Goal: Task Accomplishment & Management: Manage account settings

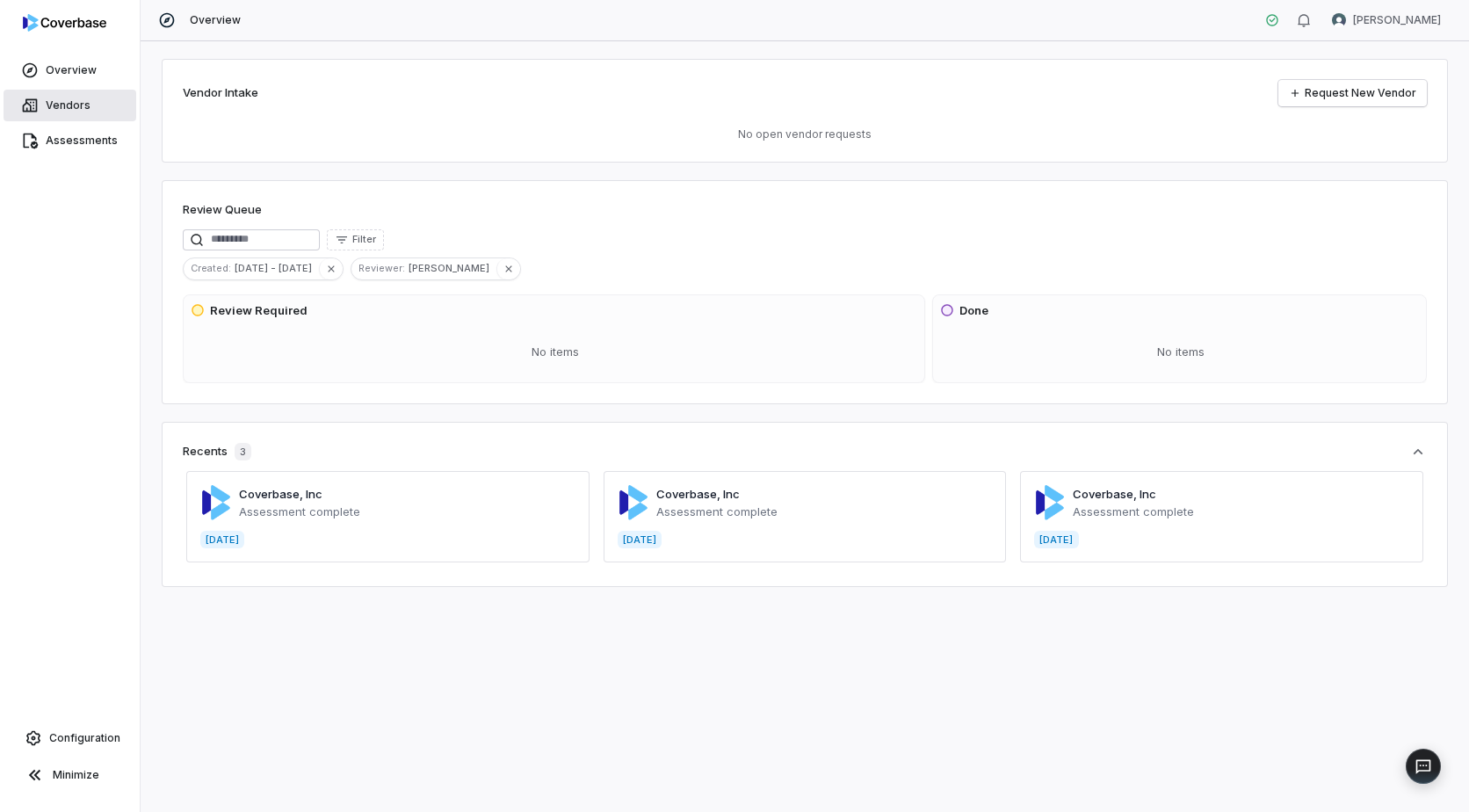
click at [57, 101] on span "Vendors" at bounding box center [69, 105] width 45 height 14
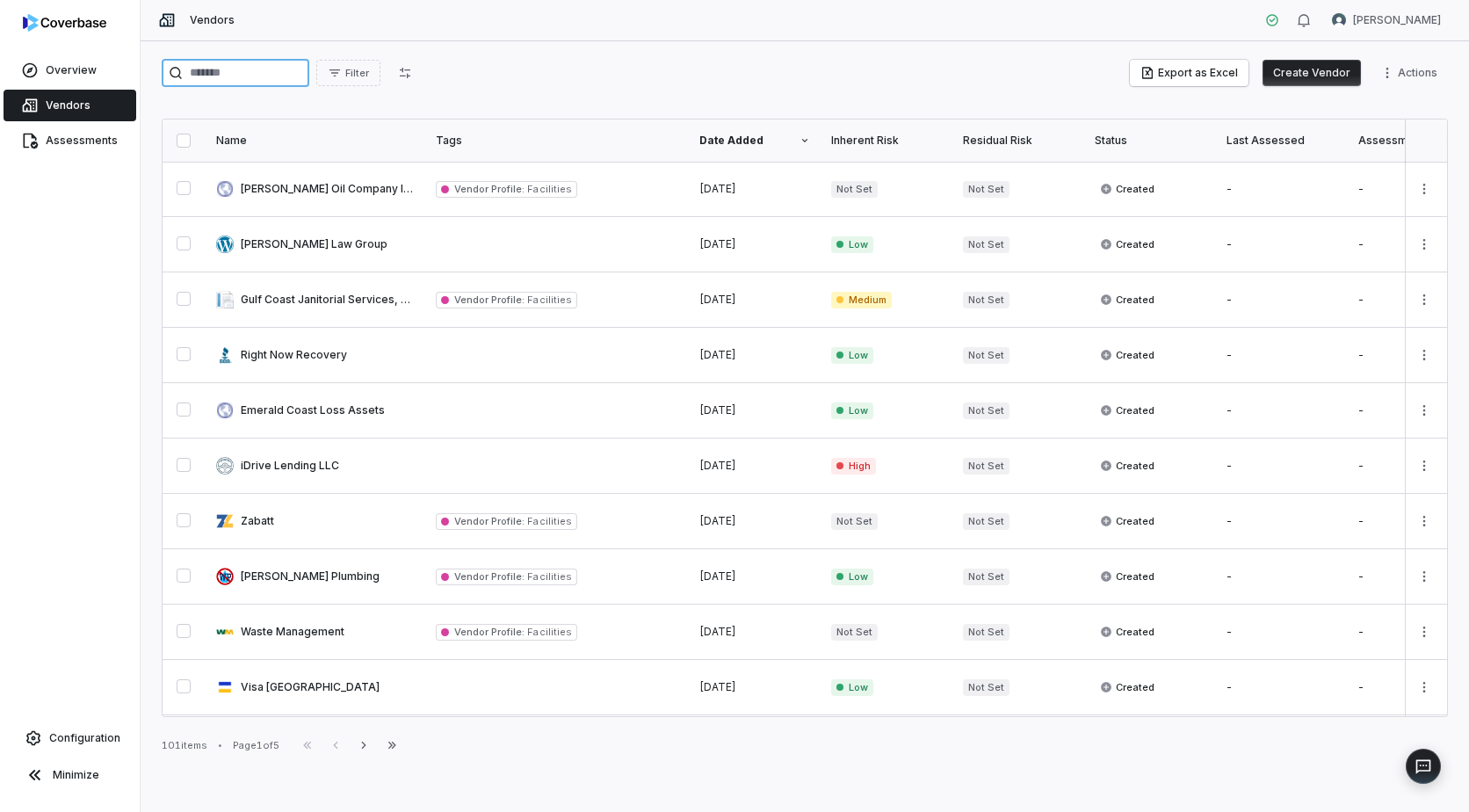
click at [207, 74] on input "search" at bounding box center [235, 73] width 148 height 28
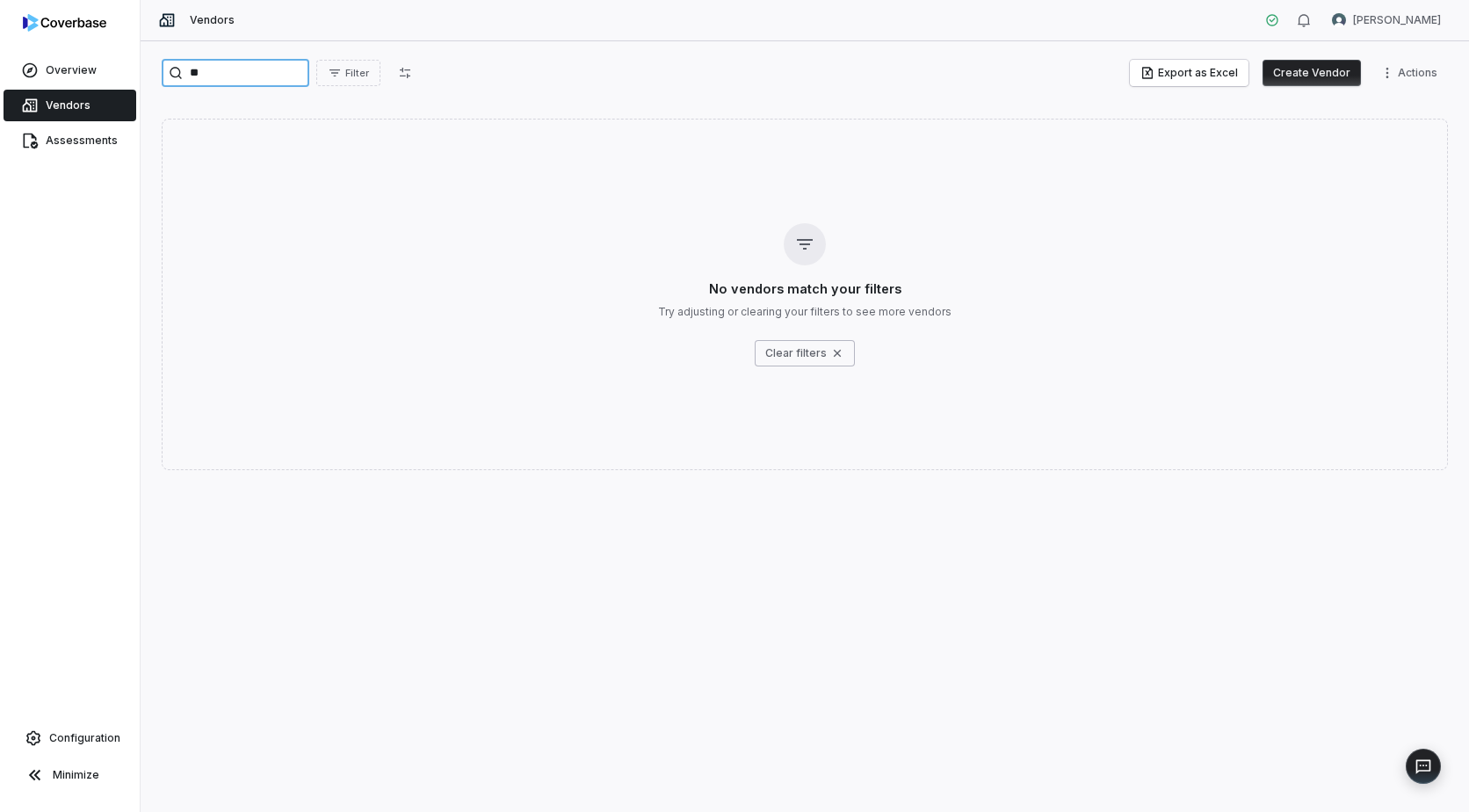
type input "*"
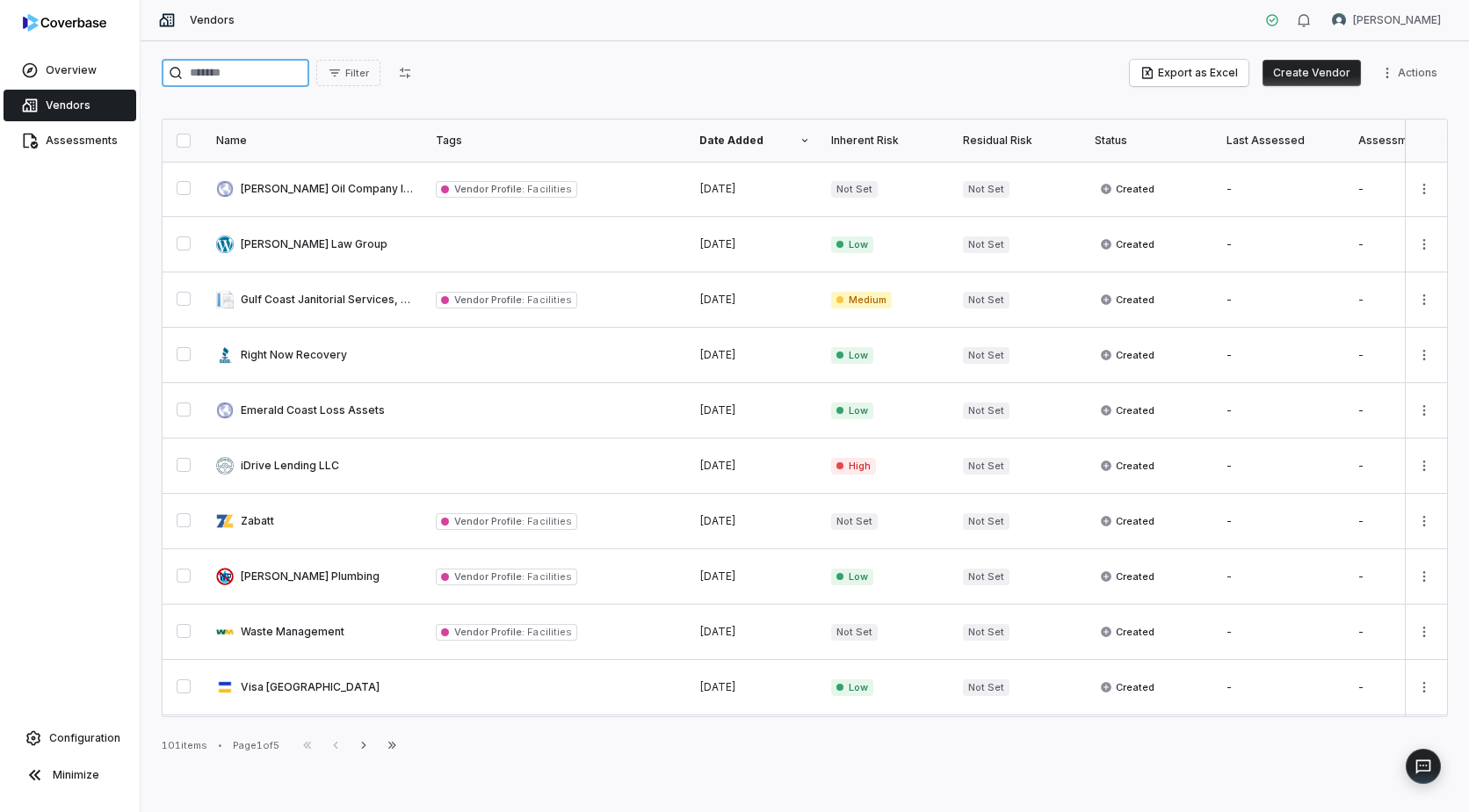
click at [232, 70] on input "search" at bounding box center [235, 73] width 148 height 28
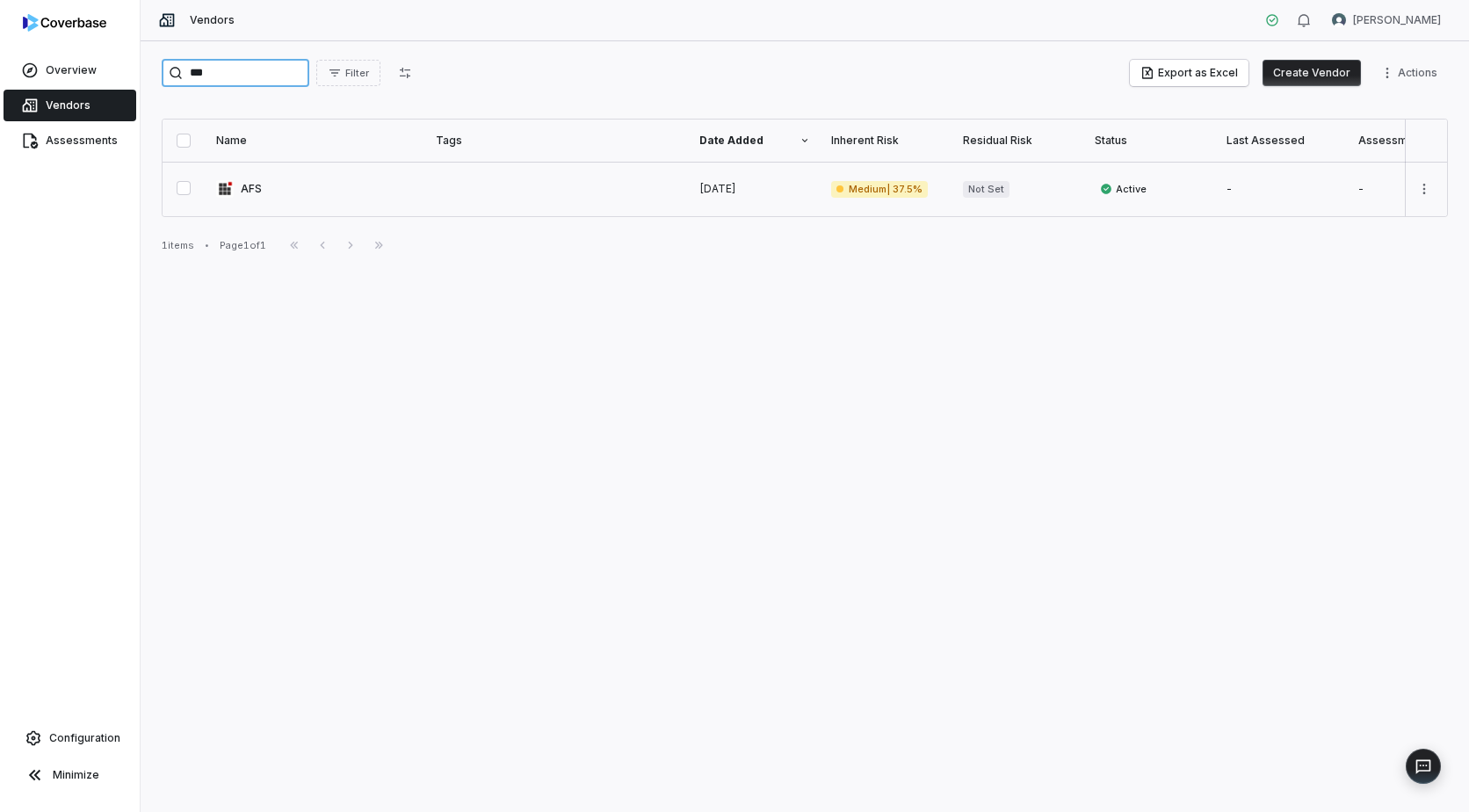
type input "***"
click at [243, 189] on link at bounding box center [315, 189] width 219 height 55
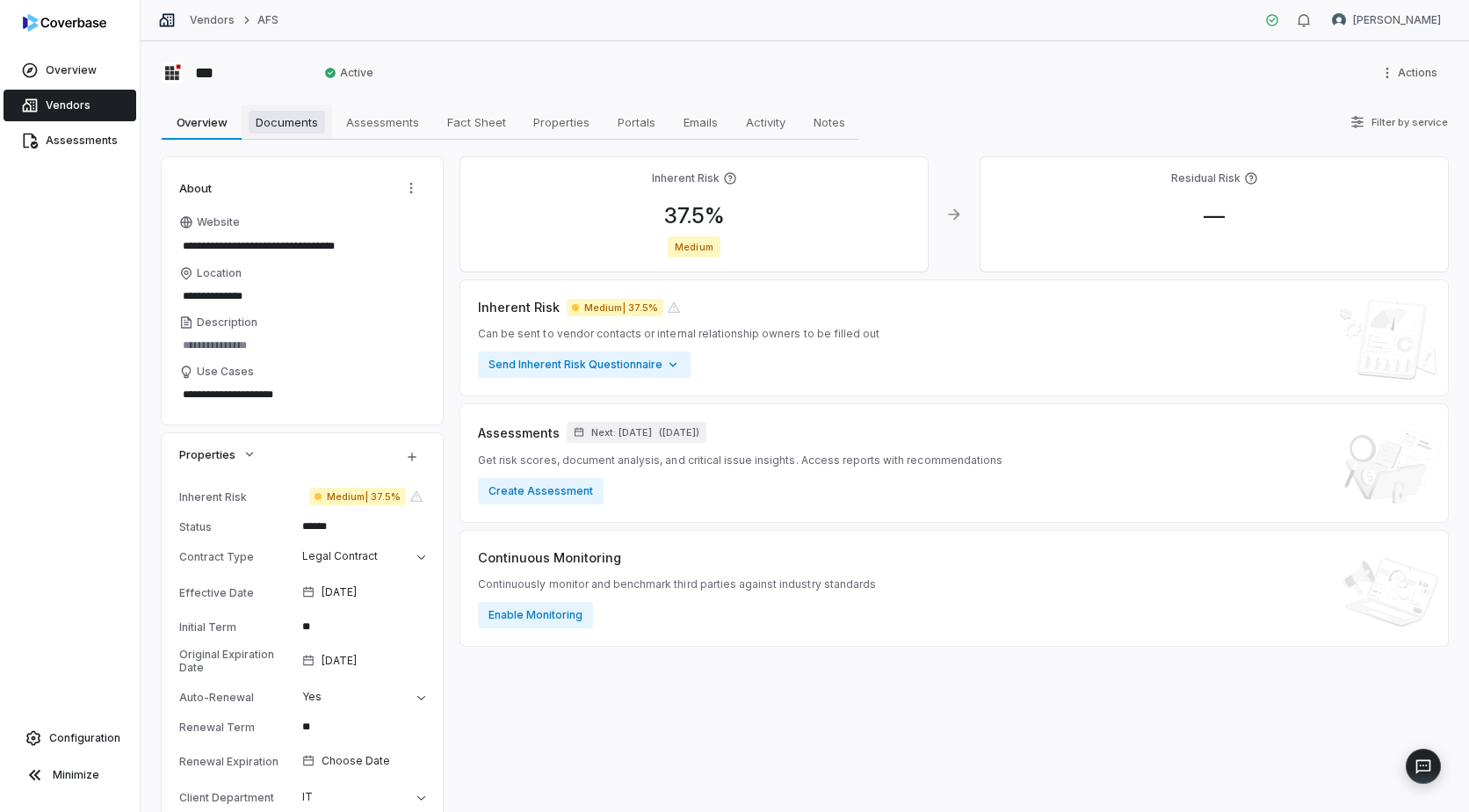
click at [286, 123] on span "Documents" at bounding box center [286, 122] width 76 height 23
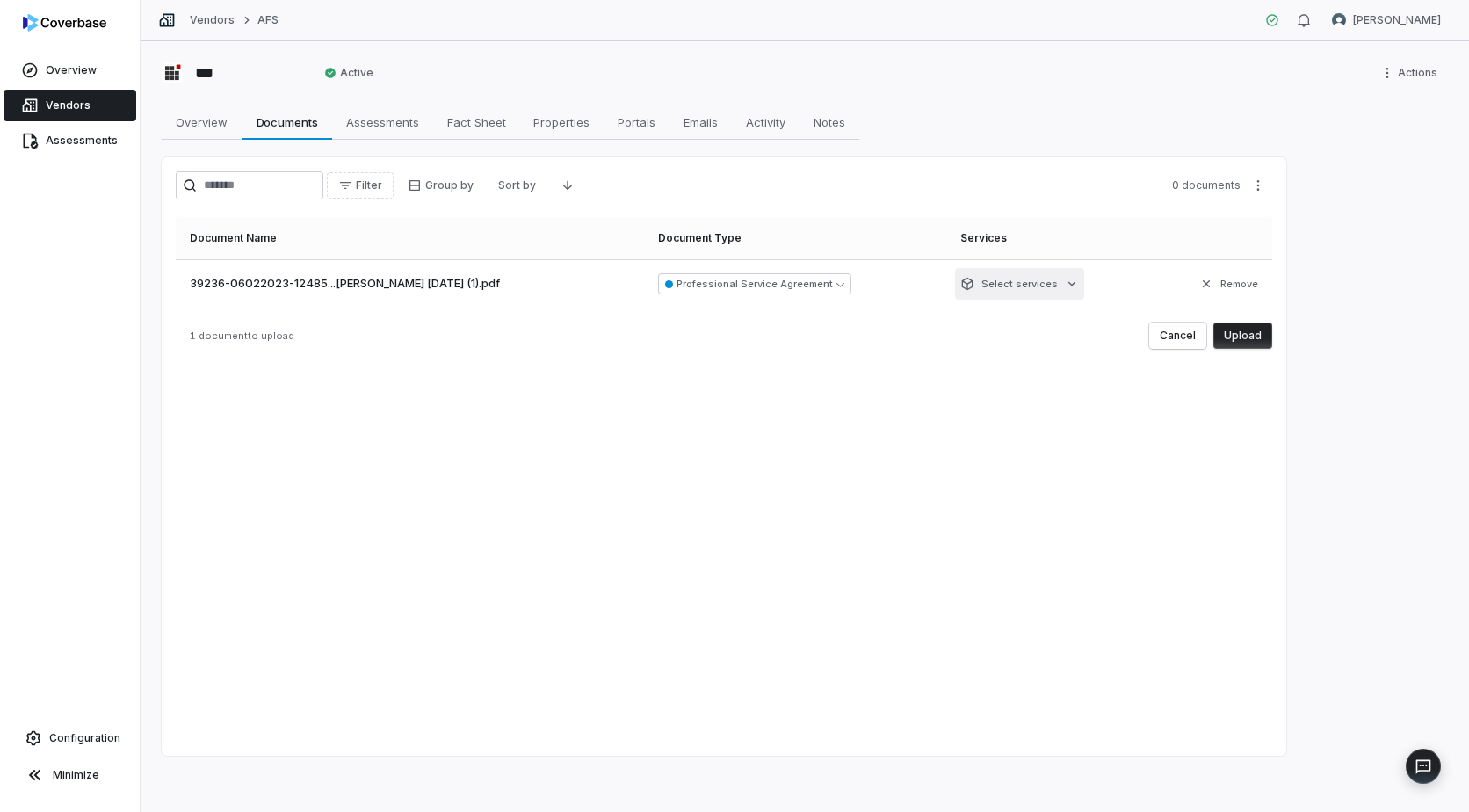
click at [1042, 285] on html "Overview Vendors Assessments Configuration Minimize Vendors AFS [PERSON_NAME] *…" at bounding box center [734, 406] width 1469 height 812
click at [824, 430] on html "Overview Vendors Assessments Configuration Minimize Vendors AFS [PERSON_NAME] *…" at bounding box center [734, 406] width 1469 height 812
click at [837, 287] on icon "button" at bounding box center [840, 284] width 8 height 8
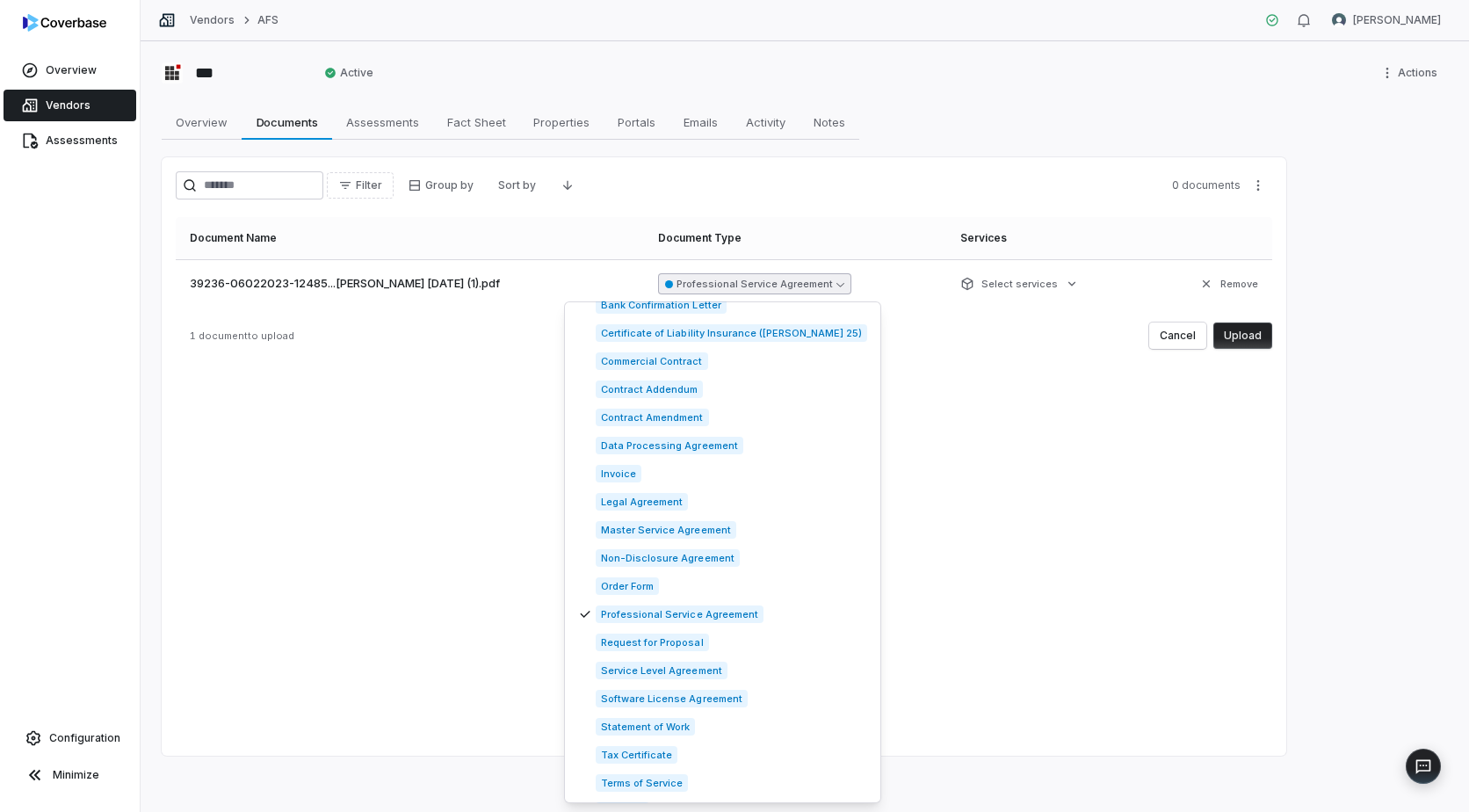
scroll to position [703, 0]
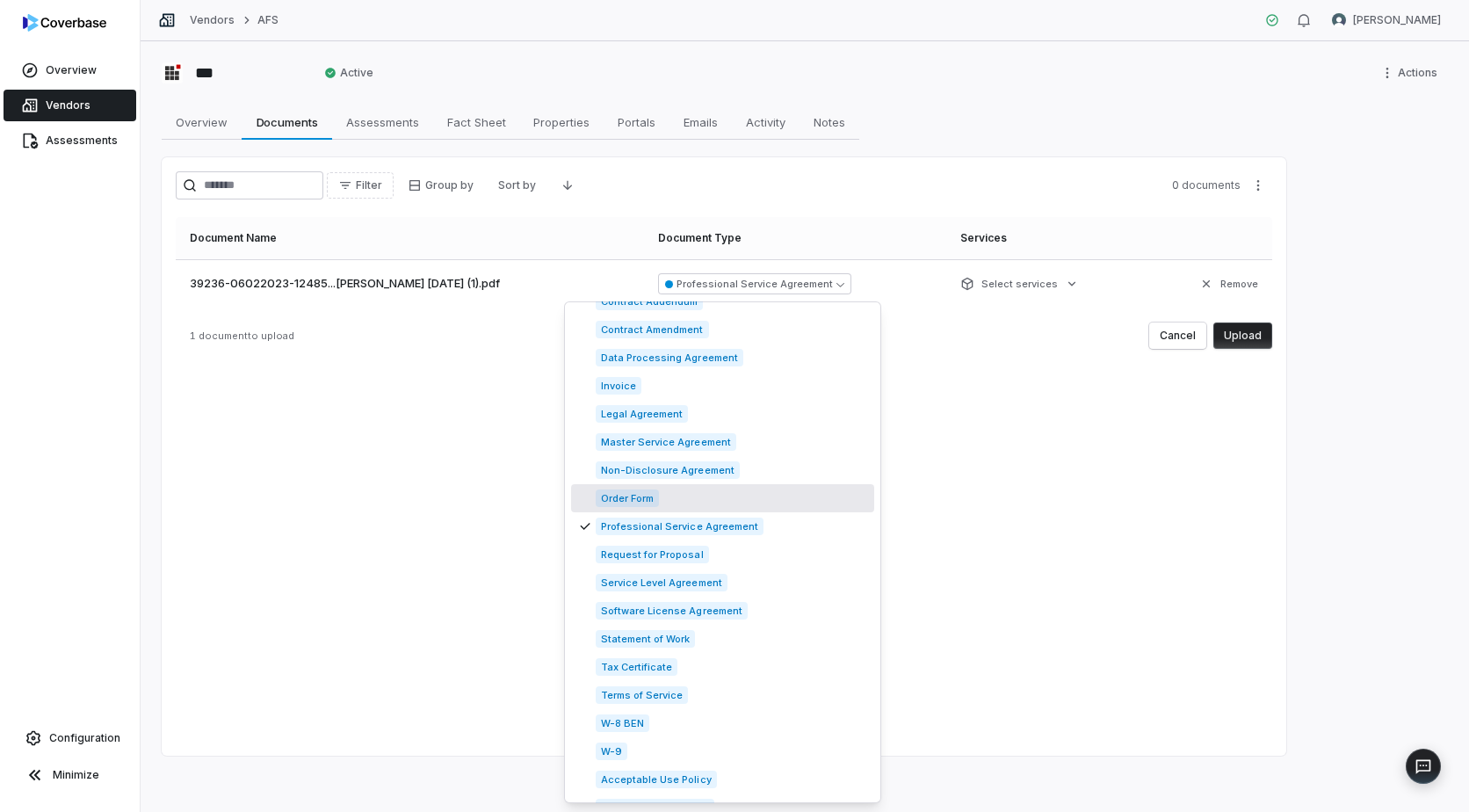
click at [895, 506] on div "Filter Group by Sort by 0 documents Document Name Document Type Services 39236-…" at bounding box center [724, 456] width 1125 height 598
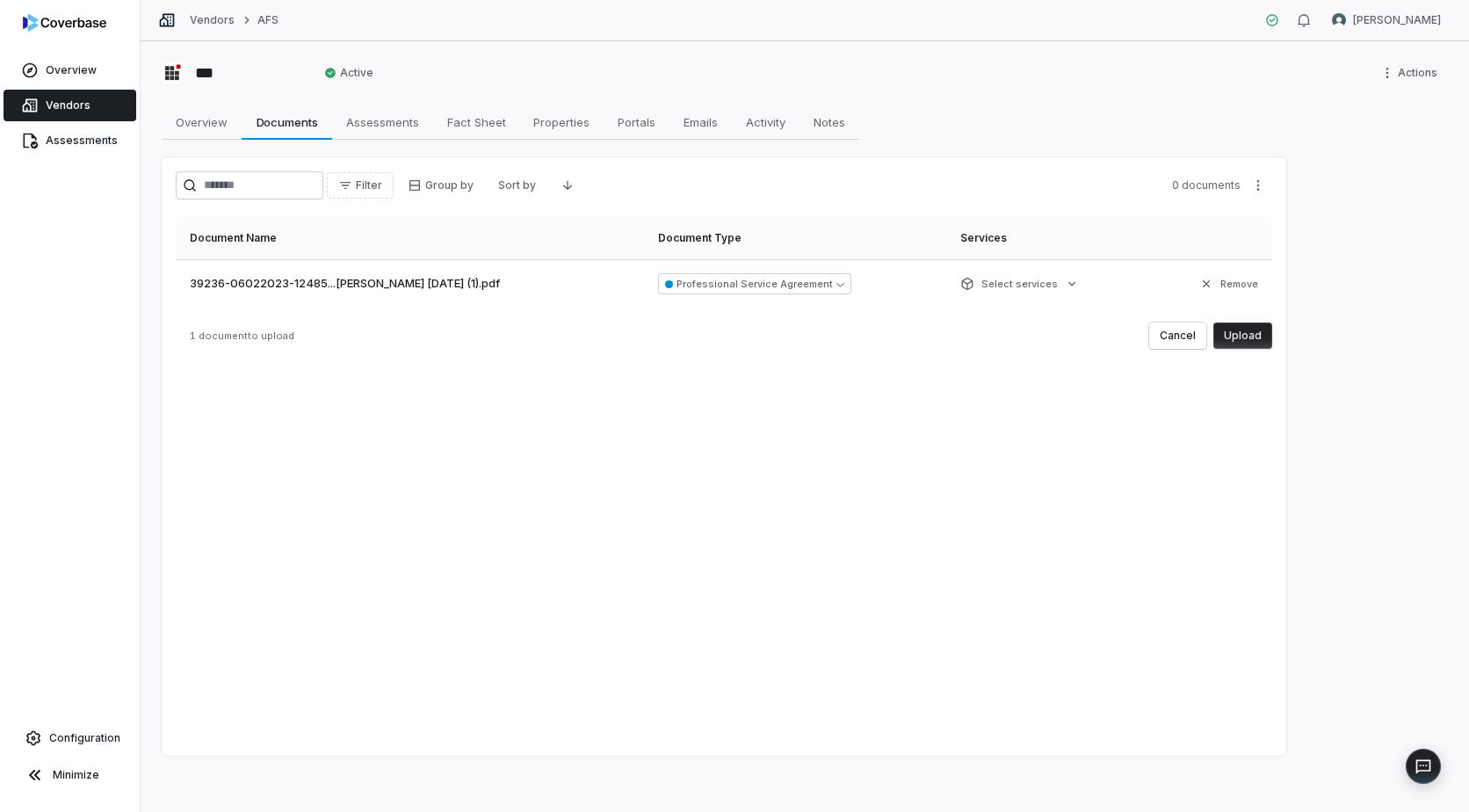
click at [1247, 340] on button "Upload" at bounding box center [1243, 336] width 59 height 26
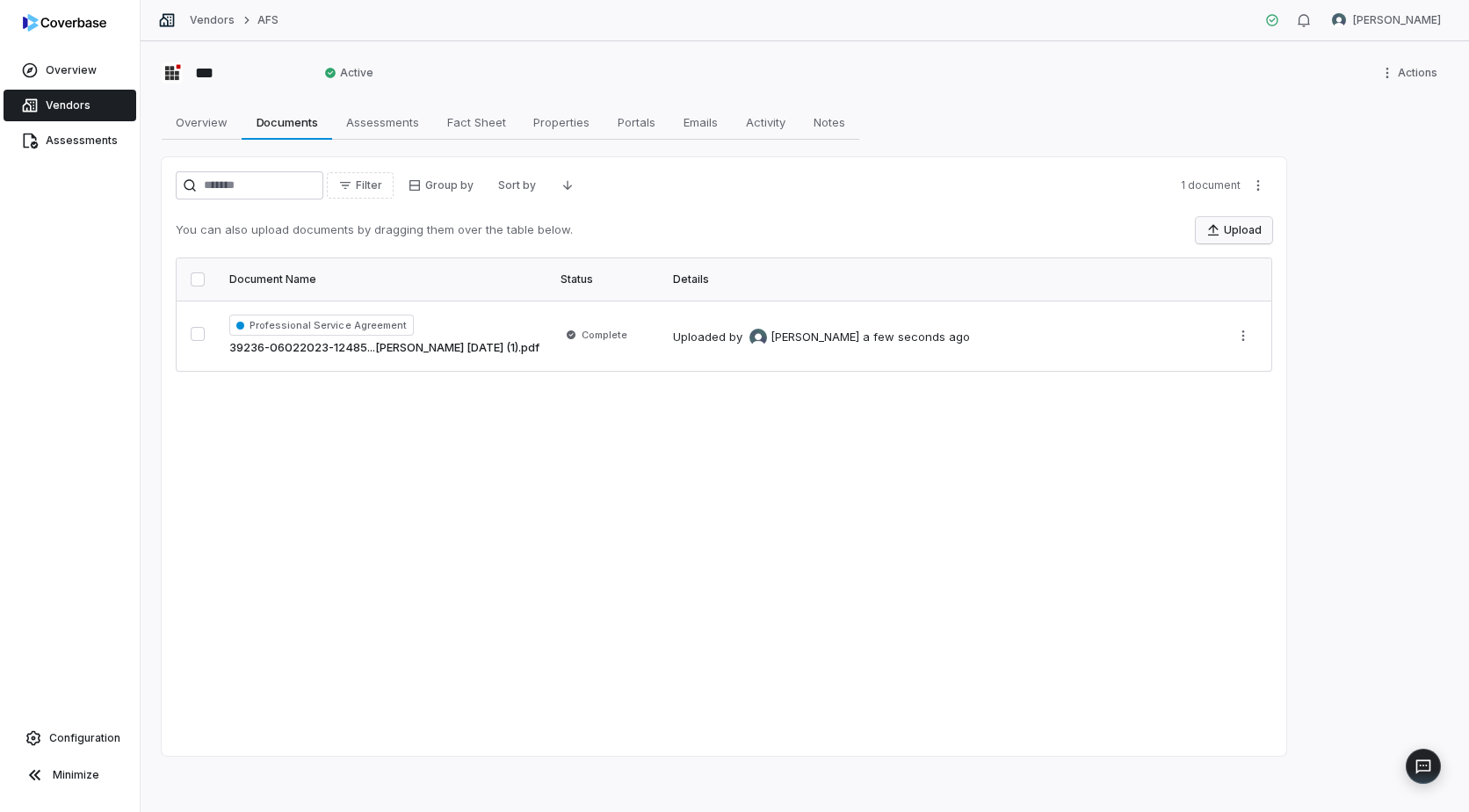
click at [1229, 231] on button "Upload" at bounding box center [1234, 231] width 76 height 26
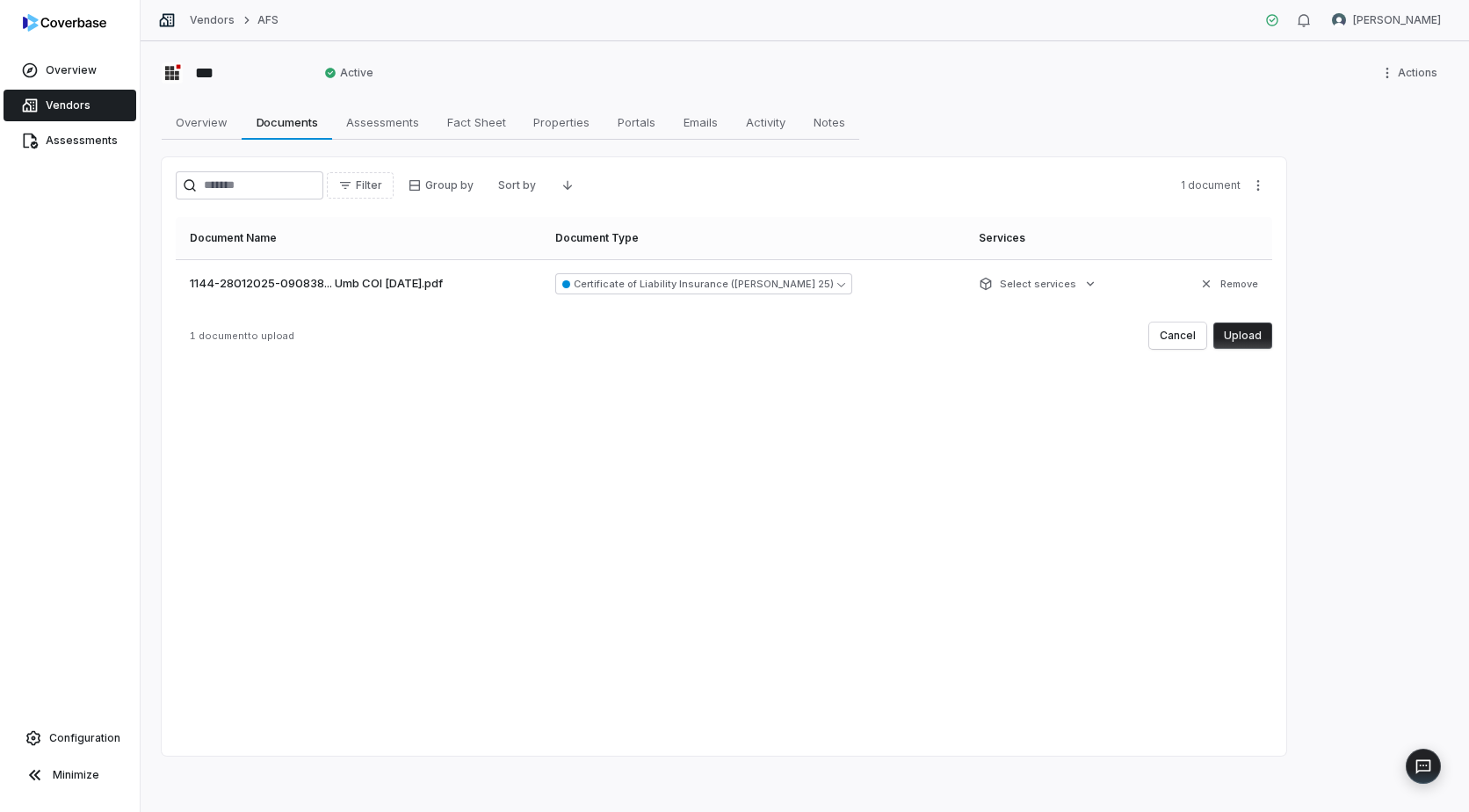
click at [1242, 332] on button "Upload" at bounding box center [1243, 336] width 59 height 26
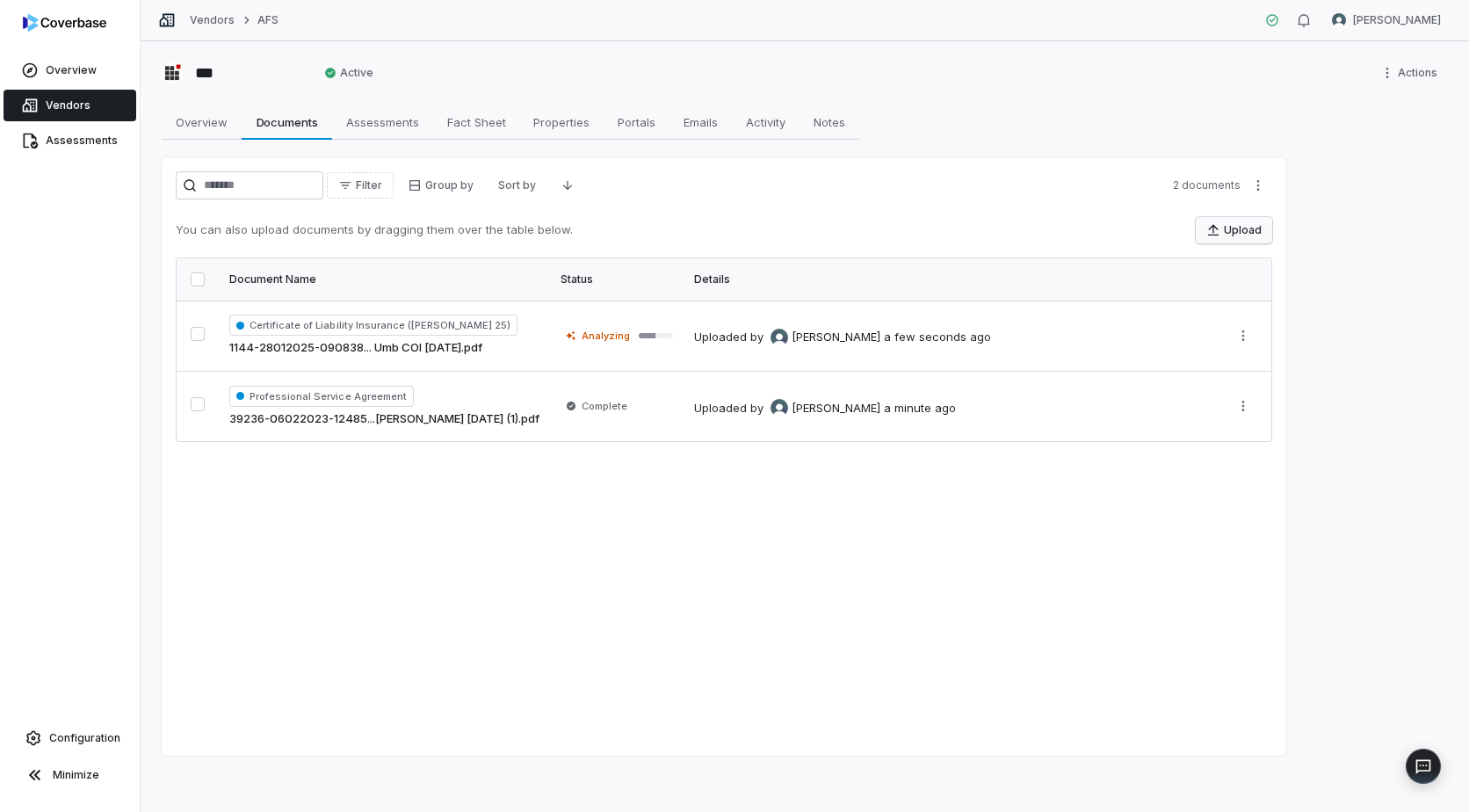
click at [1226, 220] on button "Upload" at bounding box center [1234, 231] width 76 height 26
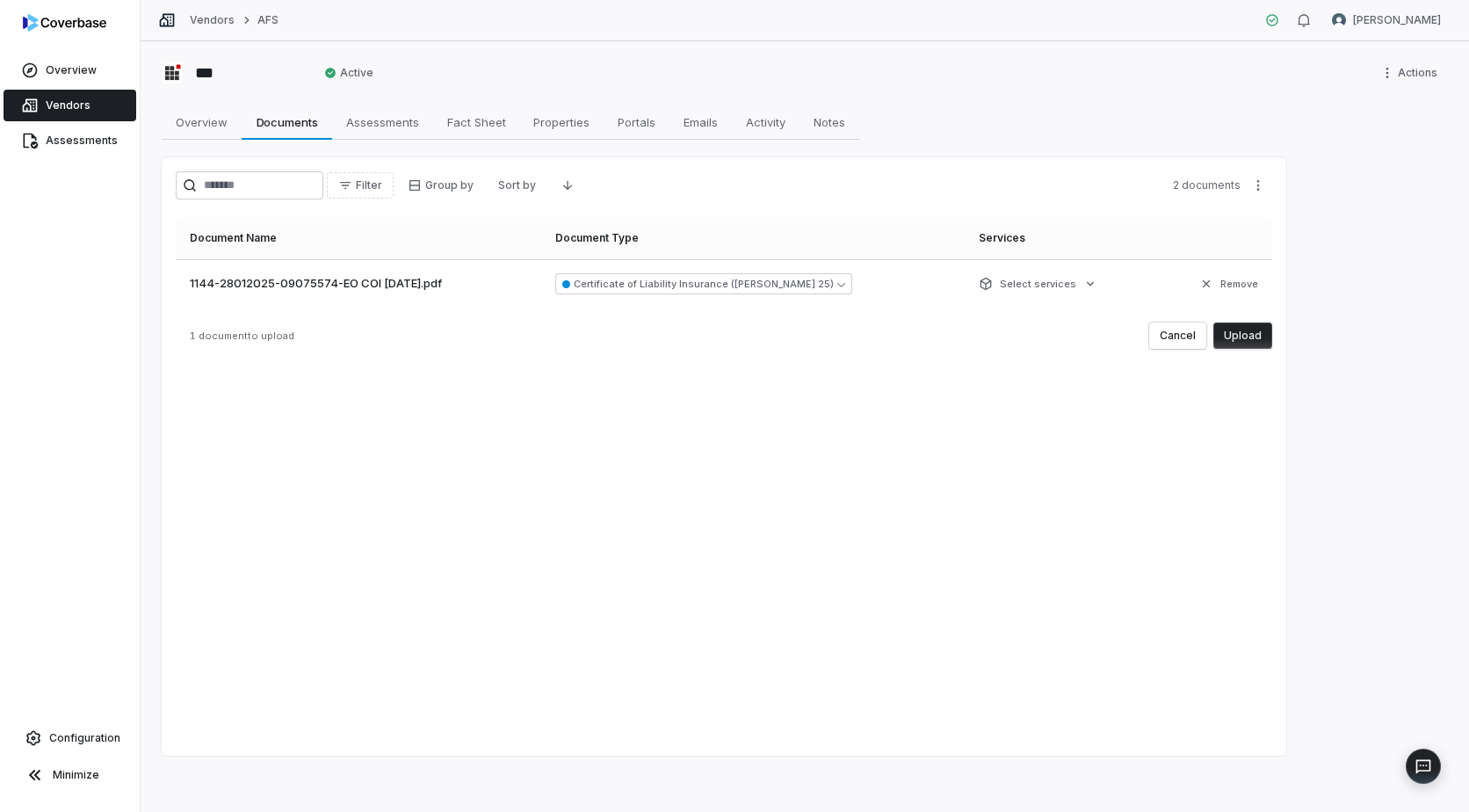
click at [1242, 332] on button "Upload" at bounding box center [1243, 336] width 59 height 26
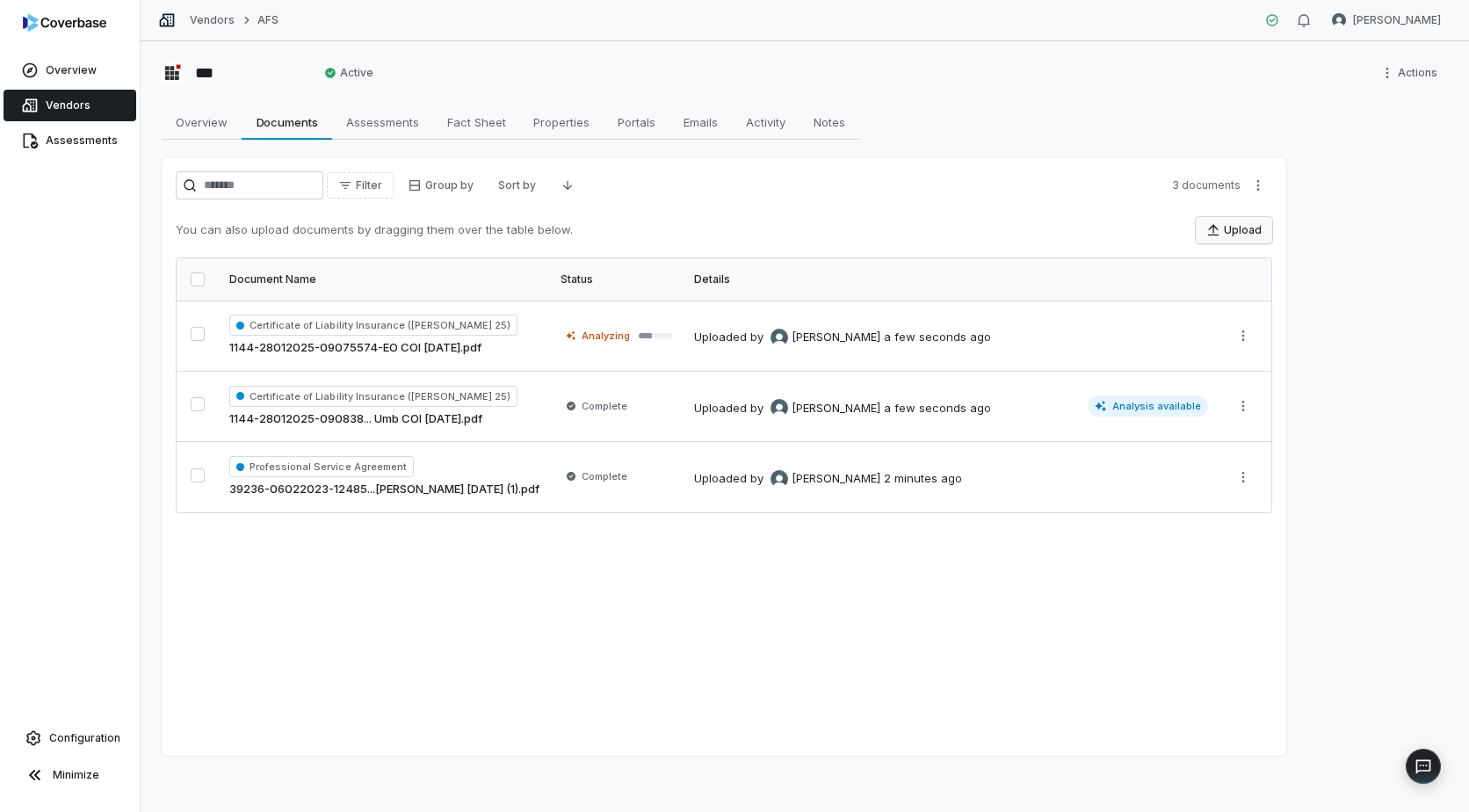
click at [1221, 227] on icon "button" at bounding box center [1213, 230] width 14 height 14
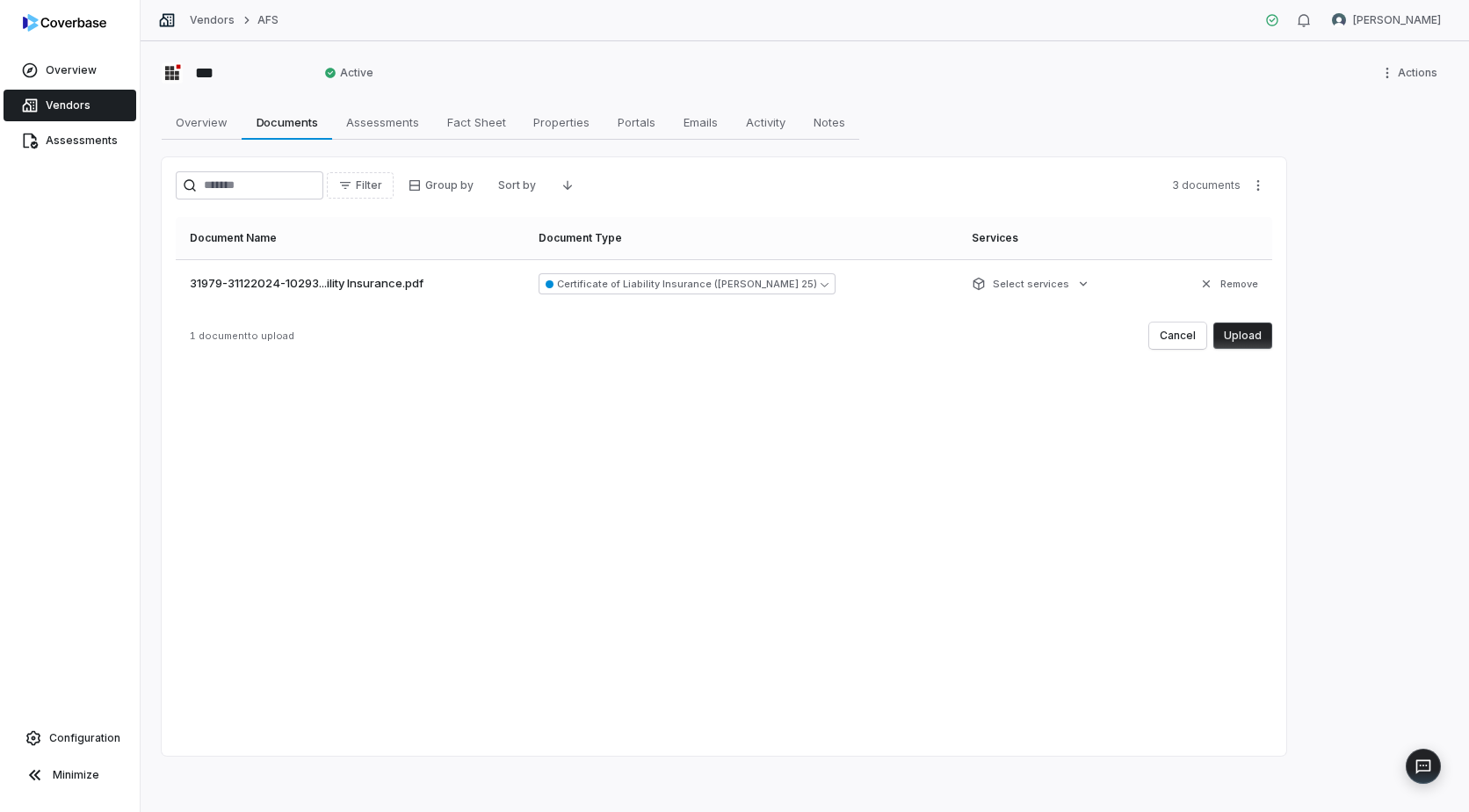
click at [1242, 331] on button "Upload" at bounding box center [1243, 336] width 59 height 26
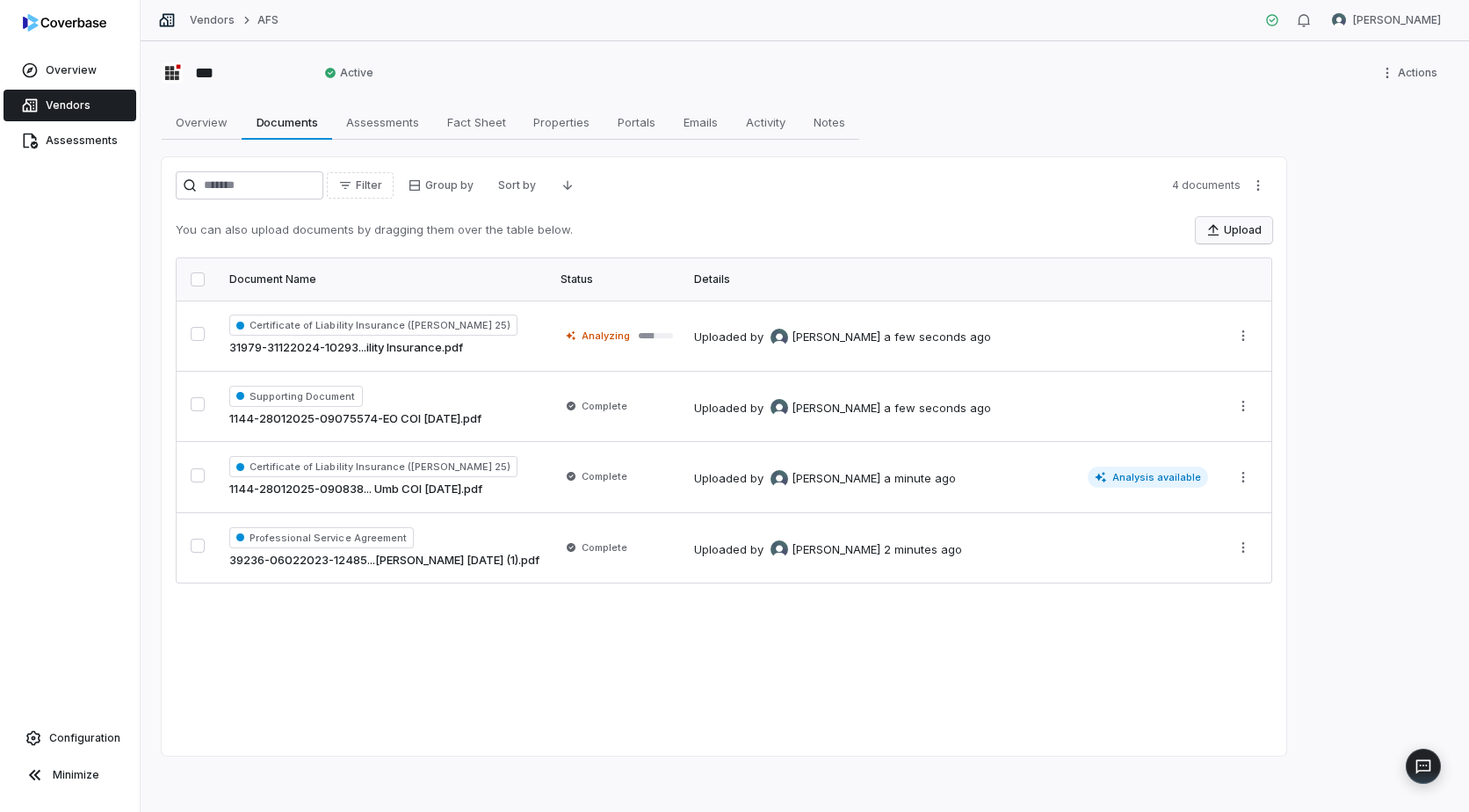
click at [1249, 231] on button "Upload" at bounding box center [1234, 231] width 76 height 26
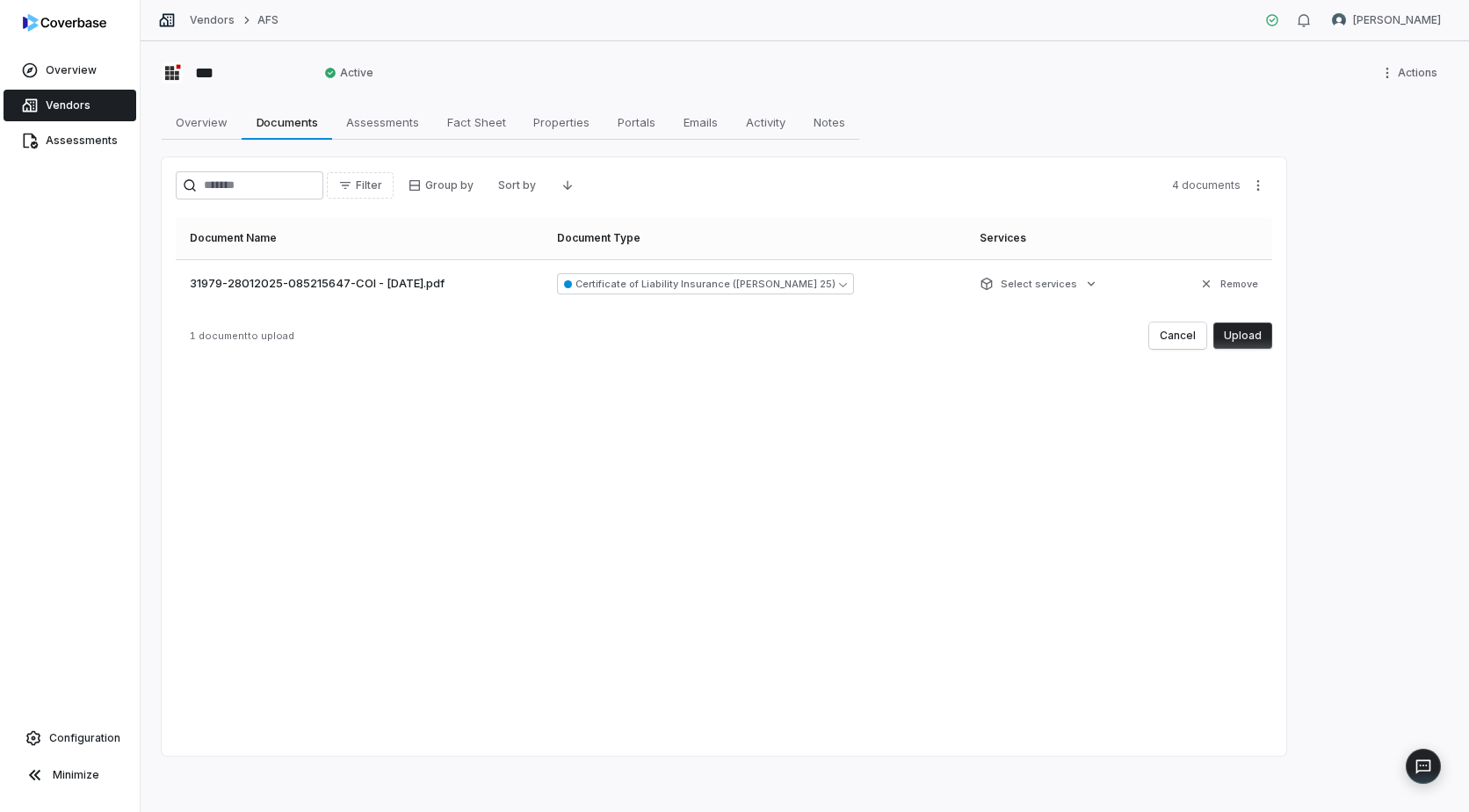
click at [1235, 335] on button "Upload" at bounding box center [1243, 336] width 59 height 26
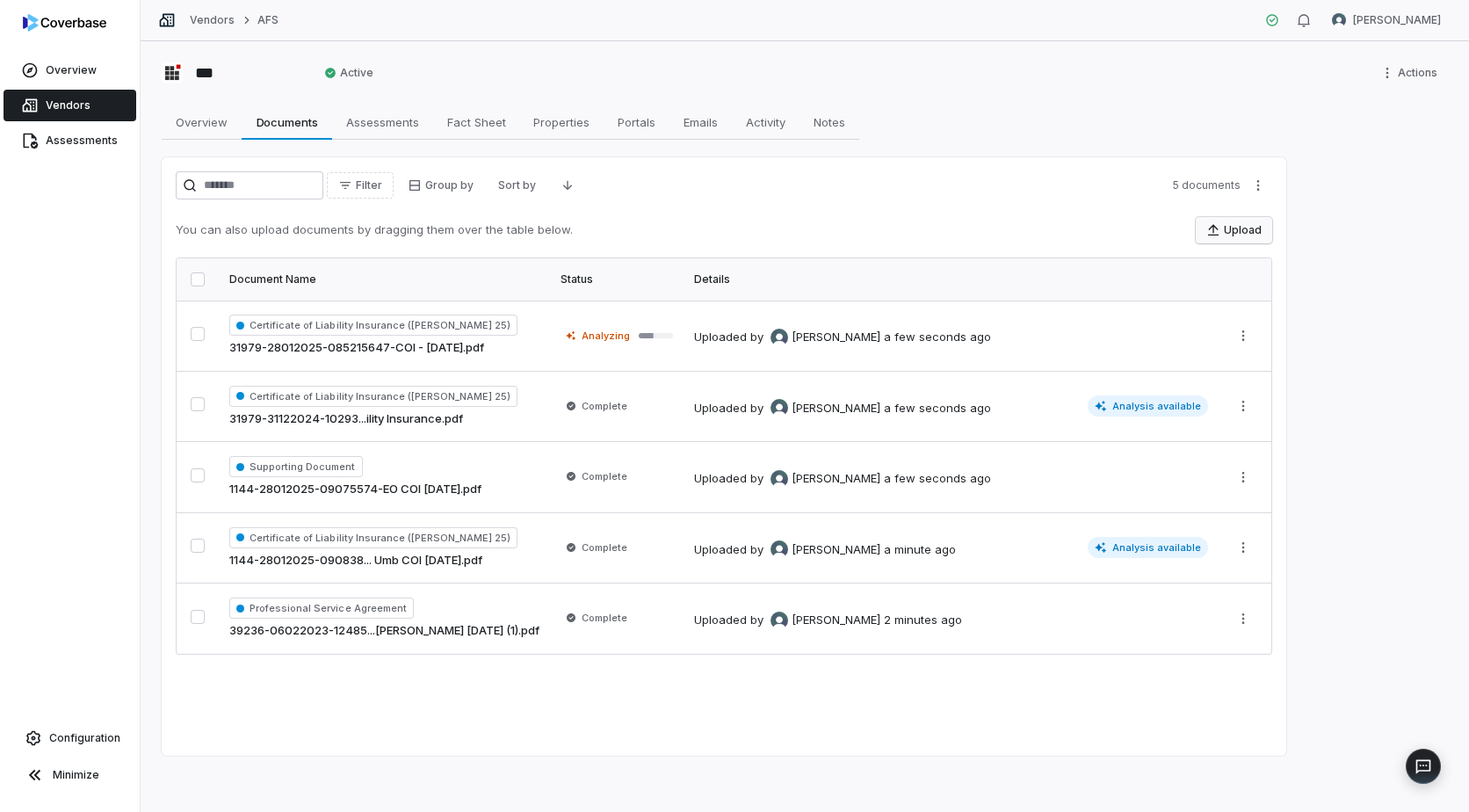
click at [1242, 231] on button "Upload" at bounding box center [1234, 231] width 76 height 26
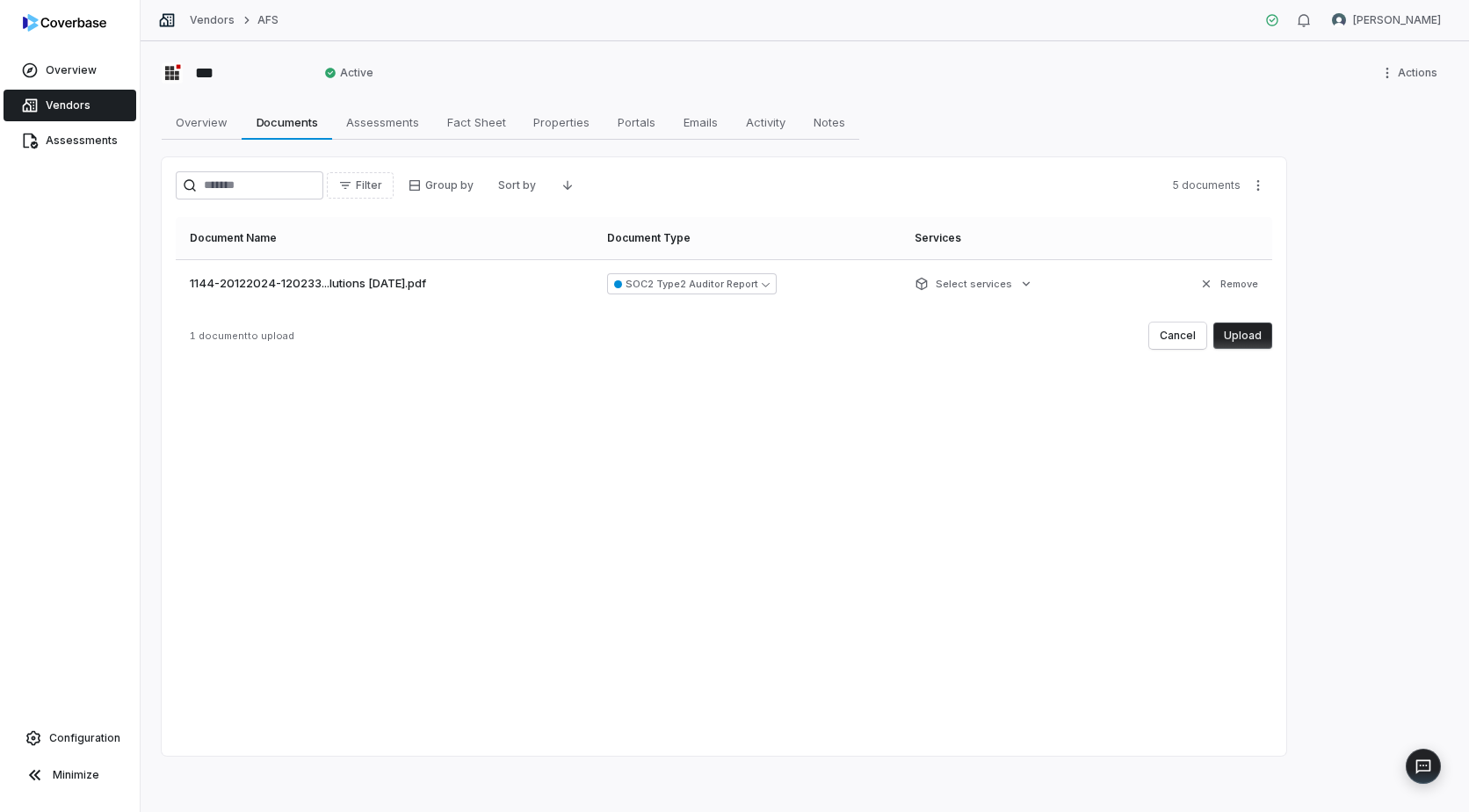
click at [1247, 335] on button "Upload" at bounding box center [1243, 336] width 59 height 26
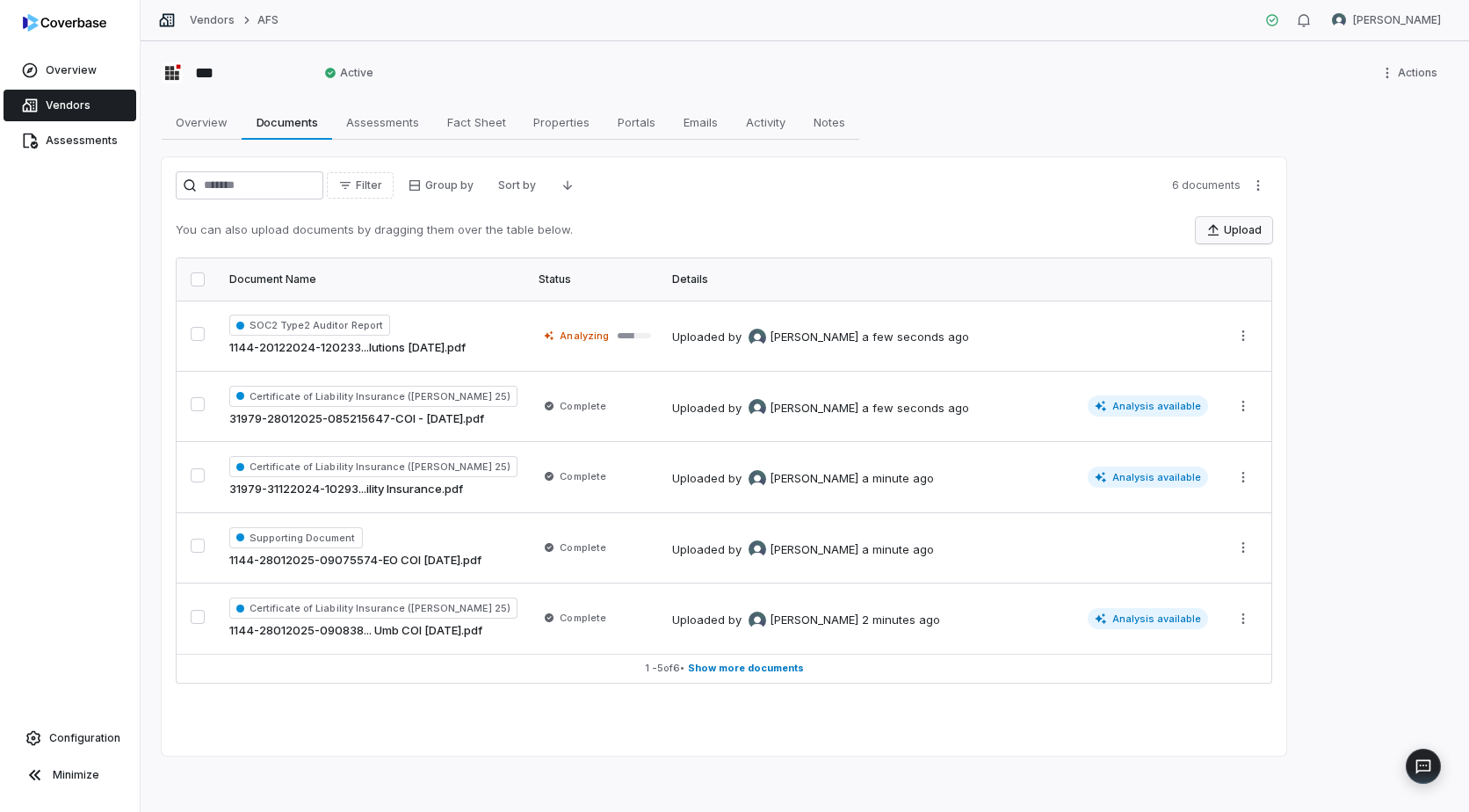
click at [1232, 228] on button "Upload" at bounding box center [1234, 231] width 76 height 26
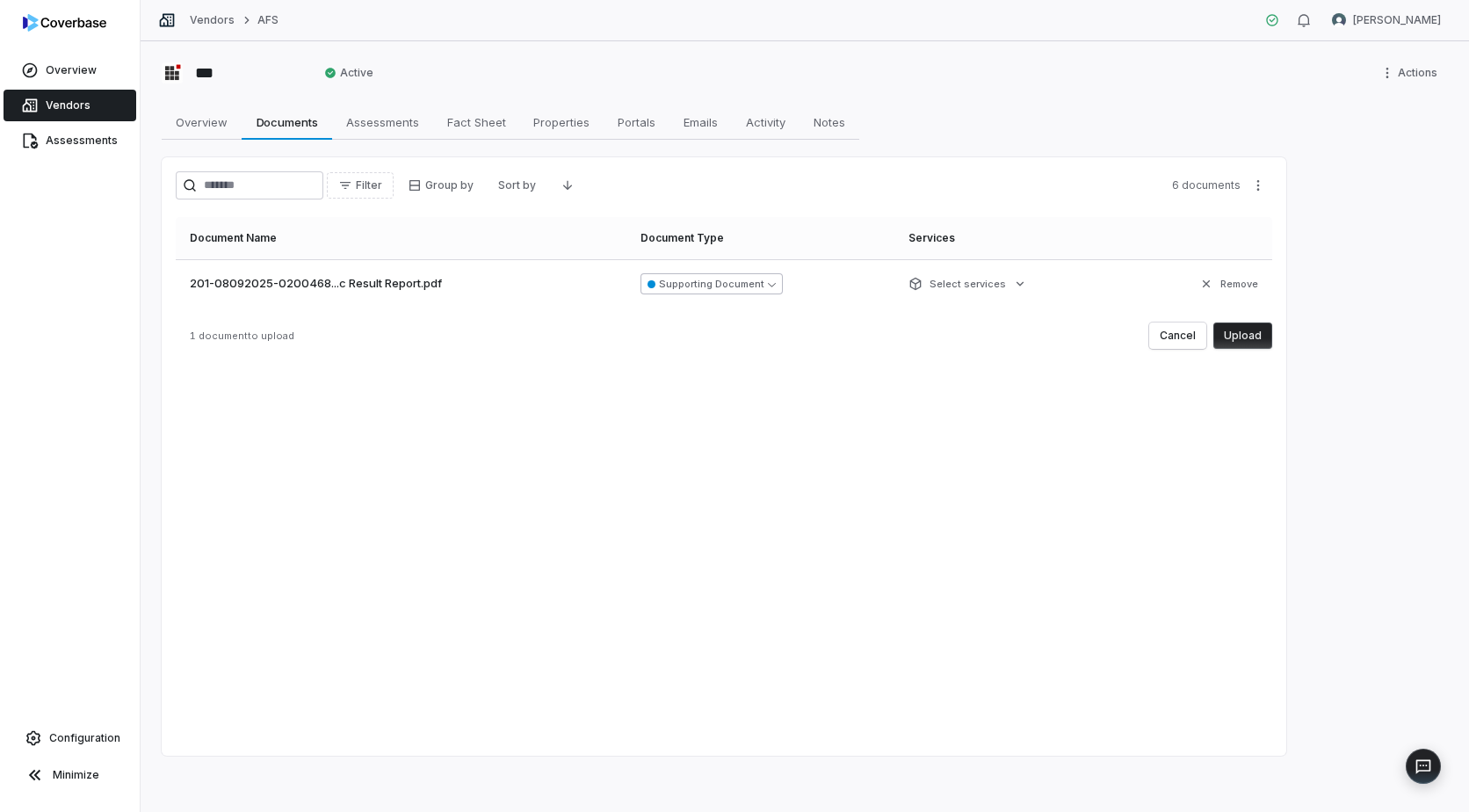
click at [780, 288] on button "Supporting Document" at bounding box center [711, 283] width 142 height 21
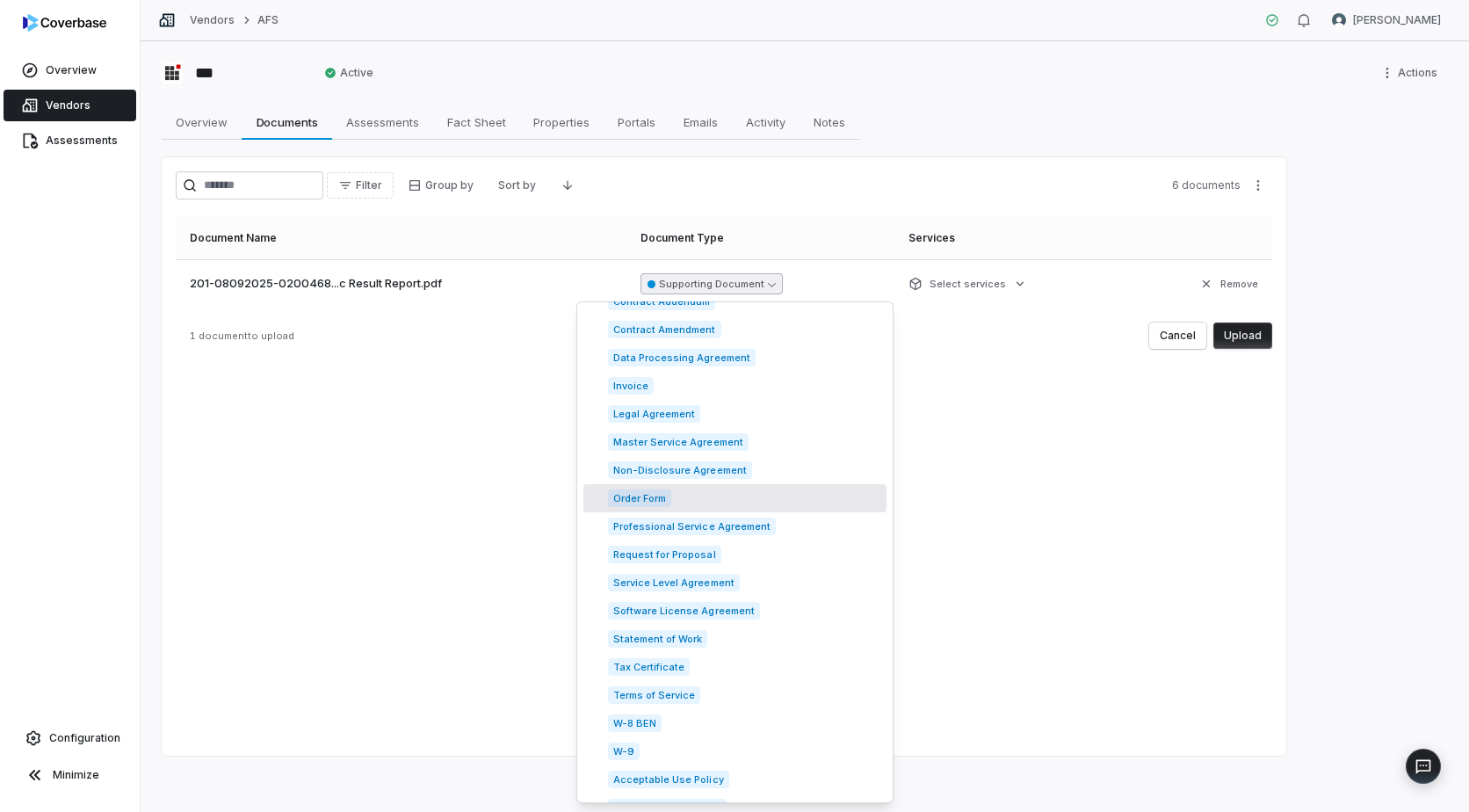
click at [1250, 334] on button "Upload" at bounding box center [1243, 336] width 59 height 26
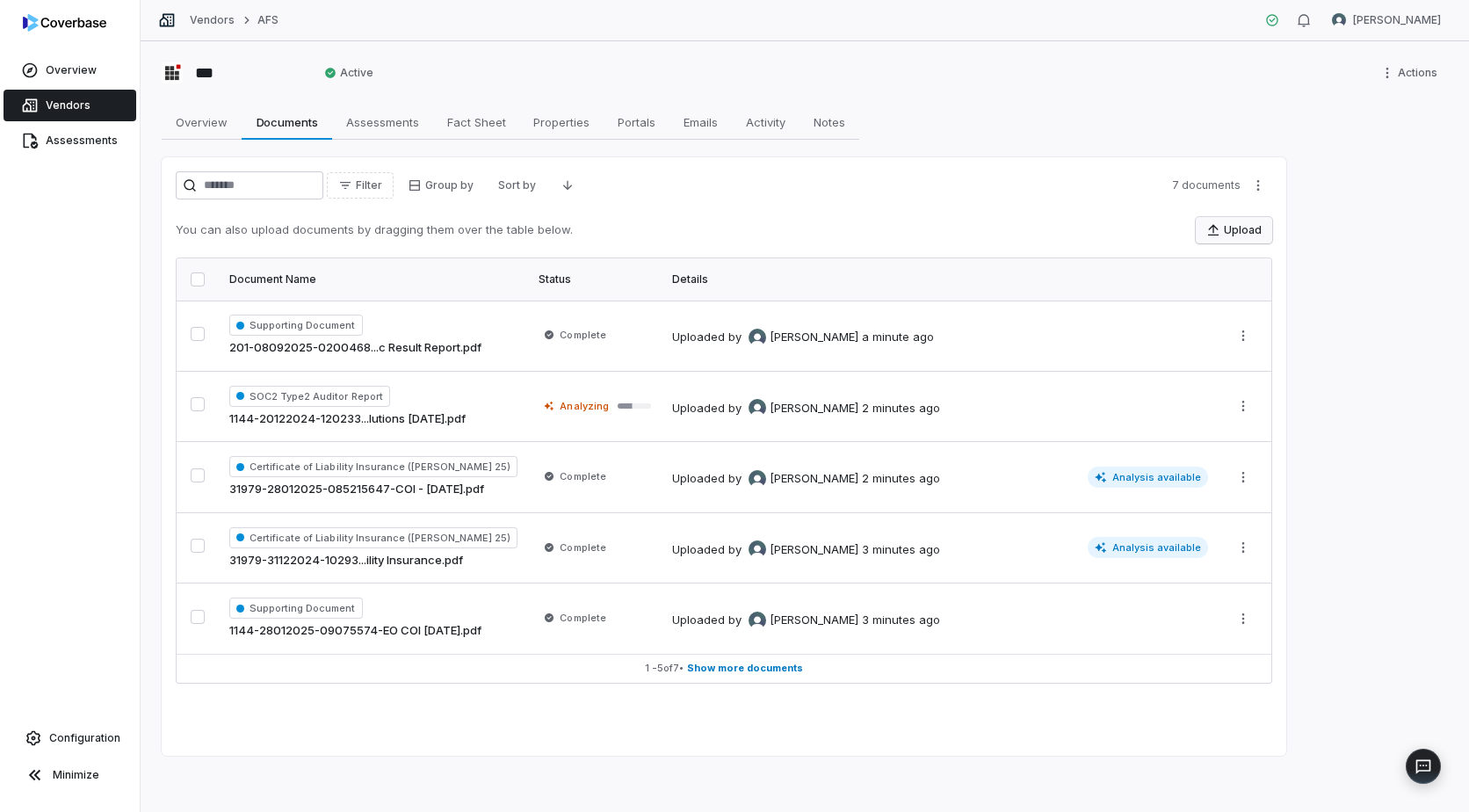
click at [1234, 224] on button "Upload" at bounding box center [1234, 231] width 76 height 26
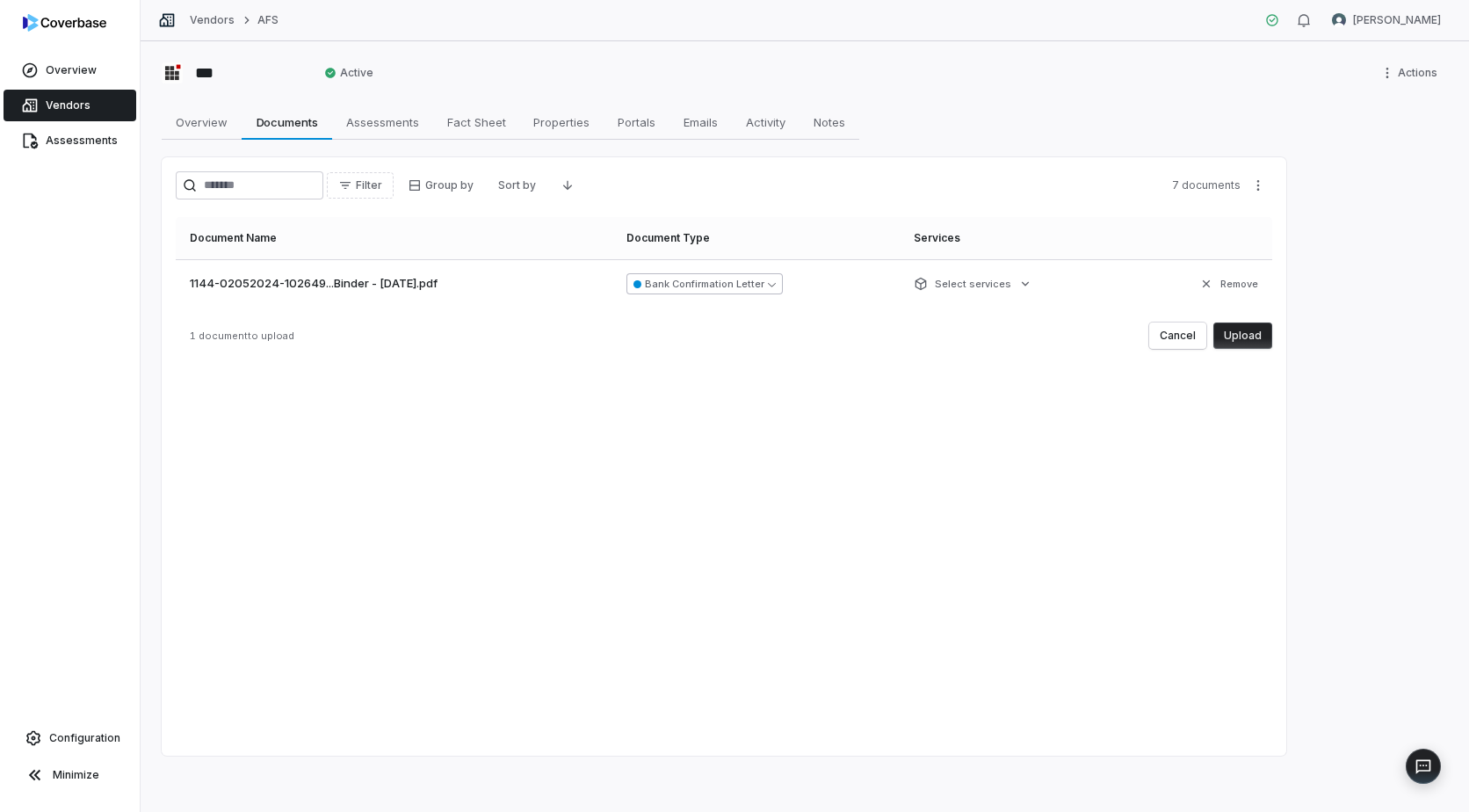
click at [769, 287] on icon "button" at bounding box center [772, 284] width 8 height 8
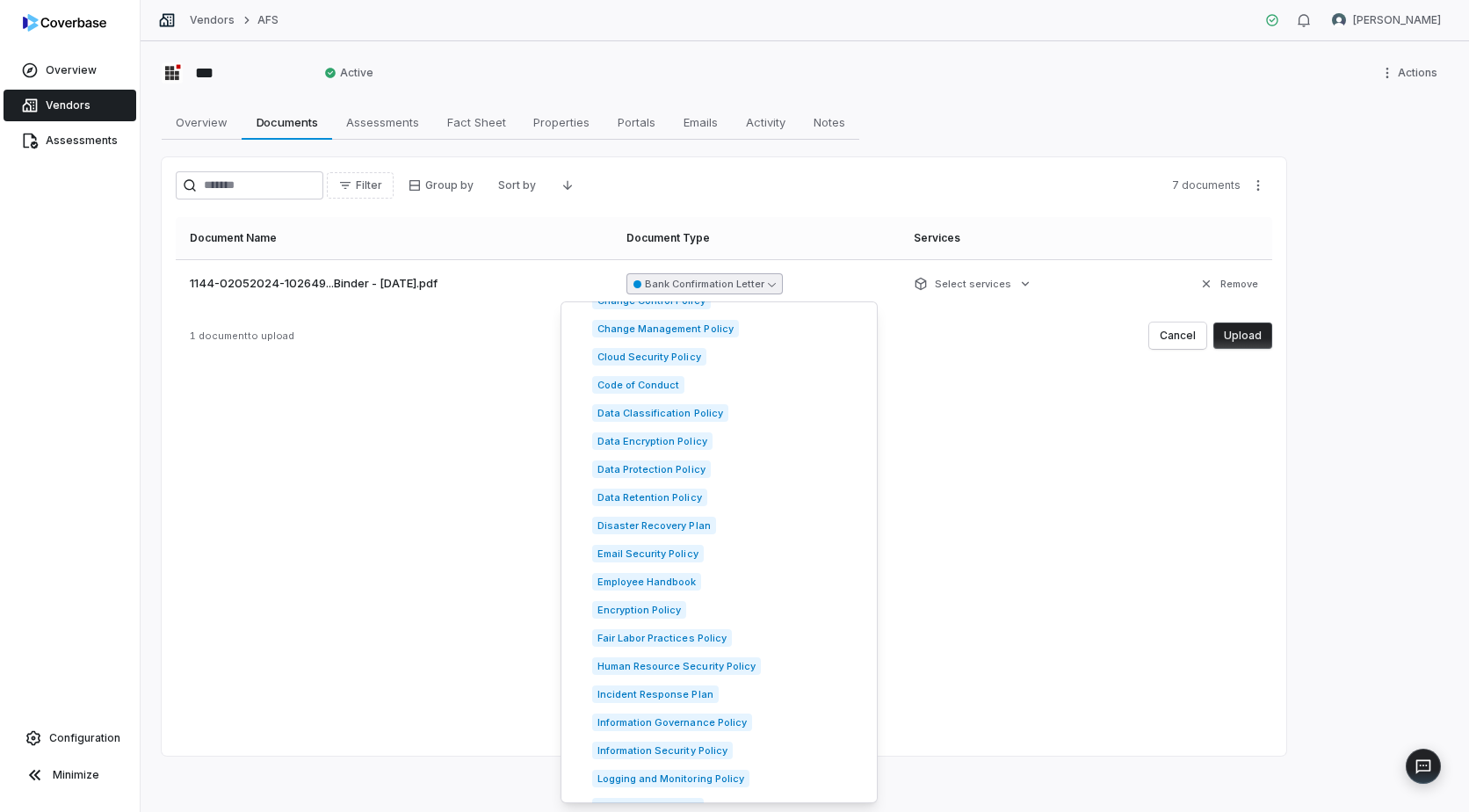
scroll to position [1354, 0]
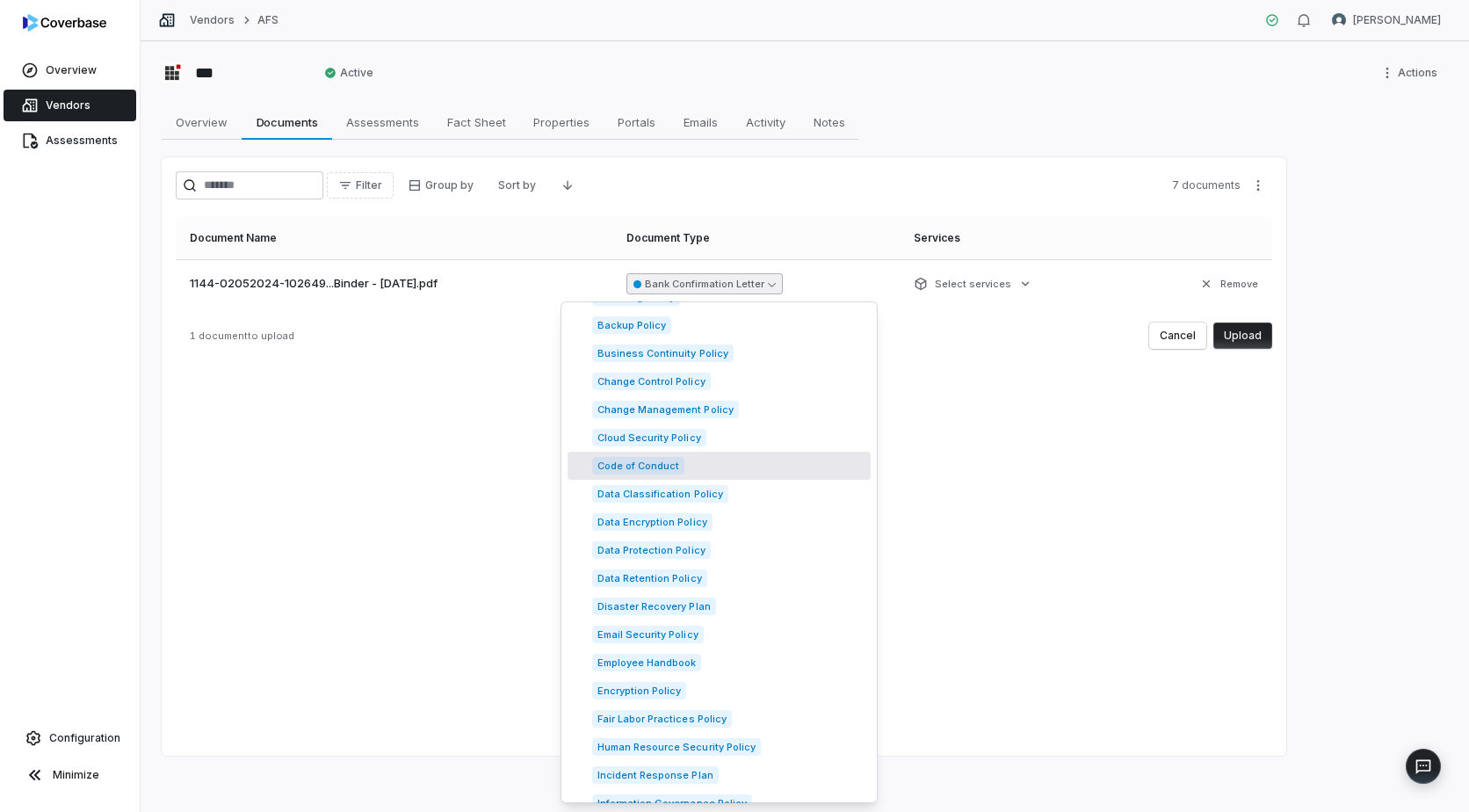
click at [763, 291] on button "Bank Confirmation Letter" at bounding box center [705, 283] width 156 height 21
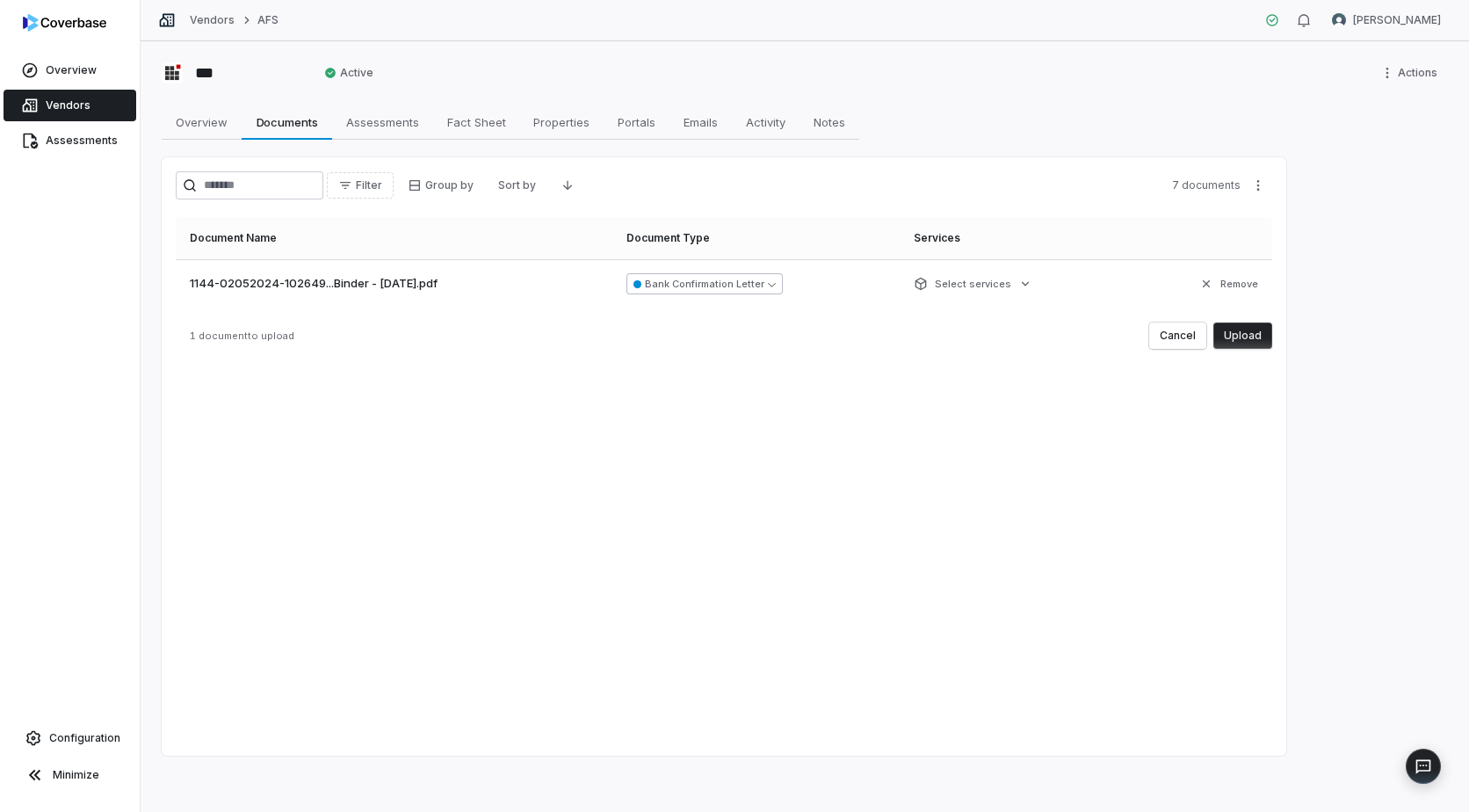
click at [769, 287] on icon "button" at bounding box center [772, 284] width 8 height 8
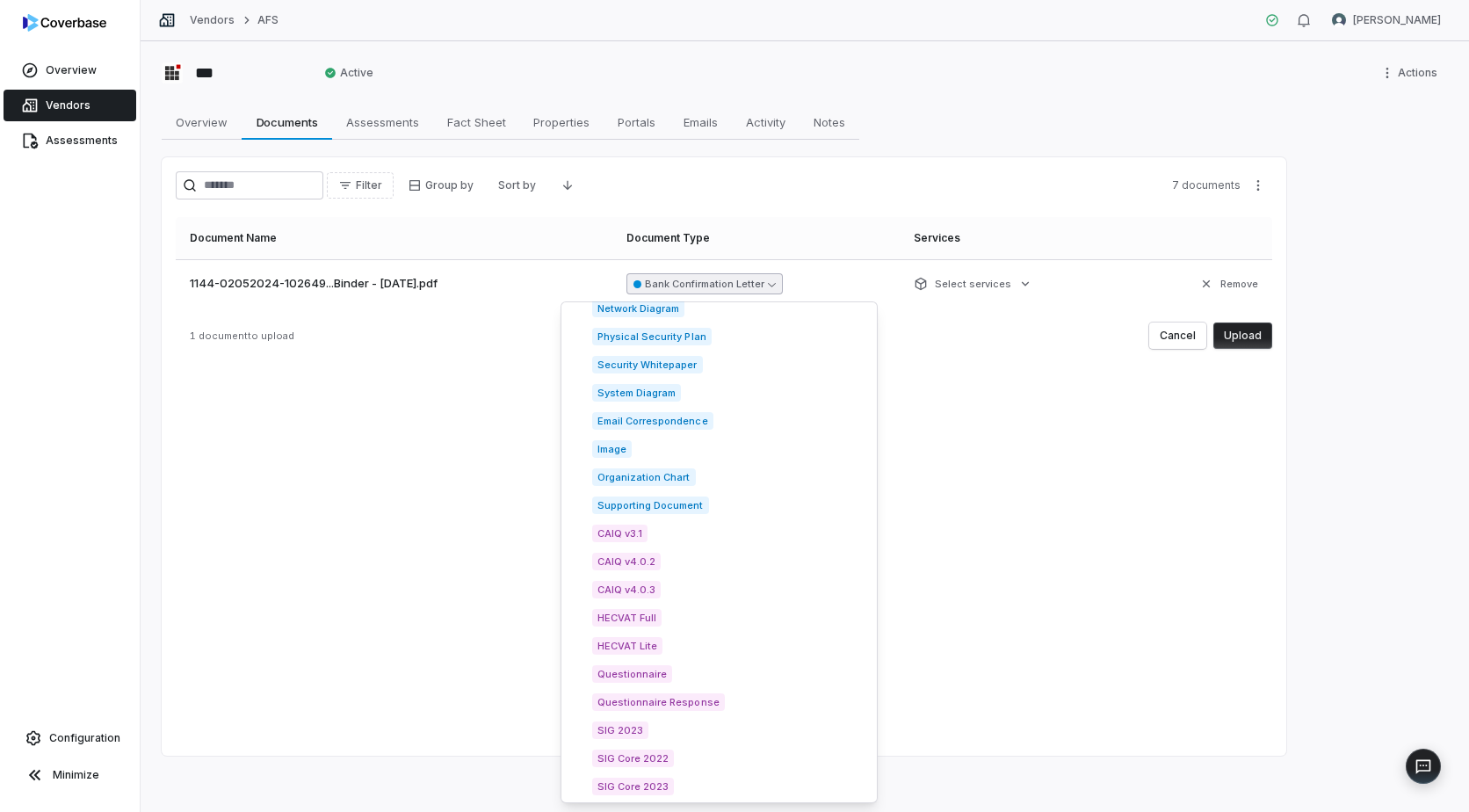
scroll to position [2548, 0]
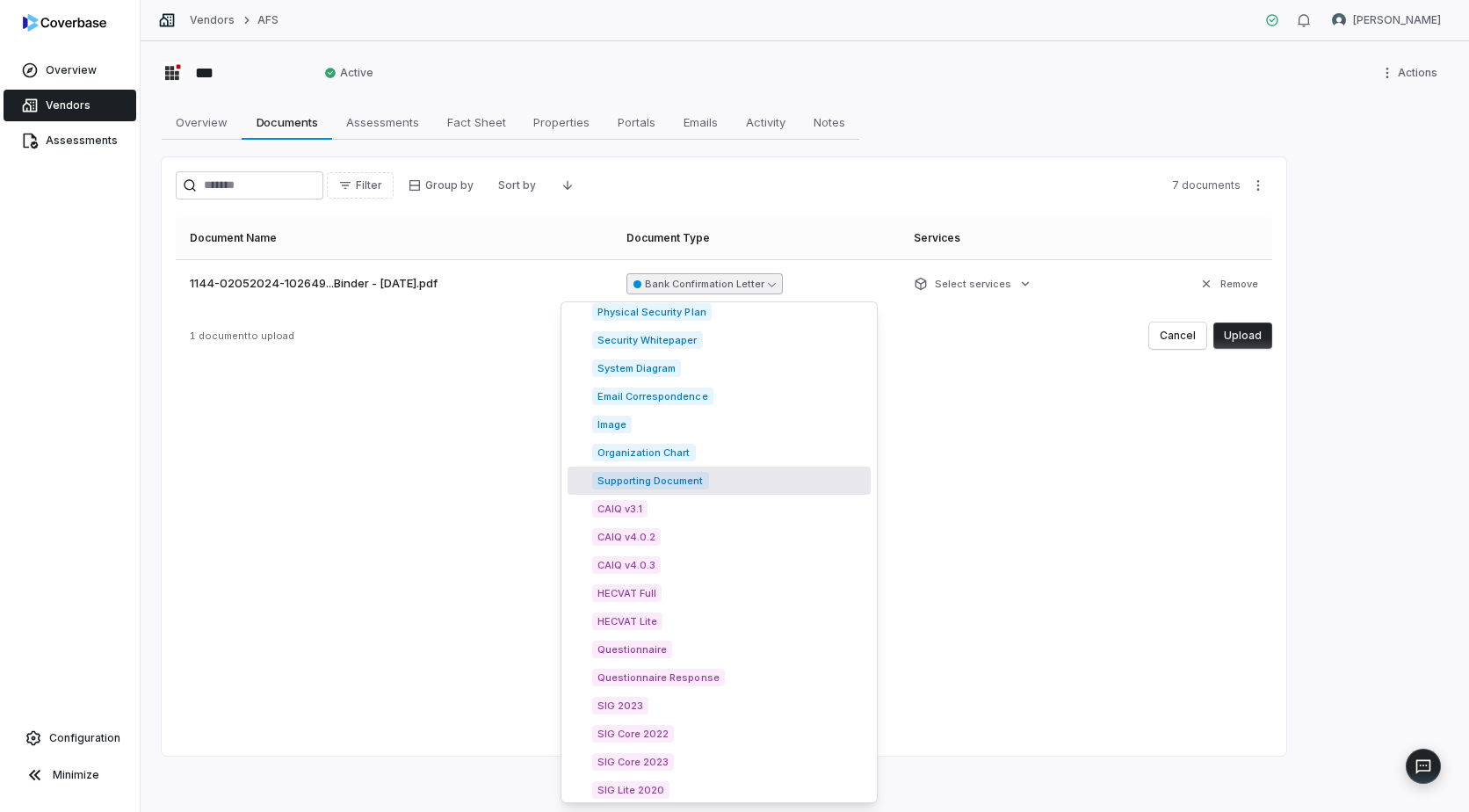
click at [668, 482] on span "Supporting Document" at bounding box center [650, 480] width 117 height 18
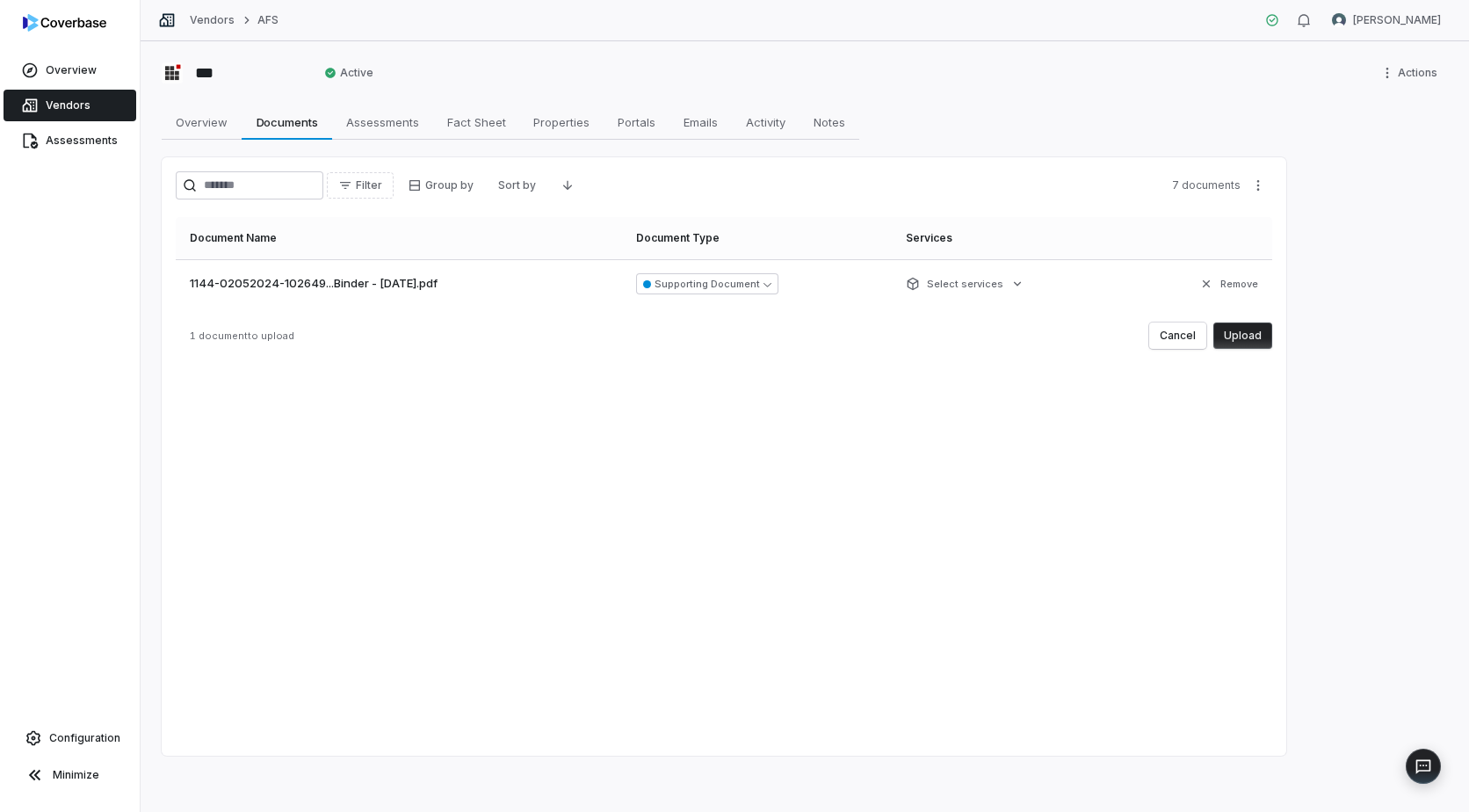
click at [1253, 336] on button "Upload" at bounding box center [1243, 336] width 59 height 26
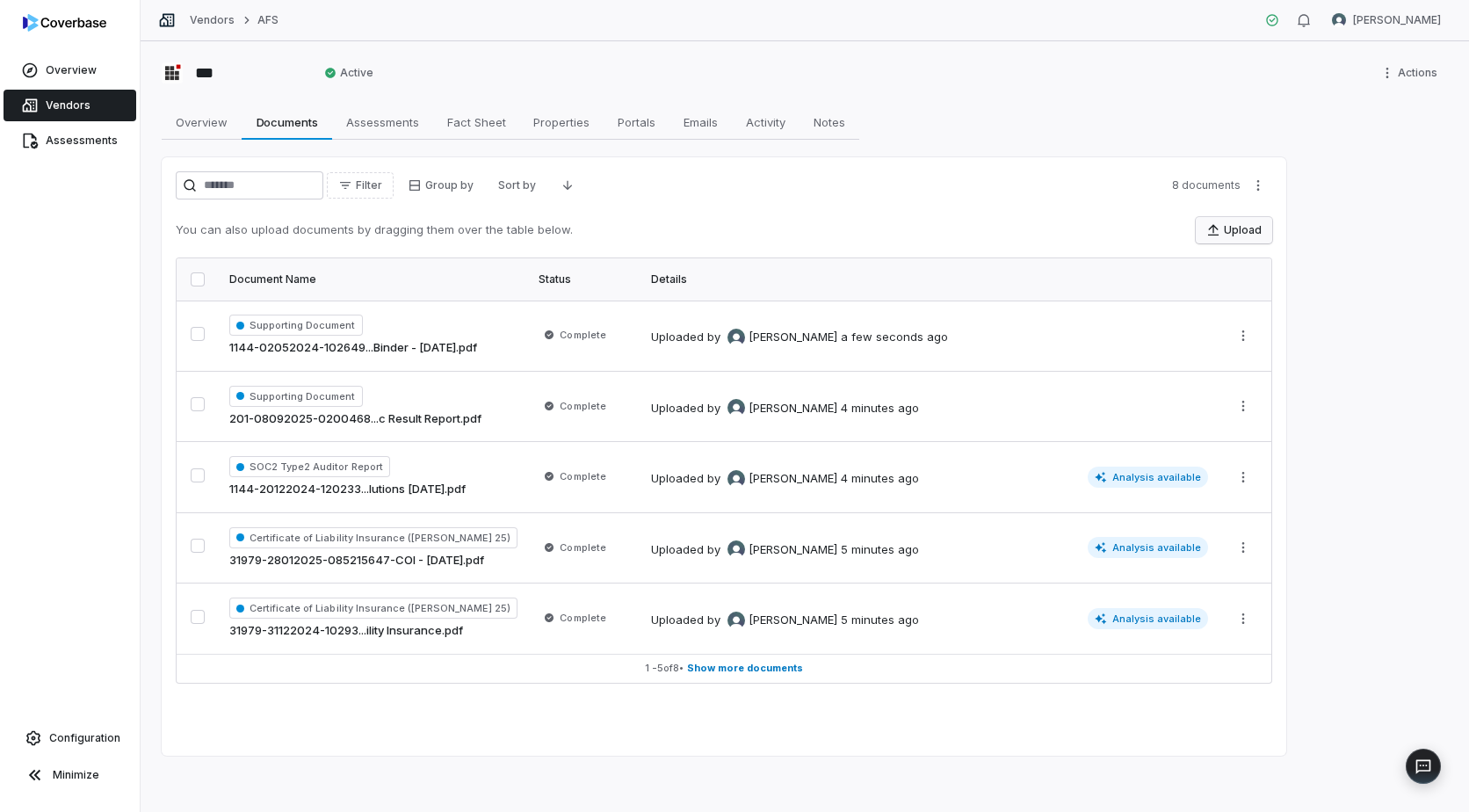
click at [1224, 225] on button "Upload" at bounding box center [1234, 231] width 76 height 26
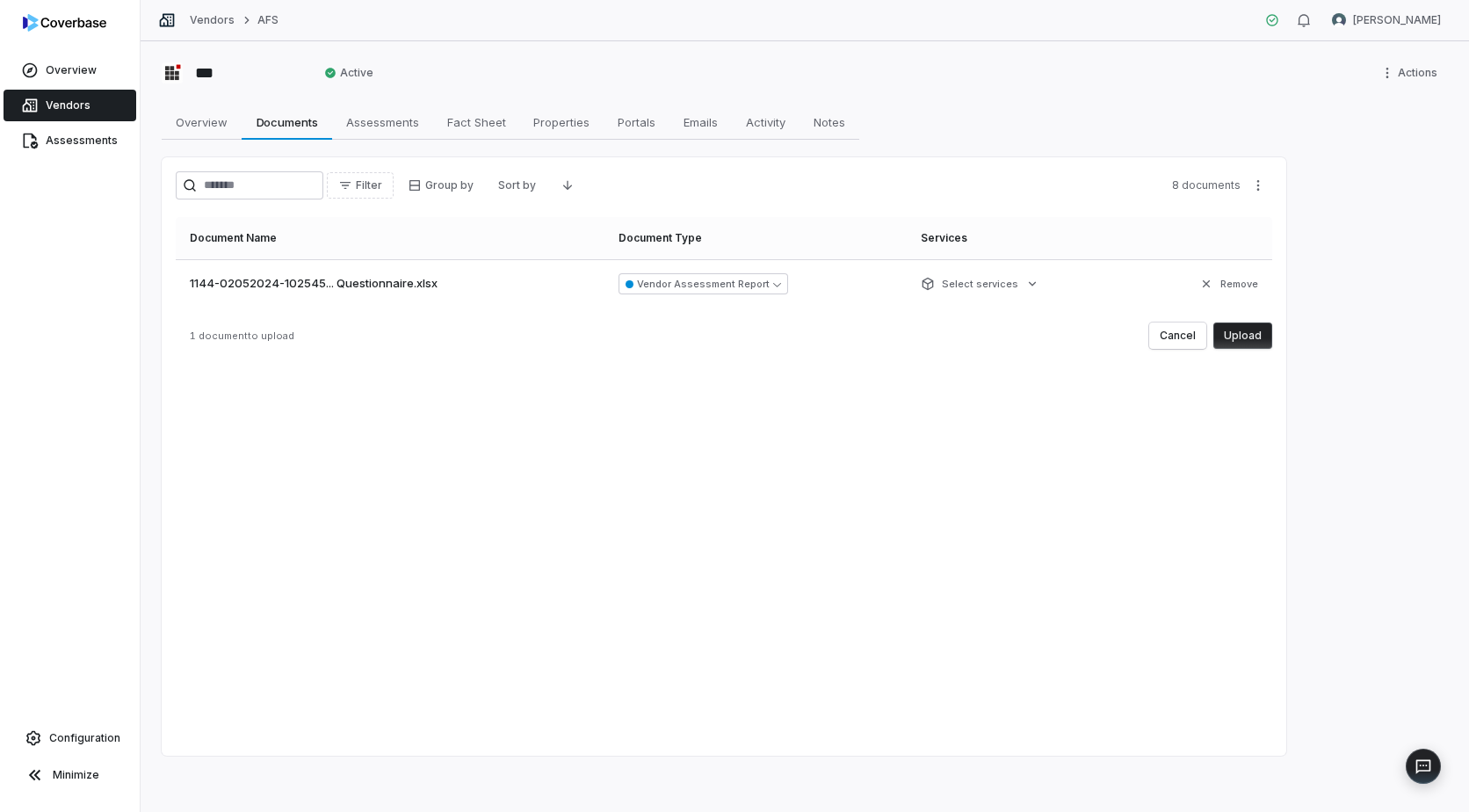
click at [1251, 337] on button "Upload" at bounding box center [1243, 336] width 59 height 26
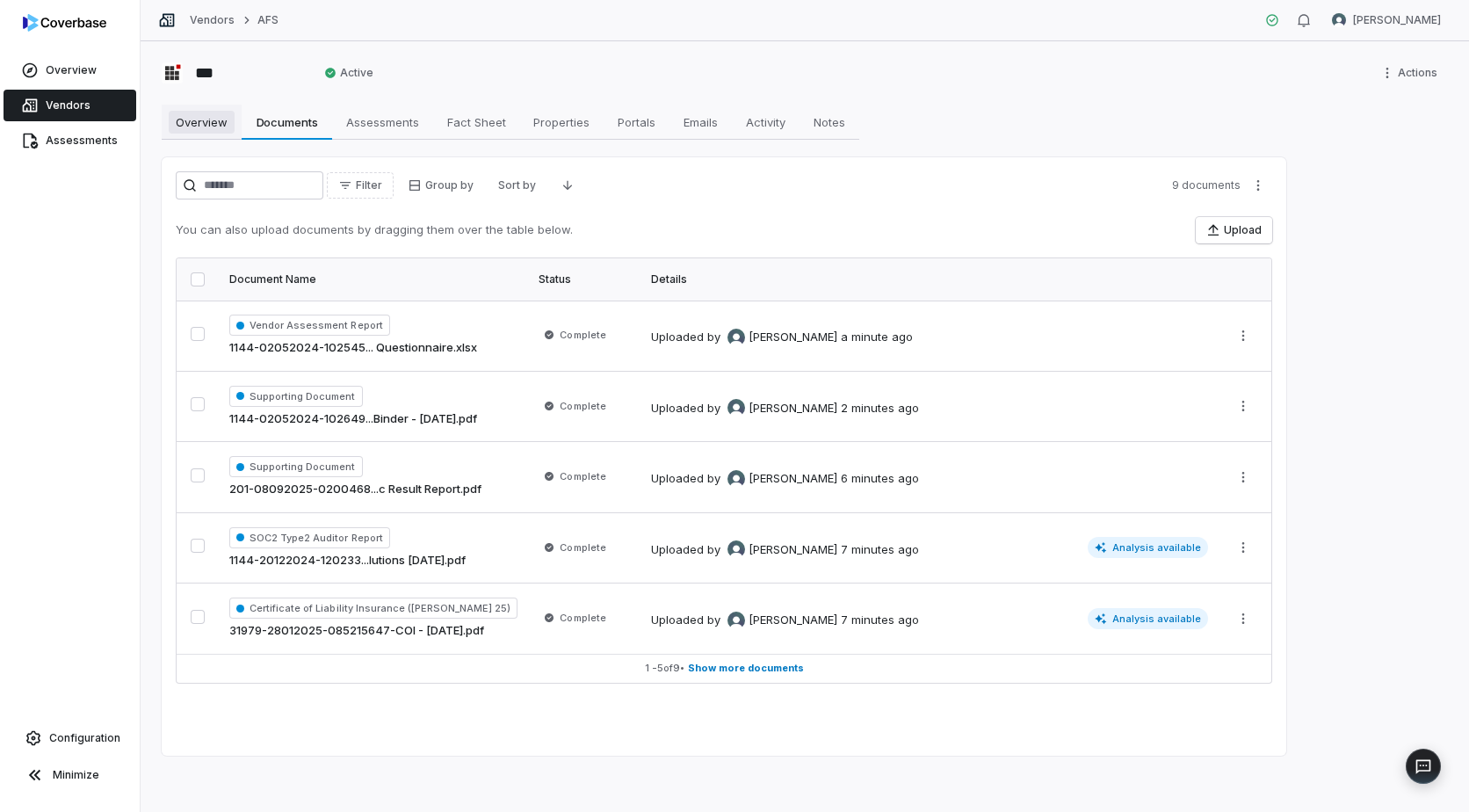
click at [200, 124] on span "Overview" at bounding box center [201, 122] width 66 height 23
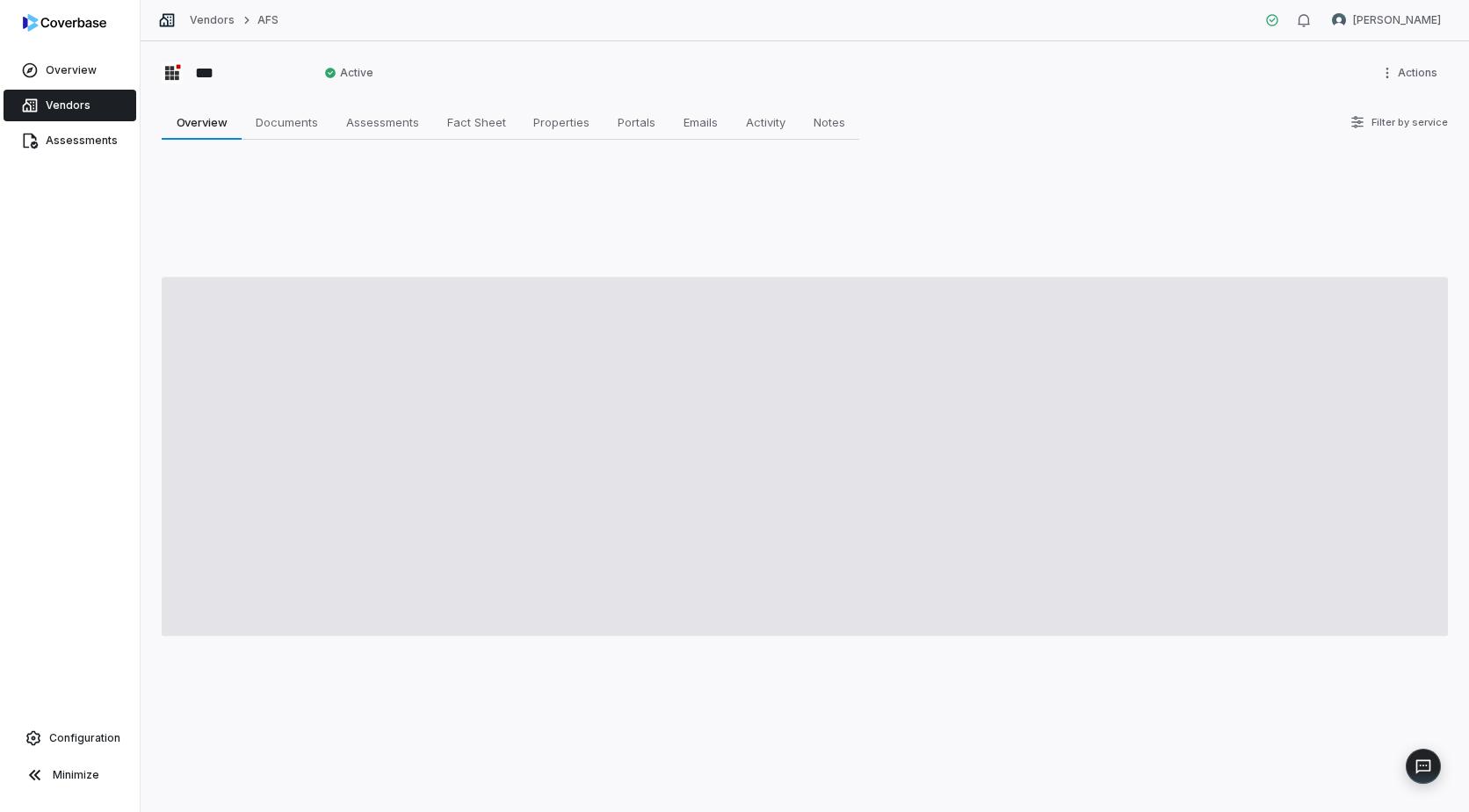
type textarea "*"
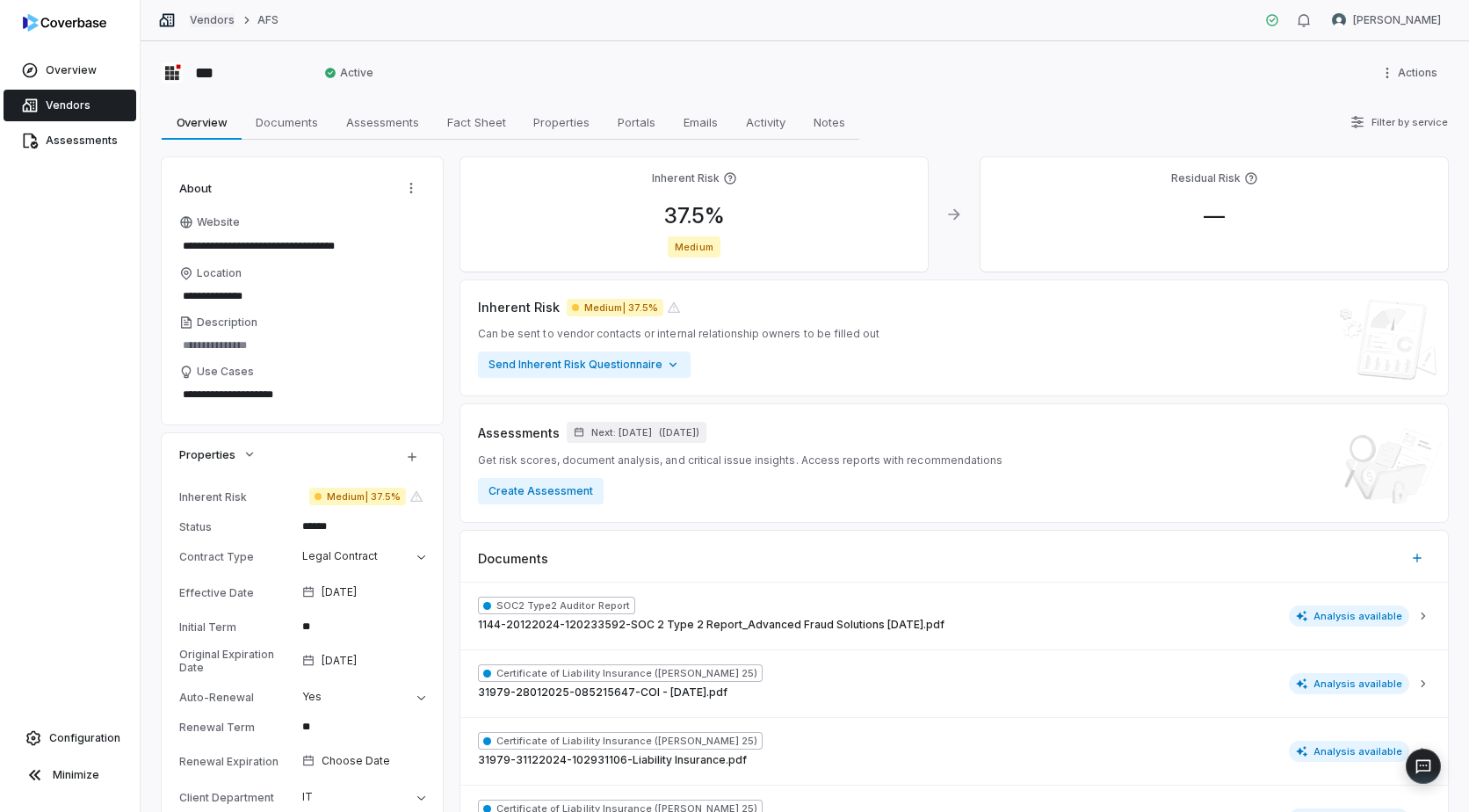
click at [208, 17] on link "Vendors" at bounding box center [213, 20] width 45 height 14
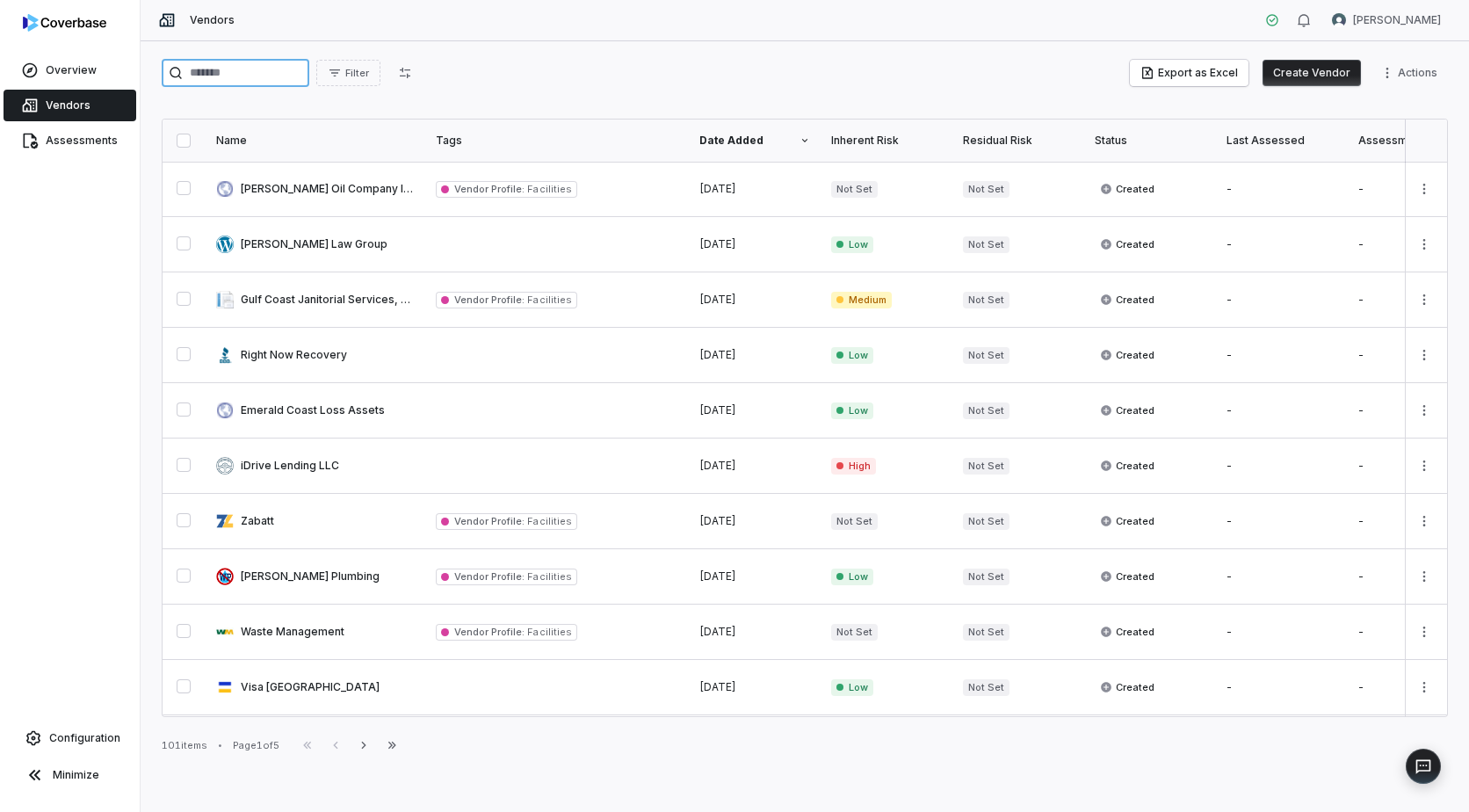
click at [237, 72] on input "search" at bounding box center [235, 73] width 148 height 28
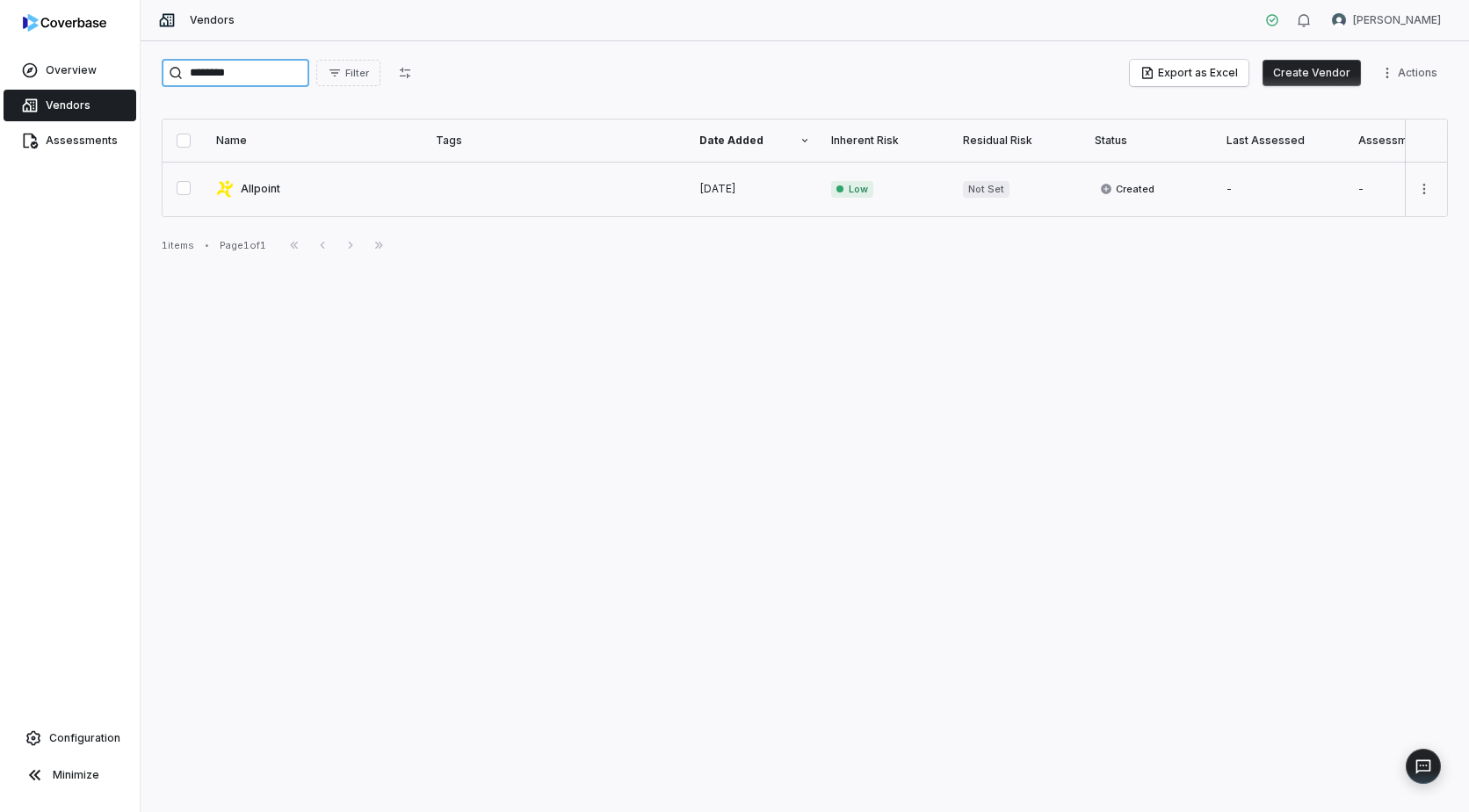
type input "********"
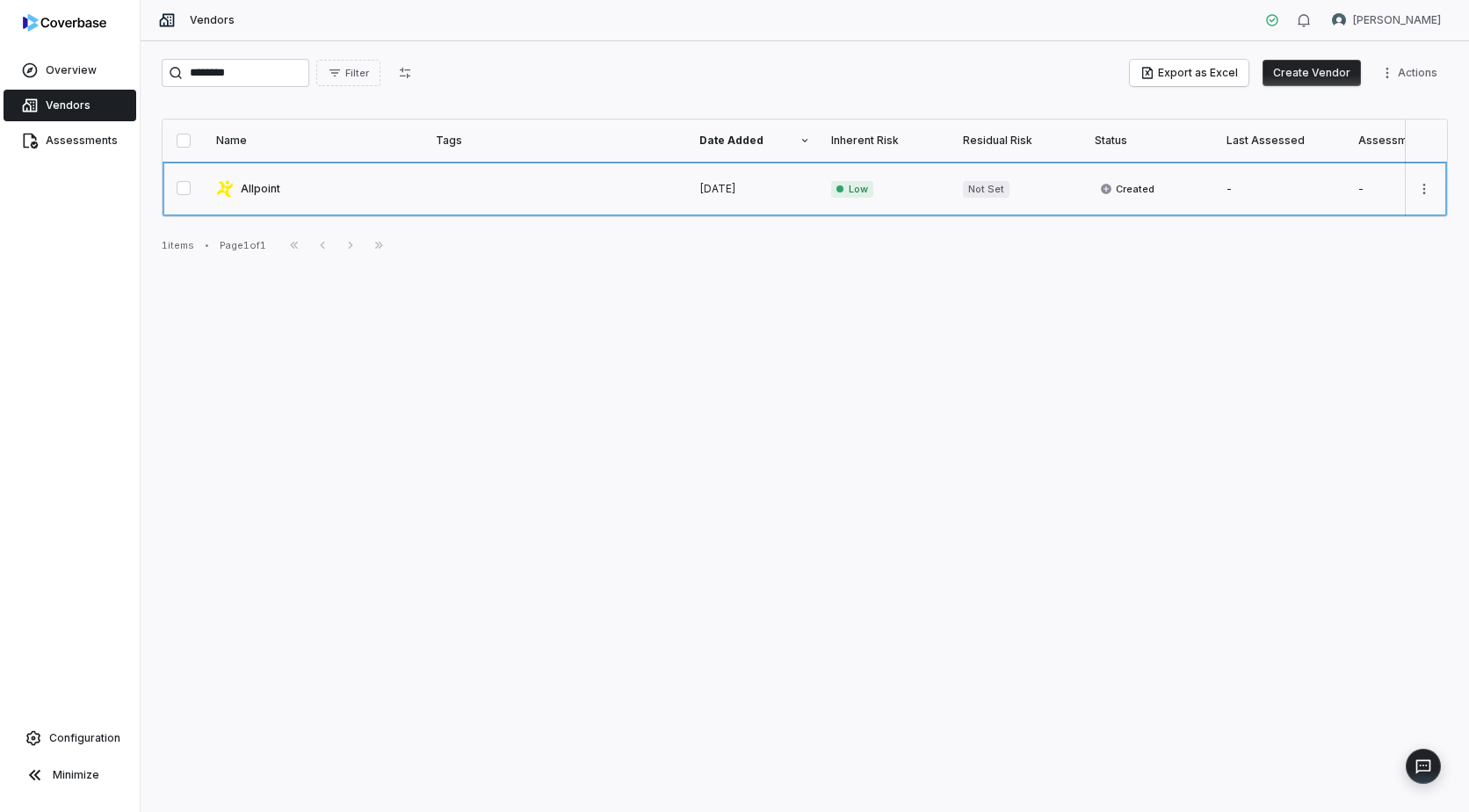
click at [260, 188] on link at bounding box center [315, 189] width 219 height 55
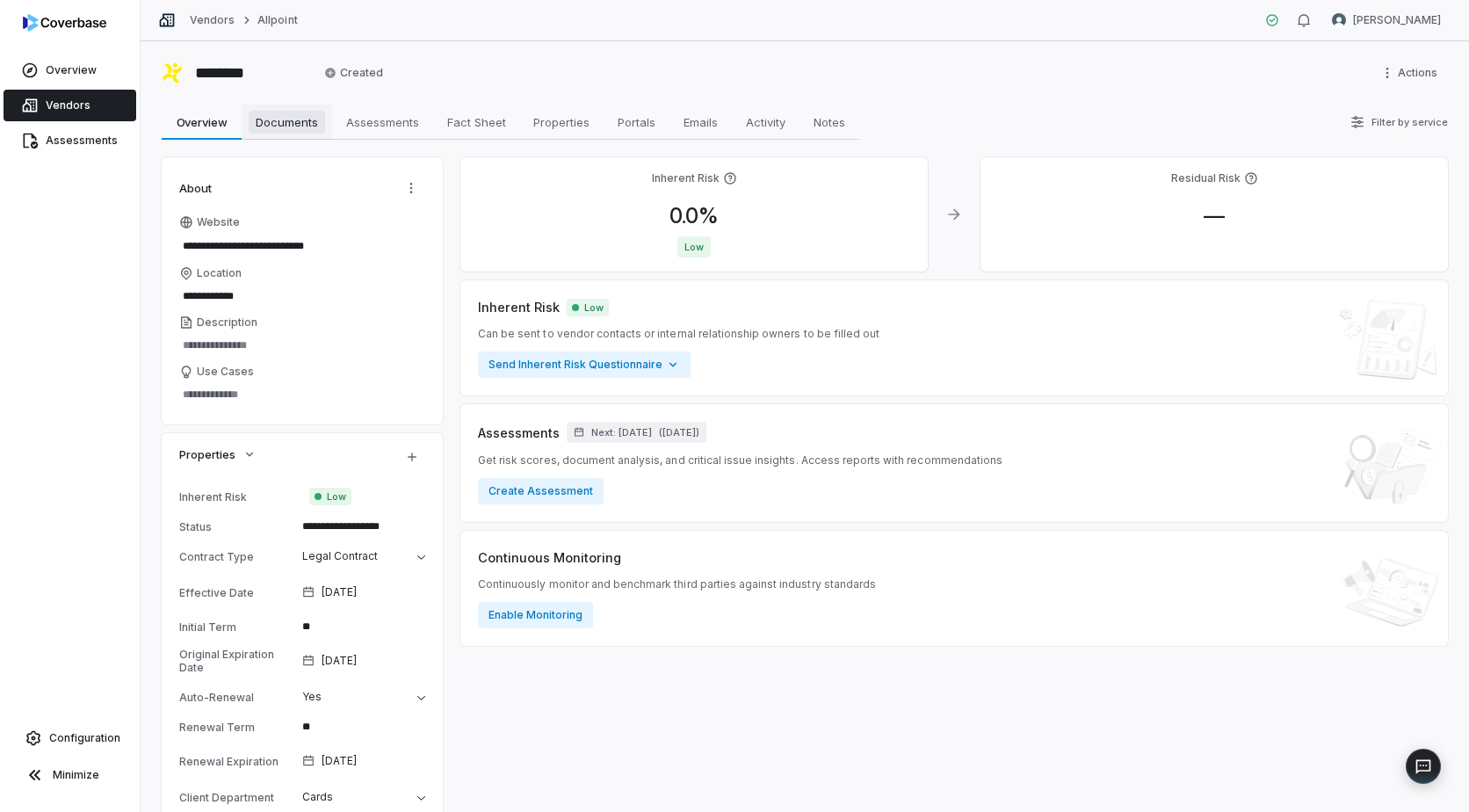
click at [297, 124] on span "Documents" at bounding box center [286, 122] width 76 height 23
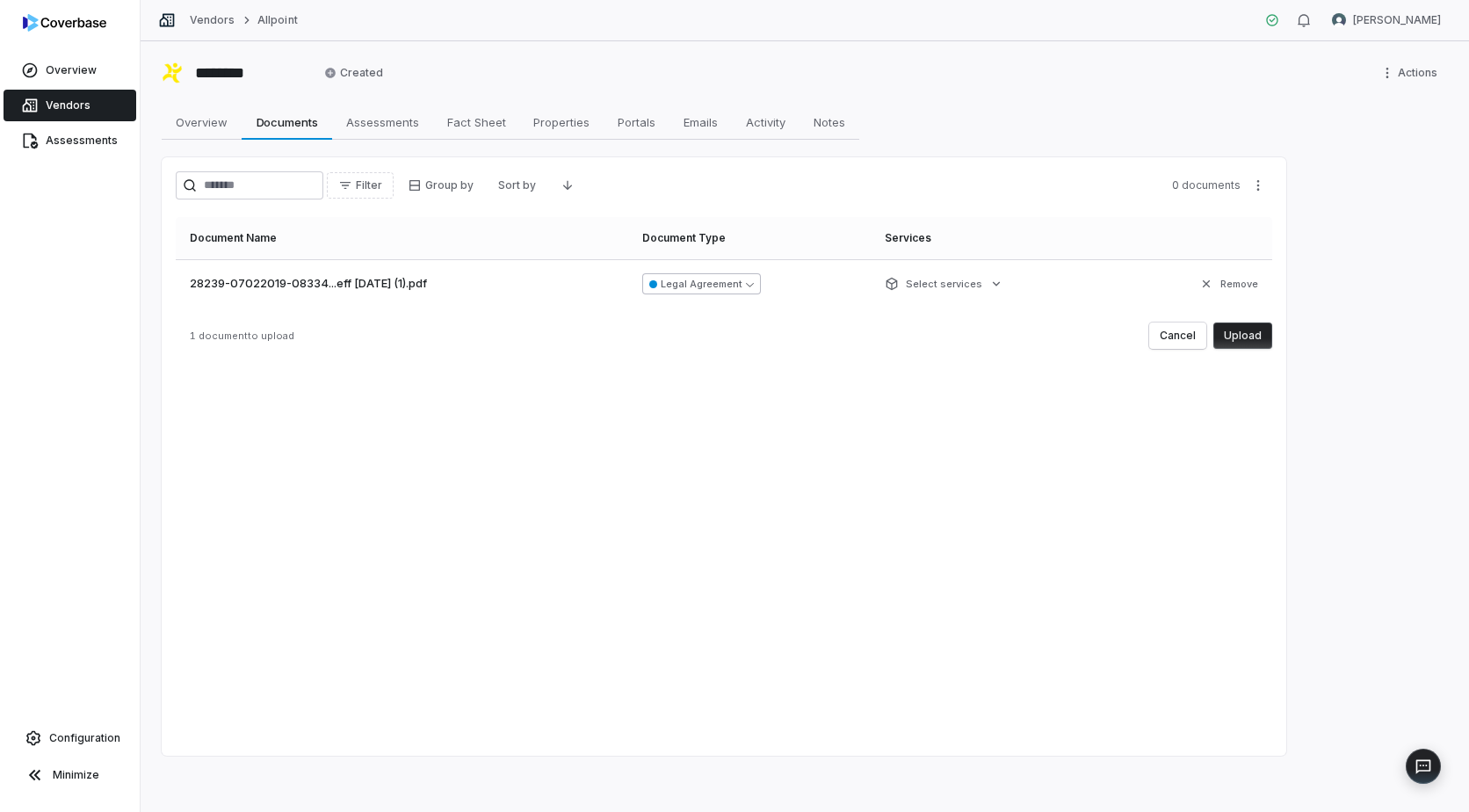
click at [748, 286] on icon "button" at bounding box center [750, 284] width 8 height 8
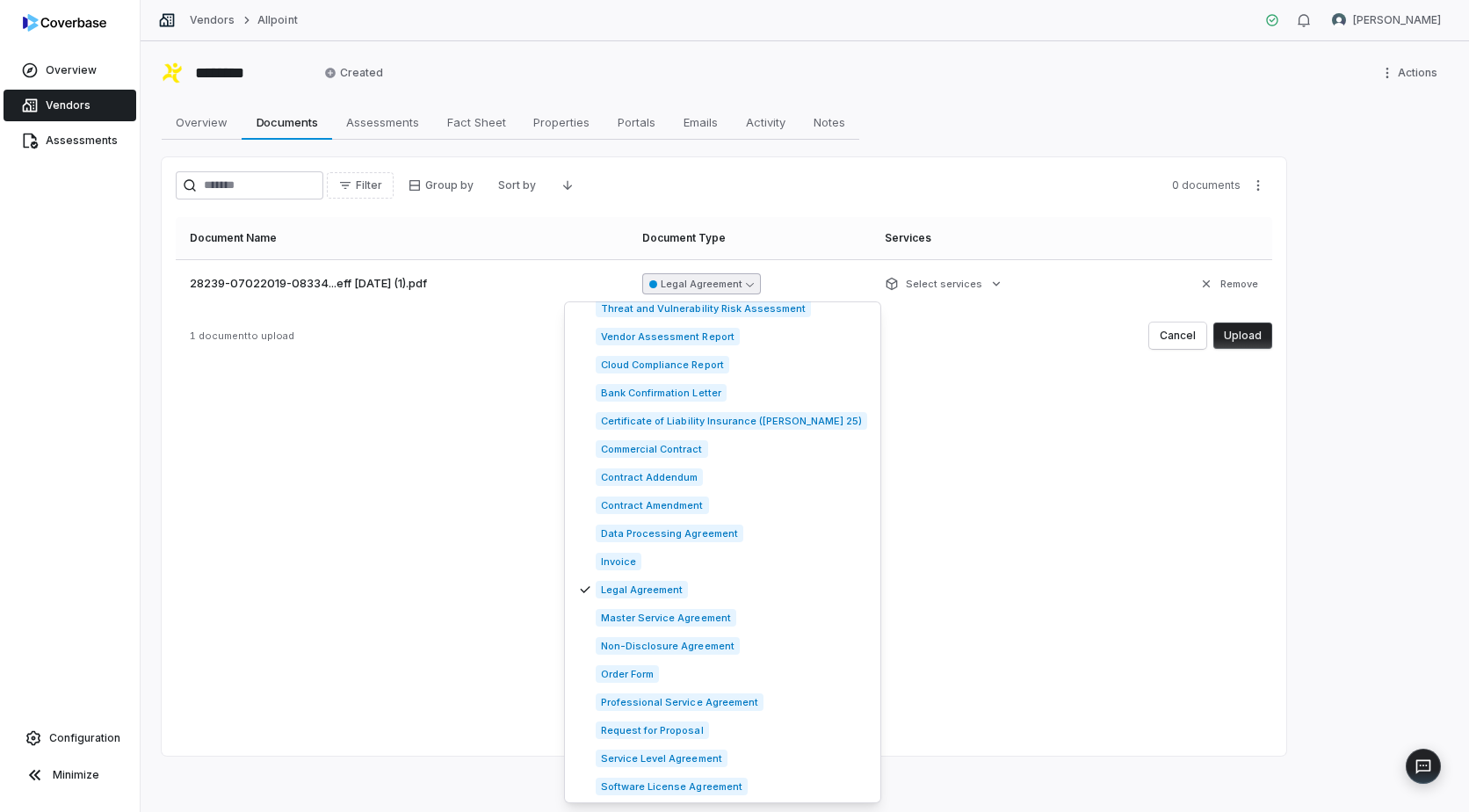
scroll to position [615, 0]
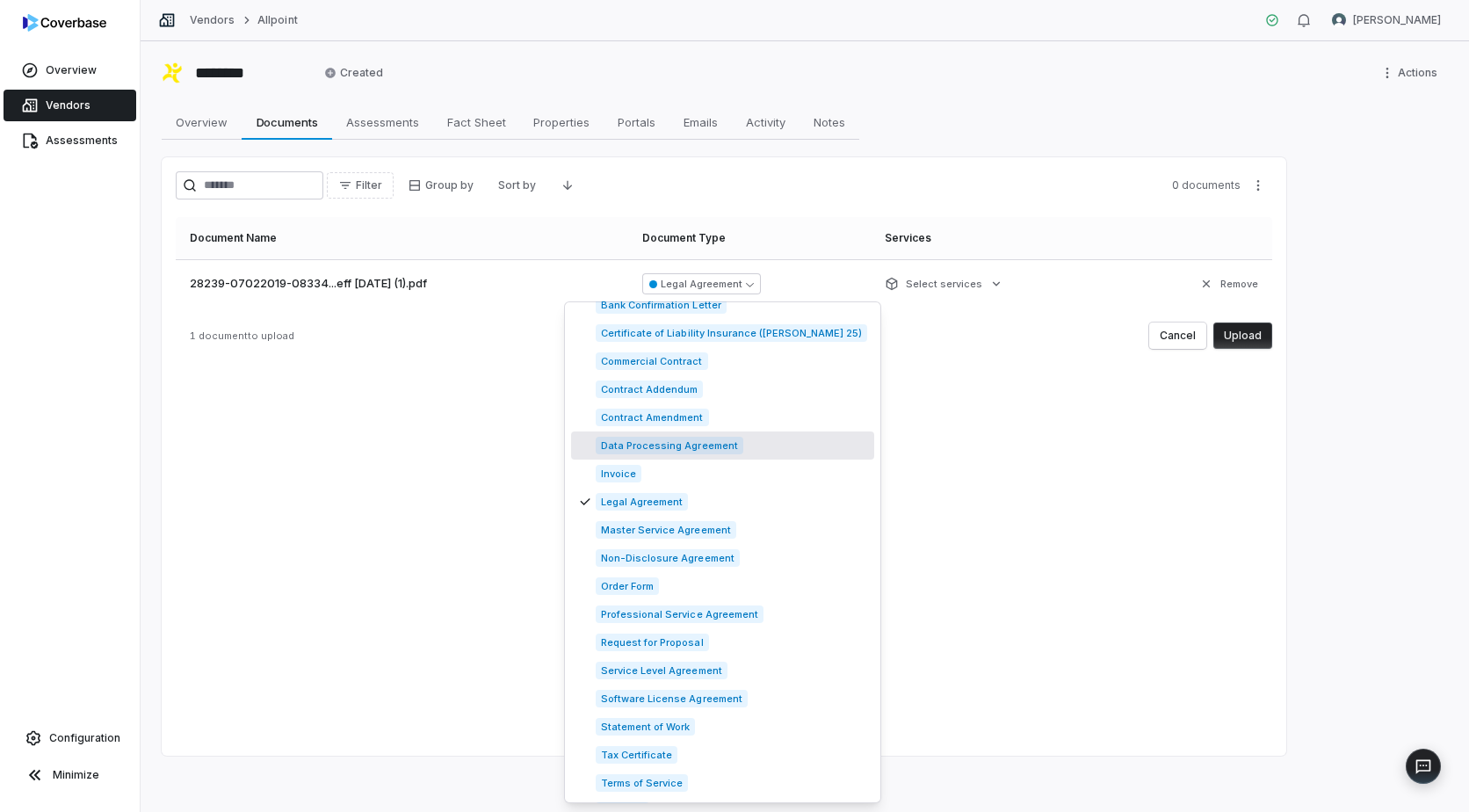
click at [1021, 450] on div "Filter Group by Sort by 0 documents Document Name Document Type Services 28239-…" at bounding box center [724, 456] width 1125 height 598
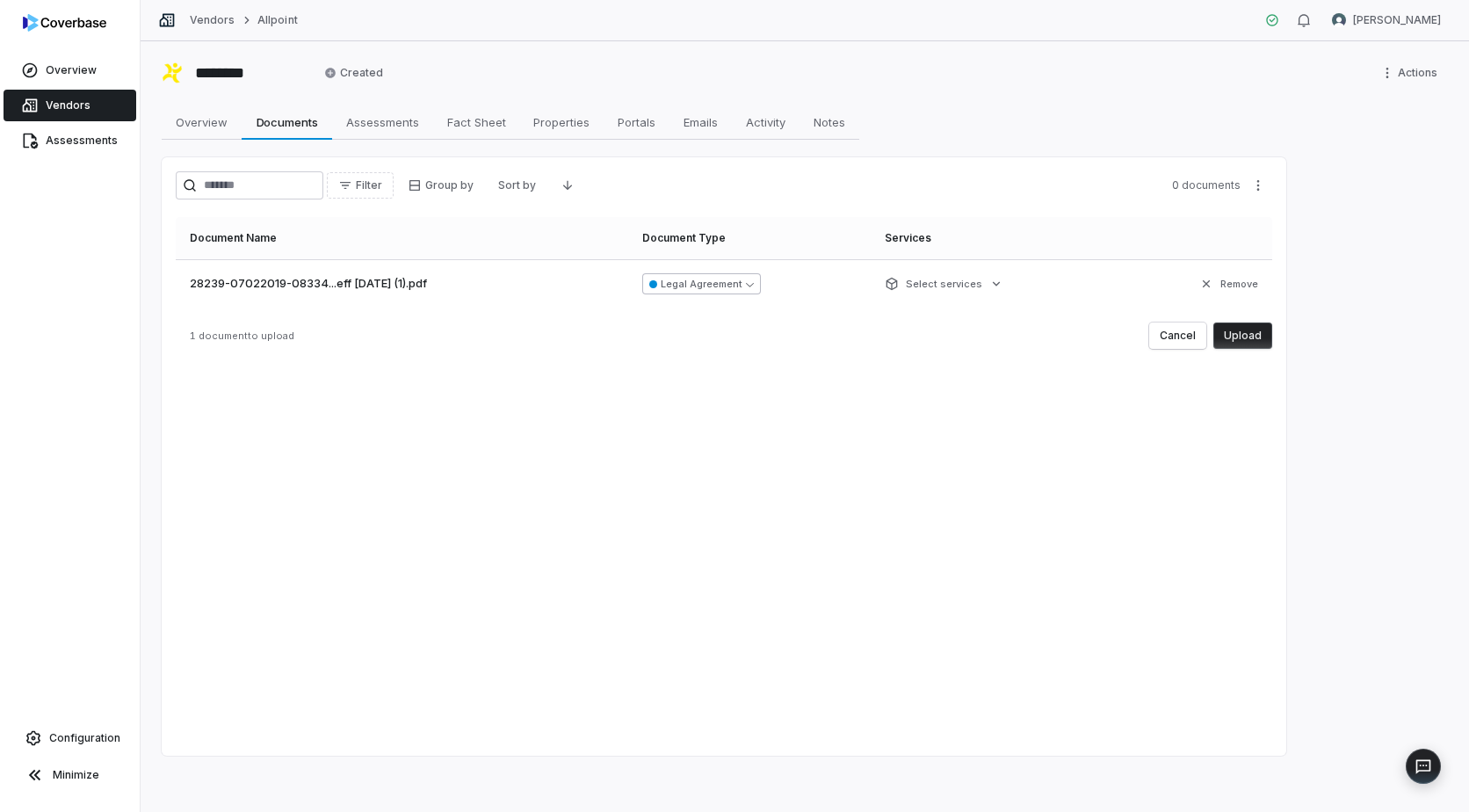
click at [748, 285] on icon "button" at bounding box center [750, 284] width 8 height 8
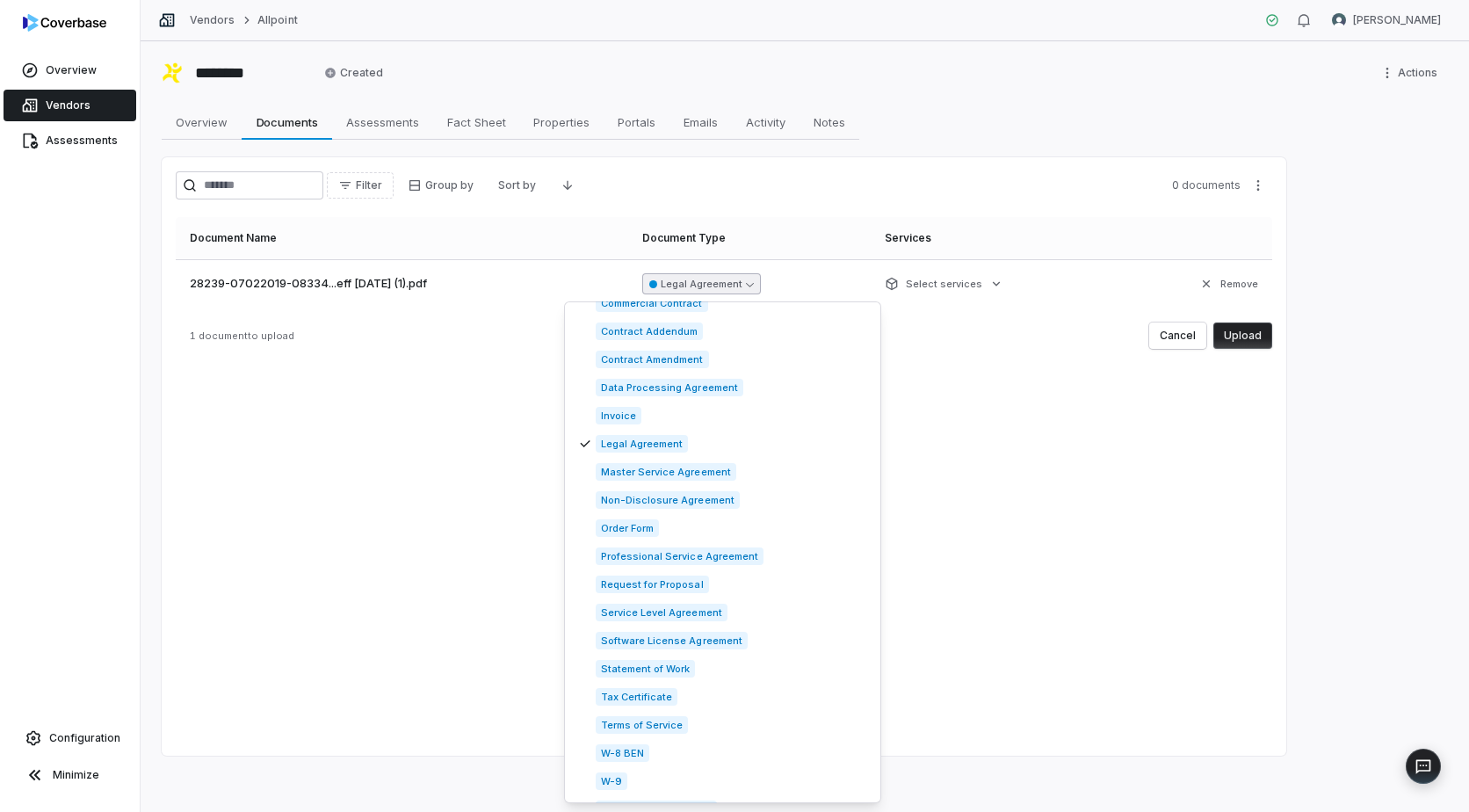
scroll to position [703, 0]
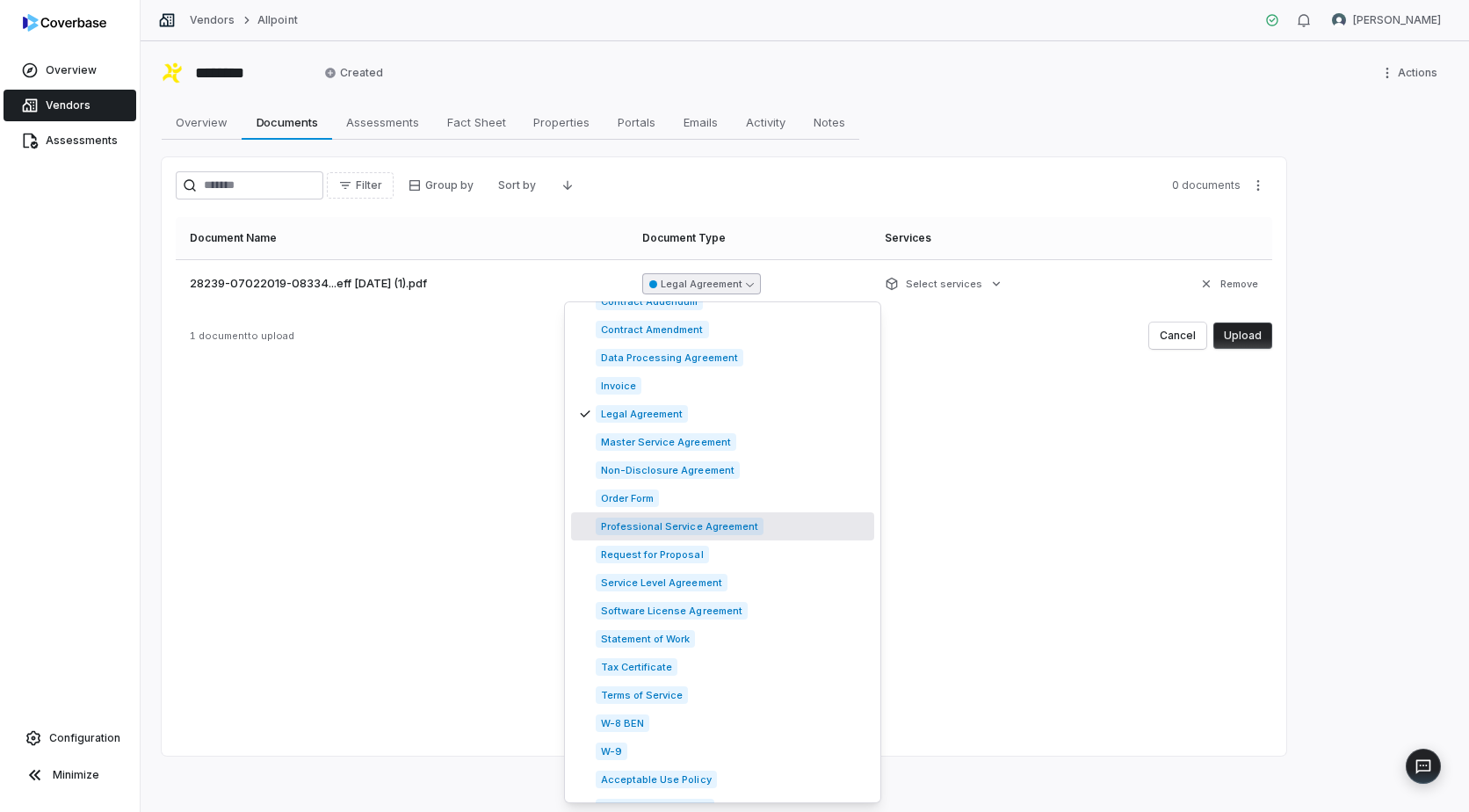
click at [605, 528] on span "Professional Service Agreement" at bounding box center [679, 526] width 168 height 18
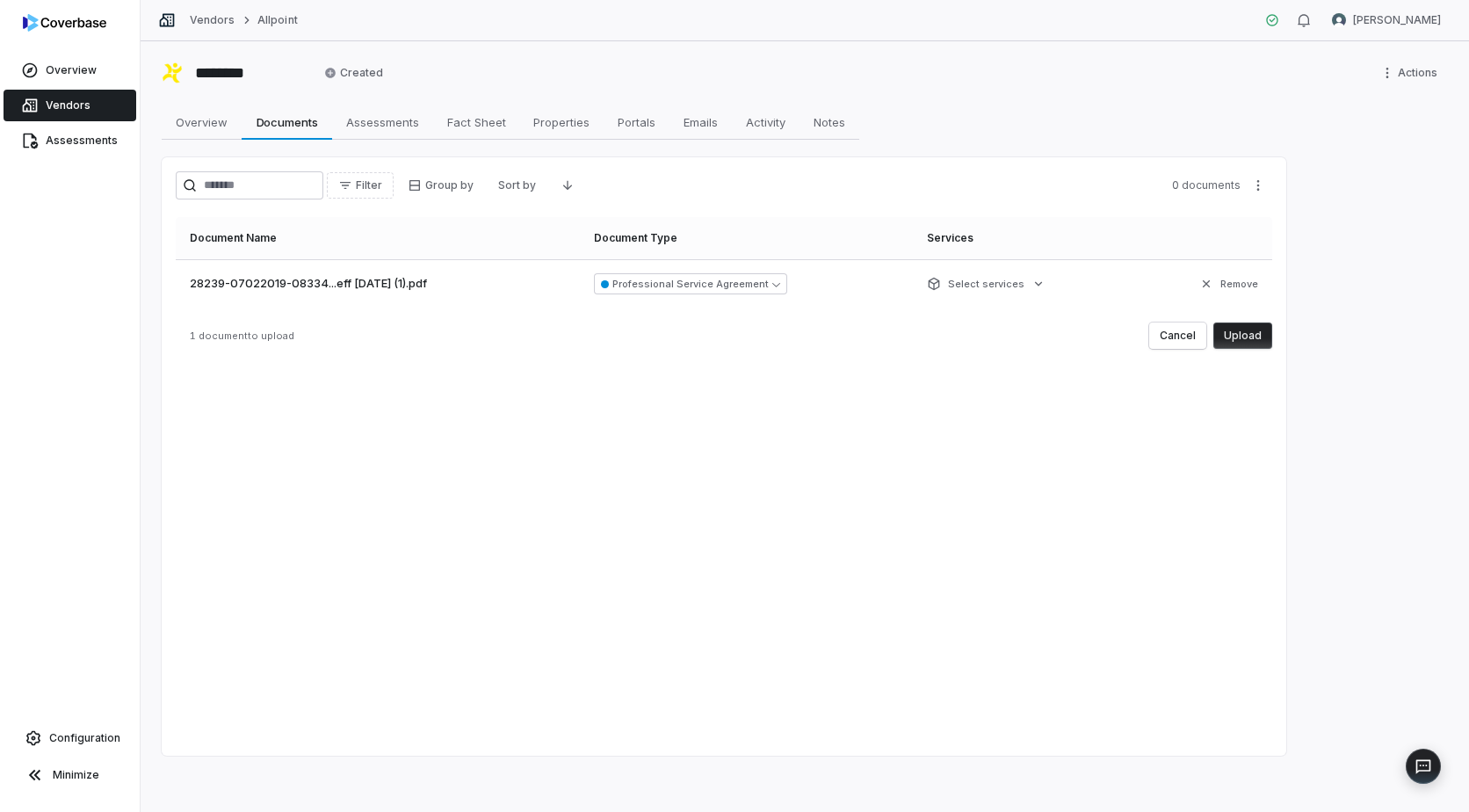
click at [1247, 332] on button "Upload" at bounding box center [1243, 336] width 59 height 26
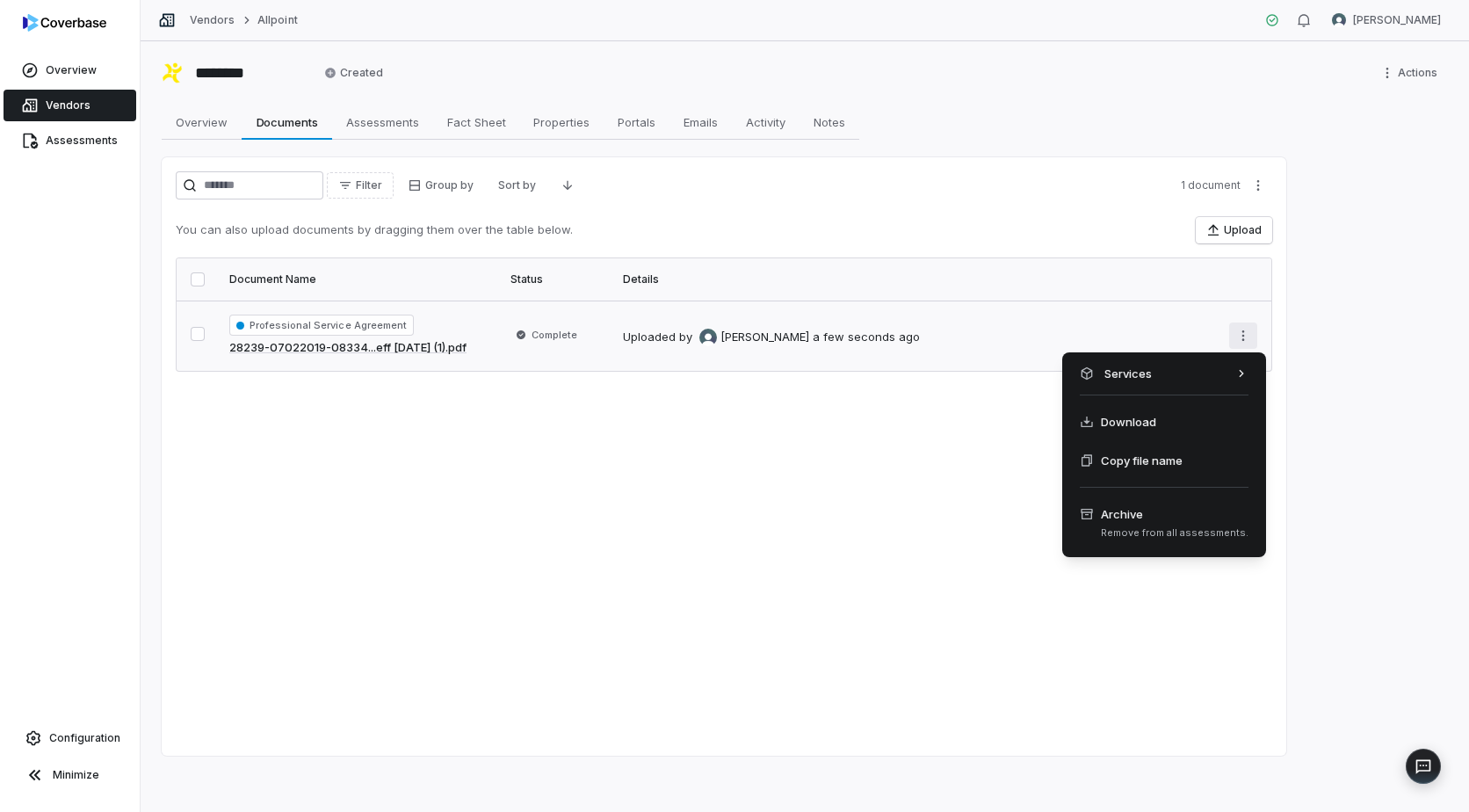
click at [1241, 332] on html "Overview Vendors Assessments Configuration Minimize Vendors Allpoint [PERSON_NA…" at bounding box center [734, 406] width 1469 height 812
click at [1346, 342] on html "Overview Vendors Assessments Configuration Minimize Vendors Allpoint [PERSON_NA…" at bounding box center [734, 406] width 1469 height 812
click at [1239, 337] on html "Overview Vendors Assessments Configuration Minimize Vendors Allpoint [PERSON_NA…" at bounding box center [734, 406] width 1469 height 812
click at [1343, 370] on html "Overview Vendors Assessments Configuration Minimize Vendors Allpoint [PERSON_NA…" at bounding box center [734, 406] width 1469 height 812
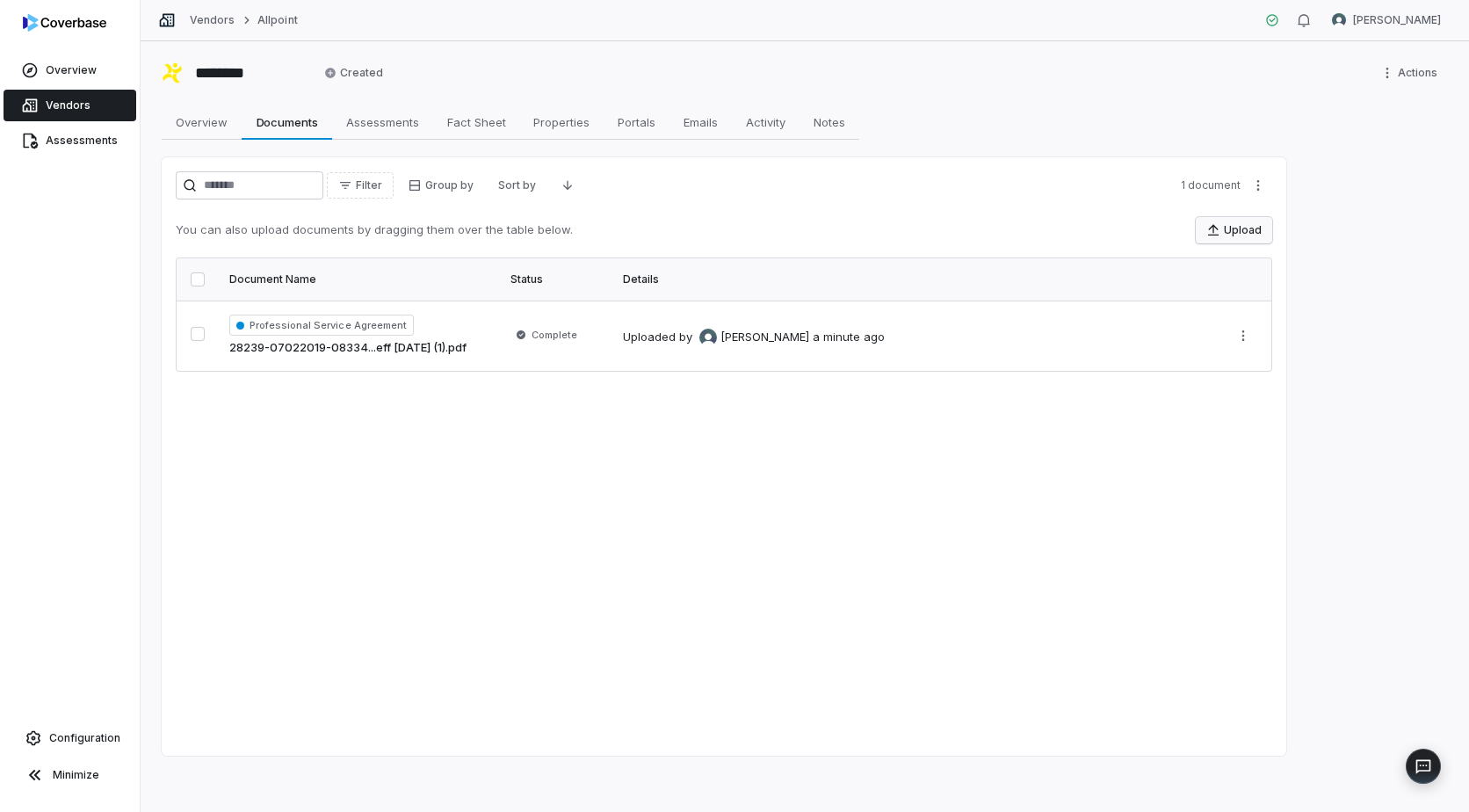
click at [1234, 230] on button "Upload" at bounding box center [1234, 231] width 76 height 26
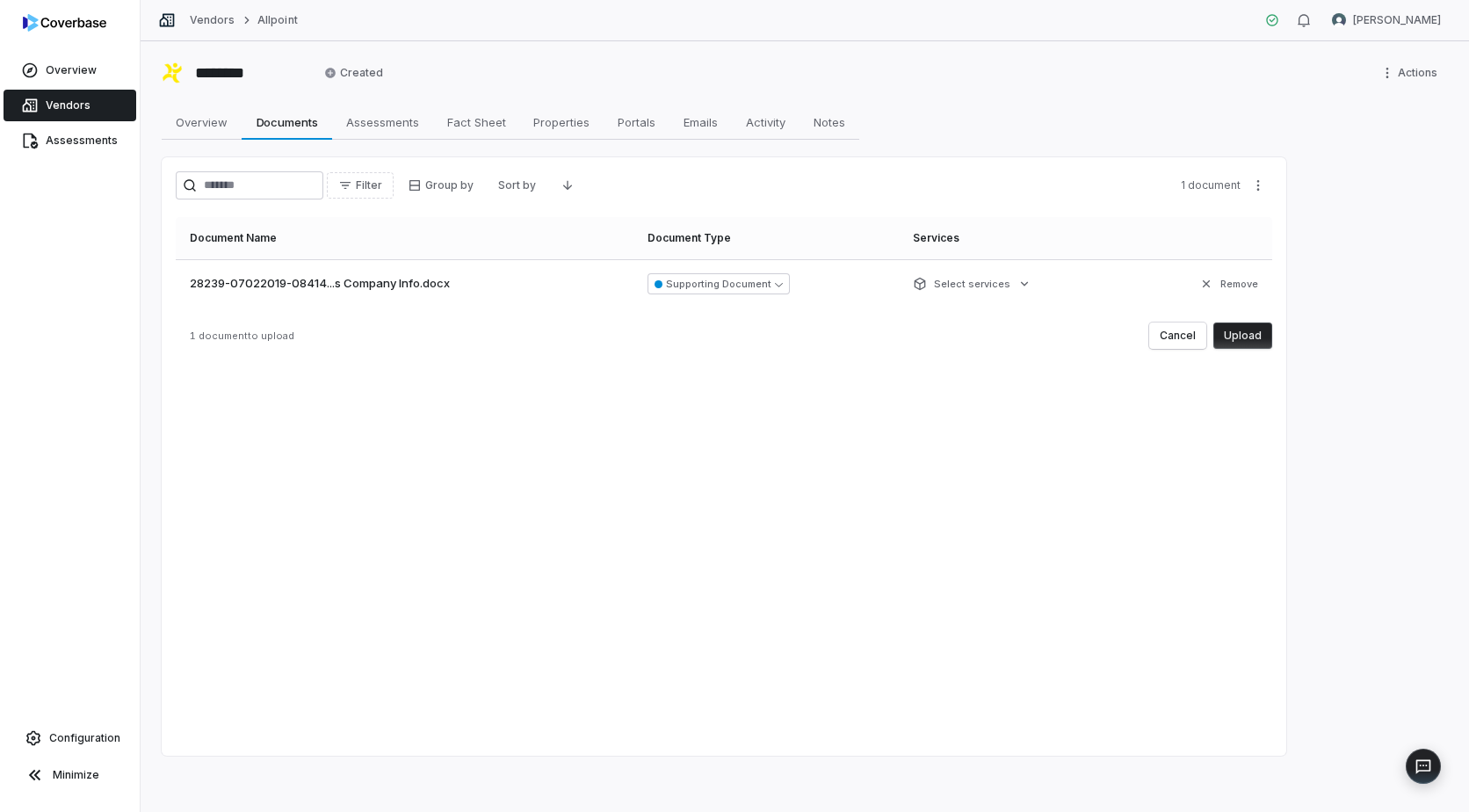
click at [1246, 339] on button "Upload" at bounding box center [1243, 336] width 59 height 26
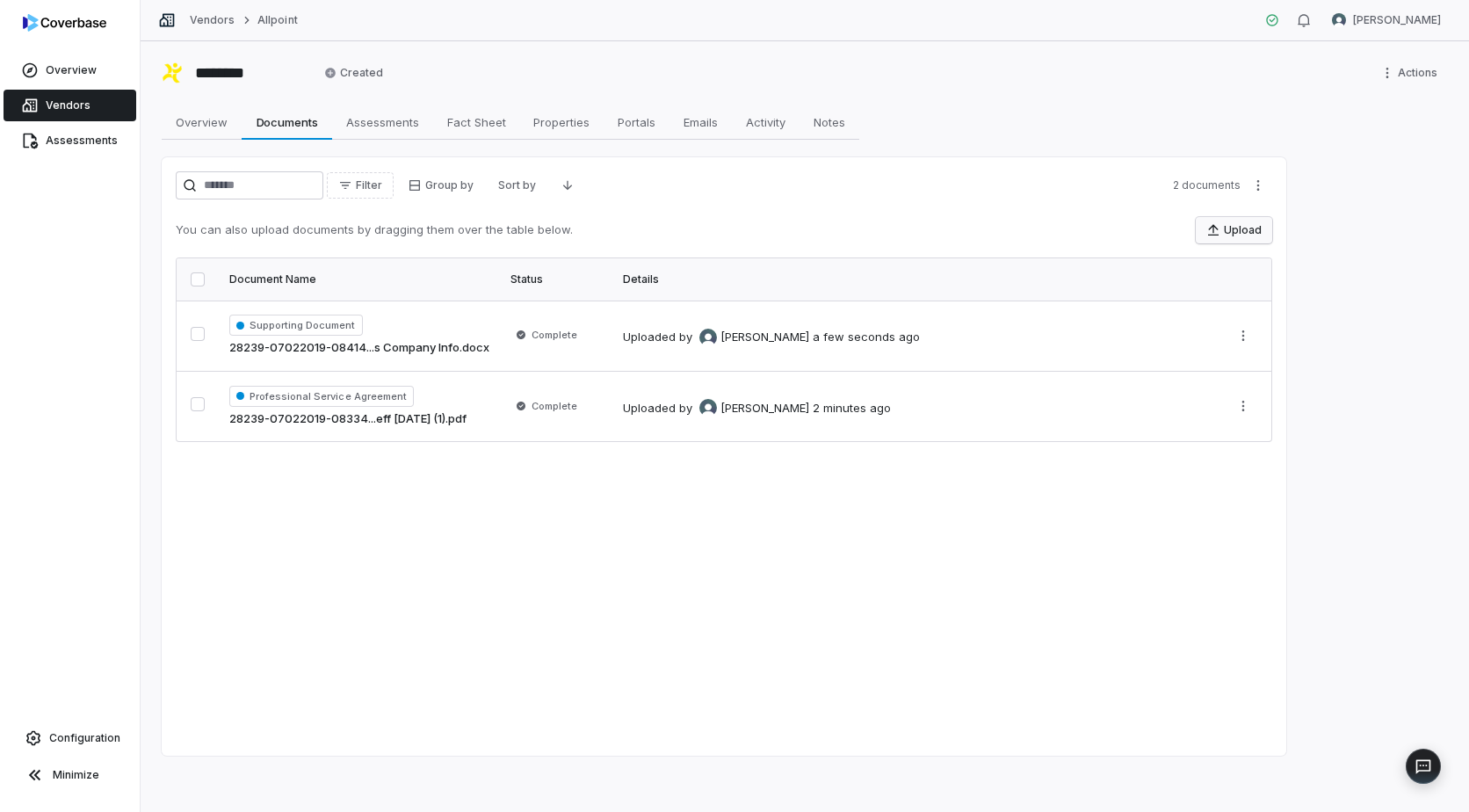
click at [1232, 225] on button "Upload" at bounding box center [1234, 231] width 76 height 26
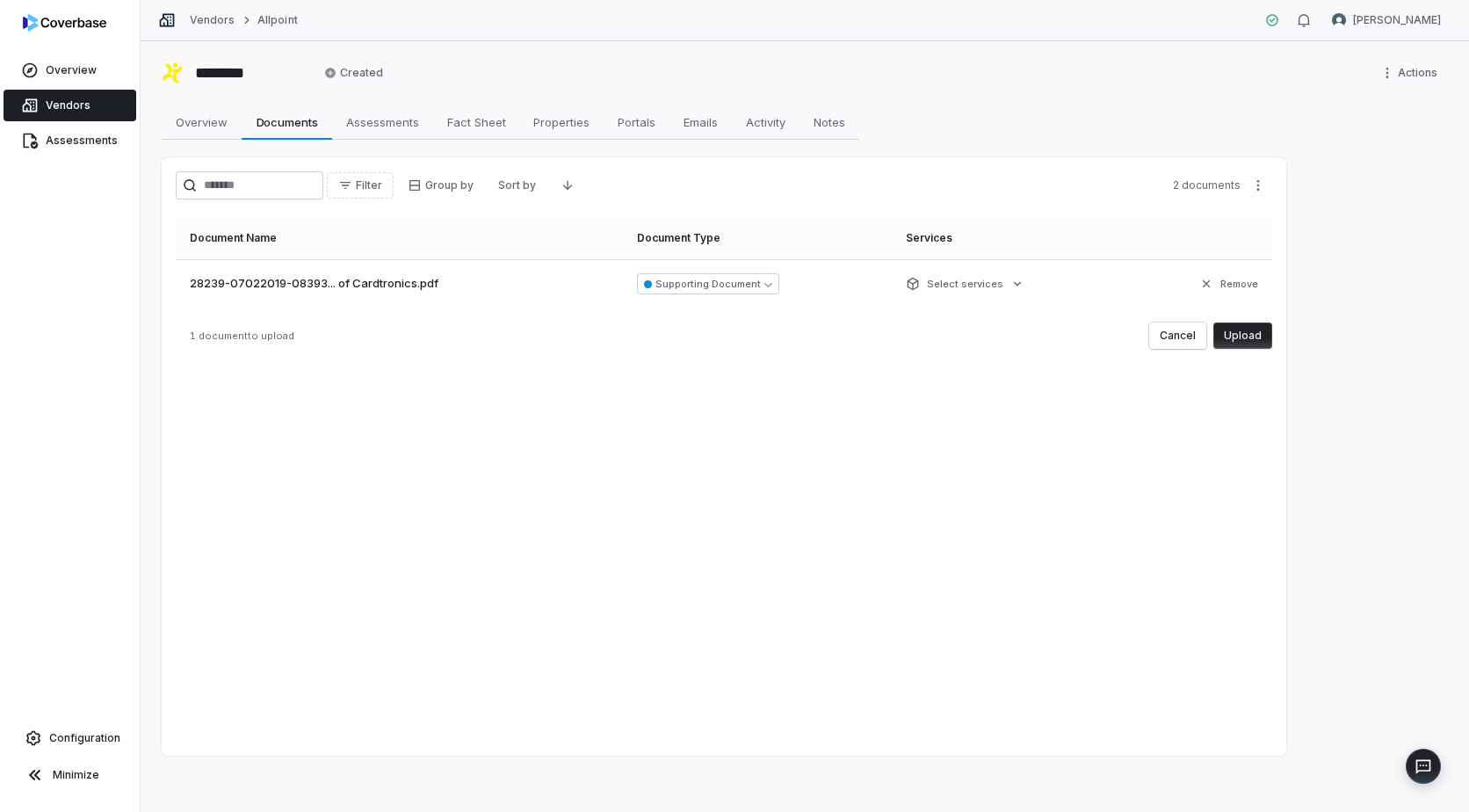
click at [1239, 333] on button "Upload" at bounding box center [1243, 336] width 59 height 26
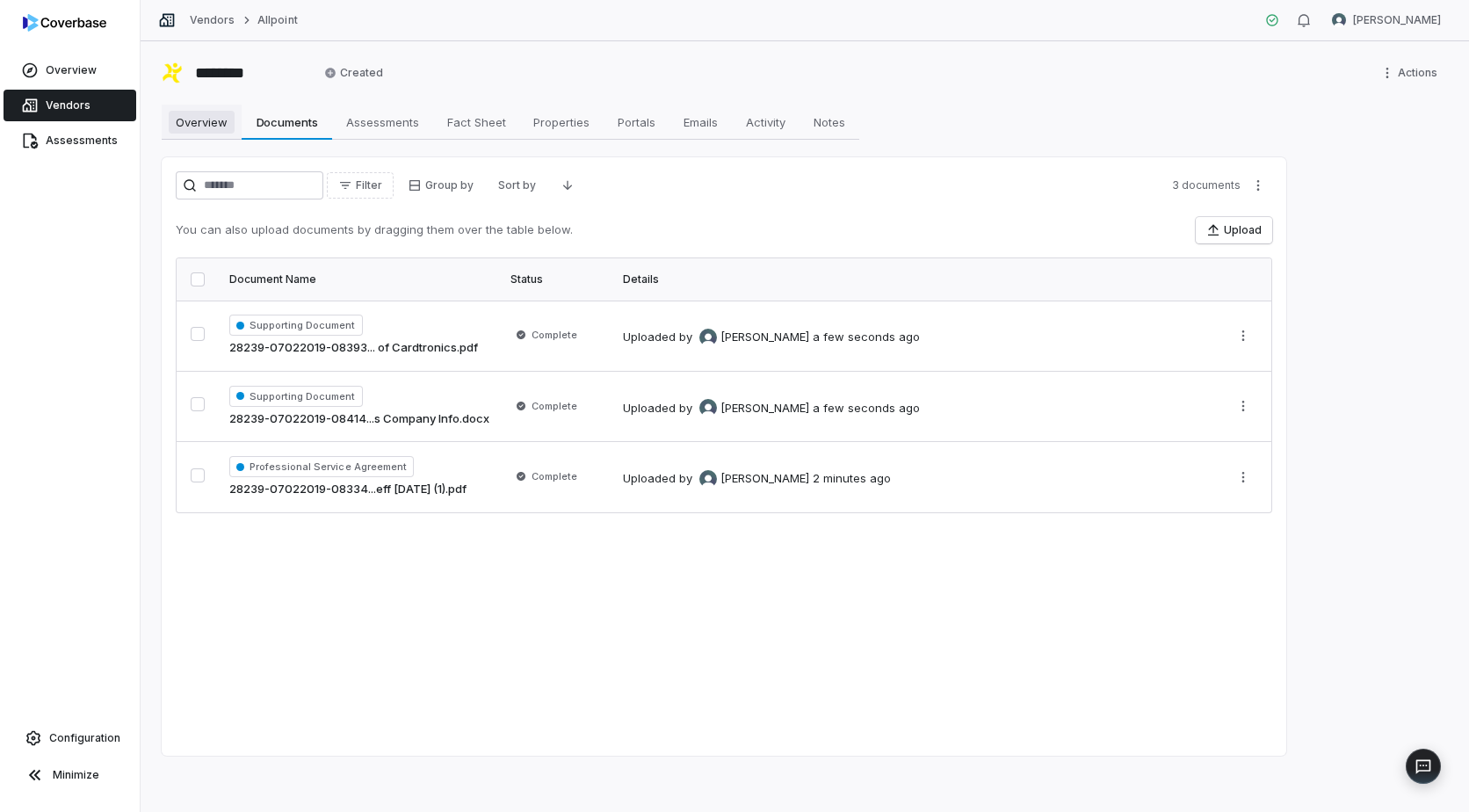
click at [198, 124] on span "Overview" at bounding box center [201, 122] width 66 height 23
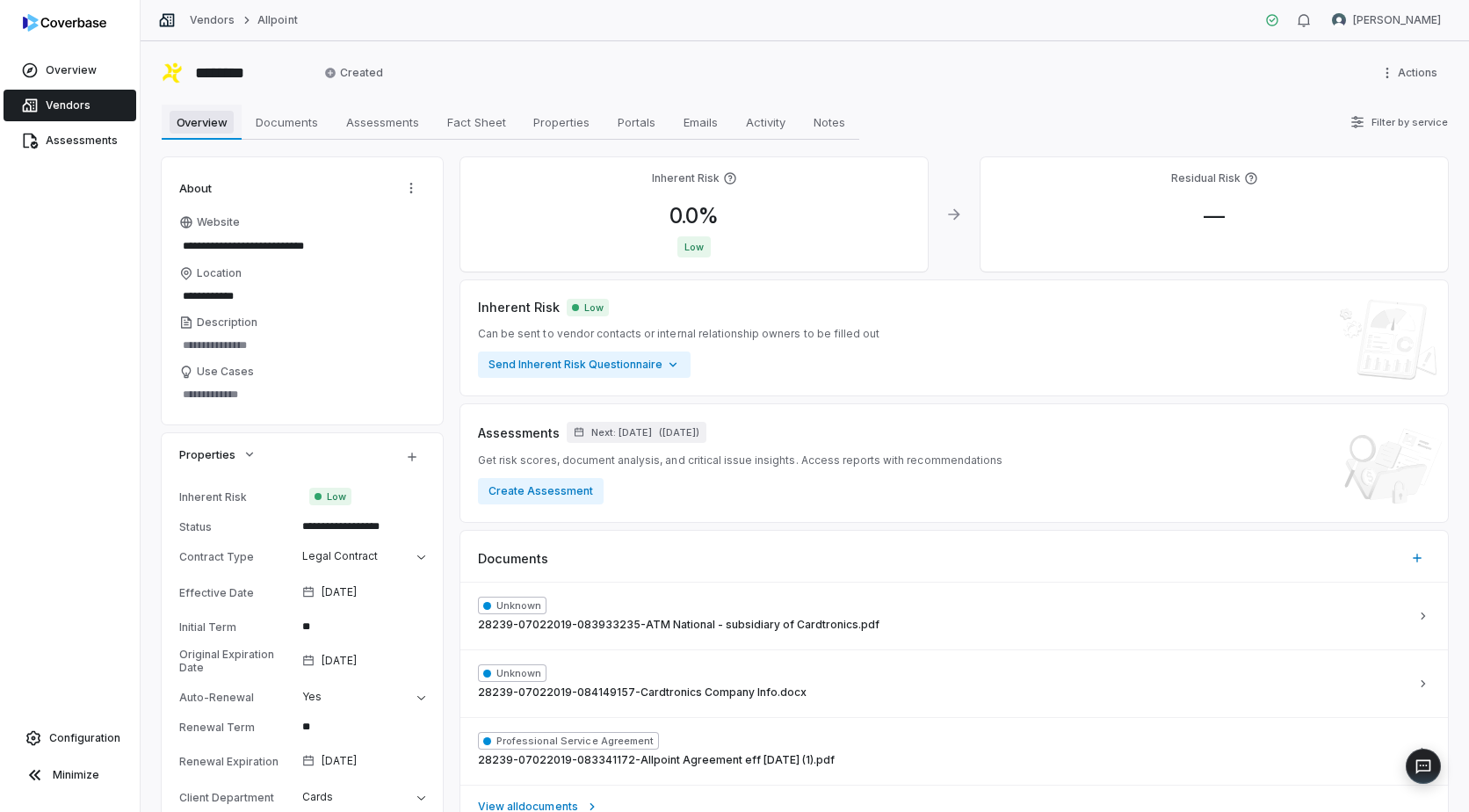
type textarea "*"
click at [212, 20] on link "Vendors" at bounding box center [213, 20] width 45 height 14
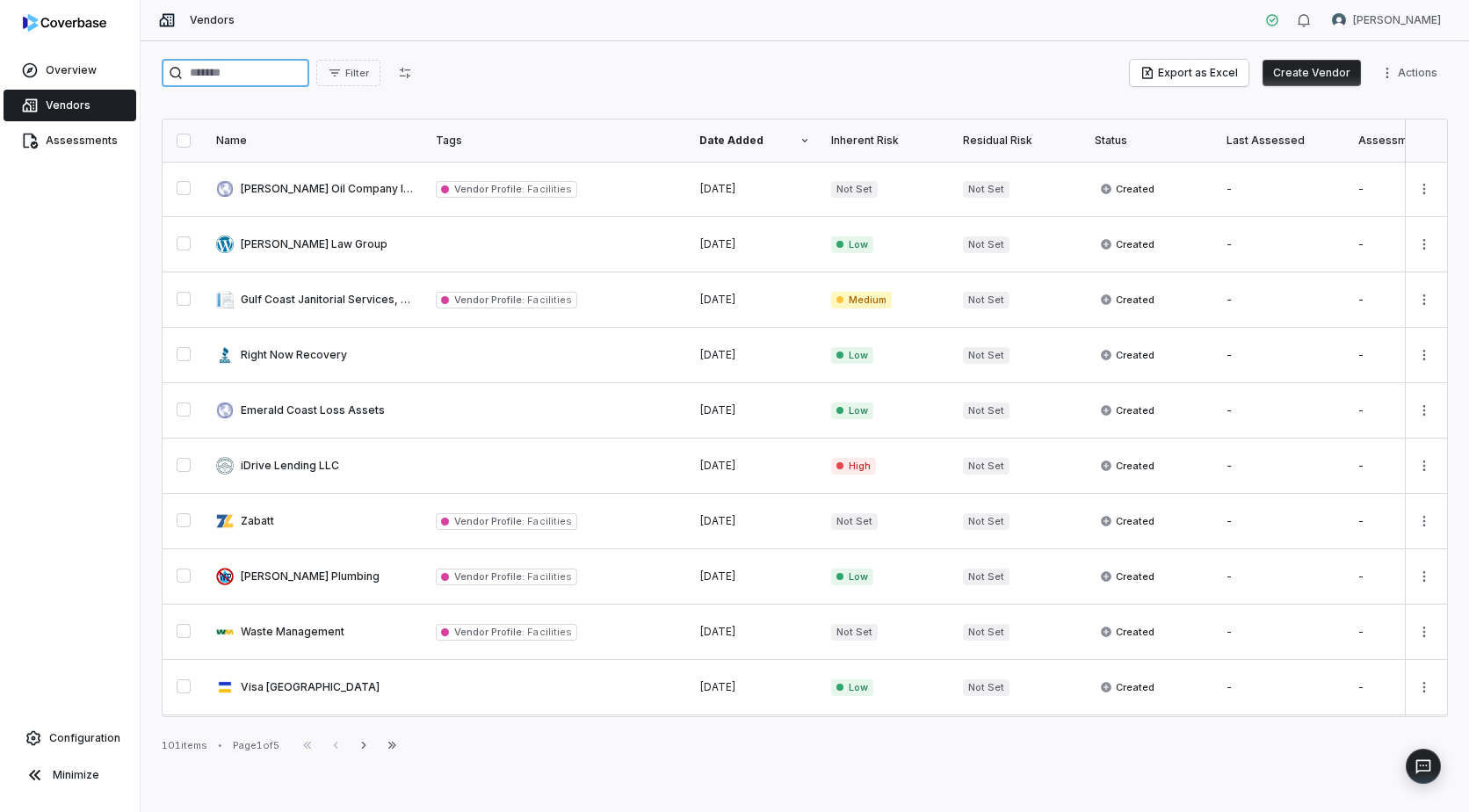
click at [235, 74] on input "search" at bounding box center [235, 73] width 148 height 28
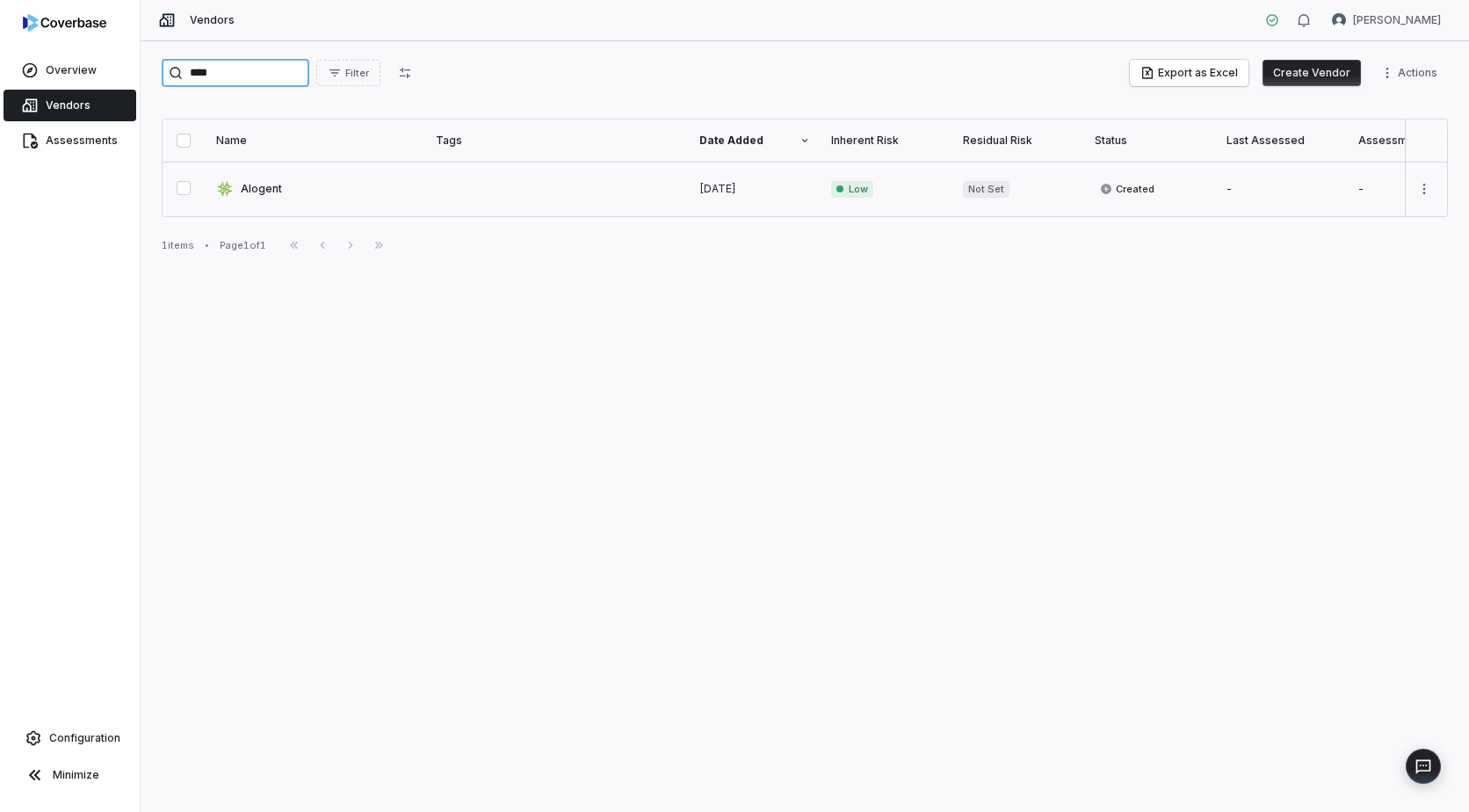
type input "****"
click at [253, 190] on link at bounding box center [315, 189] width 219 height 55
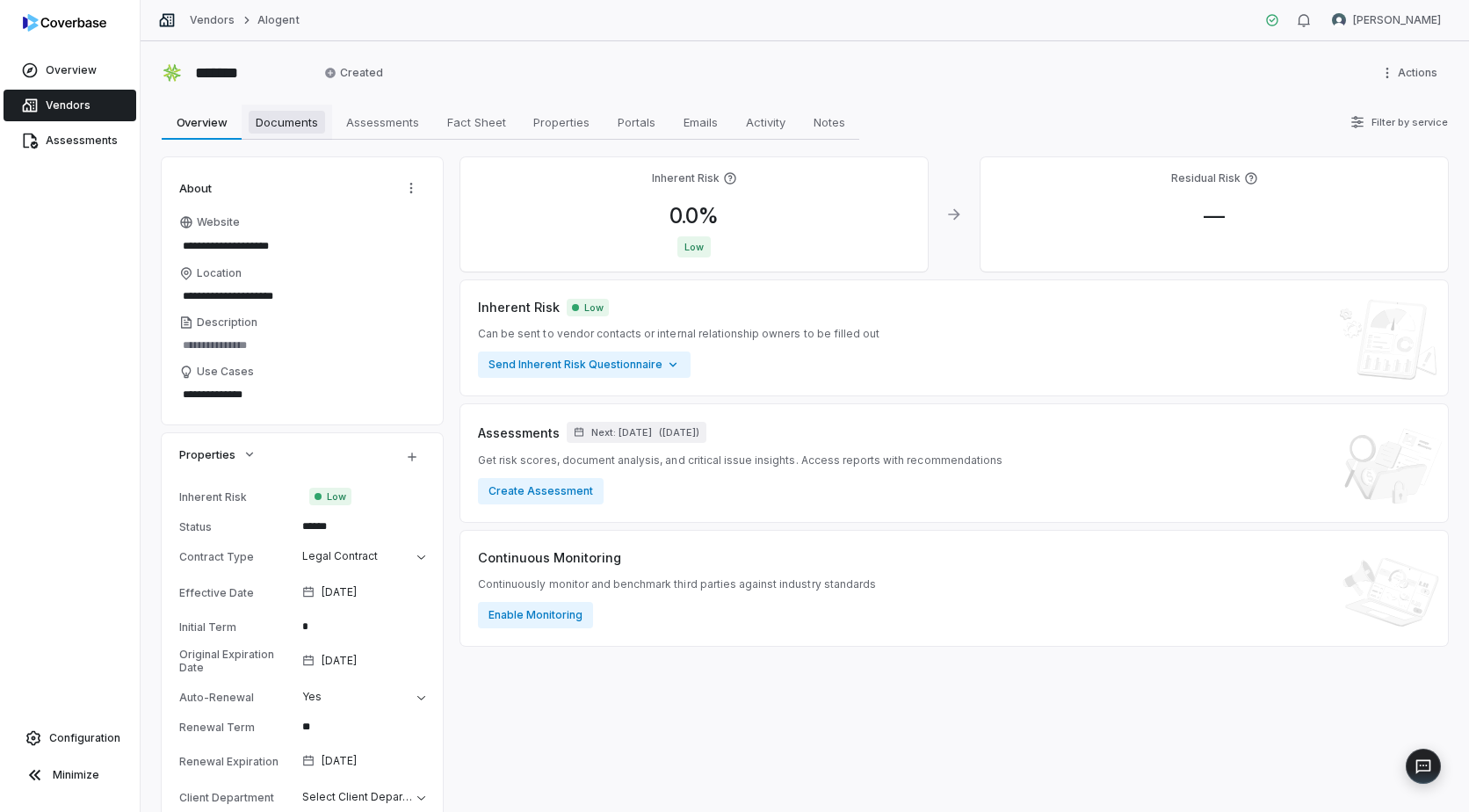
click at [274, 128] on span "Documents" at bounding box center [286, 122] width 76 height 23
type textarea "*"
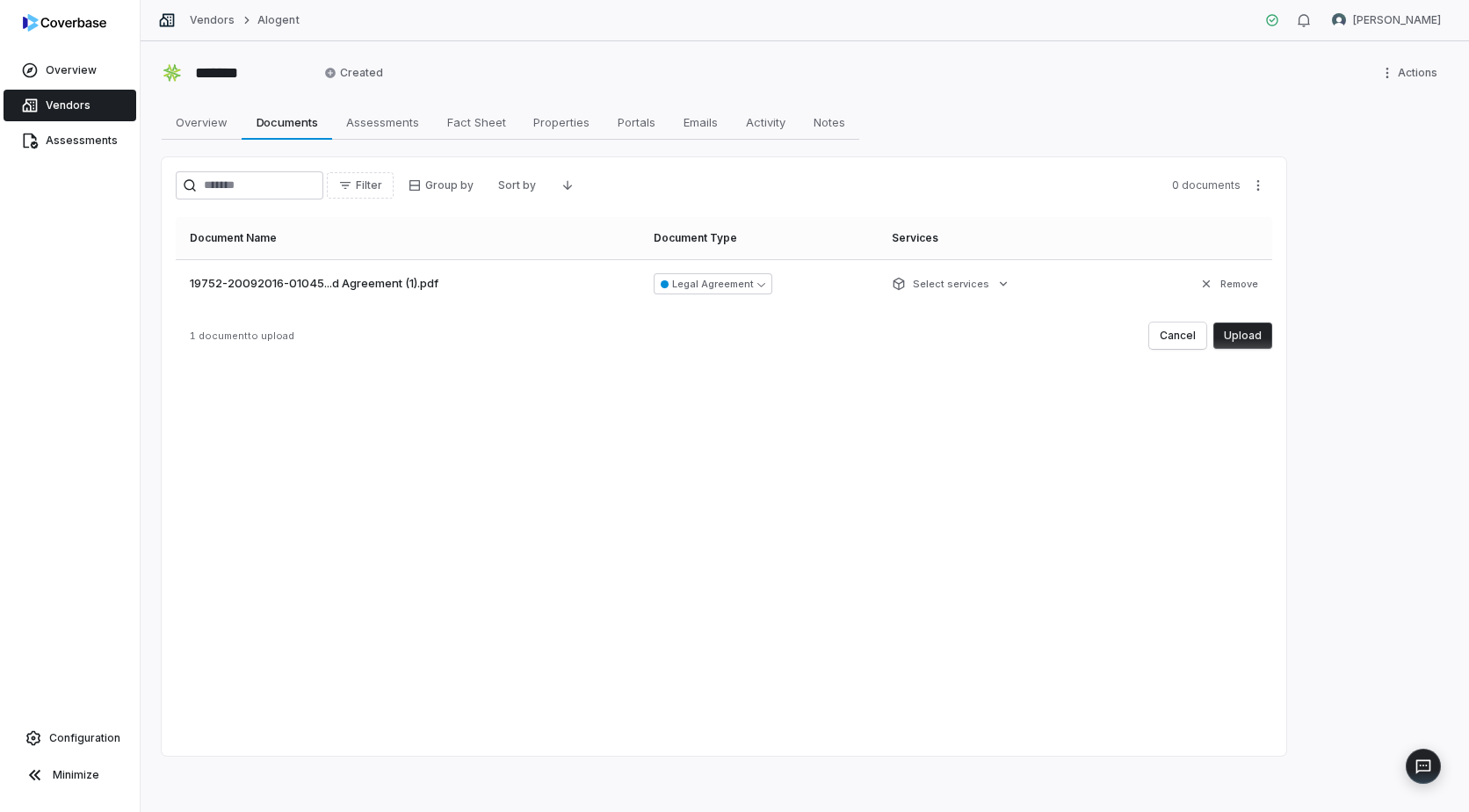
click at [1242, 336] on button "Upload" at bounding box center [1243, 336] width 59 height 26
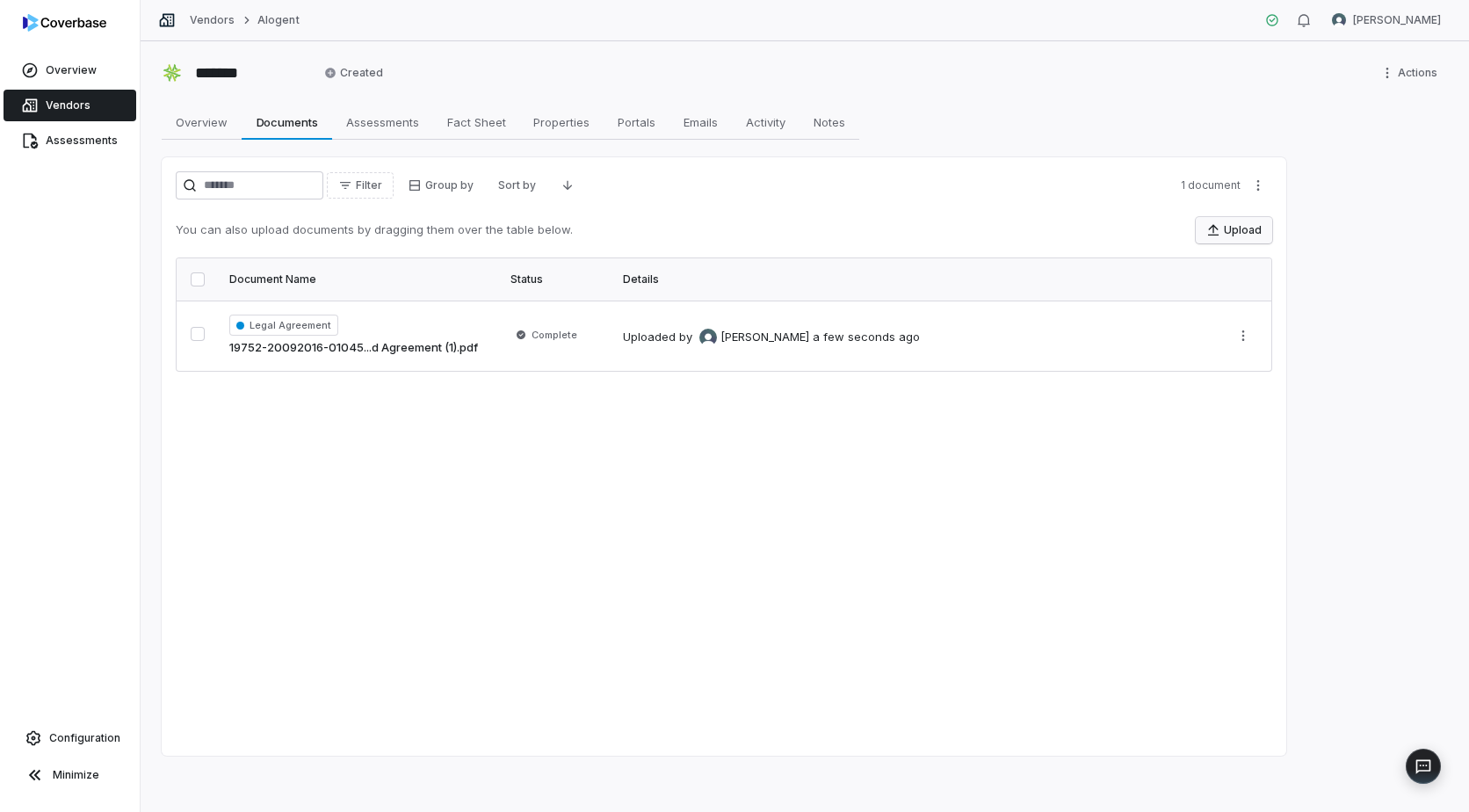
click at [1235, 228] on button "Upload" at bounding box center [1234, 231] width 76 height 26
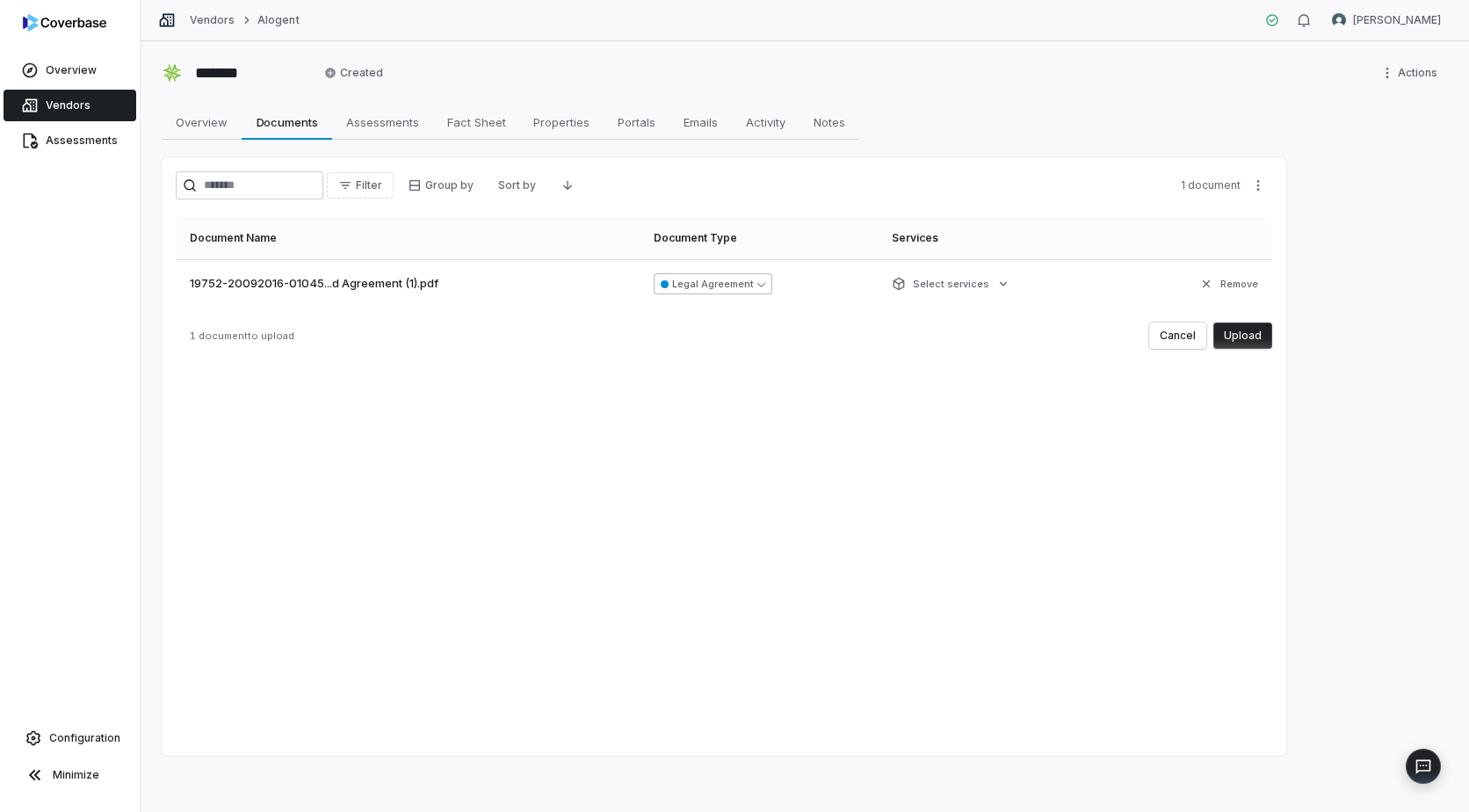
click at [738, 286] on button "Legal Agreement" at bounding box center [713, 283] width 119 height 21
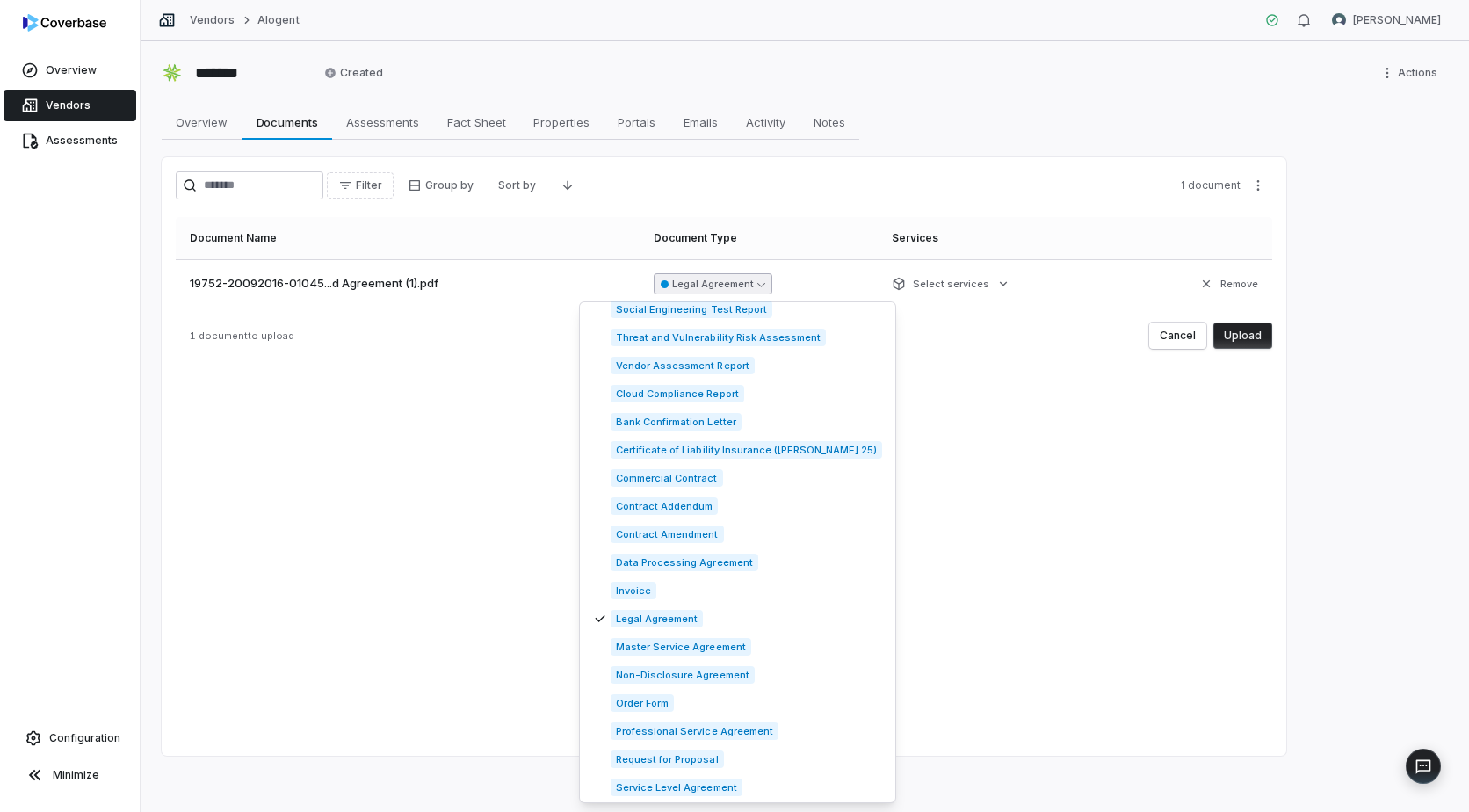
scroll to position [527, 0]
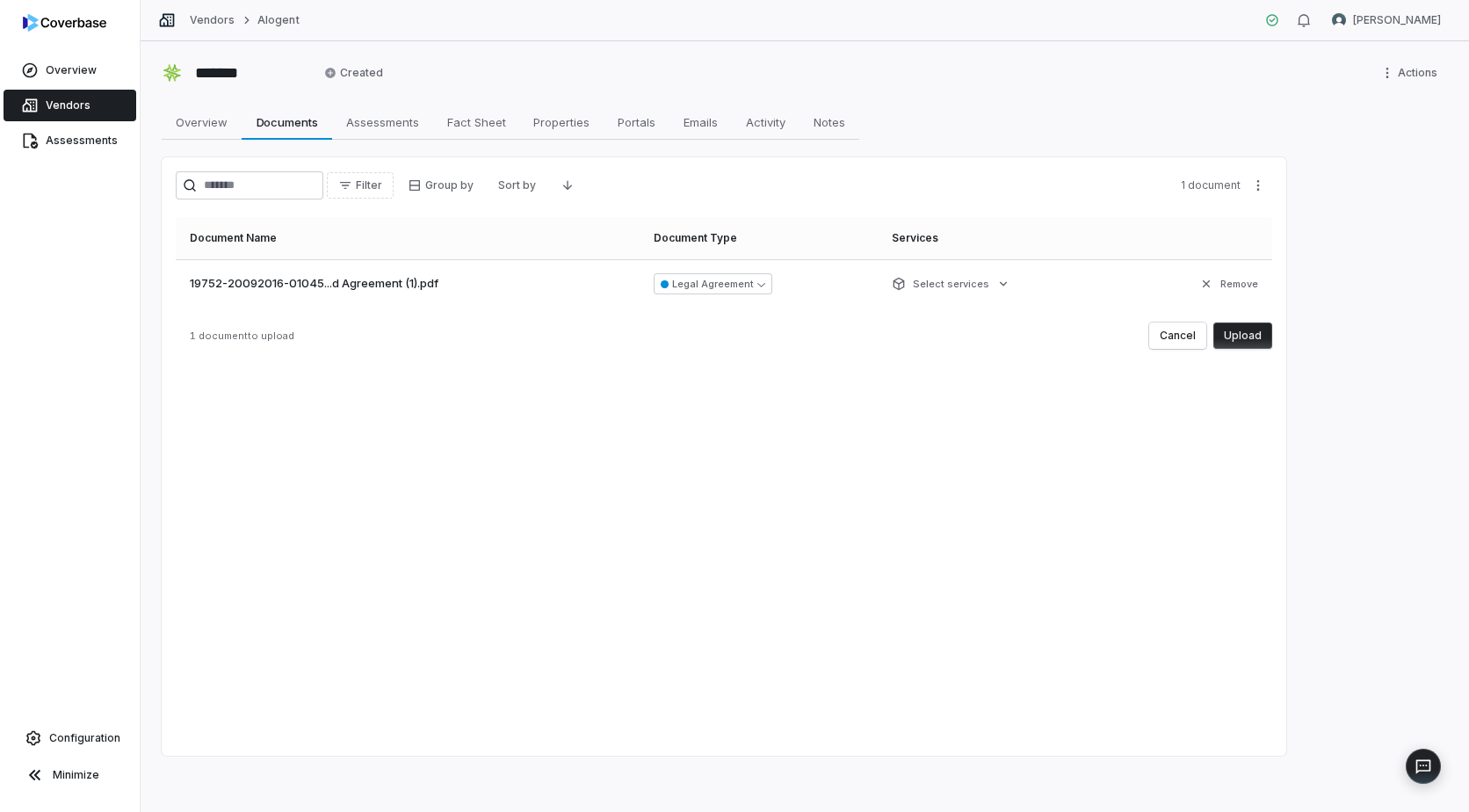
click at [978, 558] on div "Filter Group by Sort by 1 document Document Name Document Type Services 19752-2…" at bounding box center [724, 456] width 1125 height 598
click at [1184, 329] on button "Cancel" at bounding box center [1177, 336] width 57 height 26
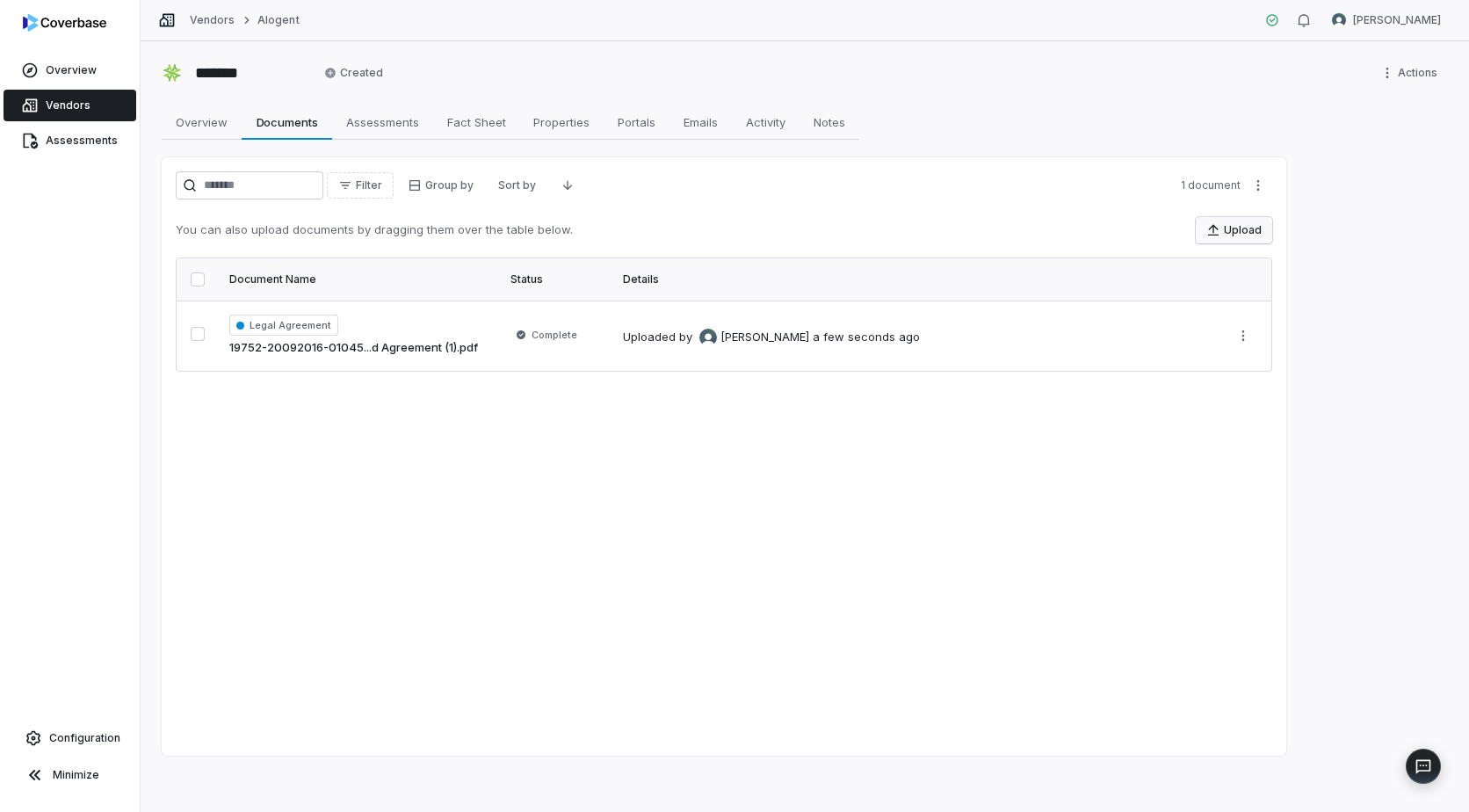
click at [1256, 226] on button "Upload" at bounding box center [1234, 231] width 76 height 26
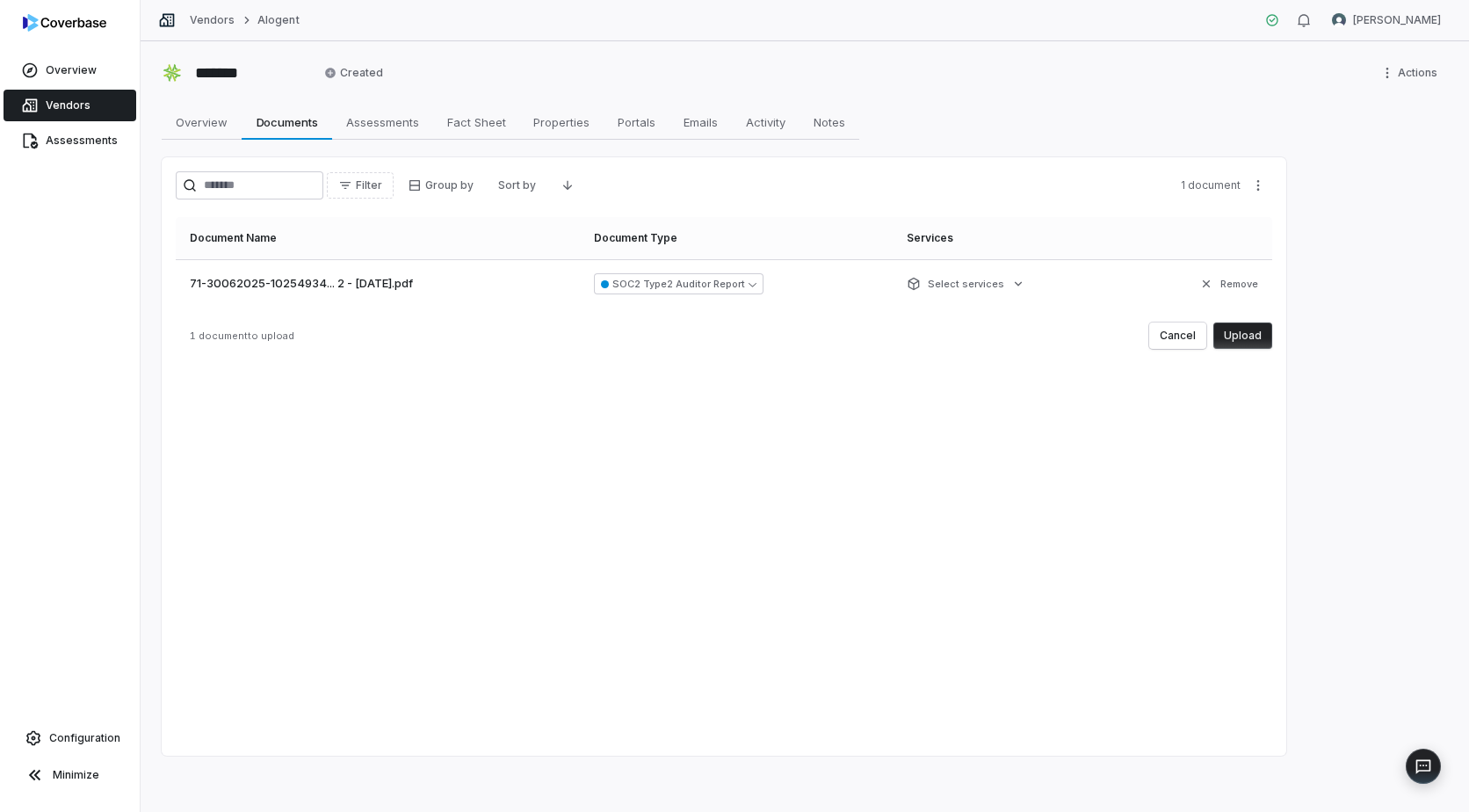
click at [1242, 339] on button "Upload" at bounding box center [1243, 336] width 59 height 26
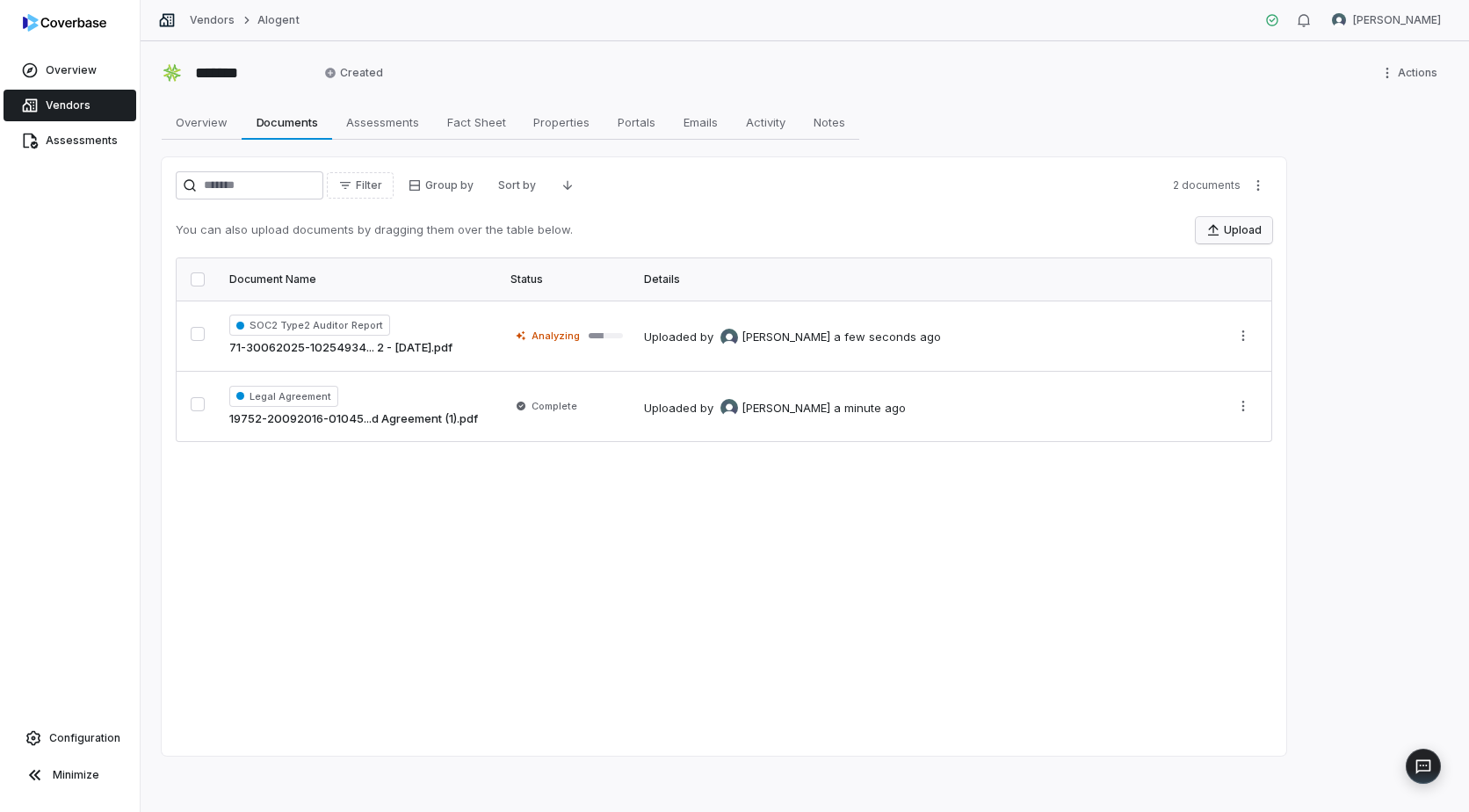
click at [1227, 232] on button "Upload" at bounding box center [1234, 231] width 76 height 26
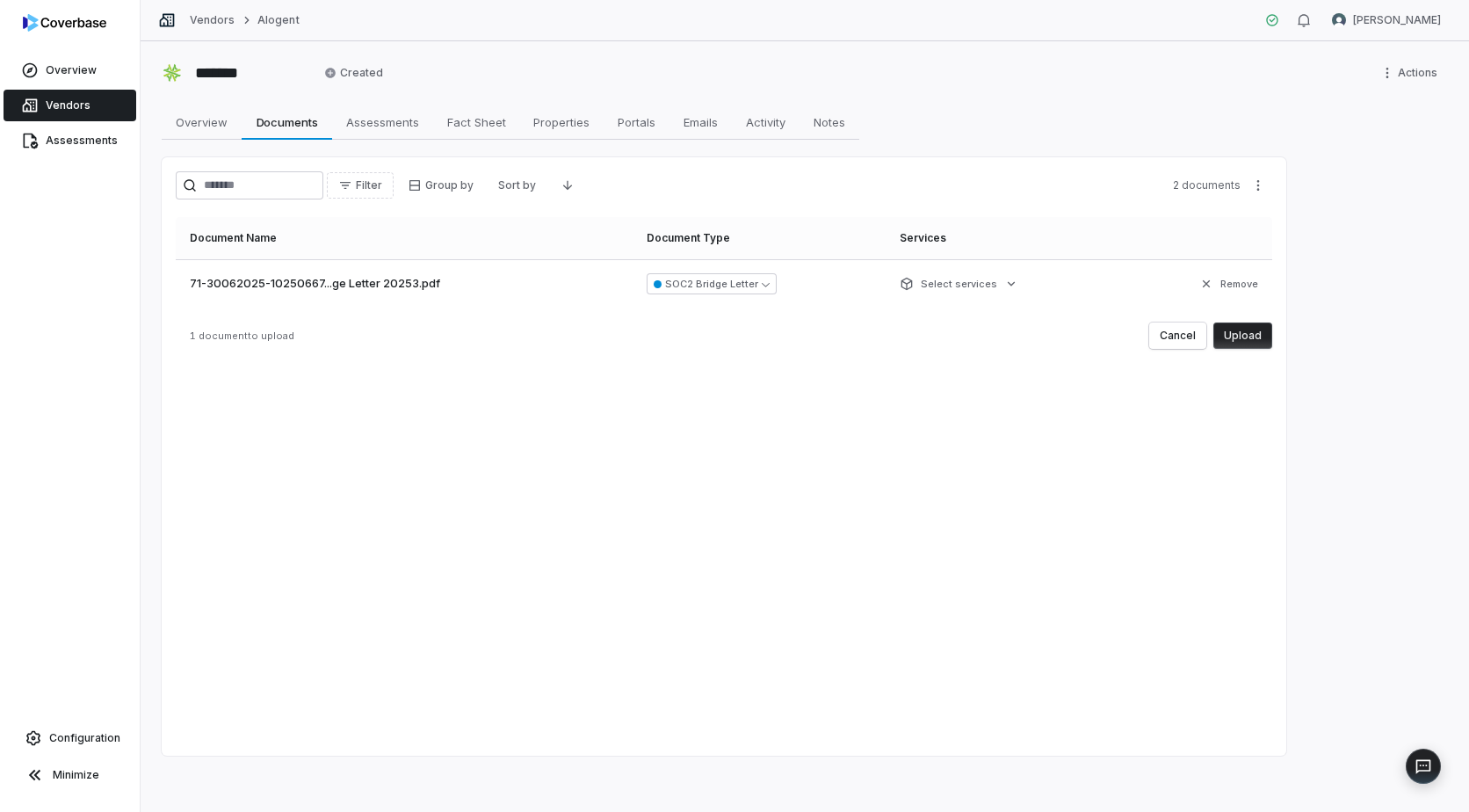
click at [1253, 331] on button "Upload" at bounding box center [1243, 336] width 59 height 26
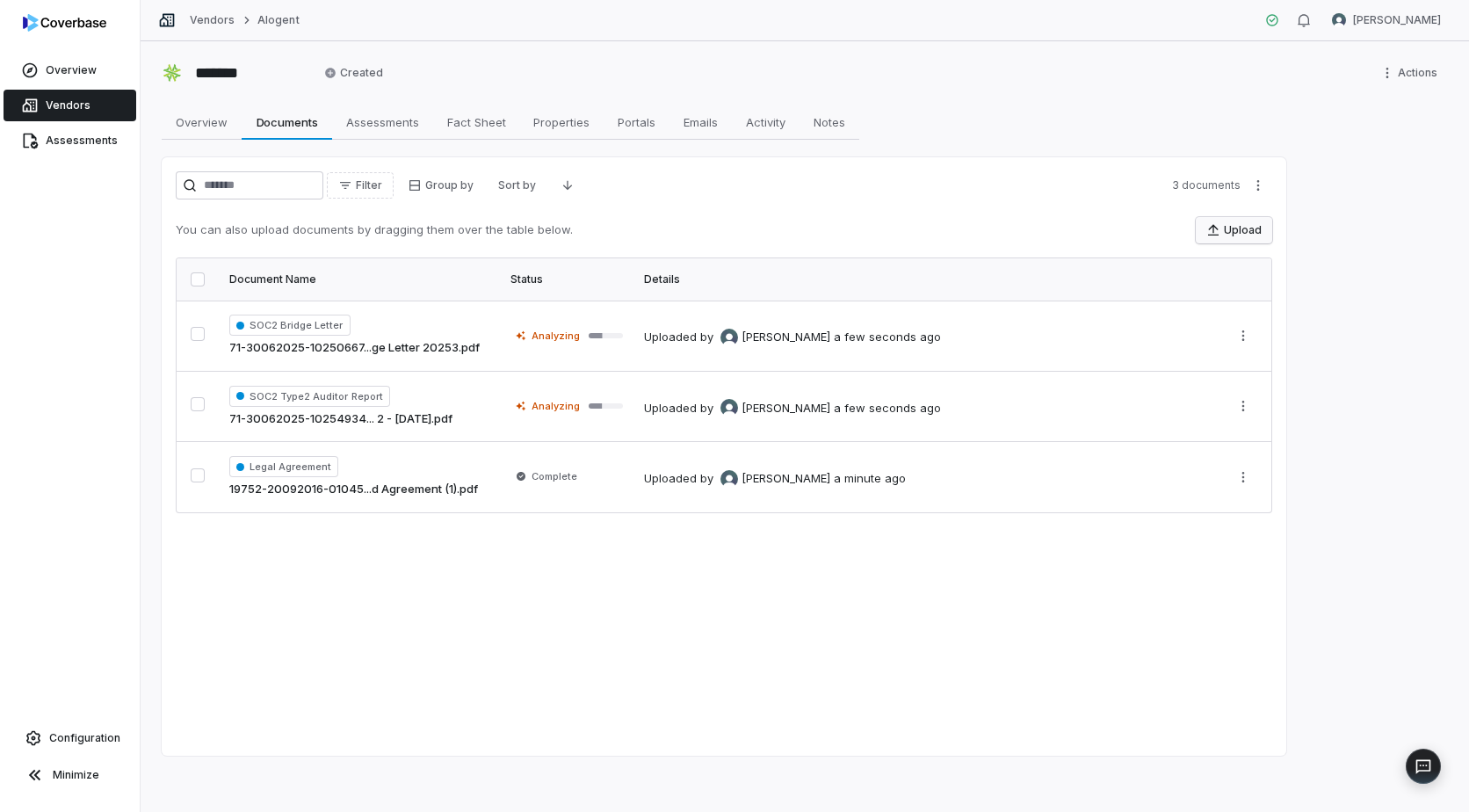
click at [1234, 226] on button "Upload" at bounding box center [1234, 231] width 76 height 26
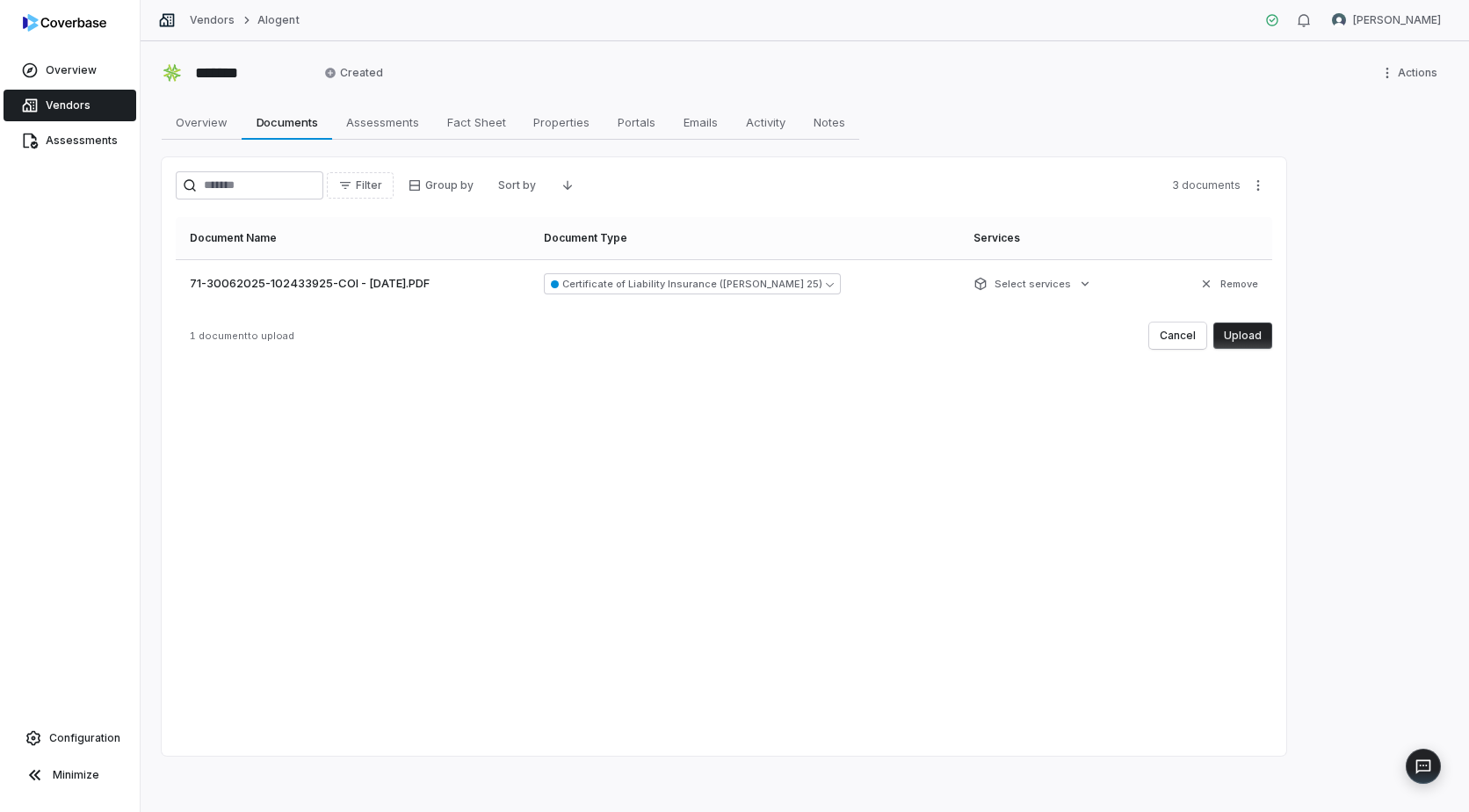
click at [1241, 333] on button "Upload" at bounding box center [1243, 336] width 59 height 26
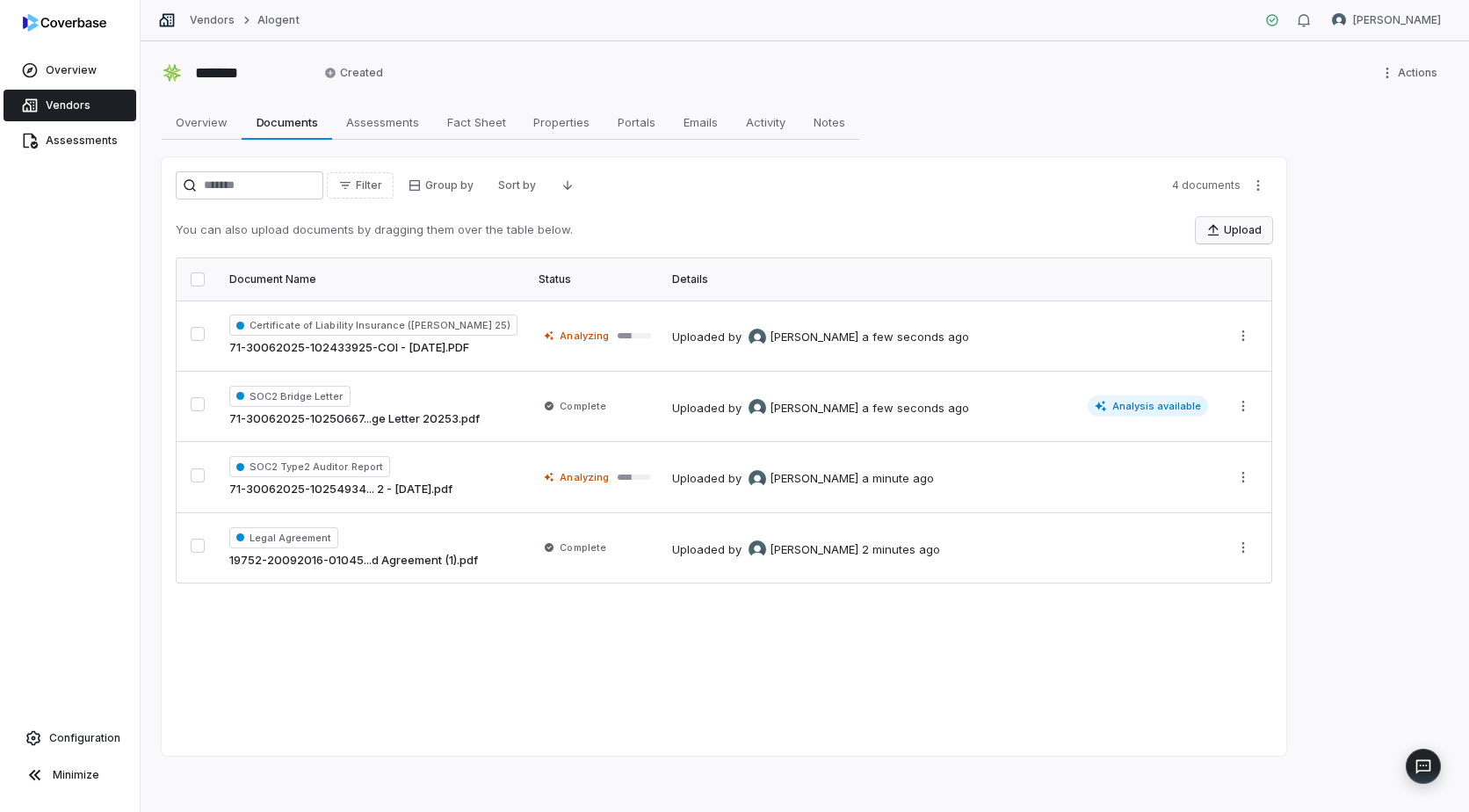
click at [1234, 231] on button "Upload" at bounding box center [1234, 231] width 76 height 26
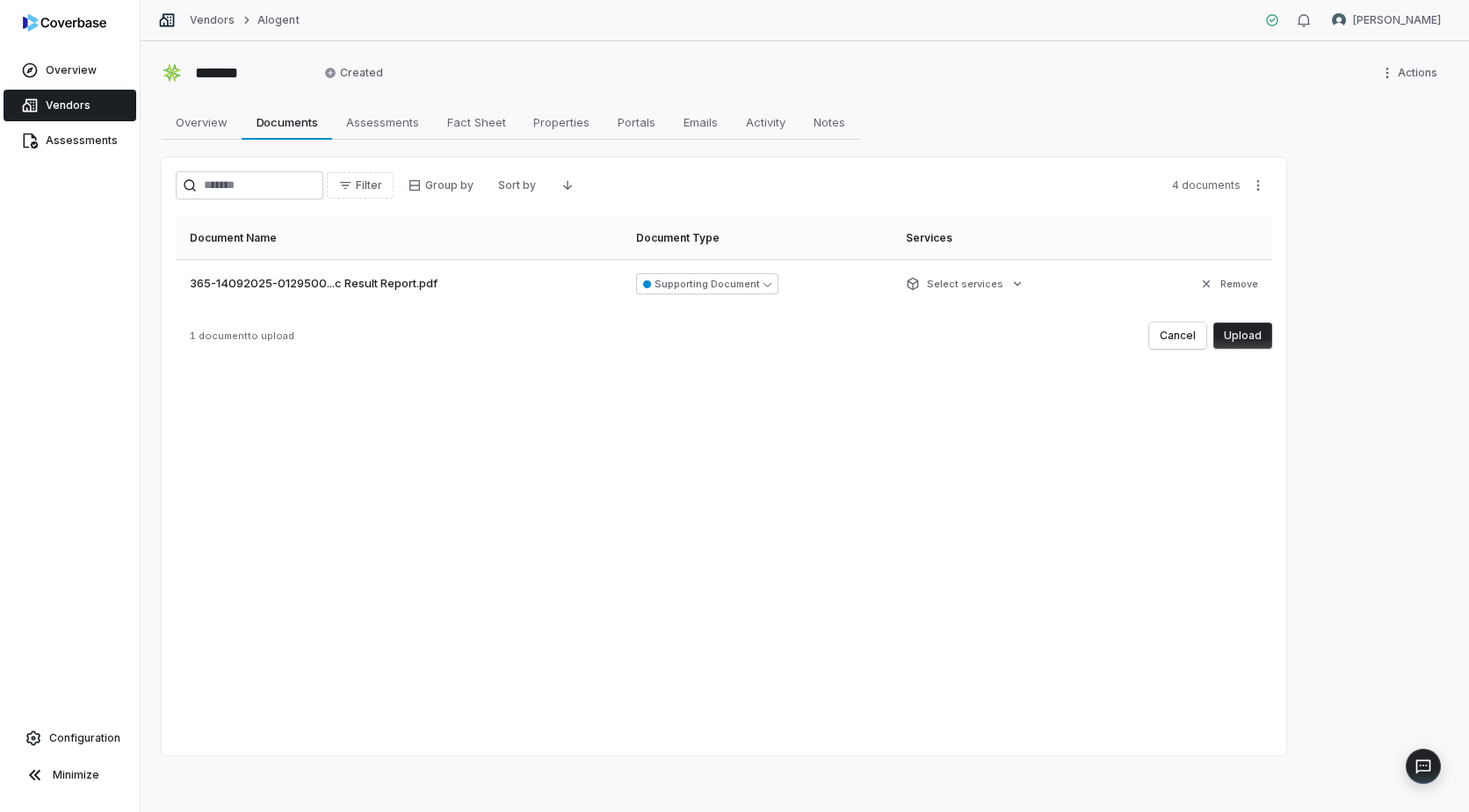
click at [1249, 330] on button "Upload" at bounding box center [1243, 336] width 59 height 26
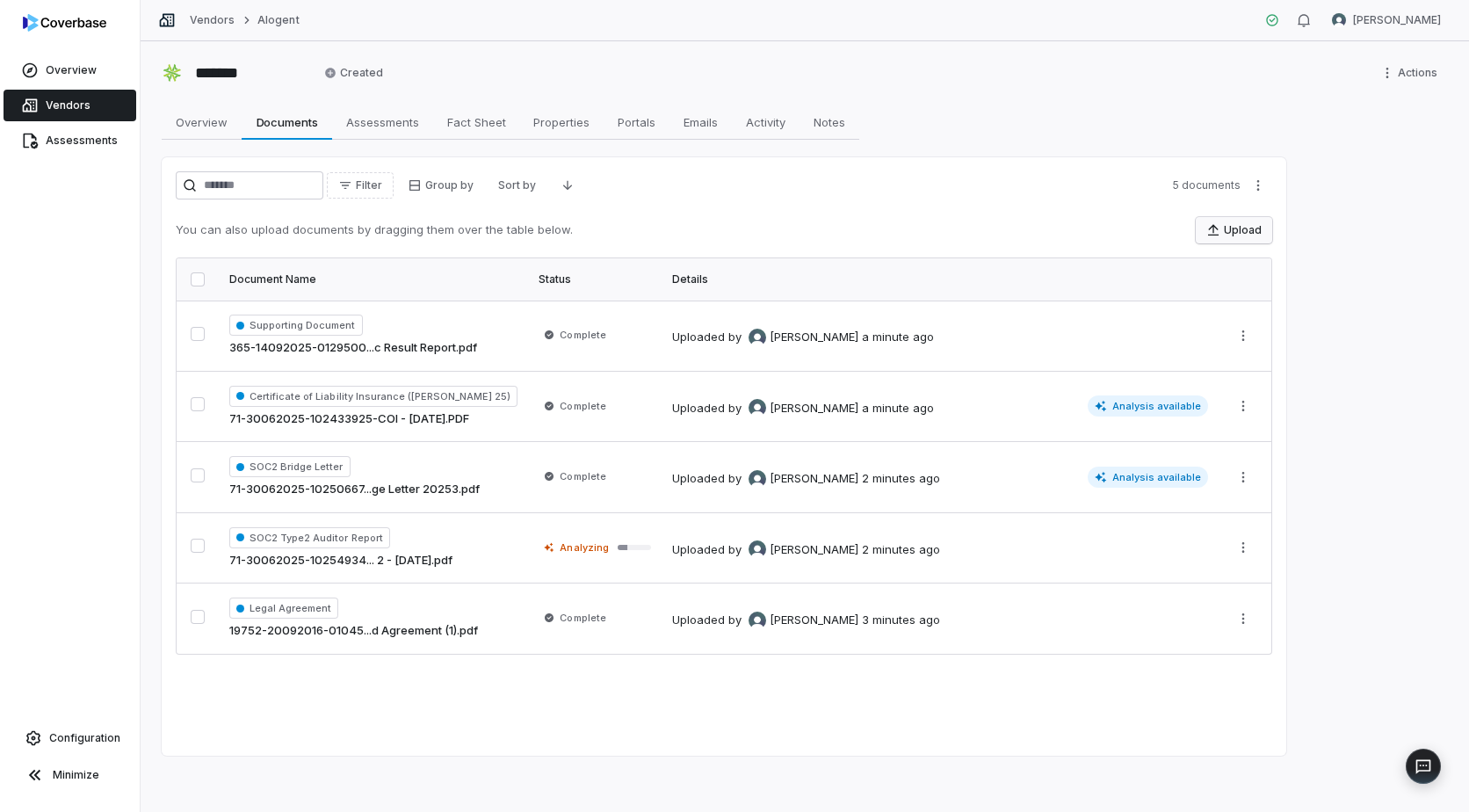
click at [1224, 224] on button "Upload" at bounding box center [1234, 231] width 76 height 26
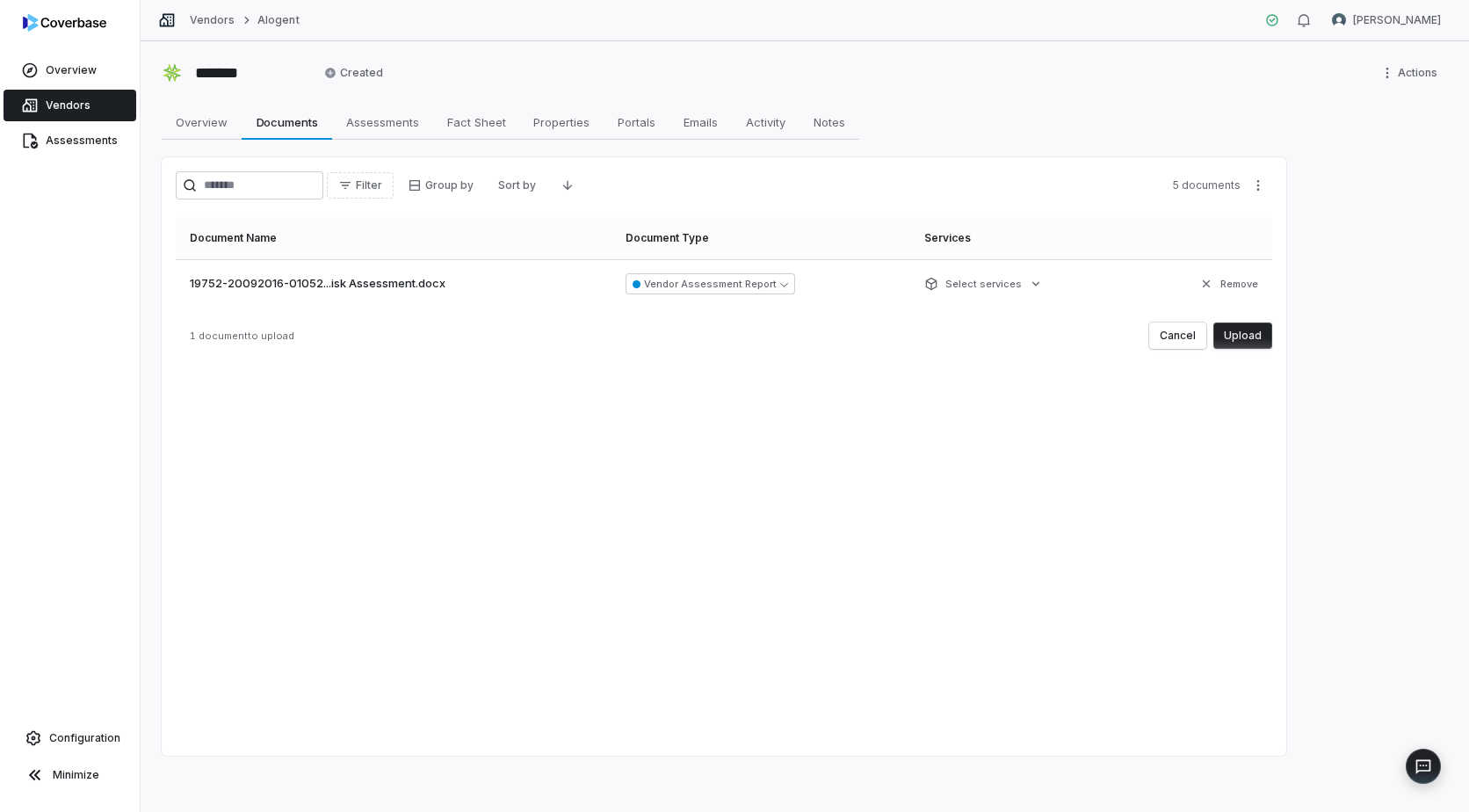
click at [1245, 334] on button "Upload" at bounding box center [1243, 336] width 59 height 26
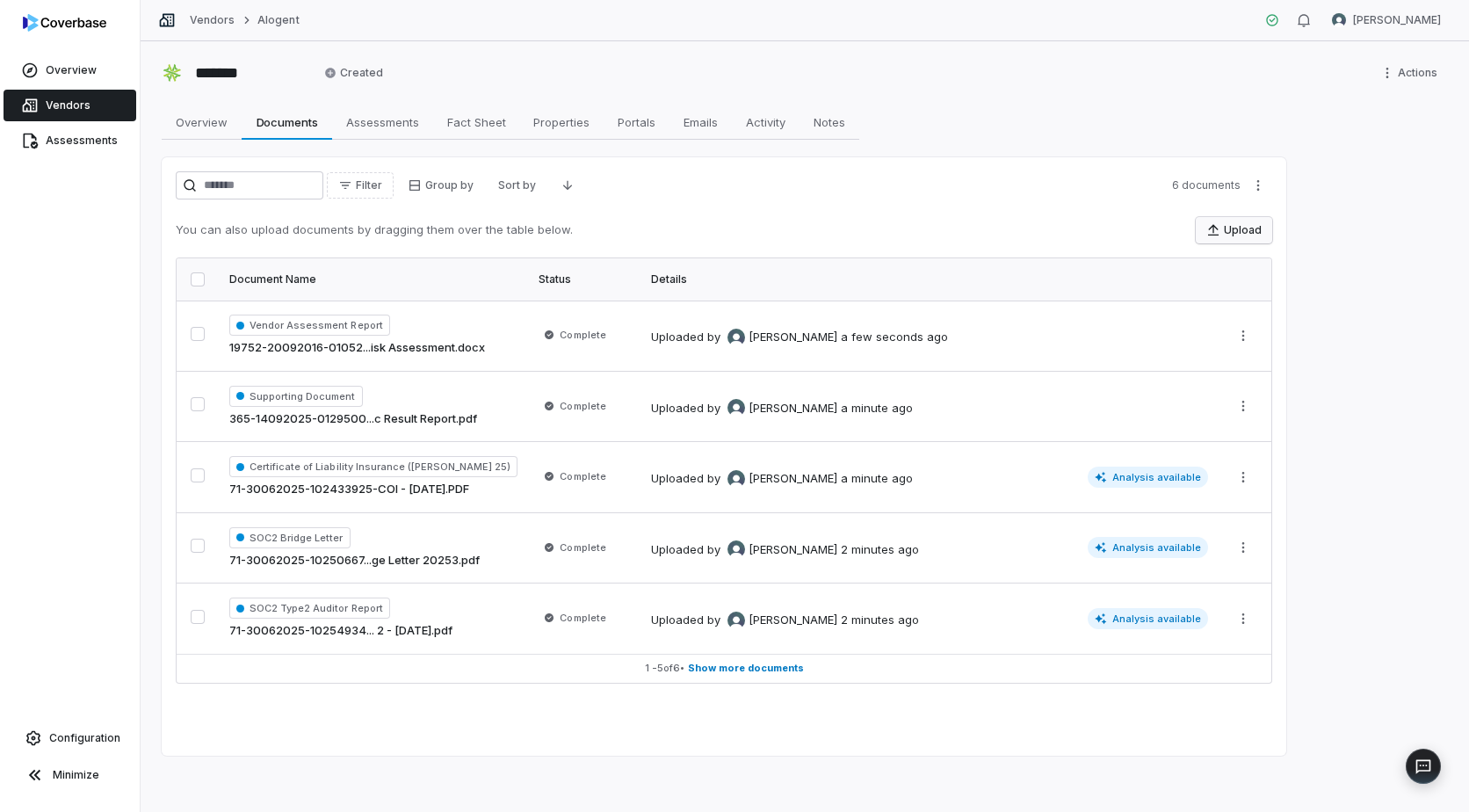
click at [1223, 226] on button "Upload" at bounding box center [1234, 231] width 76 height 26
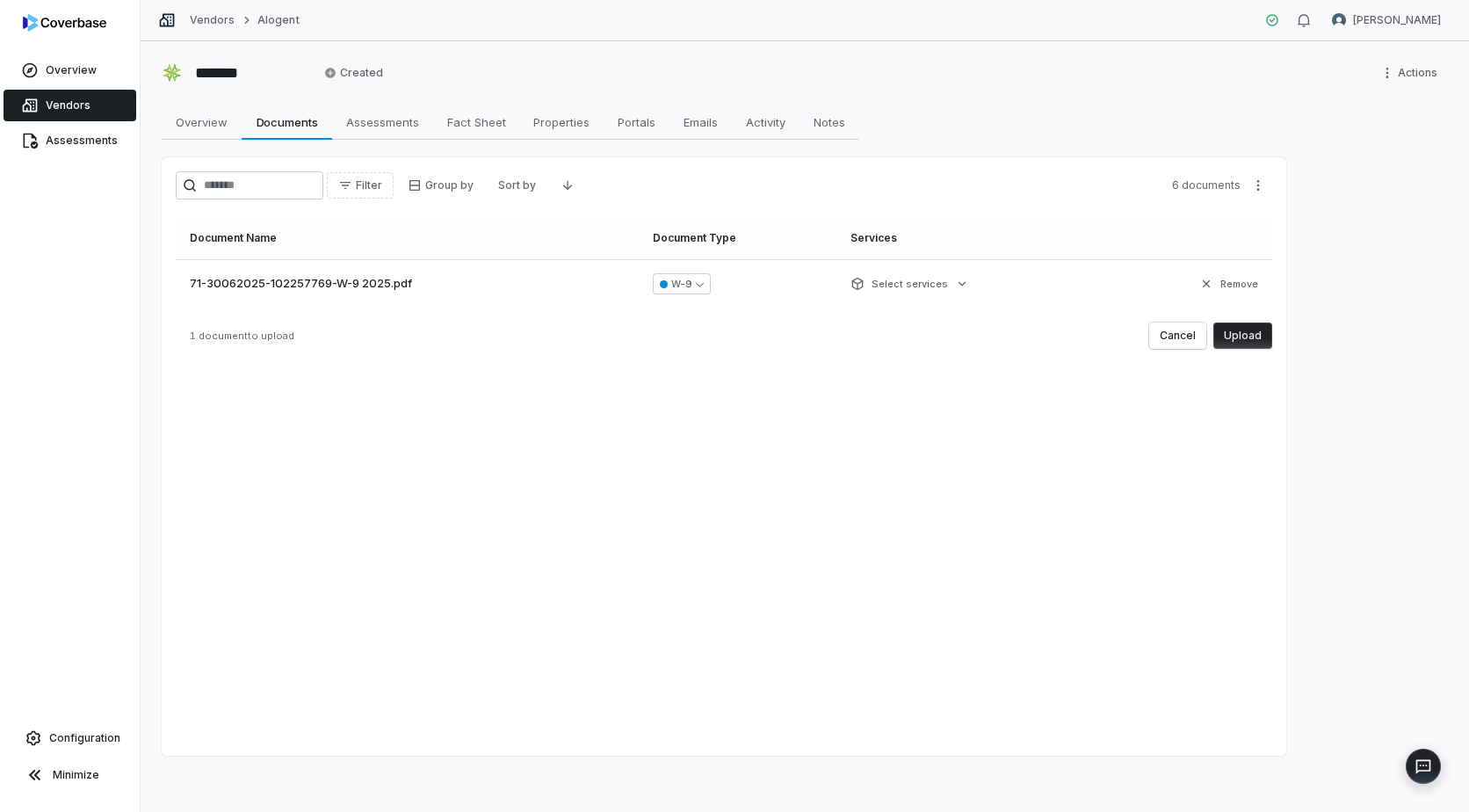
click at [1235, 334] on button "Upload" at bounding box center [1243, 336] width 59 height 26
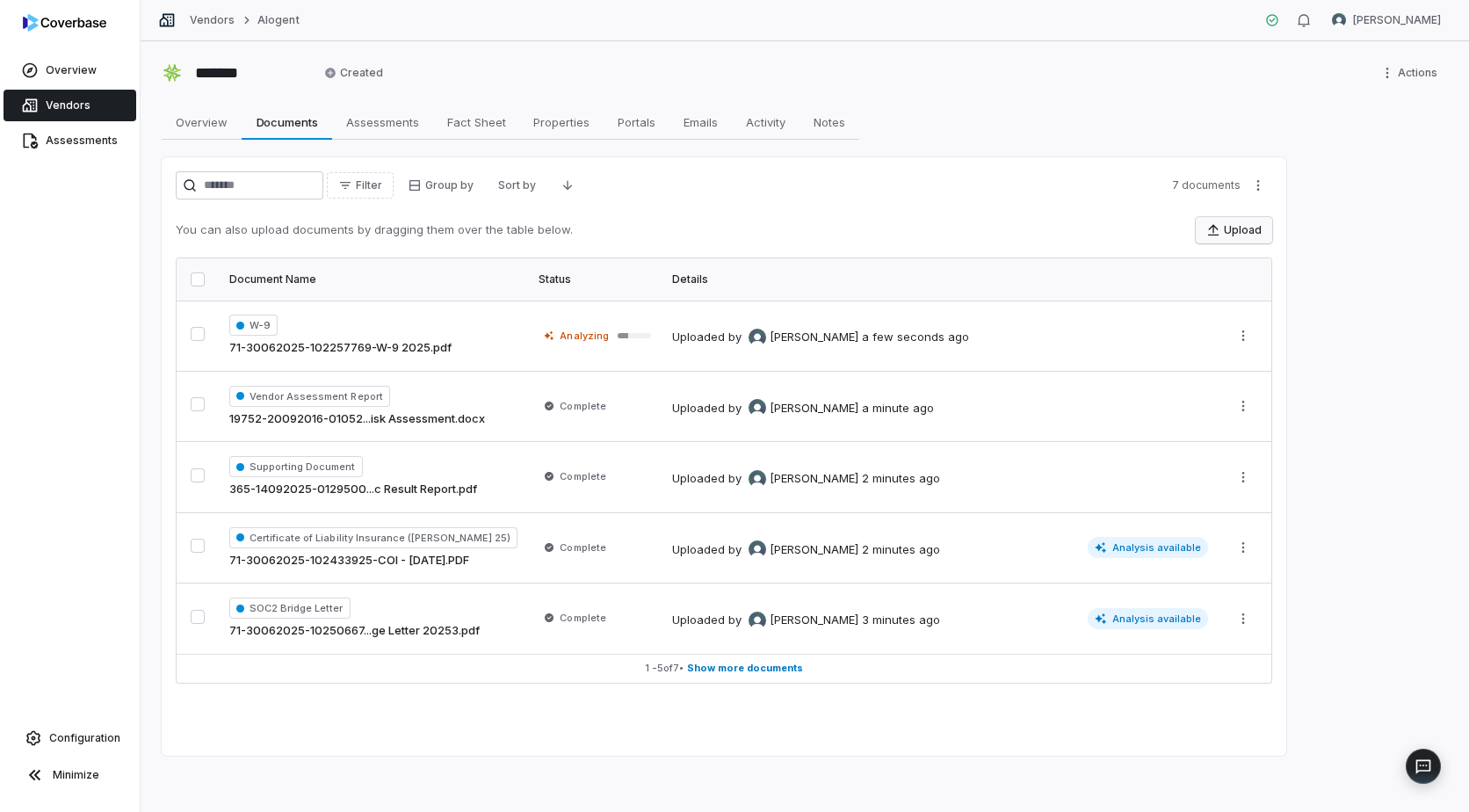
click at [1216, 229] on icon "button" at bounding box center [1213, 230] width 14 height 14
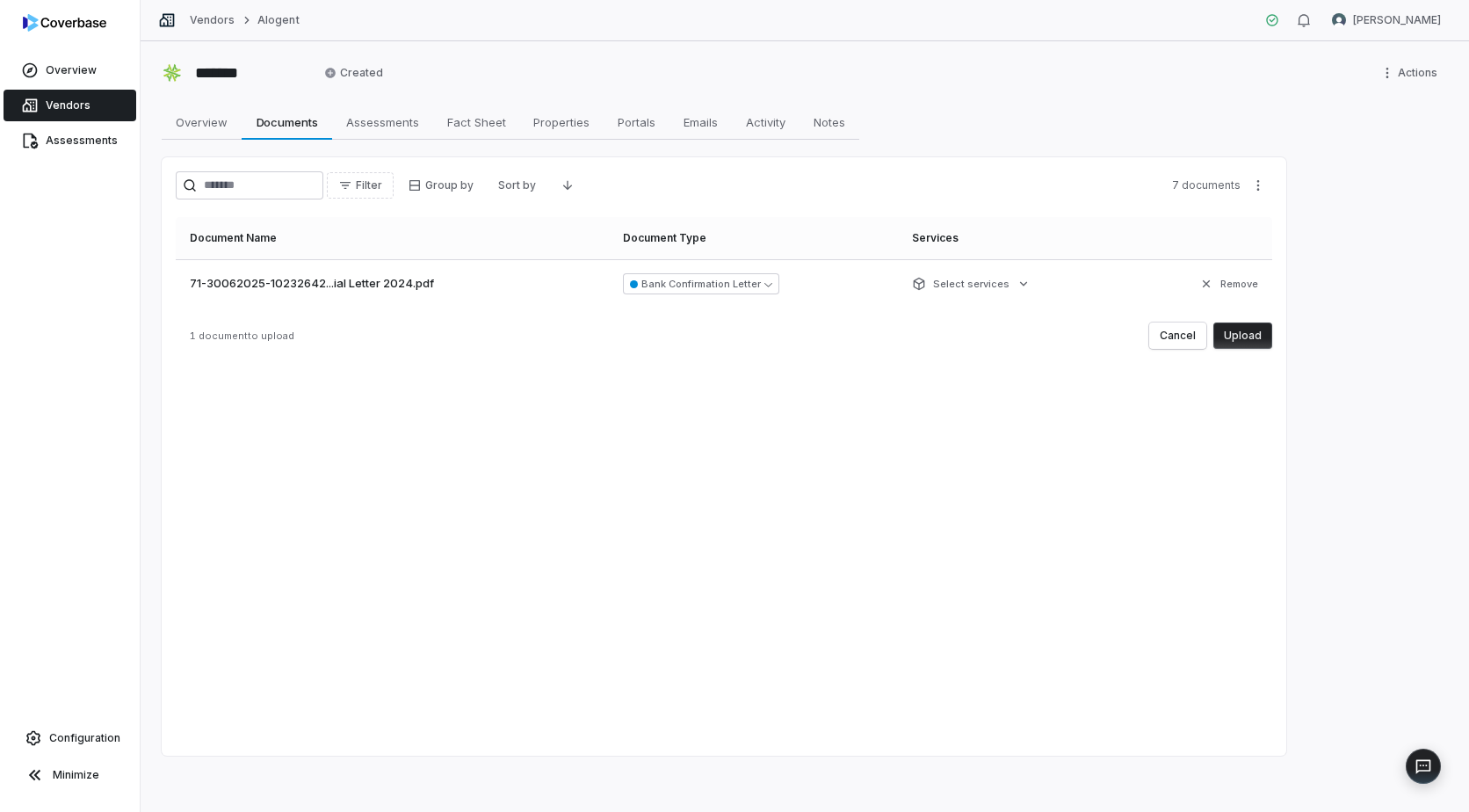
click at [1255, 334] on button "Upload" at bounding box center [1243, 336] width 59 height 26
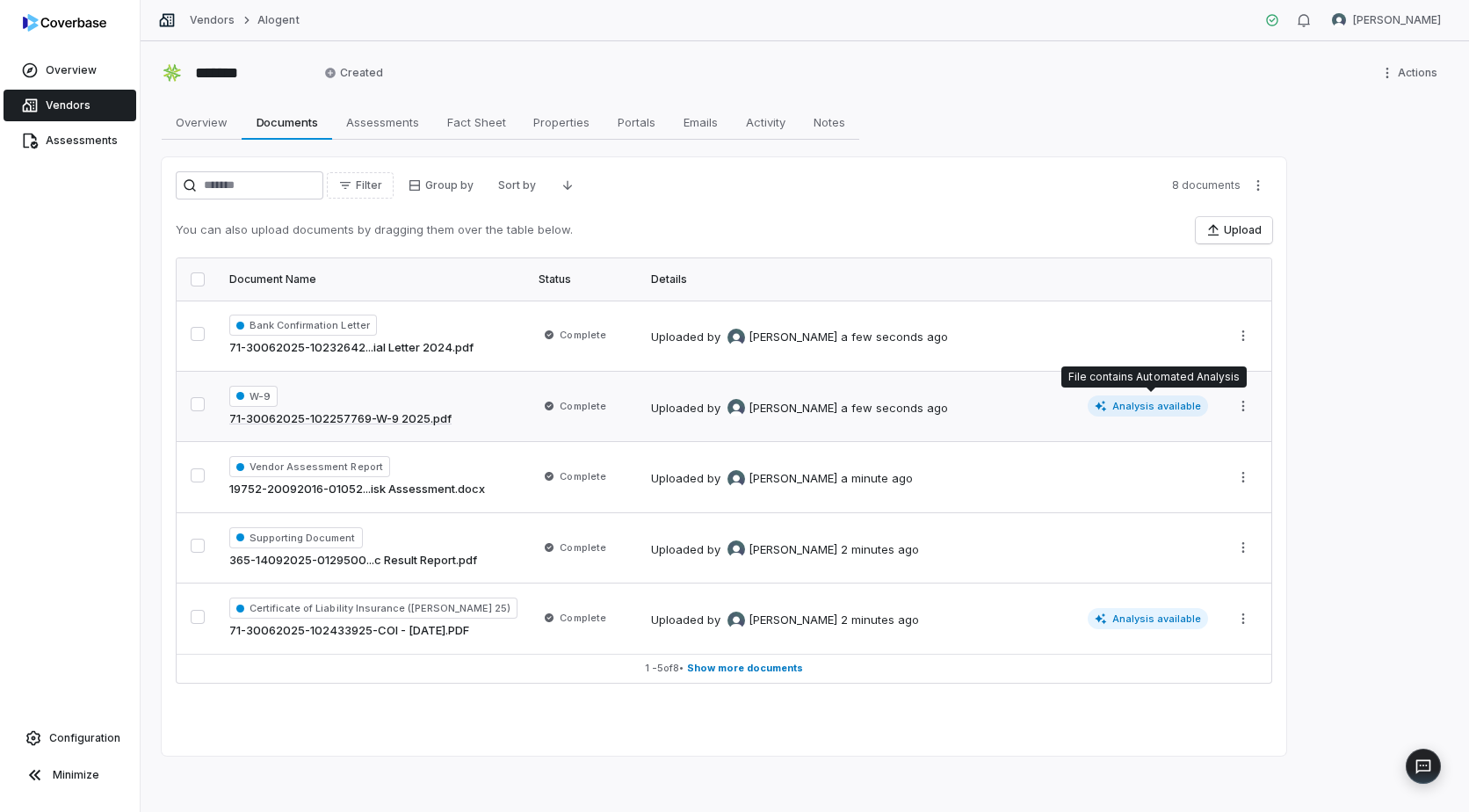
click at [1149, 406] on span "Analysis available" at bounding box center [1148, 406] width 121 height 21
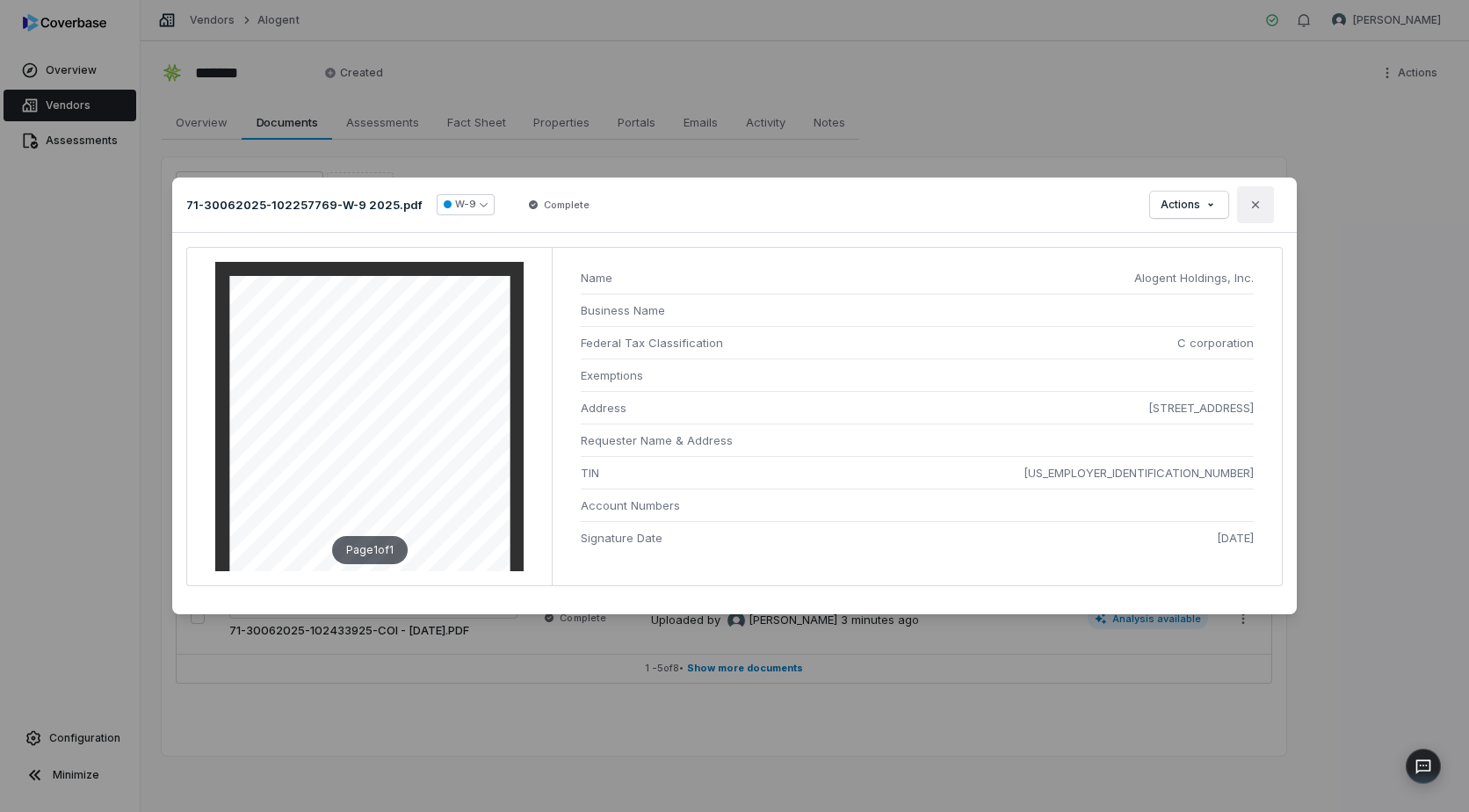
click at [1259, 206] on icon "button" at bounding box center [1255, 204] width 14 height 14
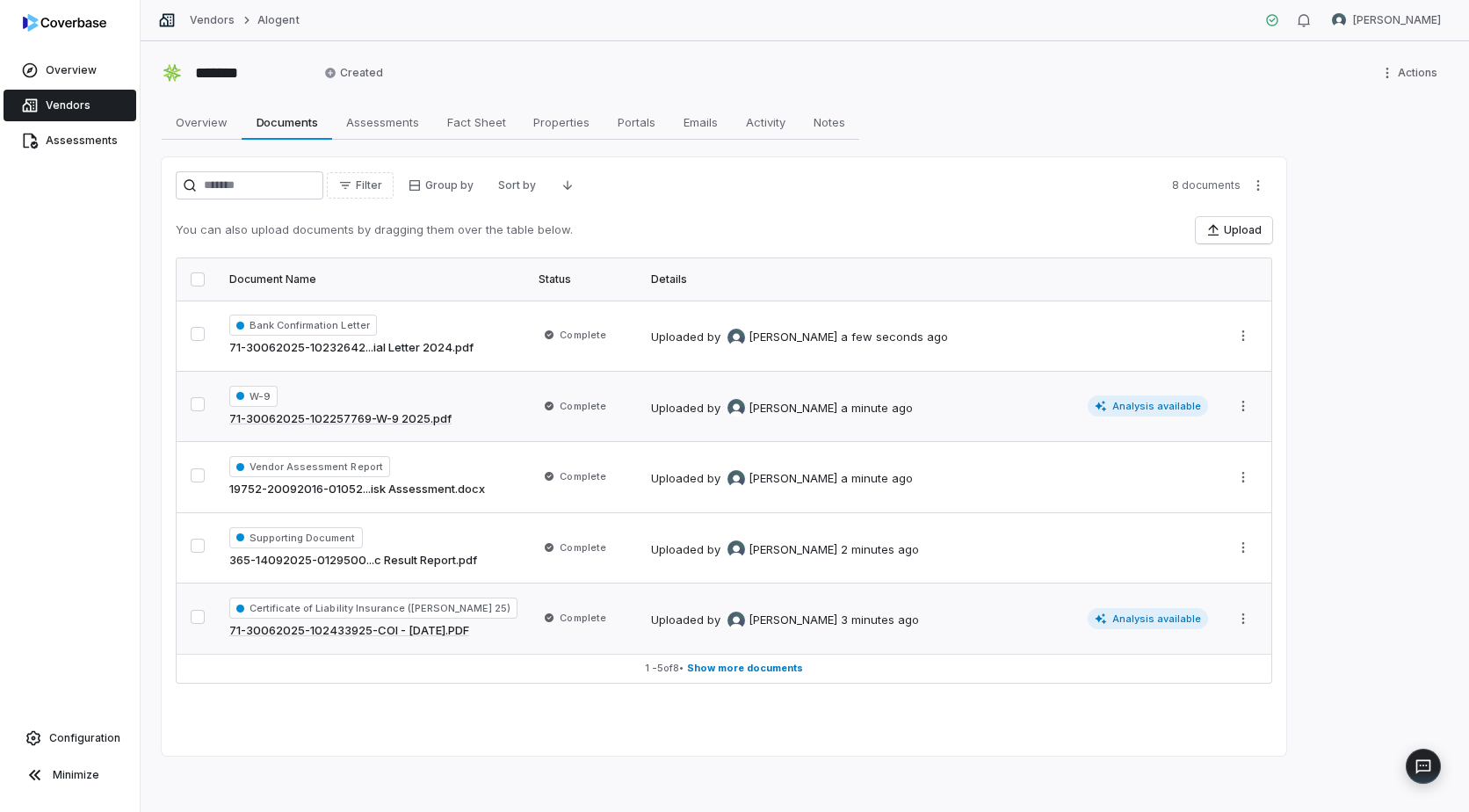
click at [1136, 615] on span "Analysis available" at bounding box center [1148, 618] width 121 height 21
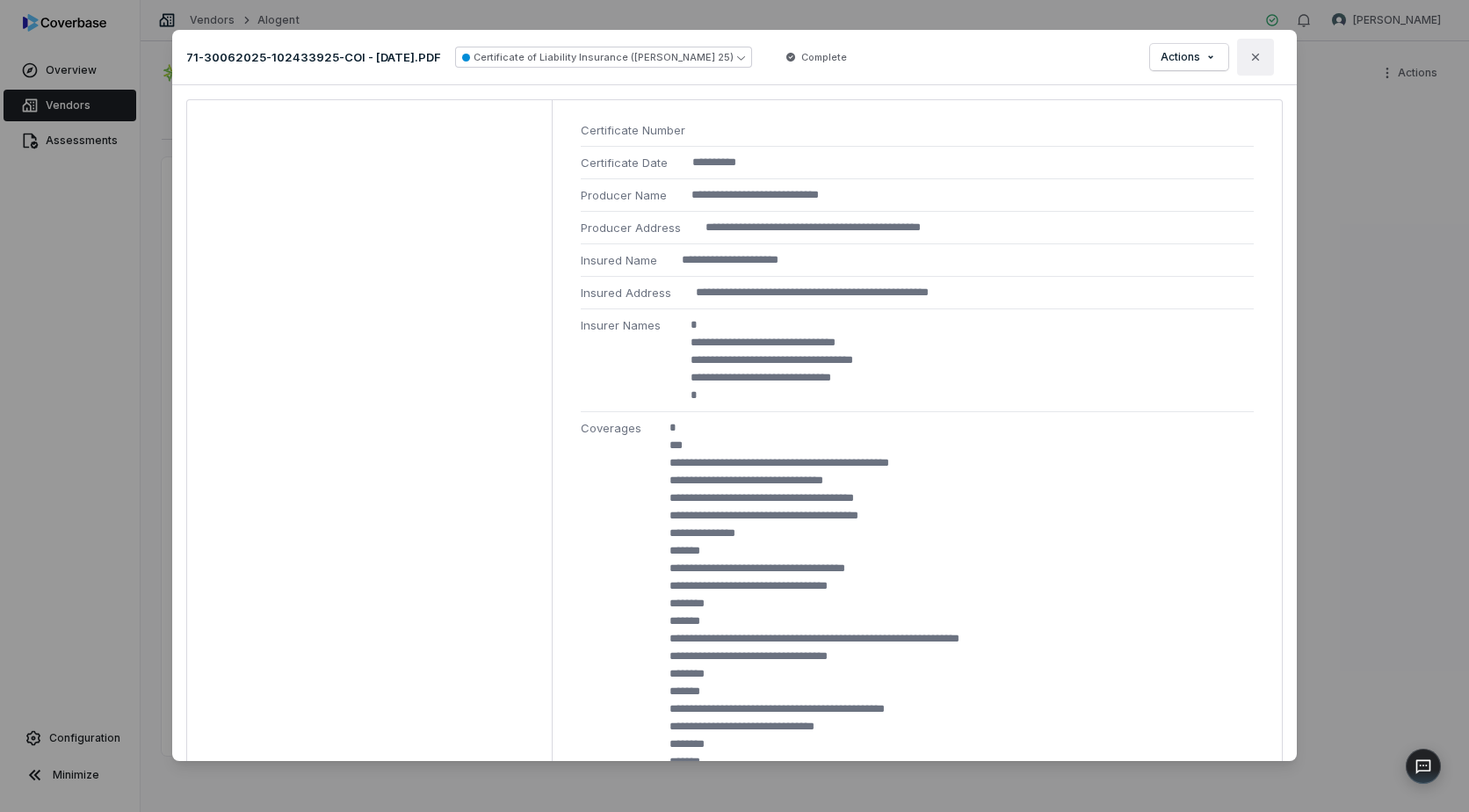
click at [1261, 54] on icon "button" at bounding box center [1255, 56] width 14 height 14
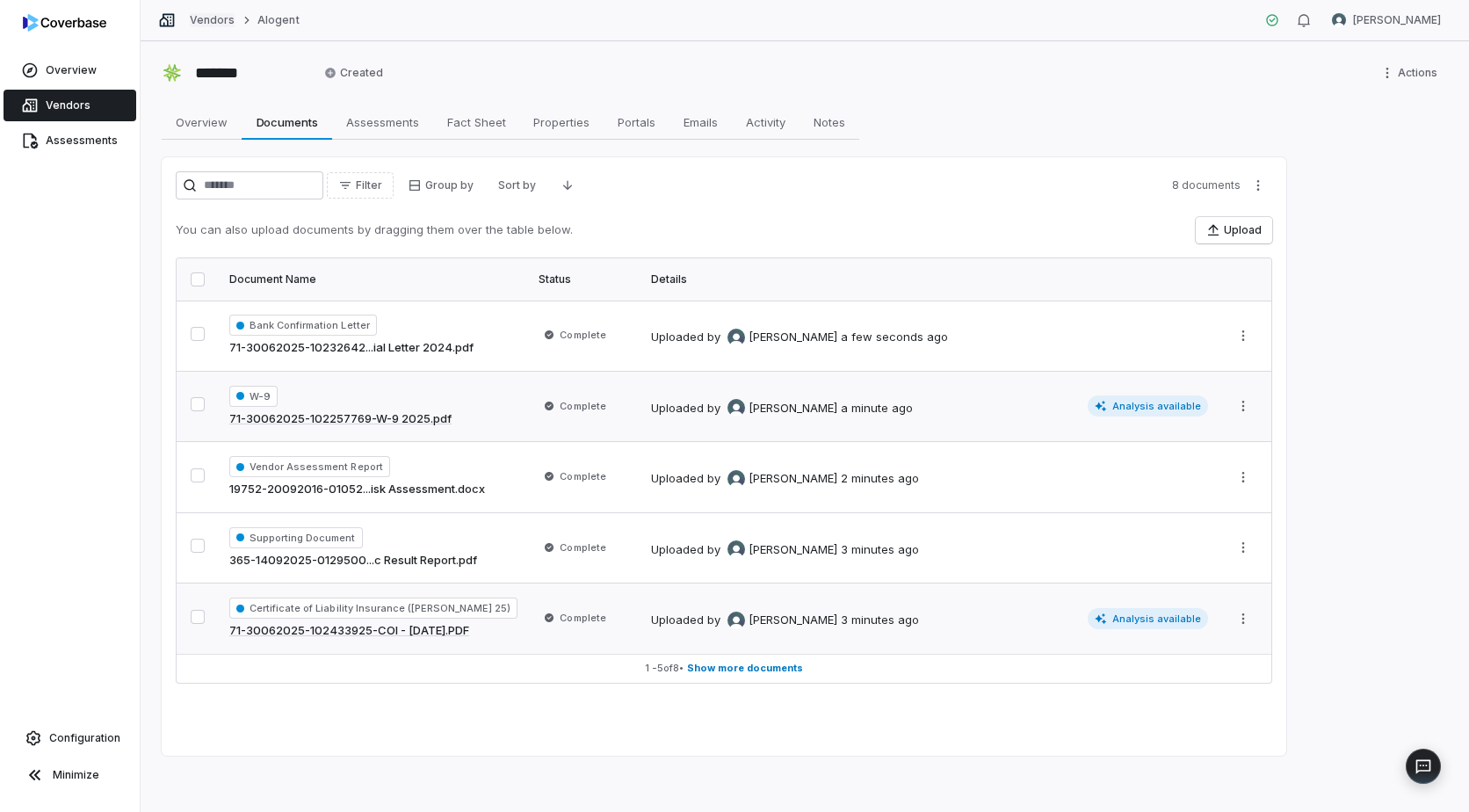
click at [203, 16] on link "Vendors" at bounding box center [213, 20] width 45 height 14
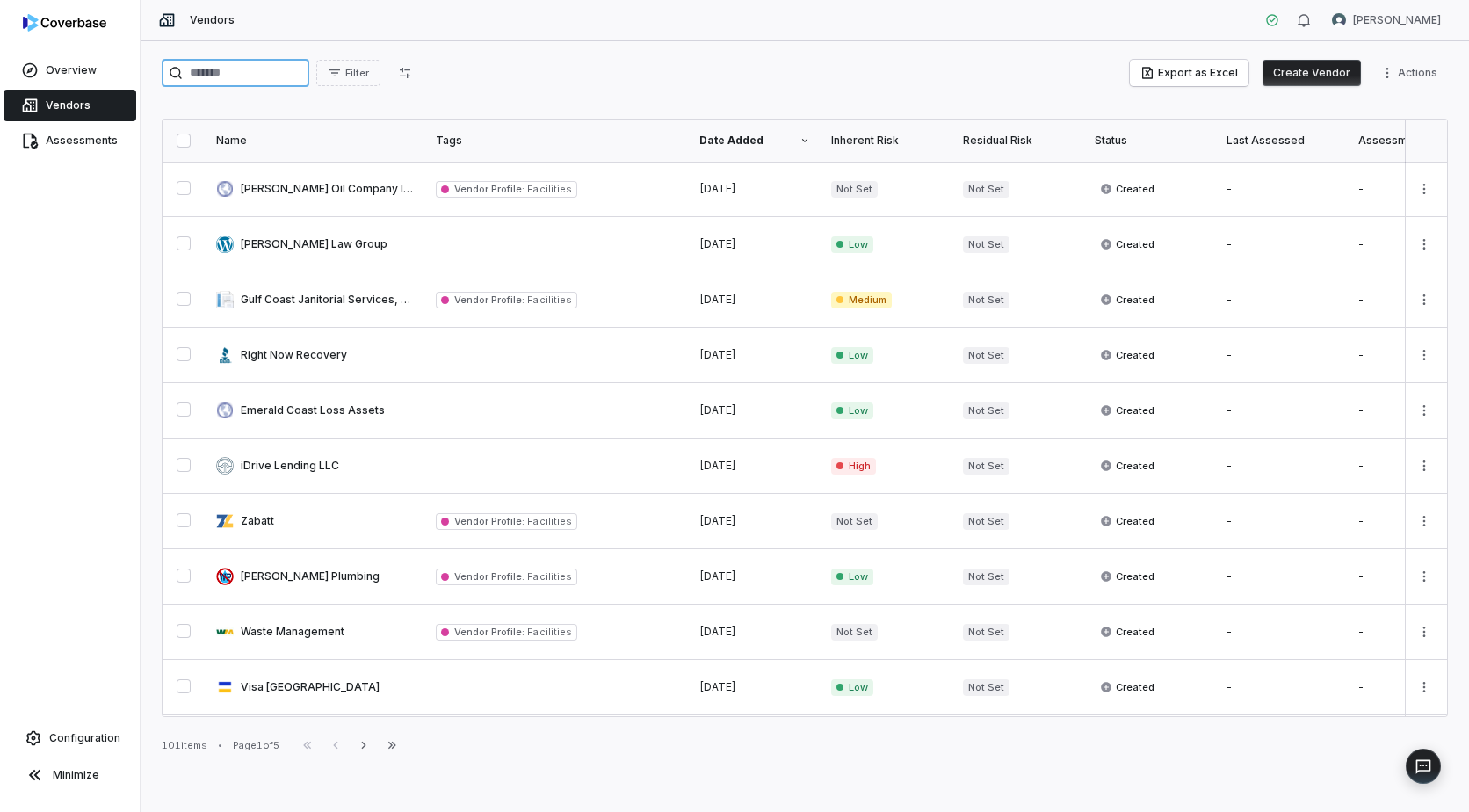
click at [258, 75] on input "search" at bounding box center [235, 73] width 148 height 28
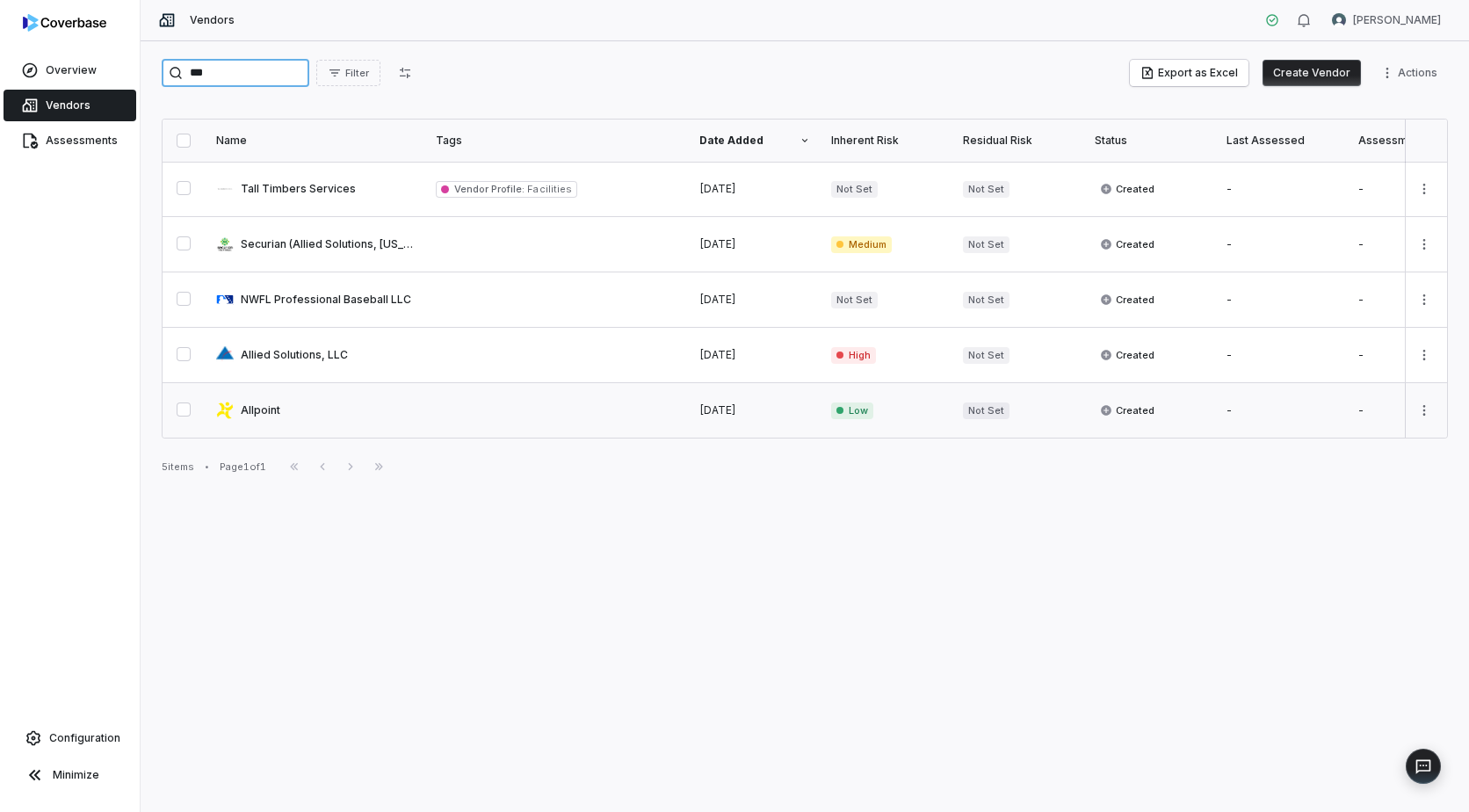
type input "***"
click at [257, 408] on link at bounding box center [315, 410] width 219 height 55
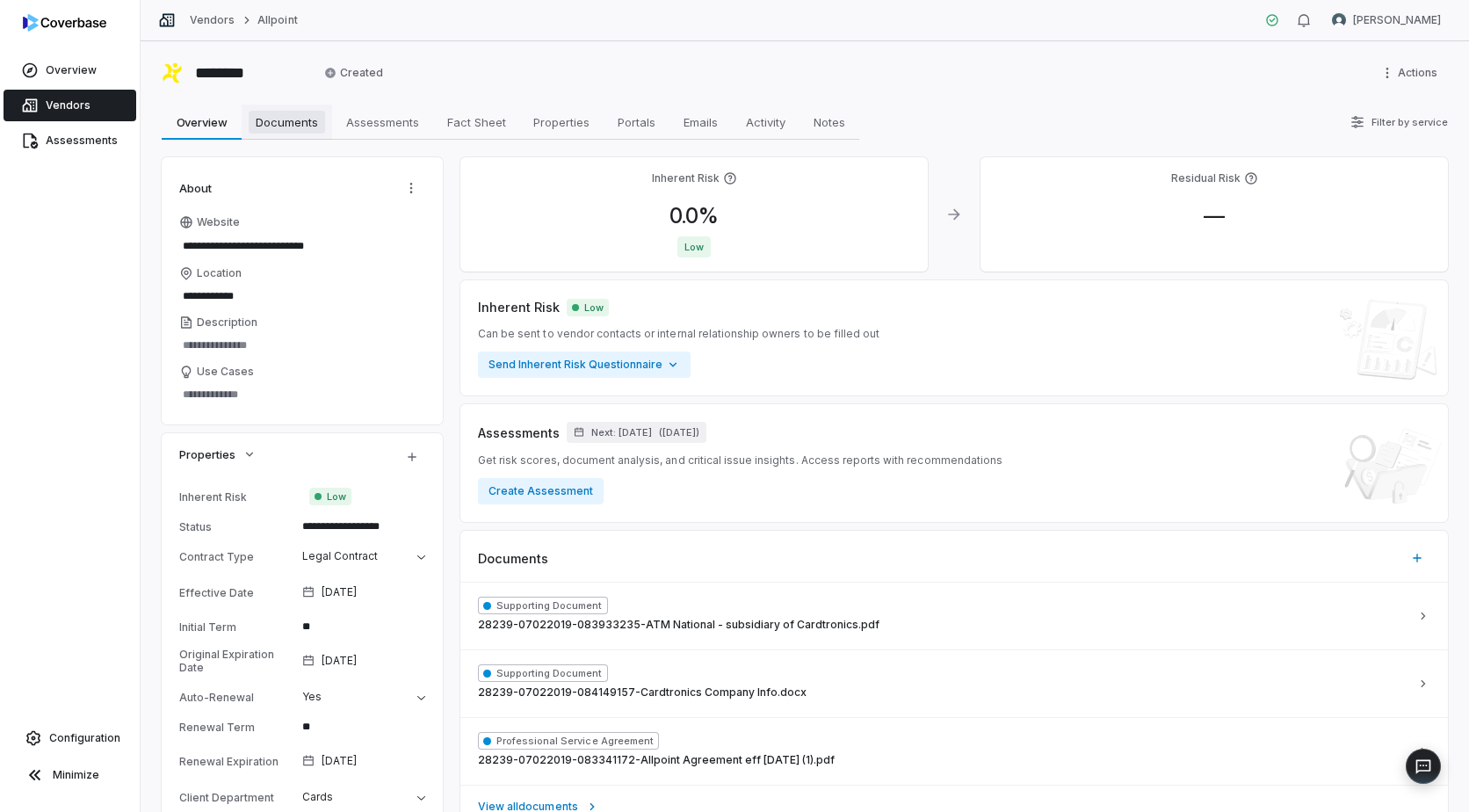
click at [289, 119] on span "Documents" at bounding box center [286, 122] width 76 height 23
type textarea "*"
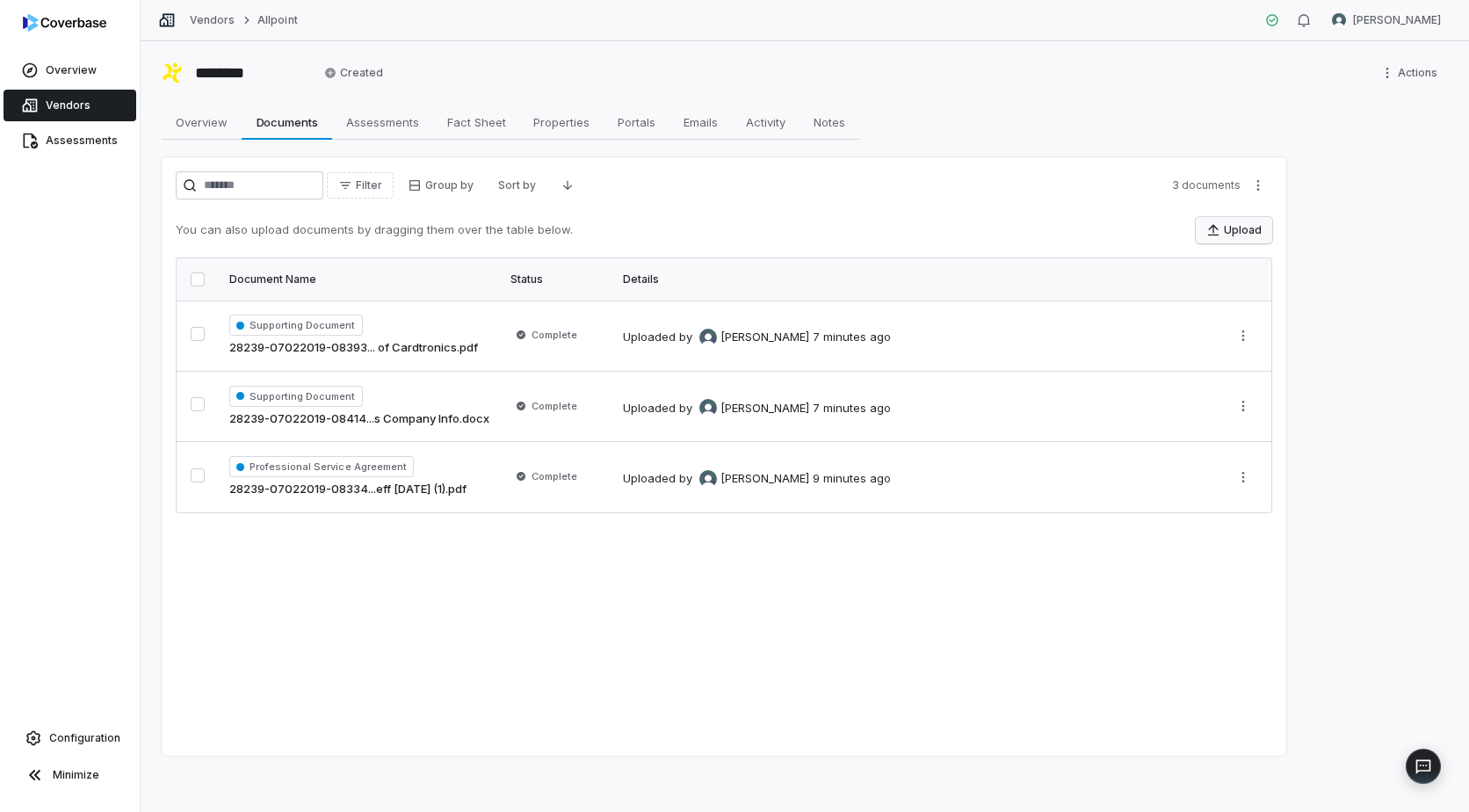
click at [1227, 226] on button "Upload" at bounding box center [1234, 231] width 76 height 26
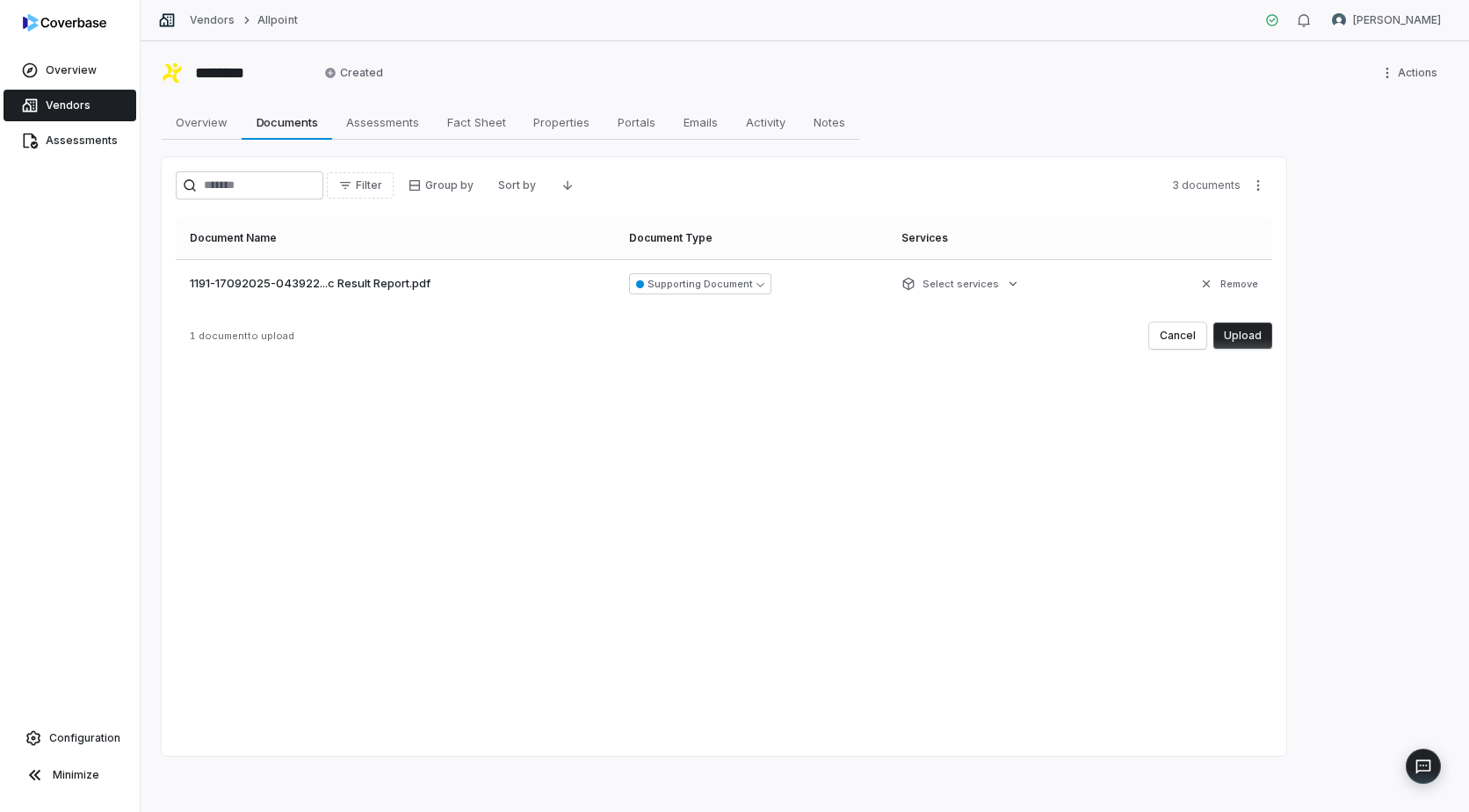
click at [1244, 332] on button "Upload" at bounding box center [1243, 336] width 59 height 26
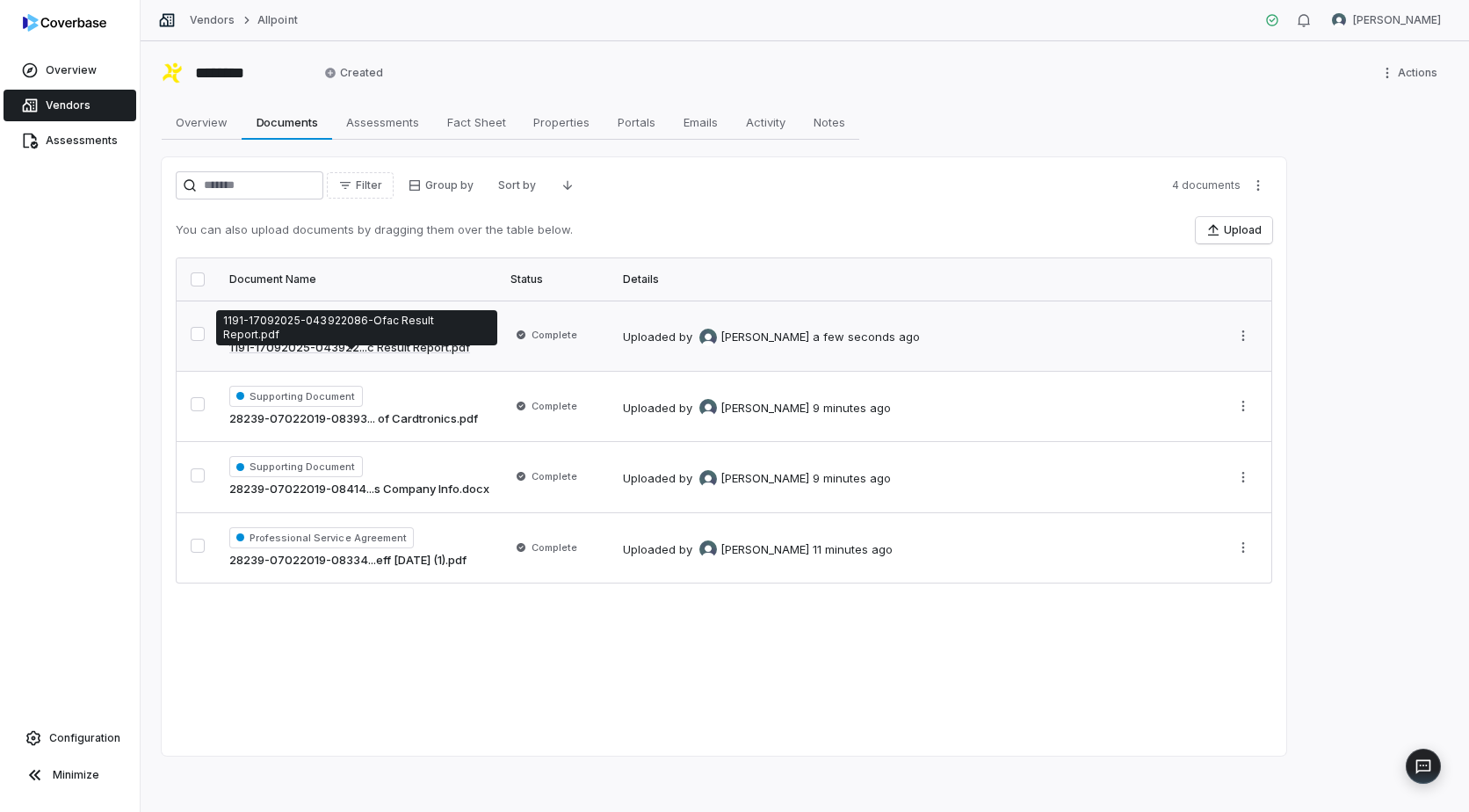
click at [297, 339] on link "1191-17092025-043922...c Result Report.pdf" at bounding box center [350, 347] width 241 height 18
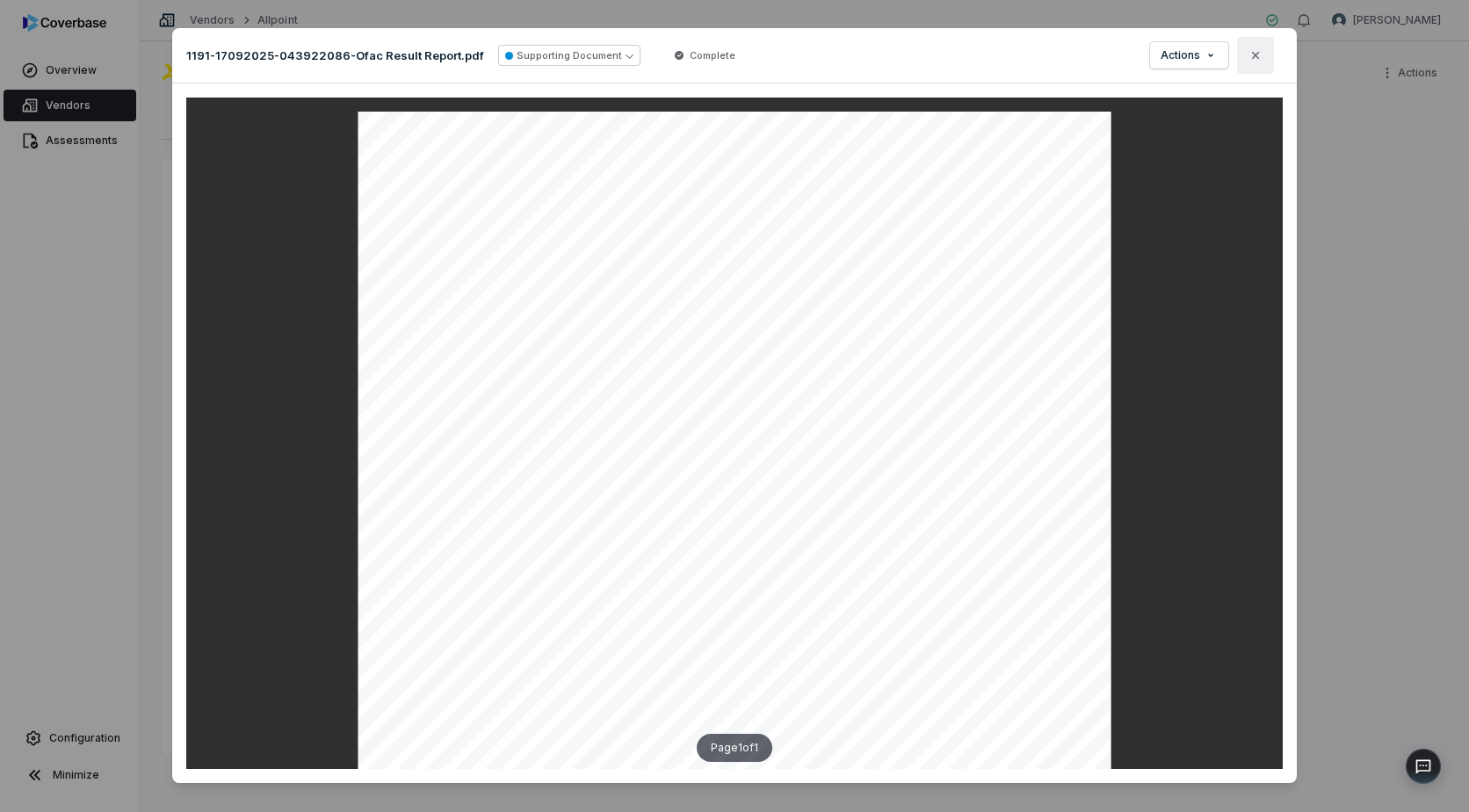
click at [1255, 50] on icon "button" at bounding box center [1255, 55] width 14 height 14
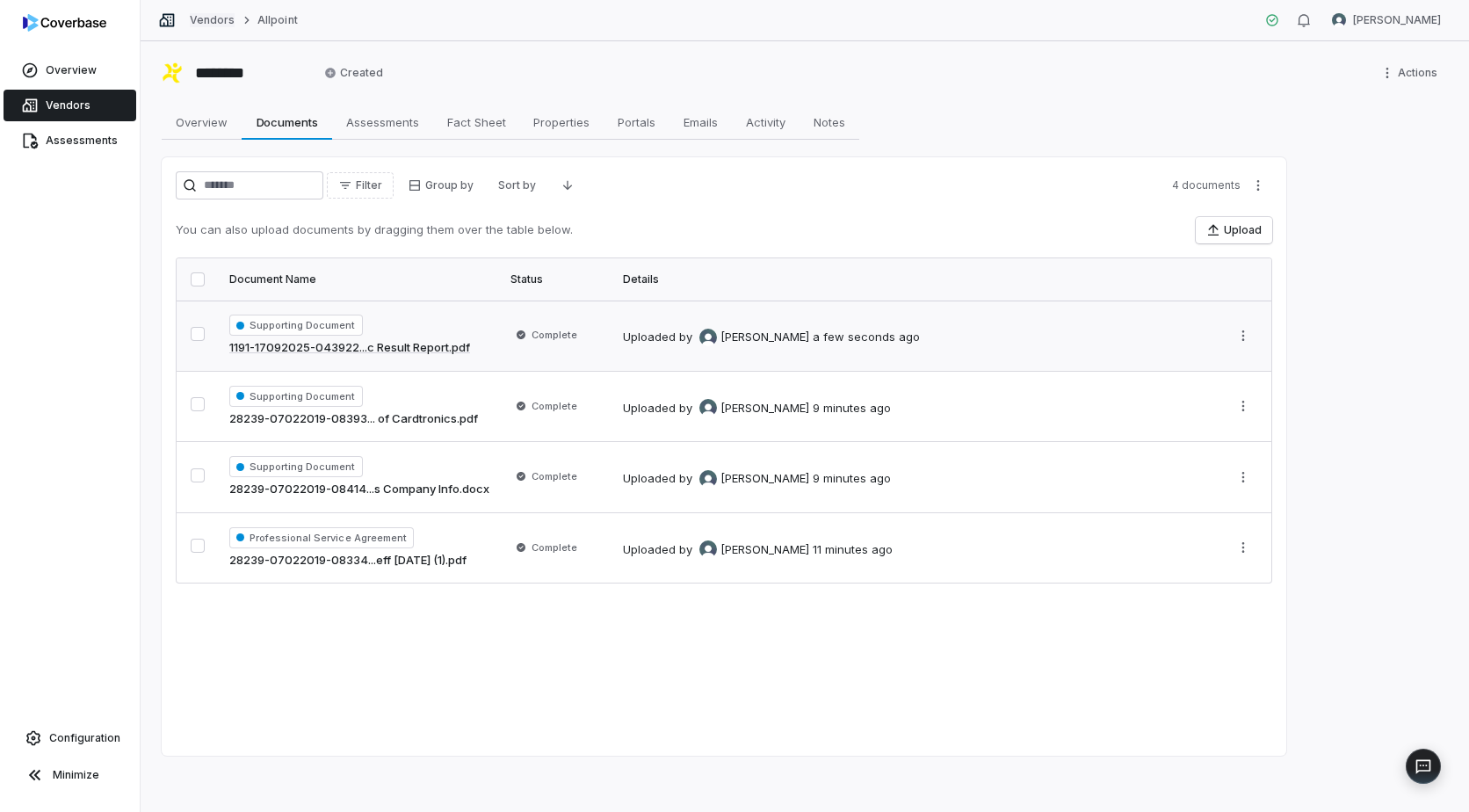
click at [212, 20] on link "Vendors" at bounding box center [213, 20] width 45 height 14
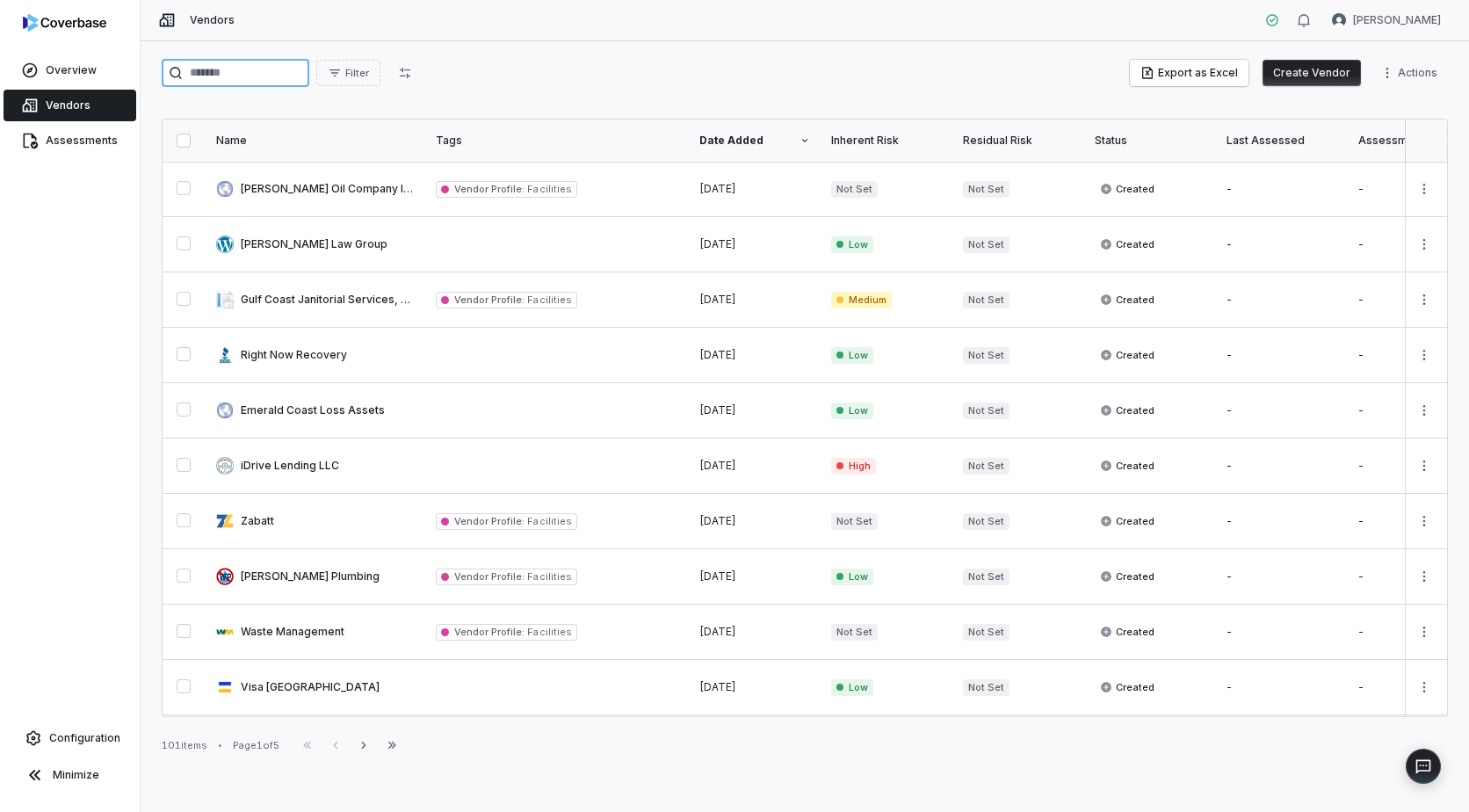
click at [271, 70] on input "search" at bounding box center [235, 73] width 148 height 28
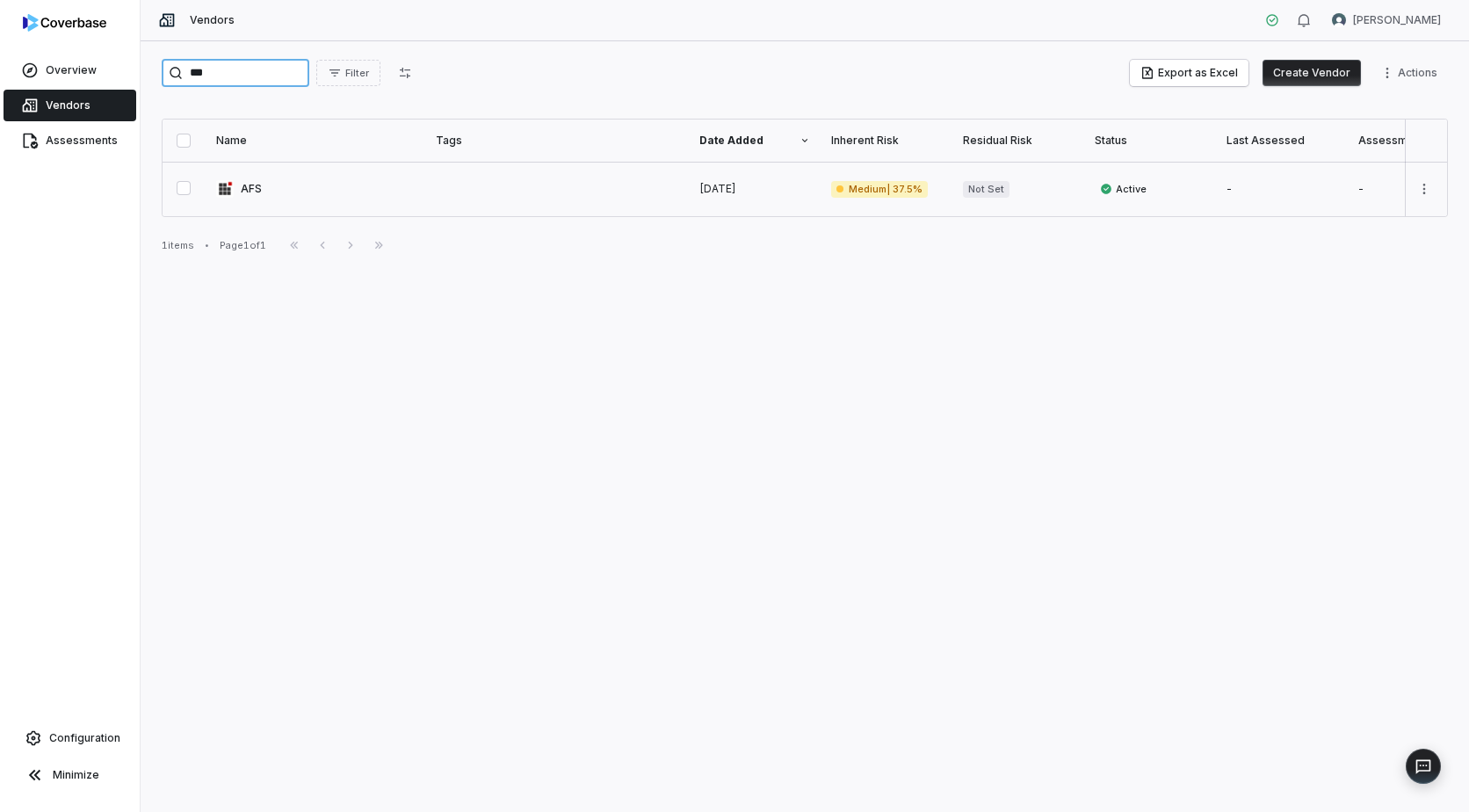
type input "***"
click at [249, 188] on link at bounding box center [315, 189] width 219 height 55
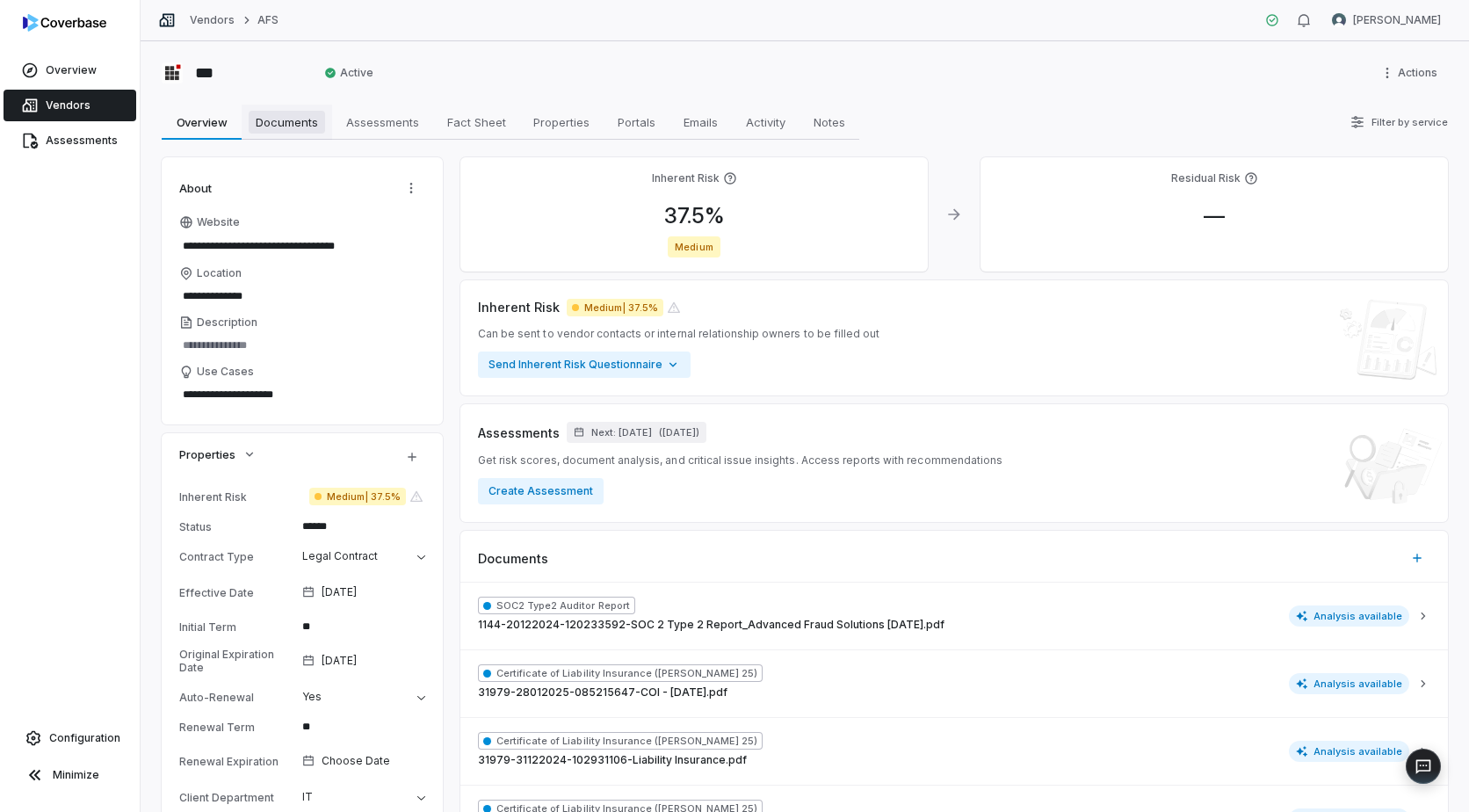
click at [285, 122] on span "Documents" at bounding box center [286, 122] width 76 height 23
type textarea "*"
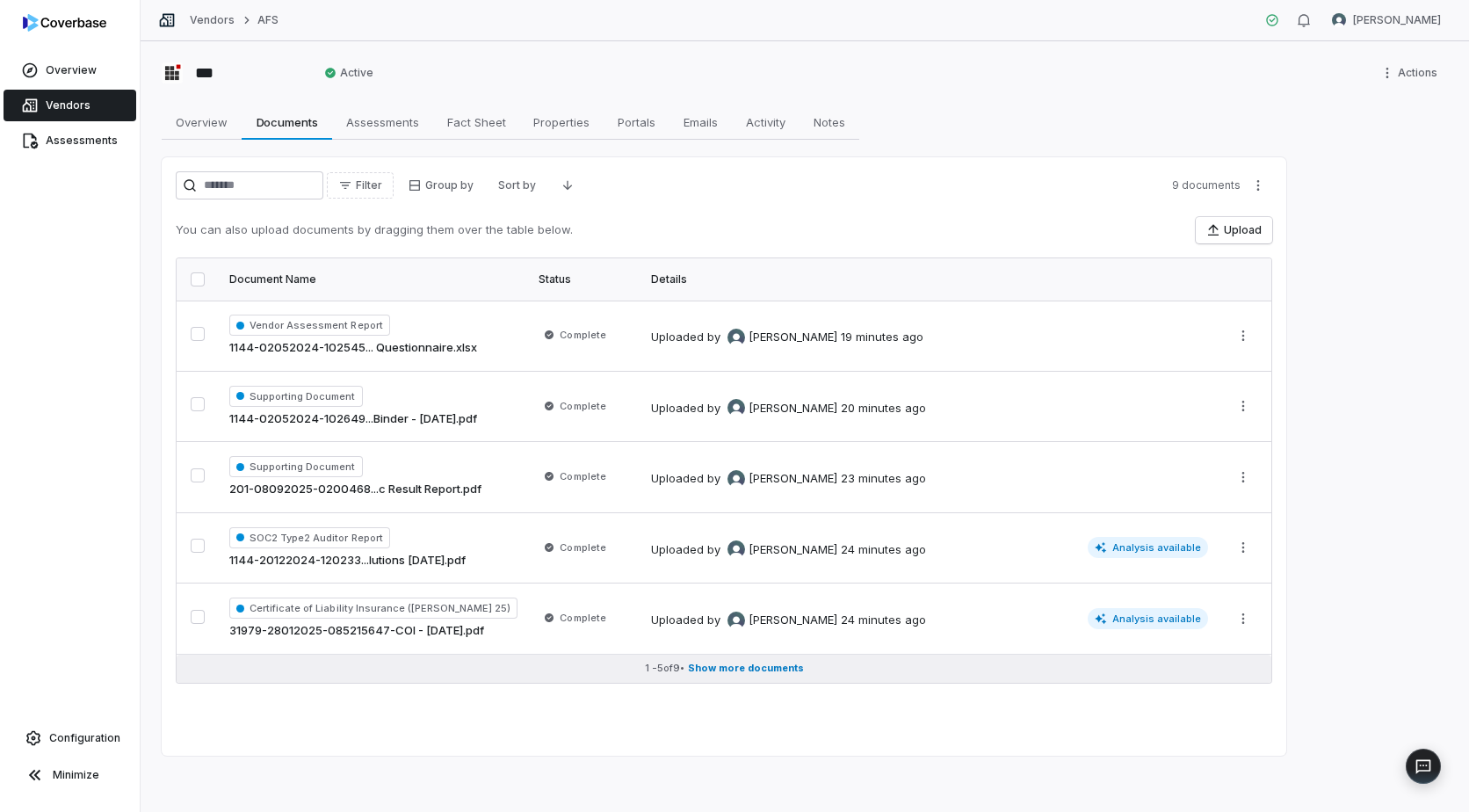
click at [717, 671] on span "Show more documents" at bounding box center [745, 668] width 116 height 13
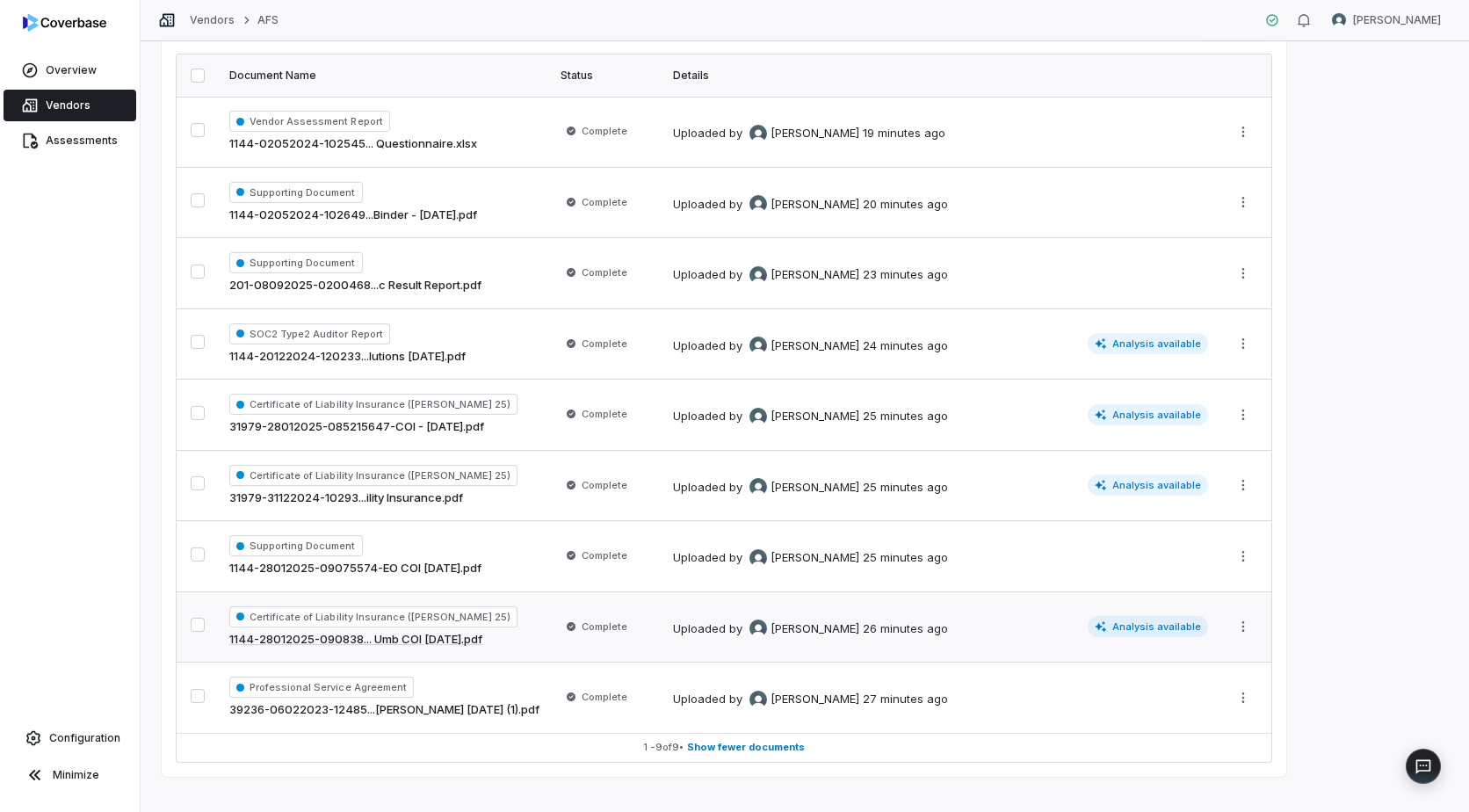
scroll to position [225, 0]
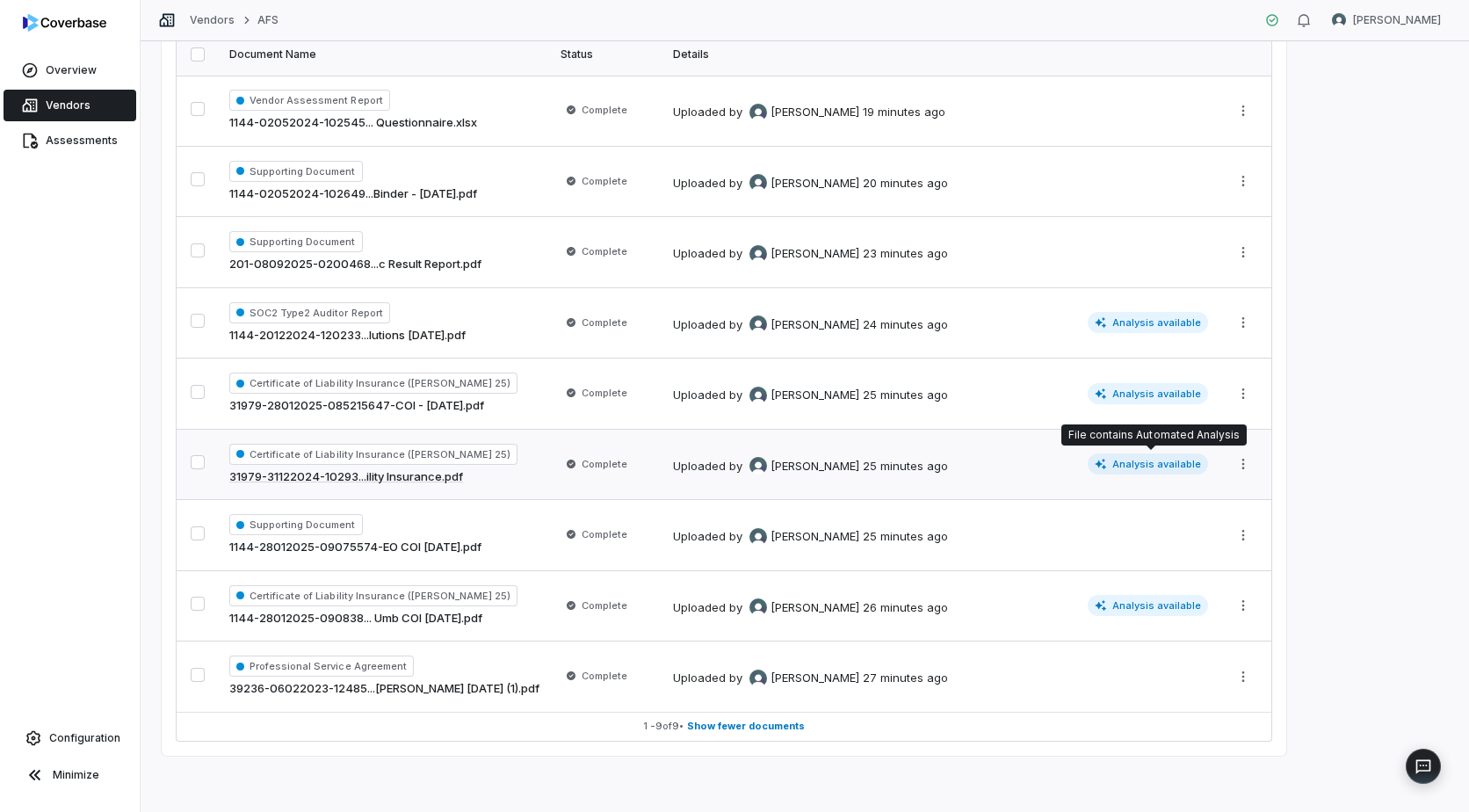
click at [1158, 464] on span "Analysis available" at bounding box center [1148, 464] width 121 height 21
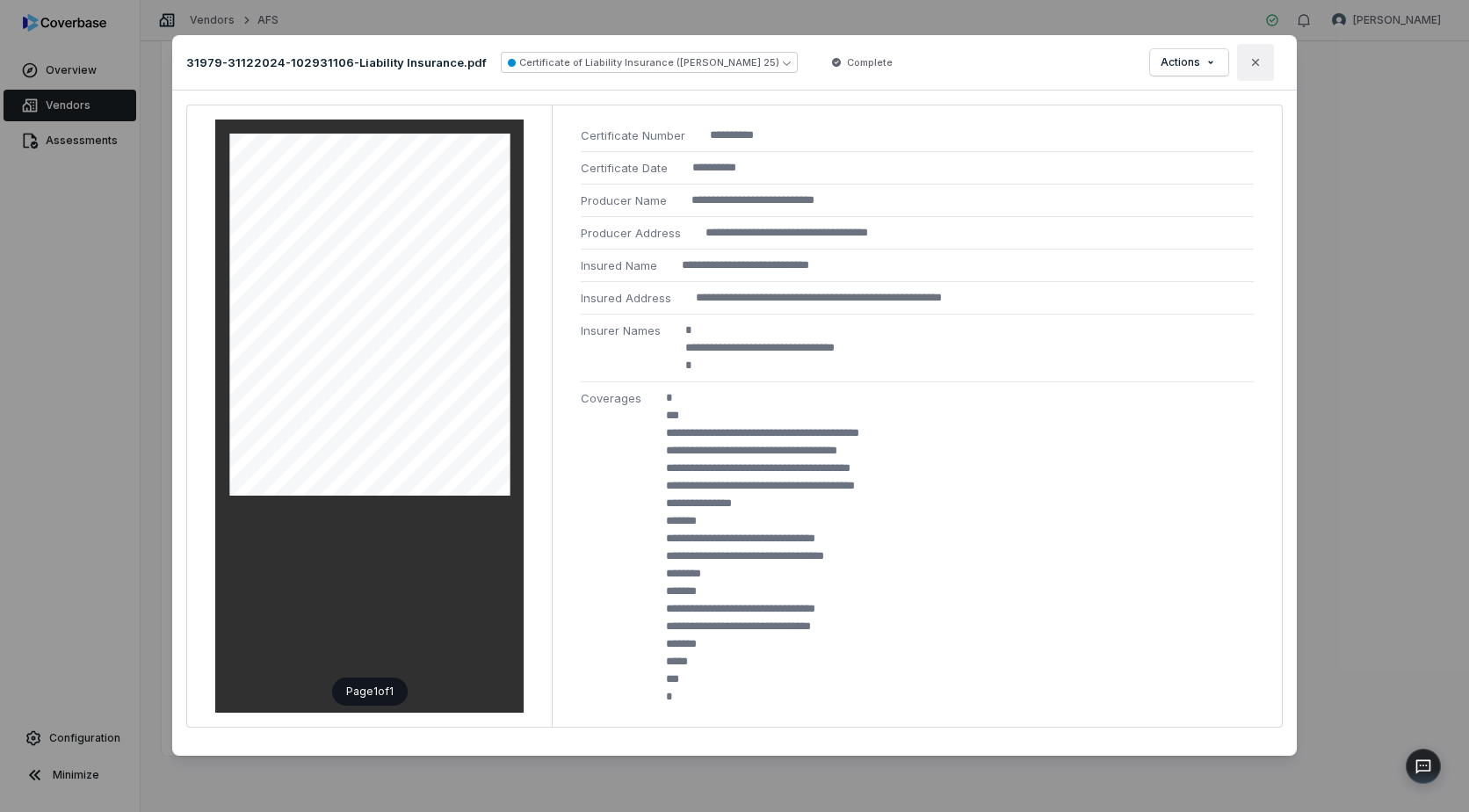
click at [1259, 57] on icon "button" at bounding box center [1255, 62] width 14 height 14
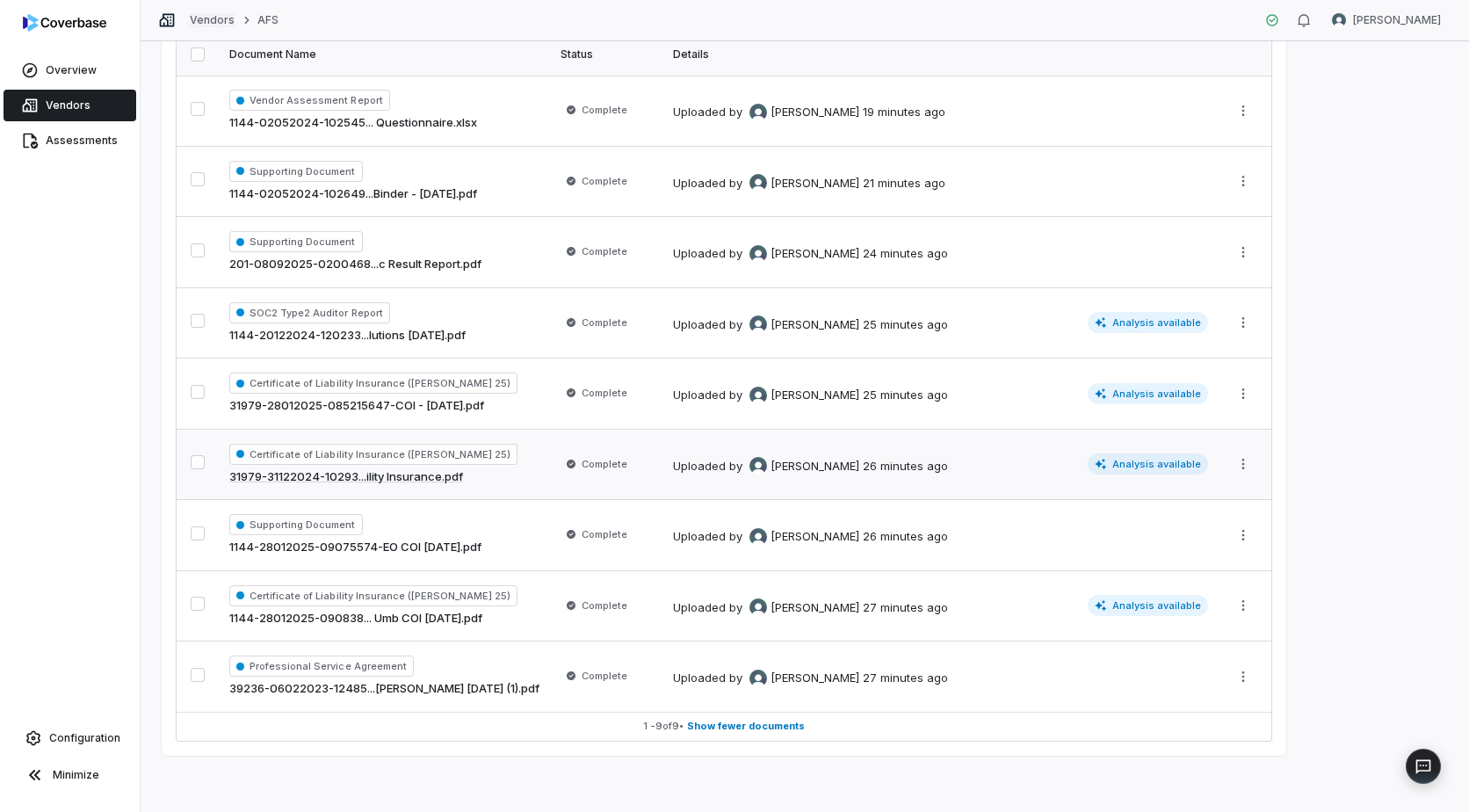
click at [215, 21] on link "Vendors" at bounding box center [213, 20] width 45 height 14
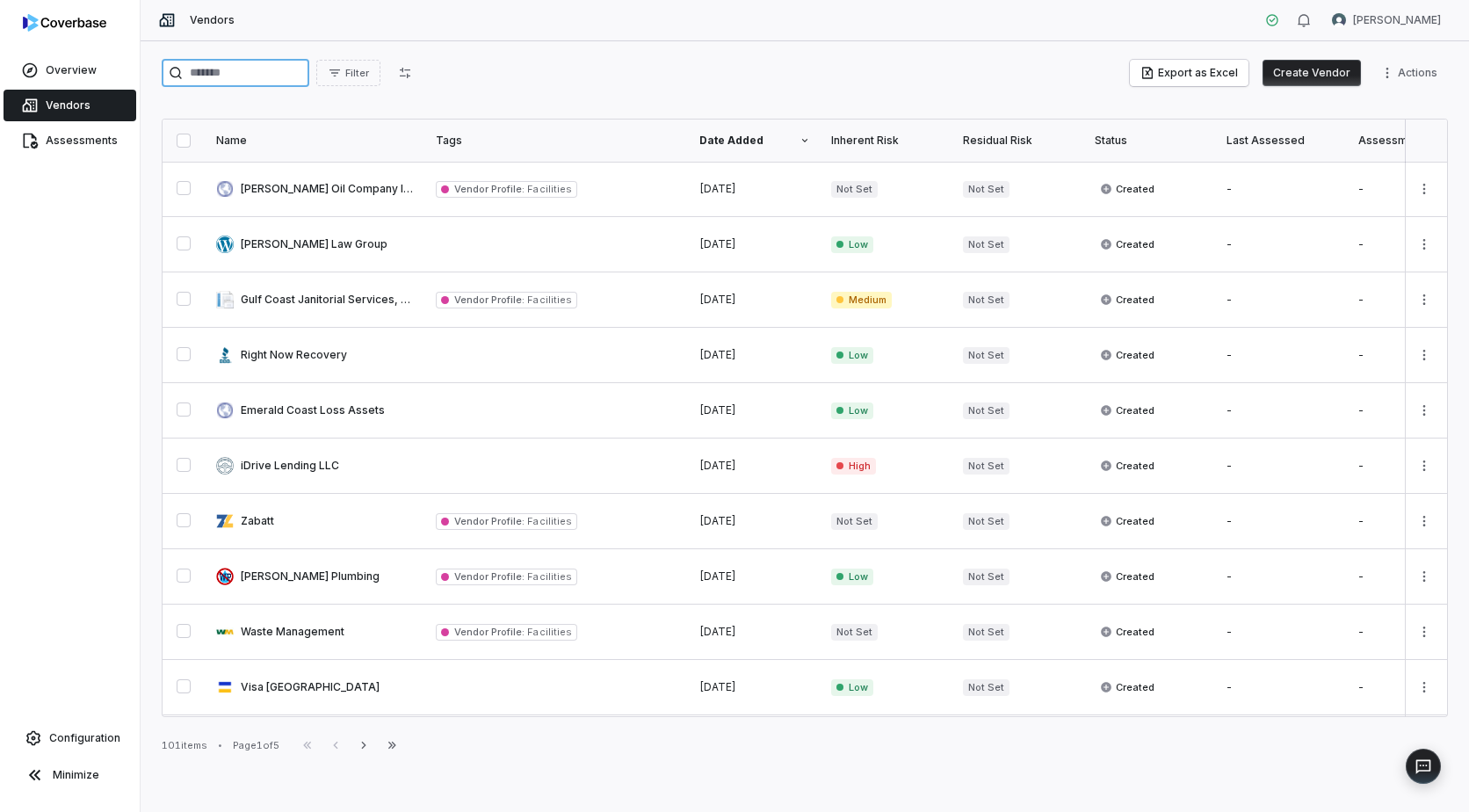
click at [248, 80] on input "search" at bounding box center [235, 73] width 148 height 28
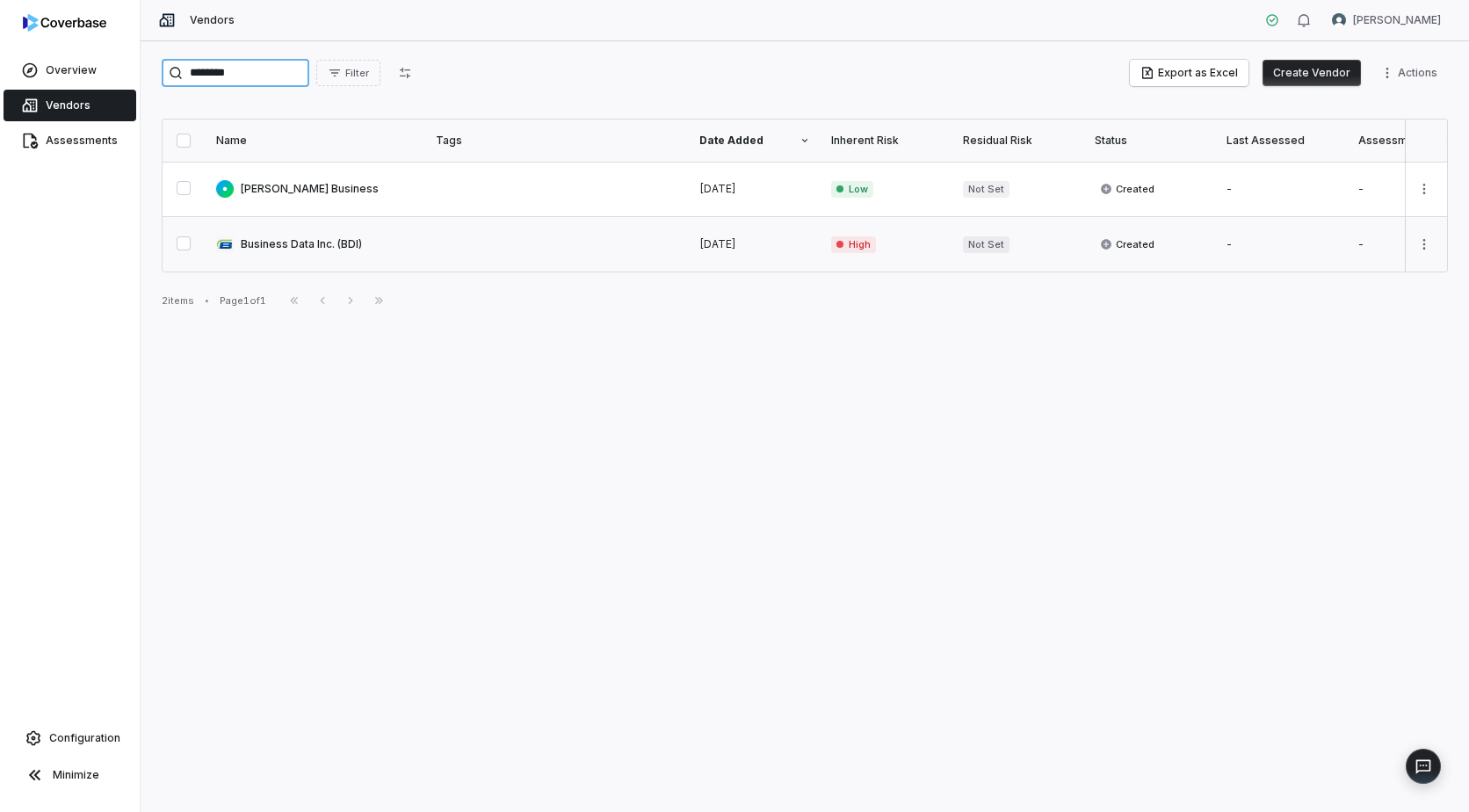
type input "********"
click at [297, 242] on link at bounding box center [315, 245] width 219 height 55
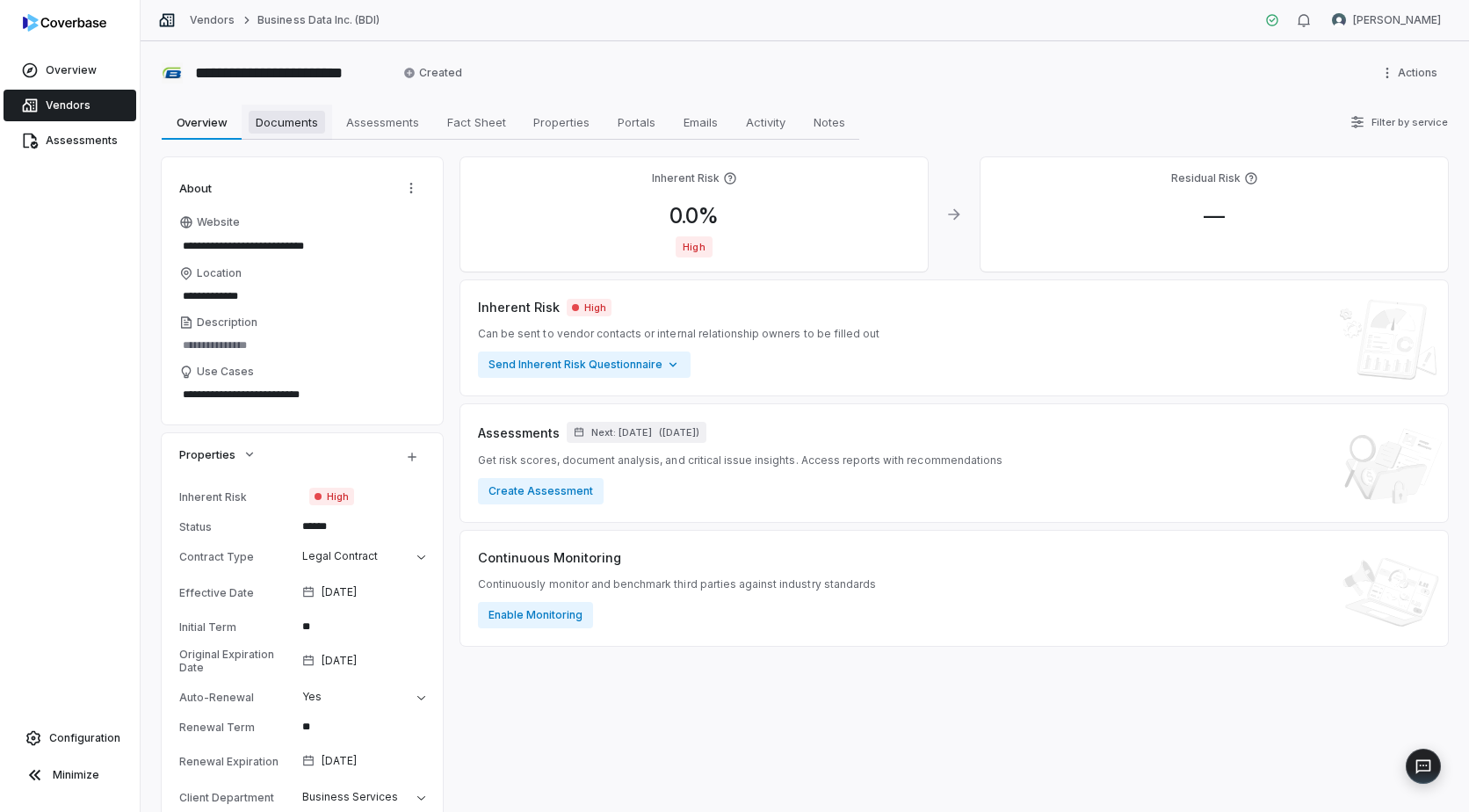
click at [275, 119] on span "Documents" at bounding box center [286, 122] width 76 height 23
type textarea "*"
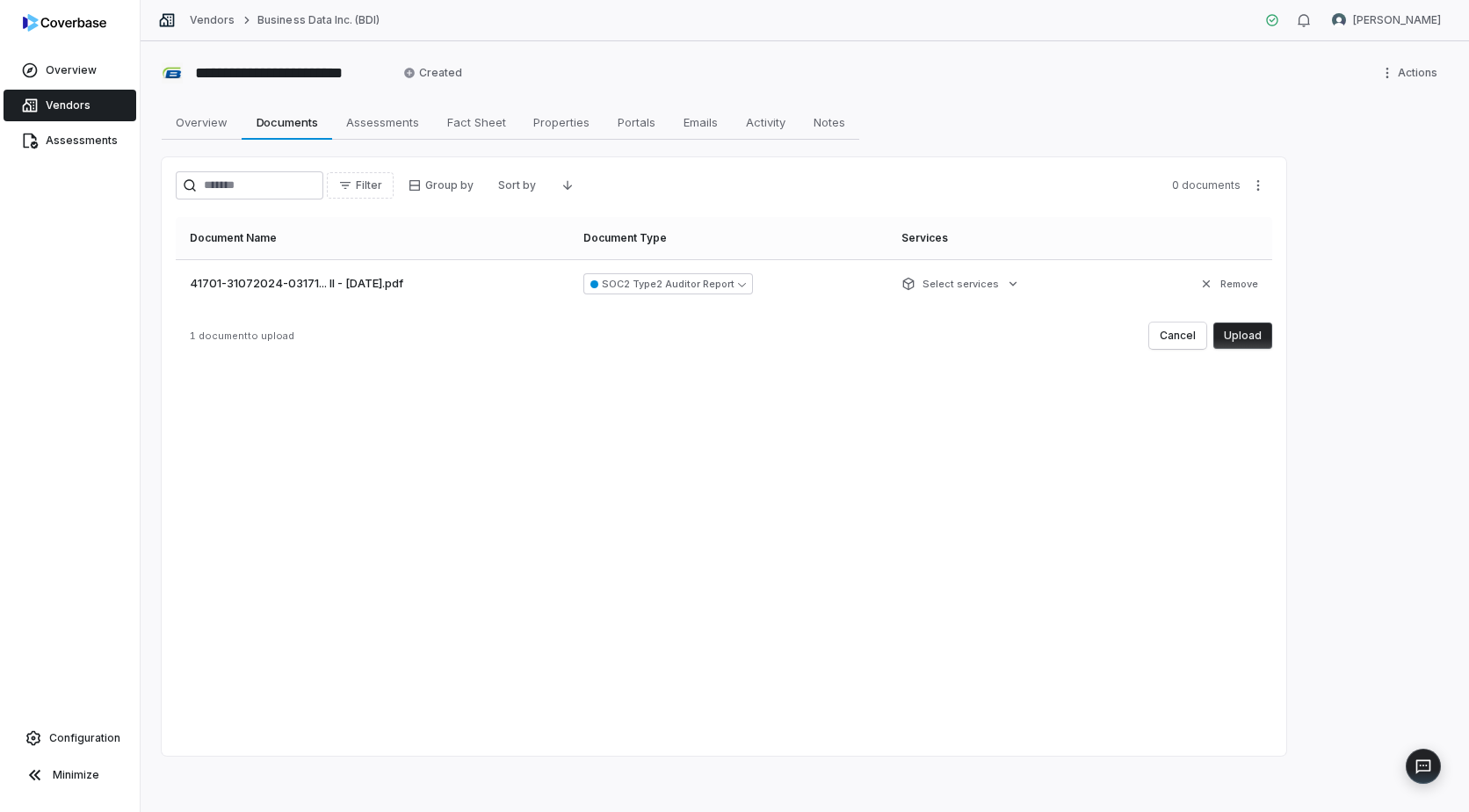
click at [1256, 338] on button "Upload" at bounding box center [1243, 336] width 59 height 26
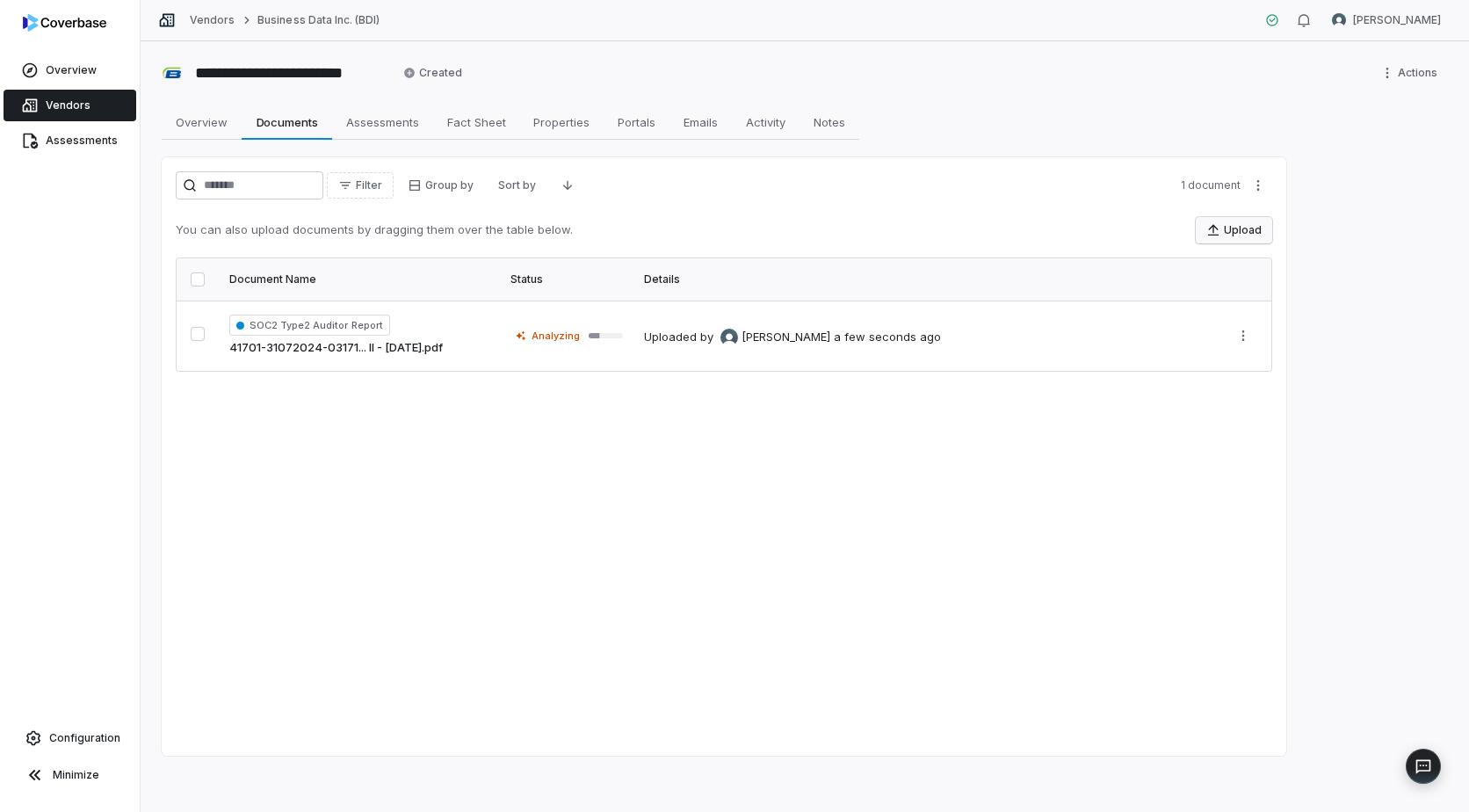
click at [1252, 226] on button "Upload" at bounding box center [1234, 231] width 76 height 26
click at [1239, 233] on button "Upload" at bounding box center [1234, 231] width 76 height 26
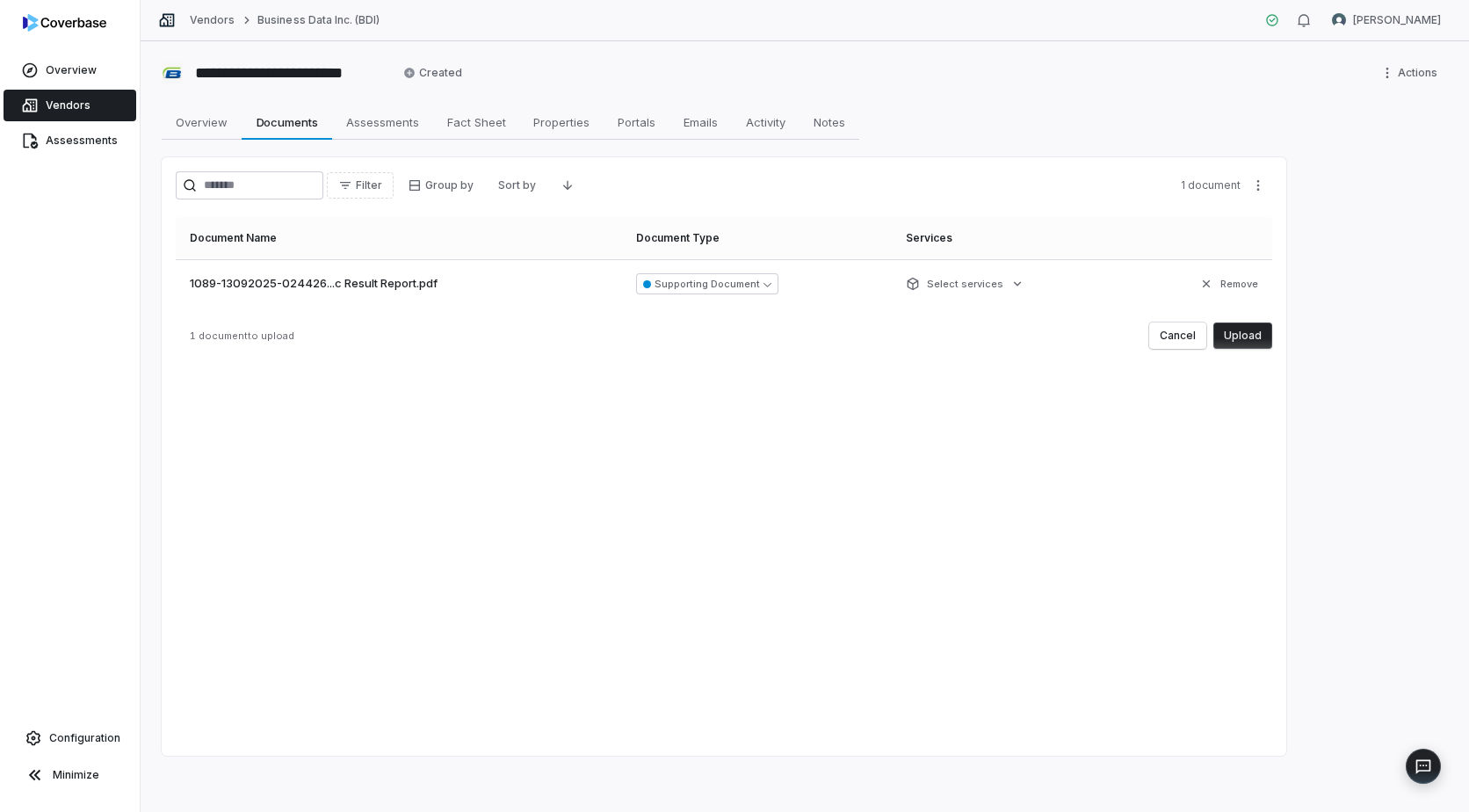
click at [1255, 337] on button "Upload" at bounding box center [1243, 336] width 59 height 26
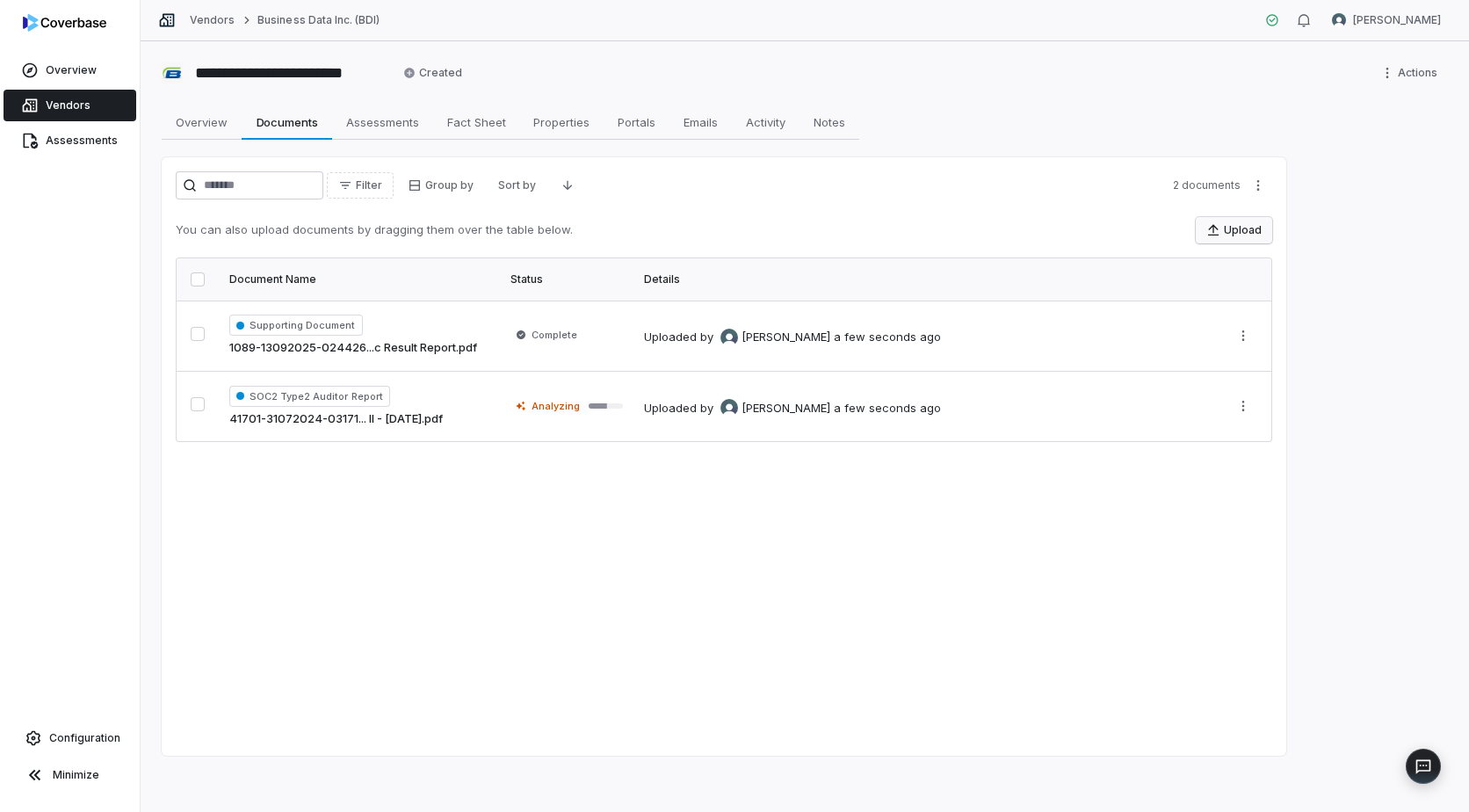
click at [1227, 230] on button "Upload" at bounding box center [1234, 231] width 76 height 26
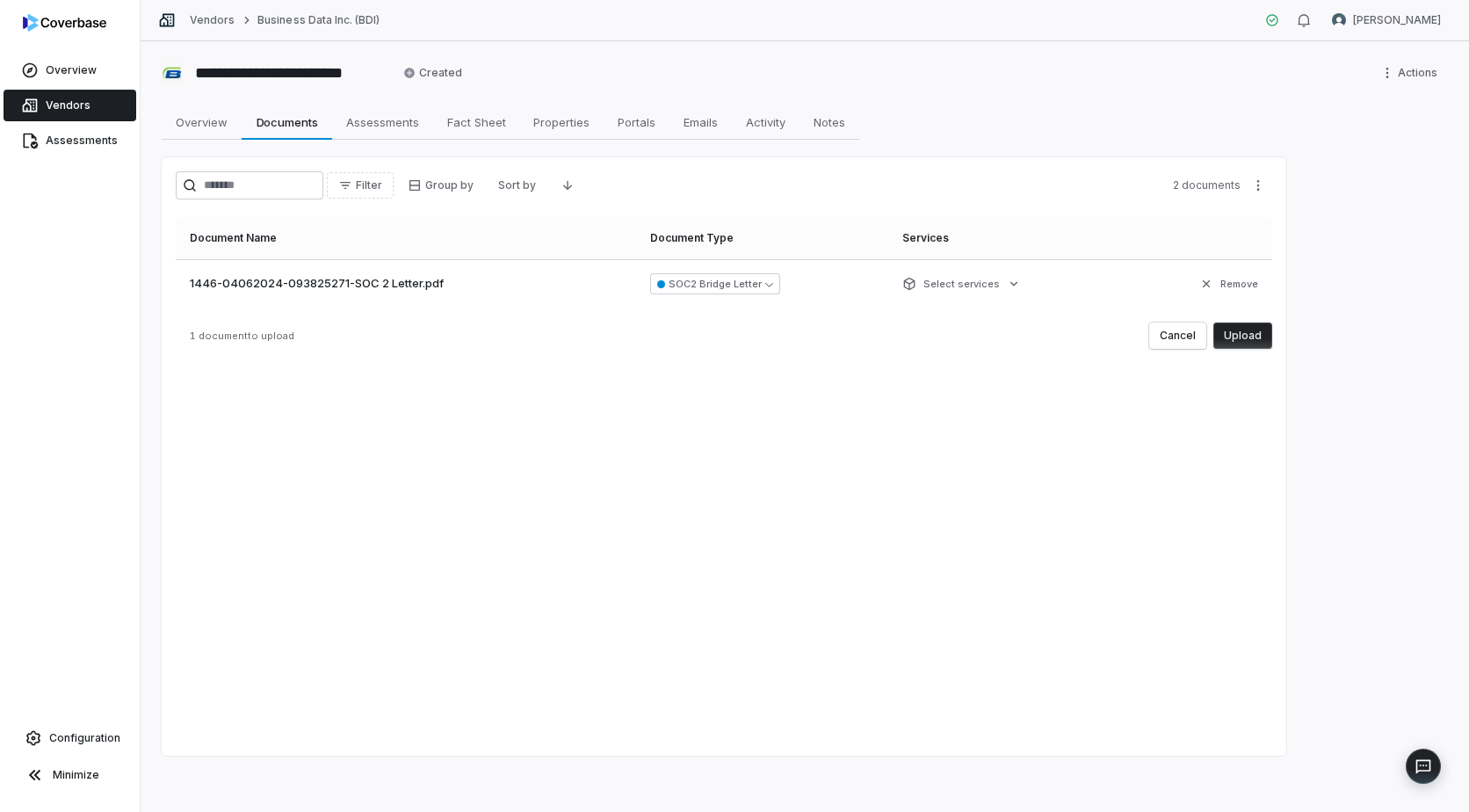
click at [1244, 334] on button "Upload" at bounding box center [1243, 336] width 59 height 26
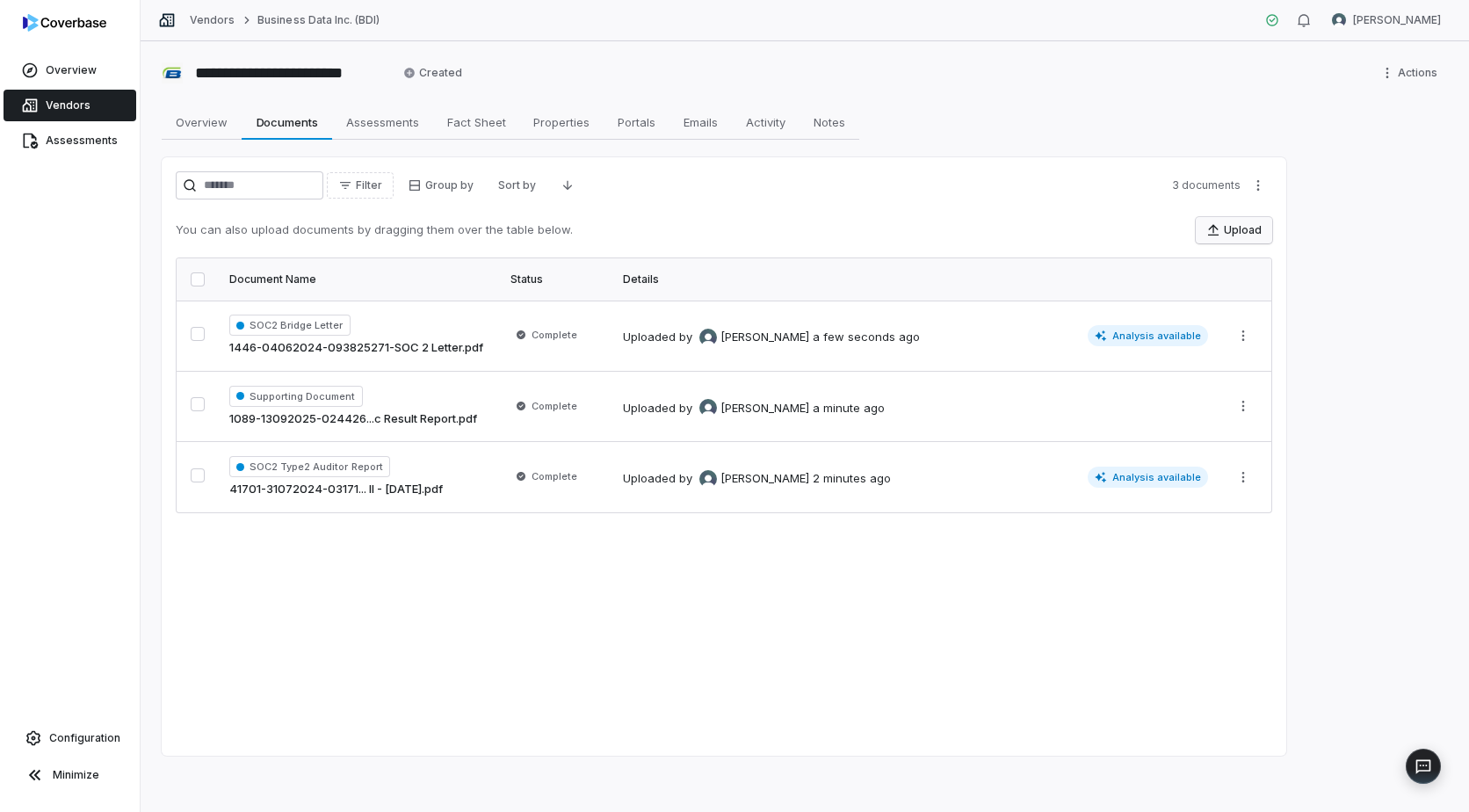
click at [1239, 225] on button "Upload" at bounding box center [1234, 231] width 76 height 26
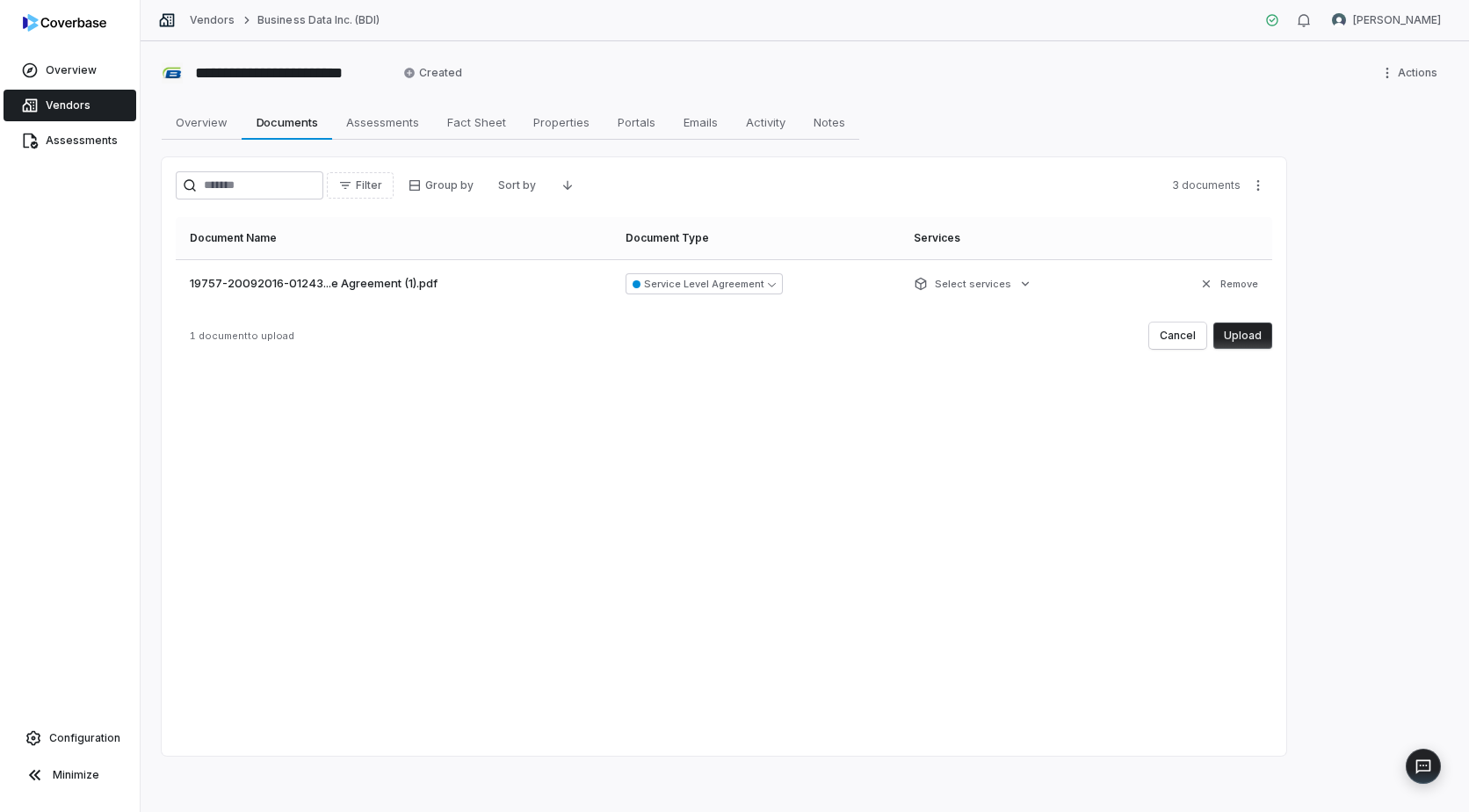
click at [1240, 331] on button "Upload" at bounding box center [1243, 336] width 59 height 26
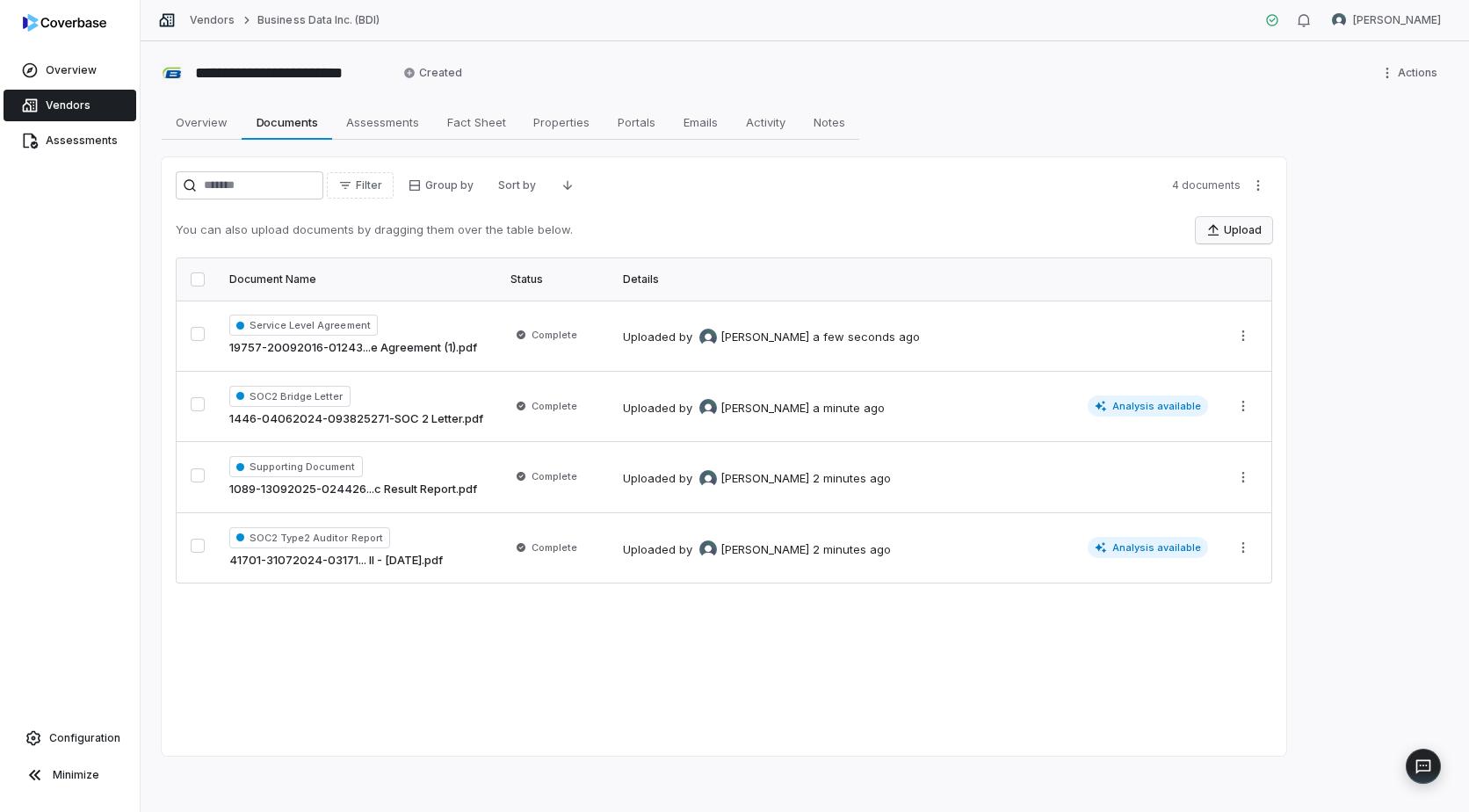
click at [1229, 230] on button "Upload" at bounding box center [1234, 231] width 76 height 26
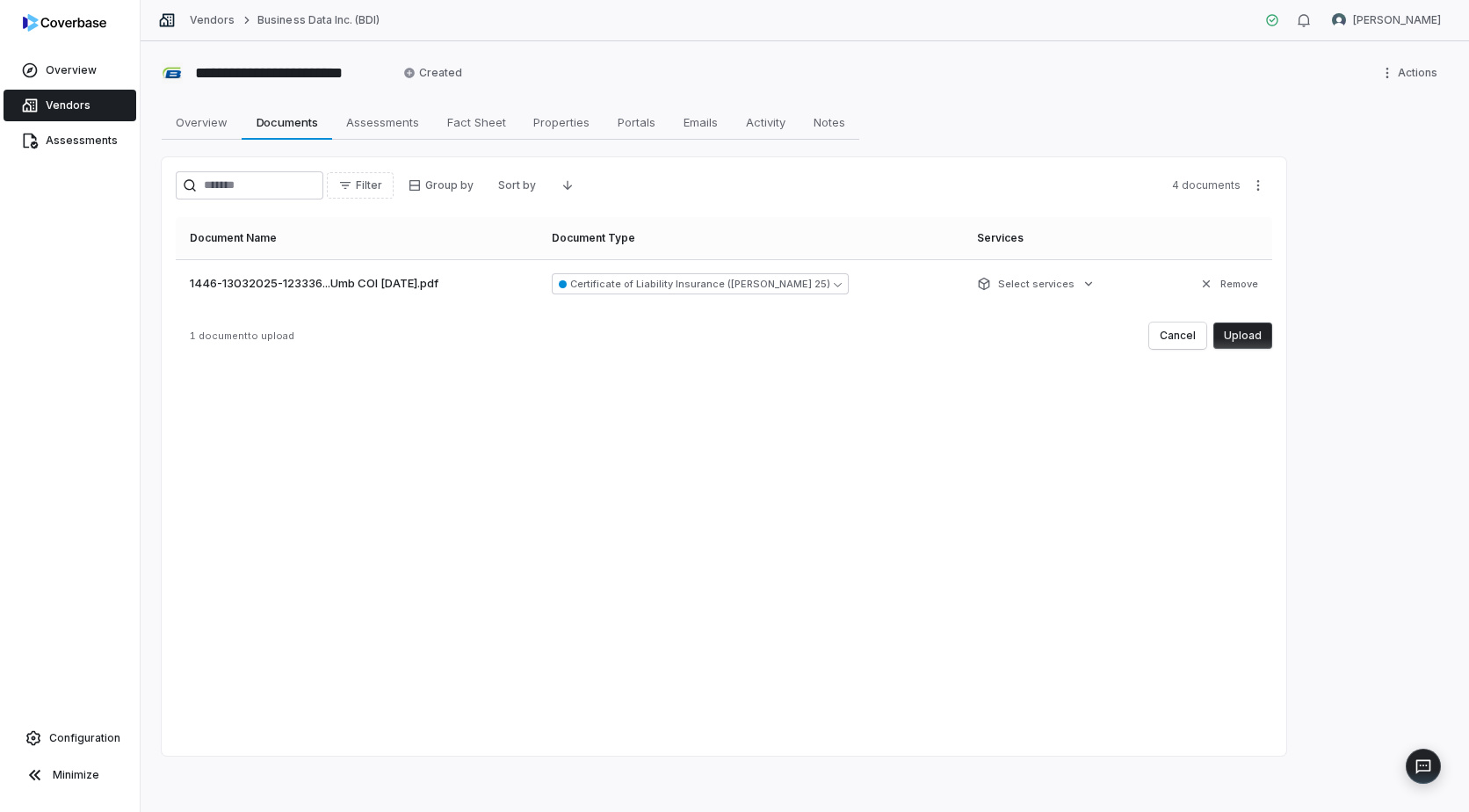
click at [1249, 334] on button "Upload" at bounding box center [1243, 336] width 59 height 26
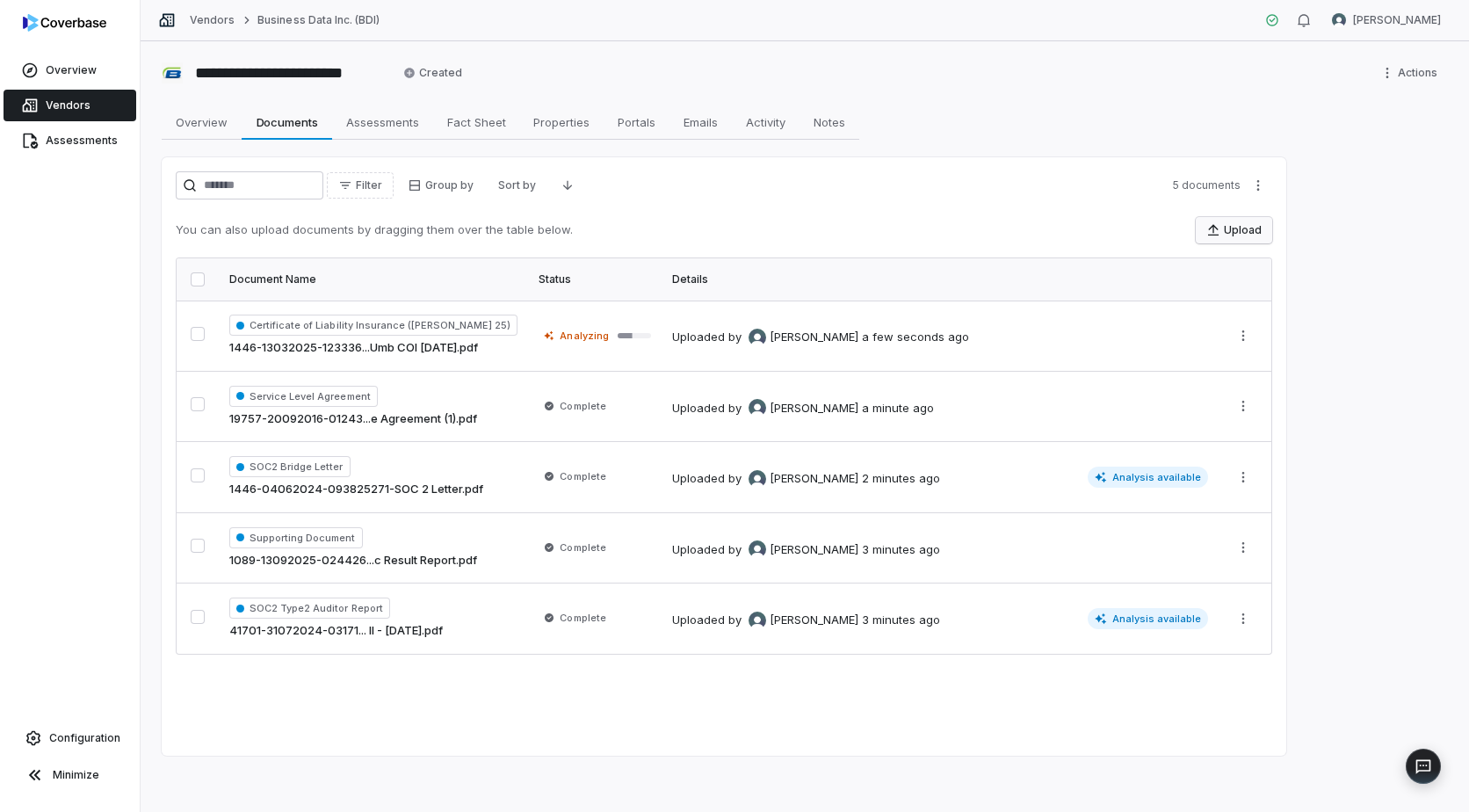
click at [1229, 231] on button "Upload" at bounding box center [1234, 231] width 76 height 26
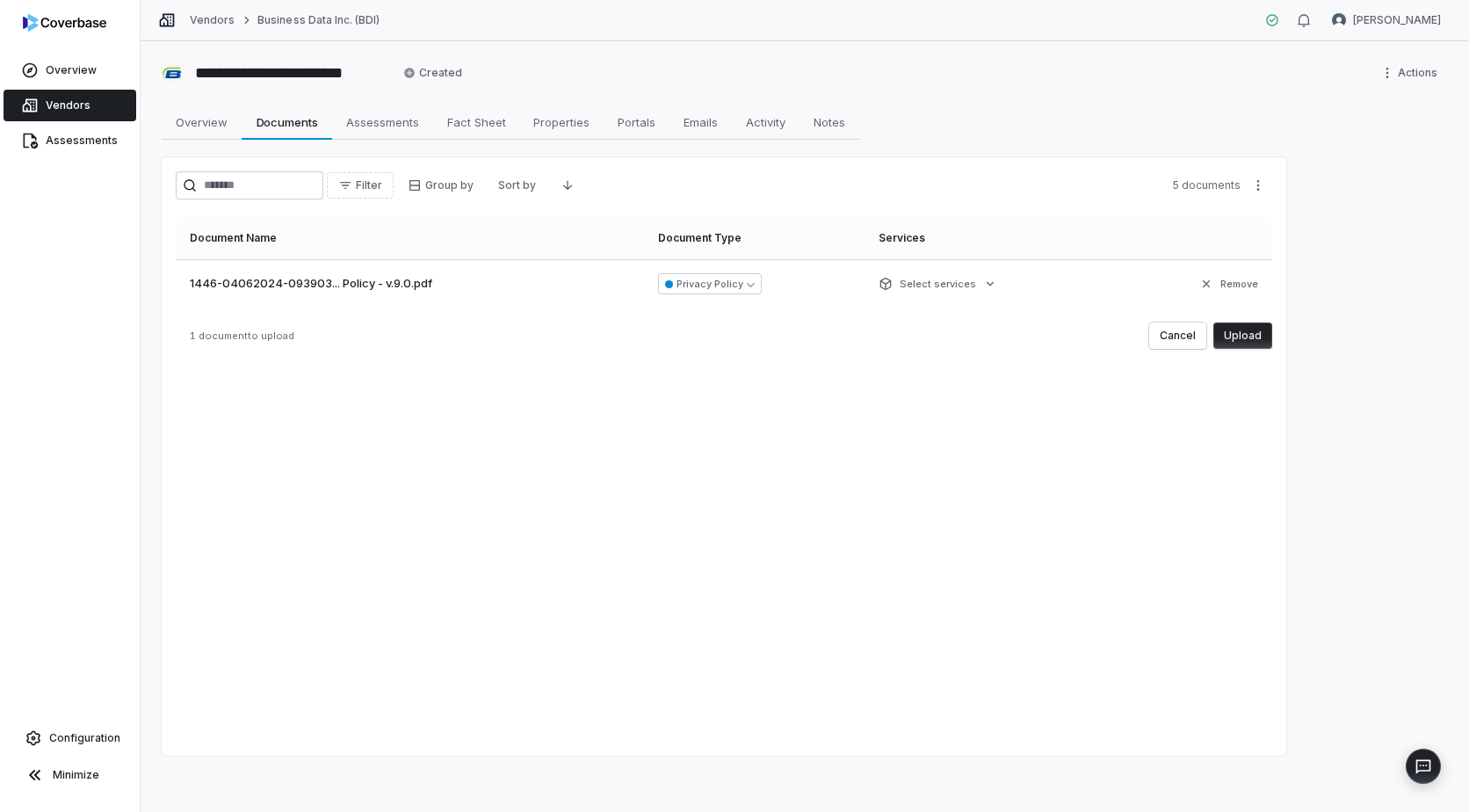
click at [1247, 338] on button "Upload" at bounding box center [1243, 336] width 59 height 26
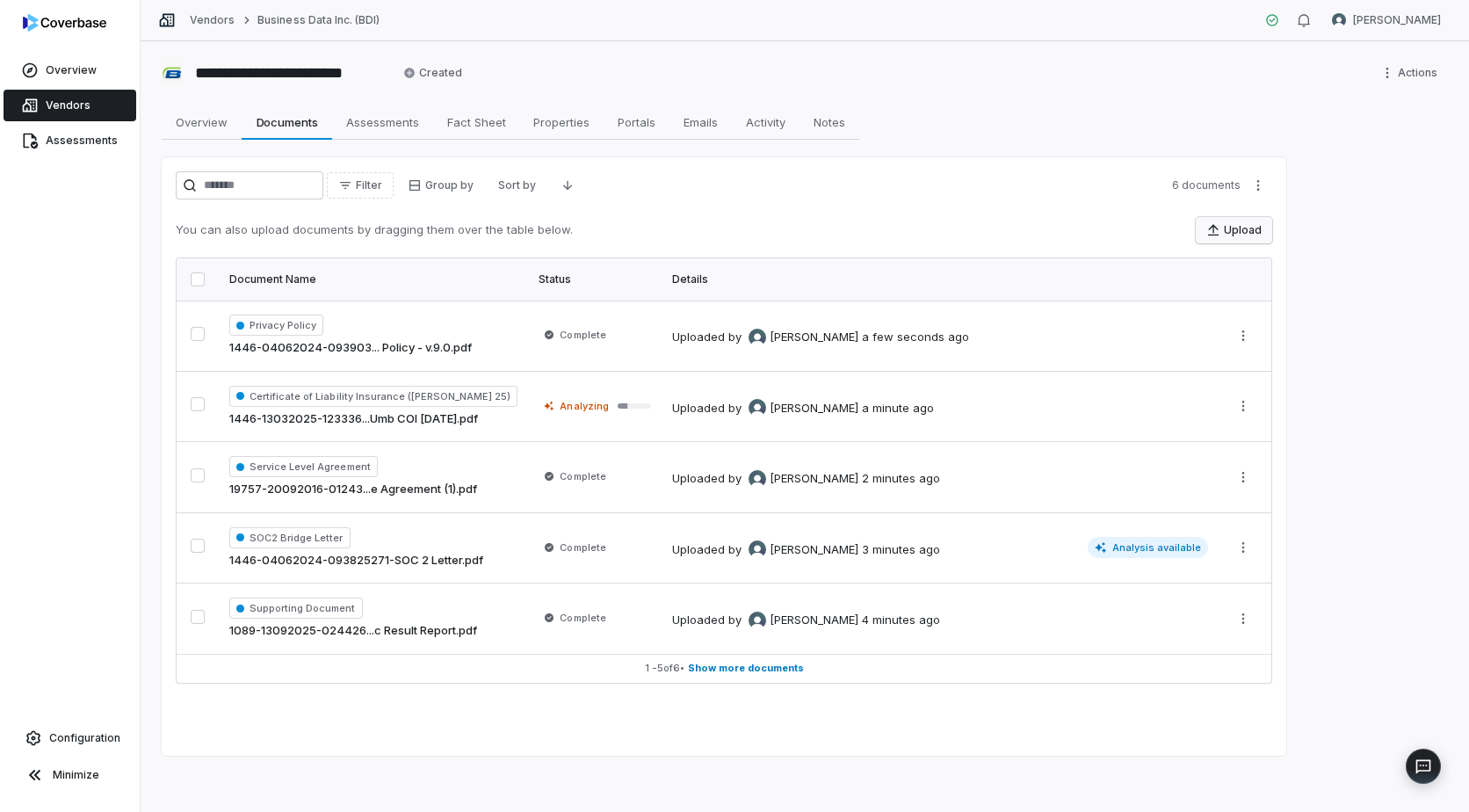
click at [1217, 227] on icon "button" at bounding box center [1213, 230] width 10 height 11
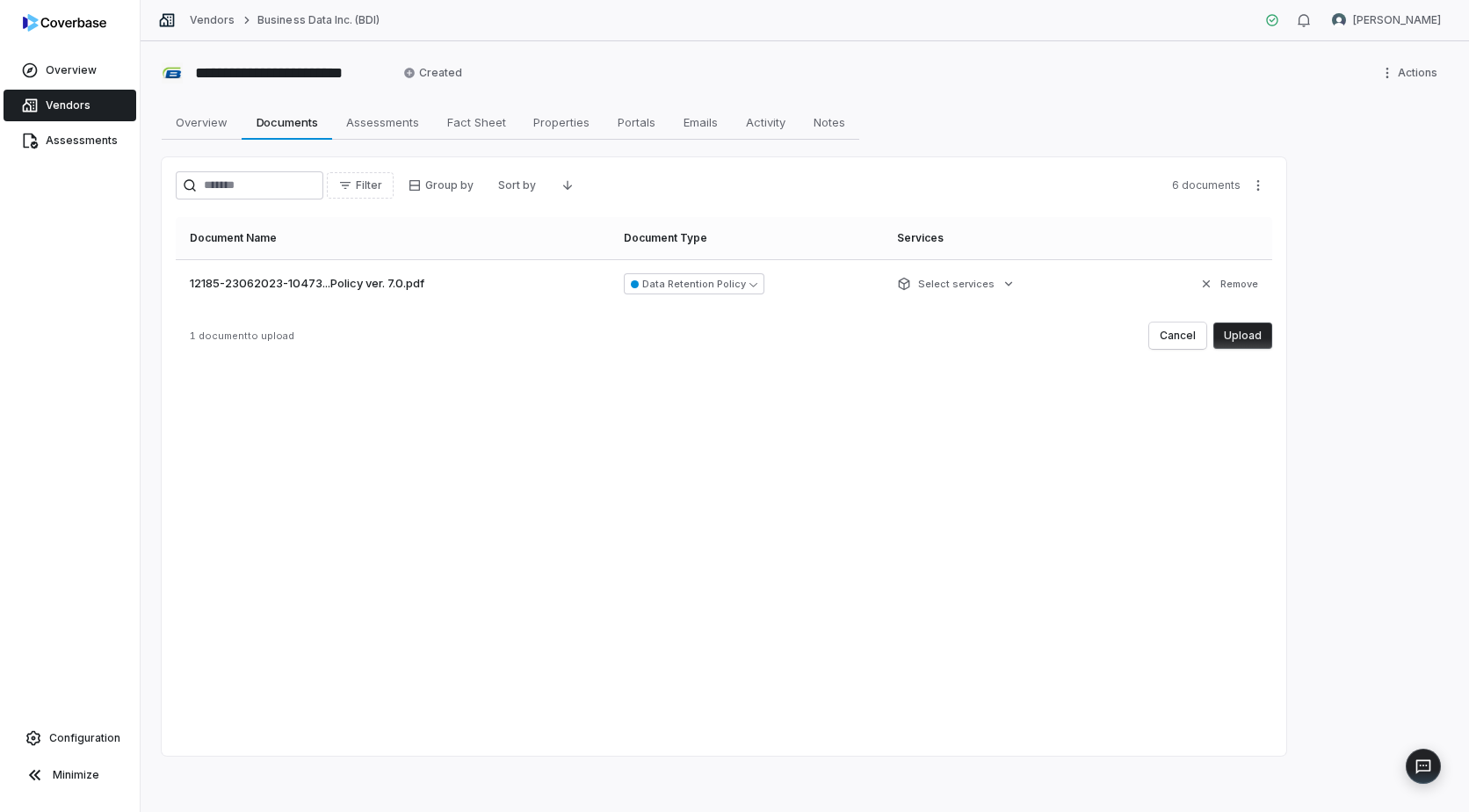
click at [1237, 331] on button "Upload" at bounding box center [1243, 336] width 59 height 26
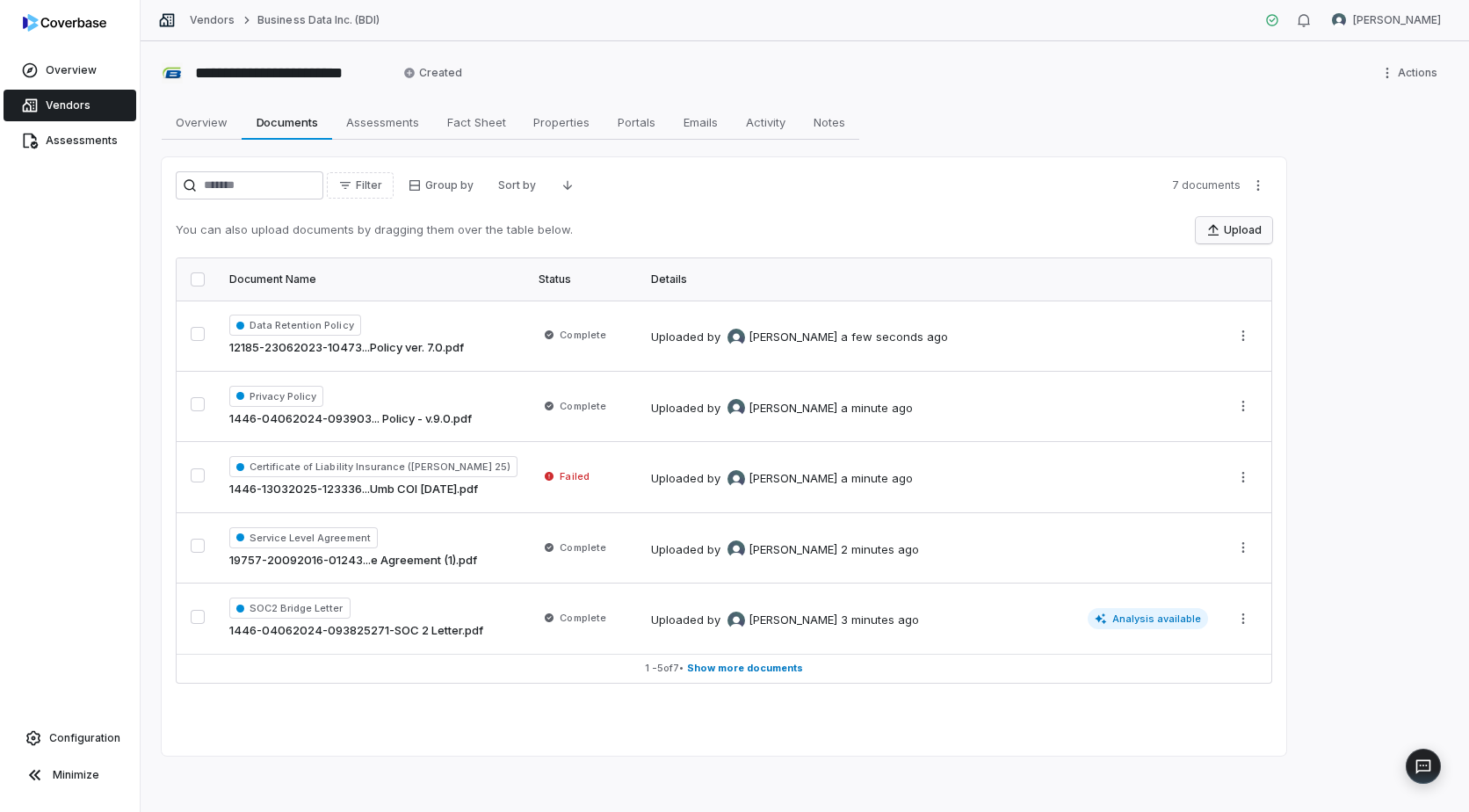
click at [1229, 227] on button "Upload" at bounding box center [1234, 231] width 76 height 26
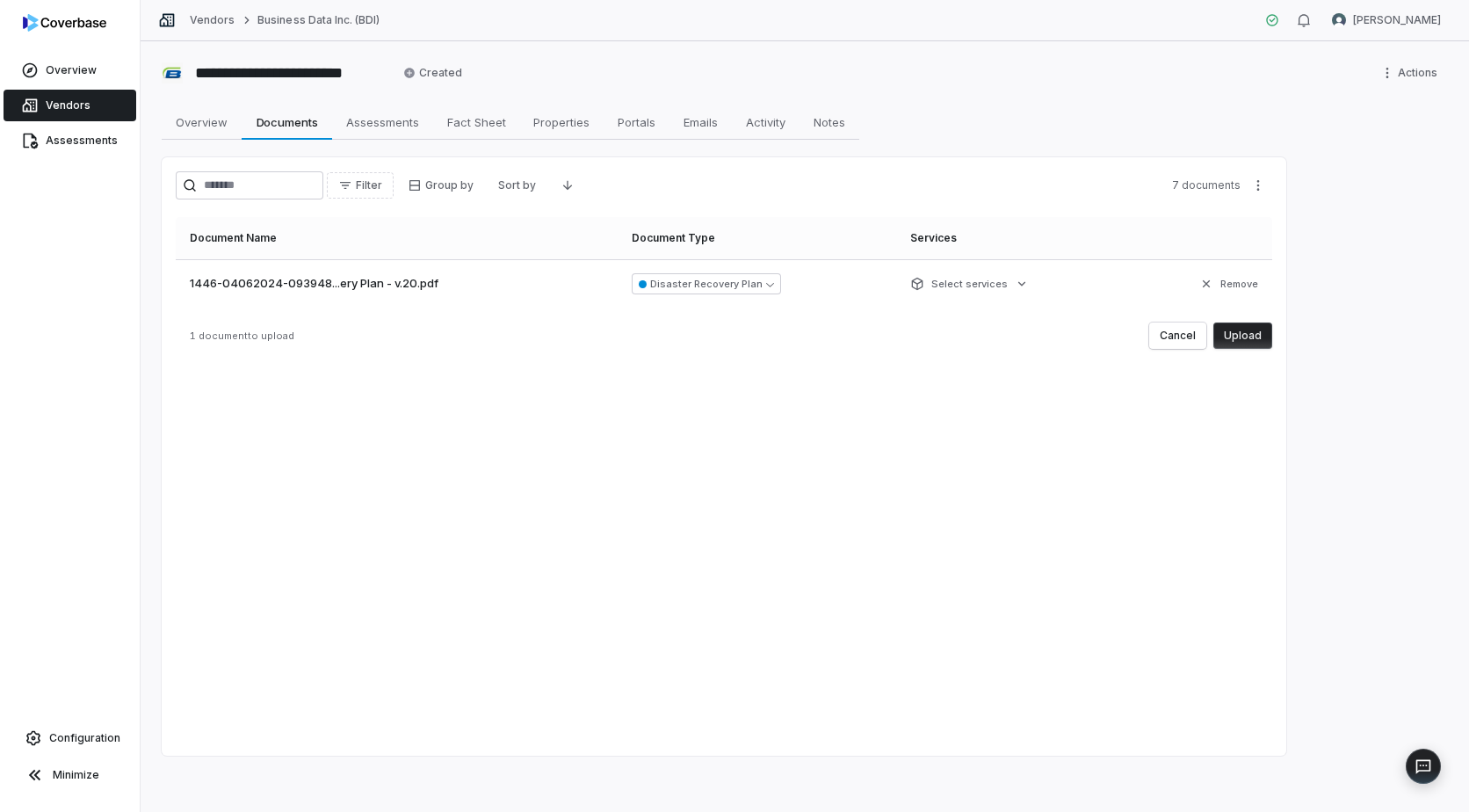
click at [1247, 334] on button "Upload" at bounding box center [1243, 336] width 59 height 26
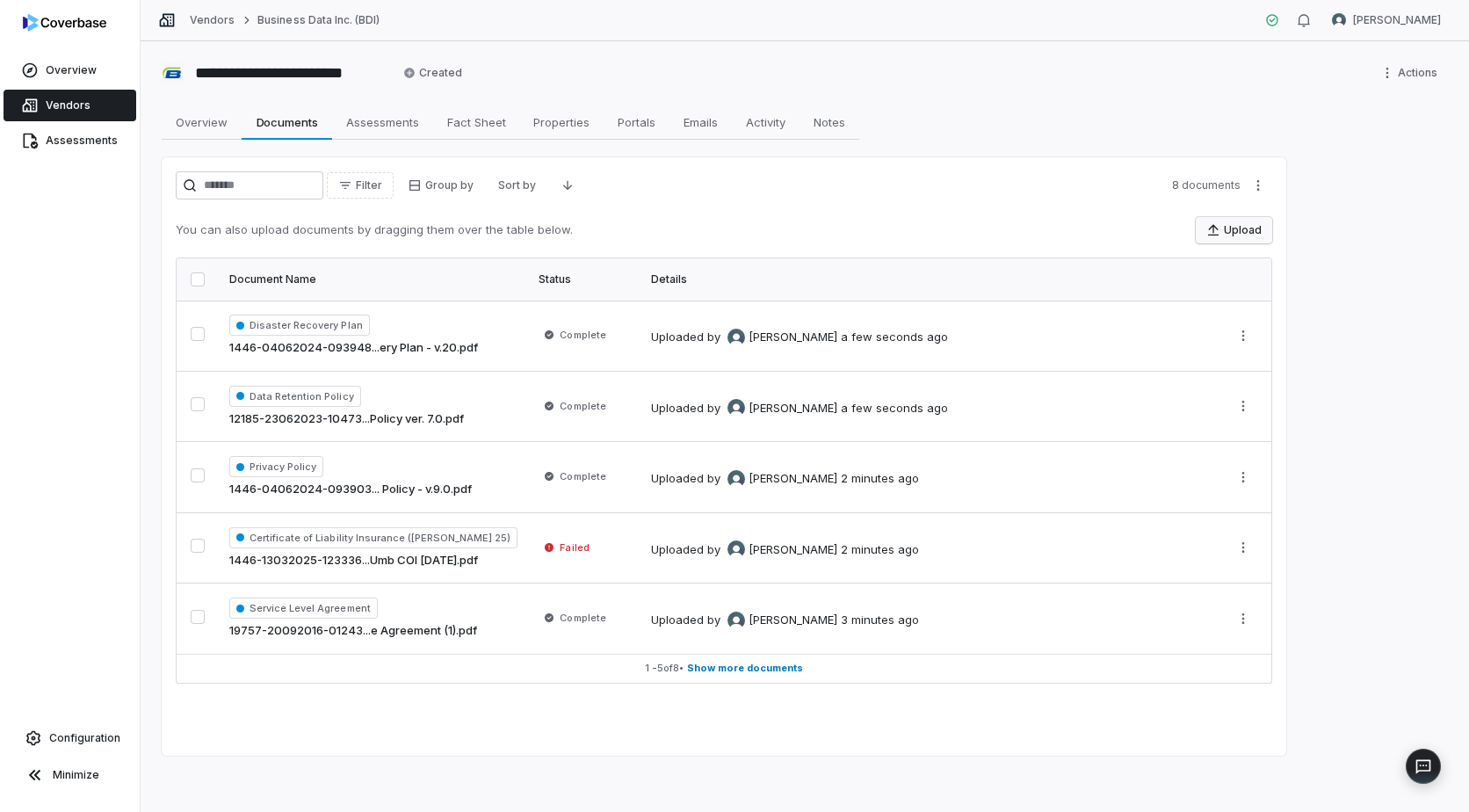
click at [1228, 232] on button "Upload" at bounding box center [1234, 231] width 76 height 26
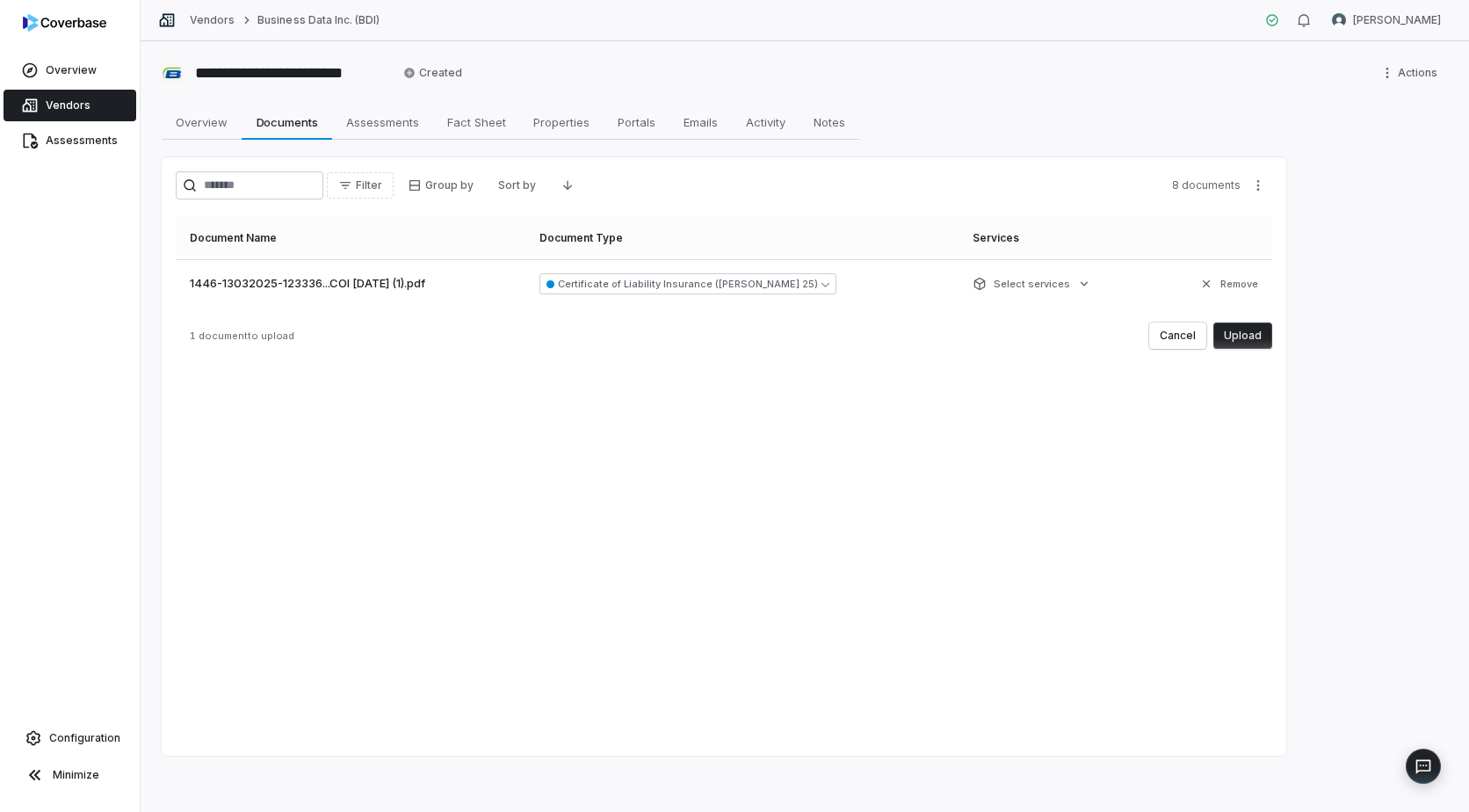
click at [1252, 332] on button "Upload" at bounding box center [1243, 336] width 59 height 26
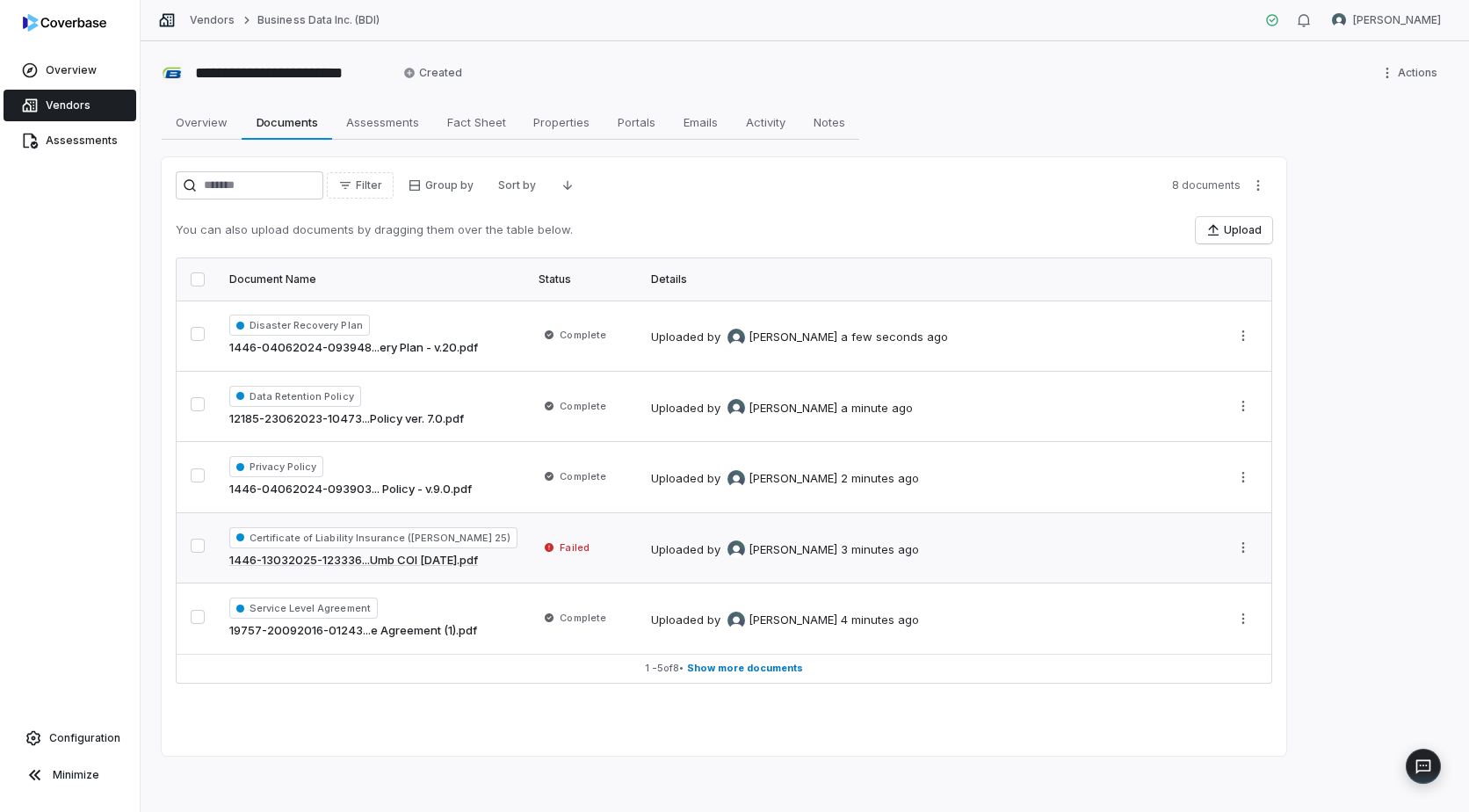
click at [560, 546] on span "Failed" at bounding box center [574, 547] width 29 height 14
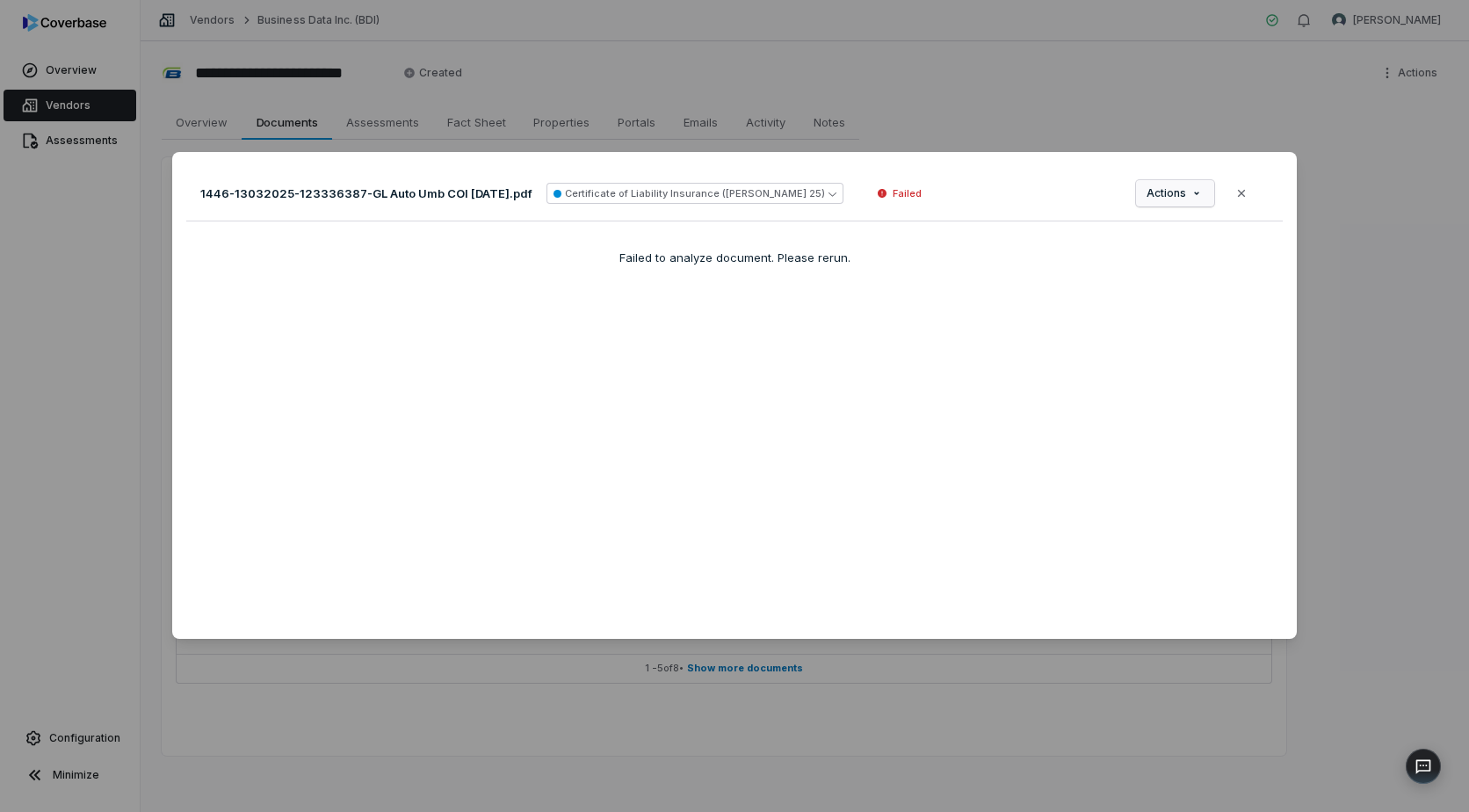
click at [1160, 192] on div "Document Preview 1446-13032025-123336387-GL Auto Umb COI [DATE].pdf Certificate…" at bounding box center [734, 406] width 1469 height 565
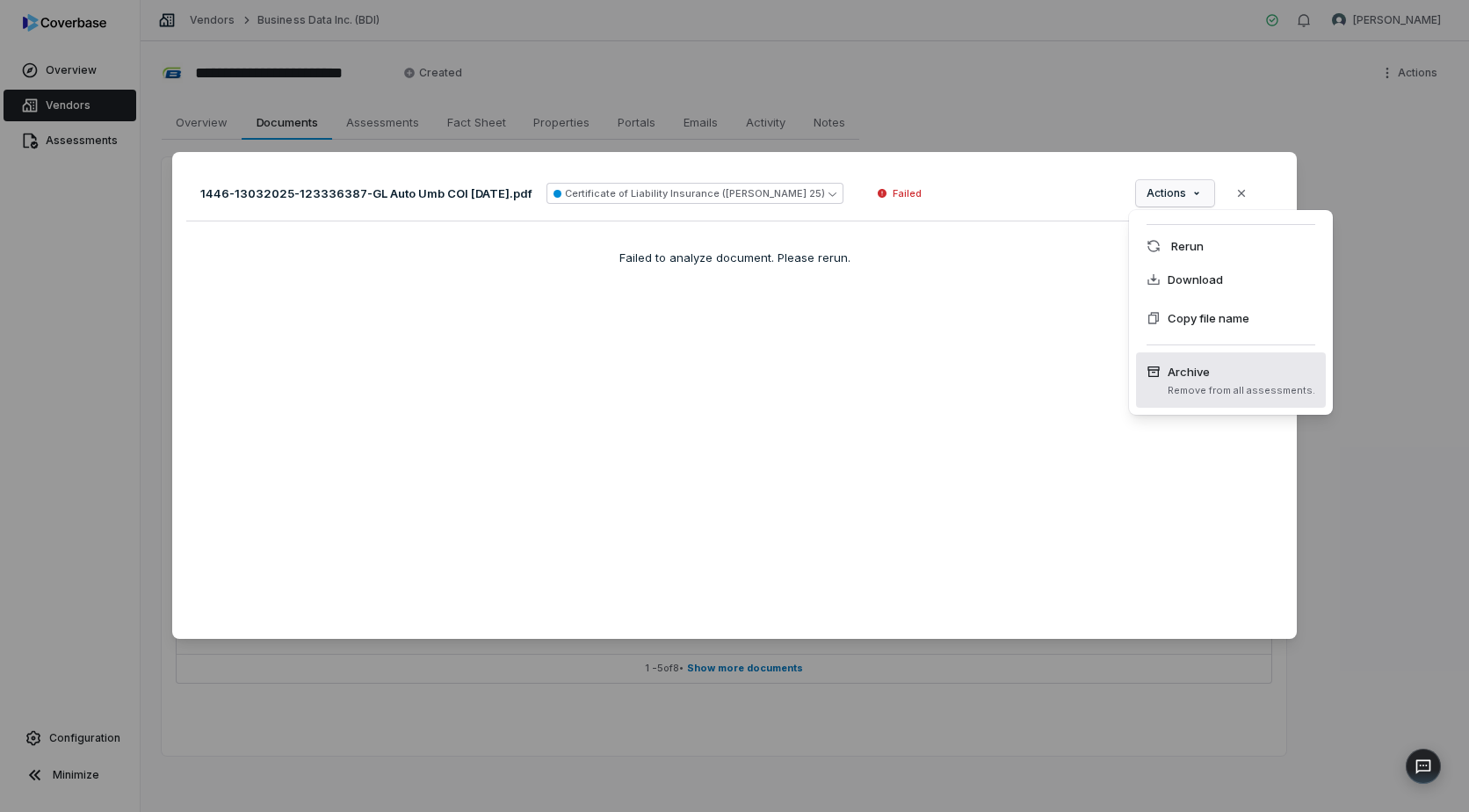
click at [1187, 373] on span "Archive" at bounding box center [1241, 372] width 148 height 18
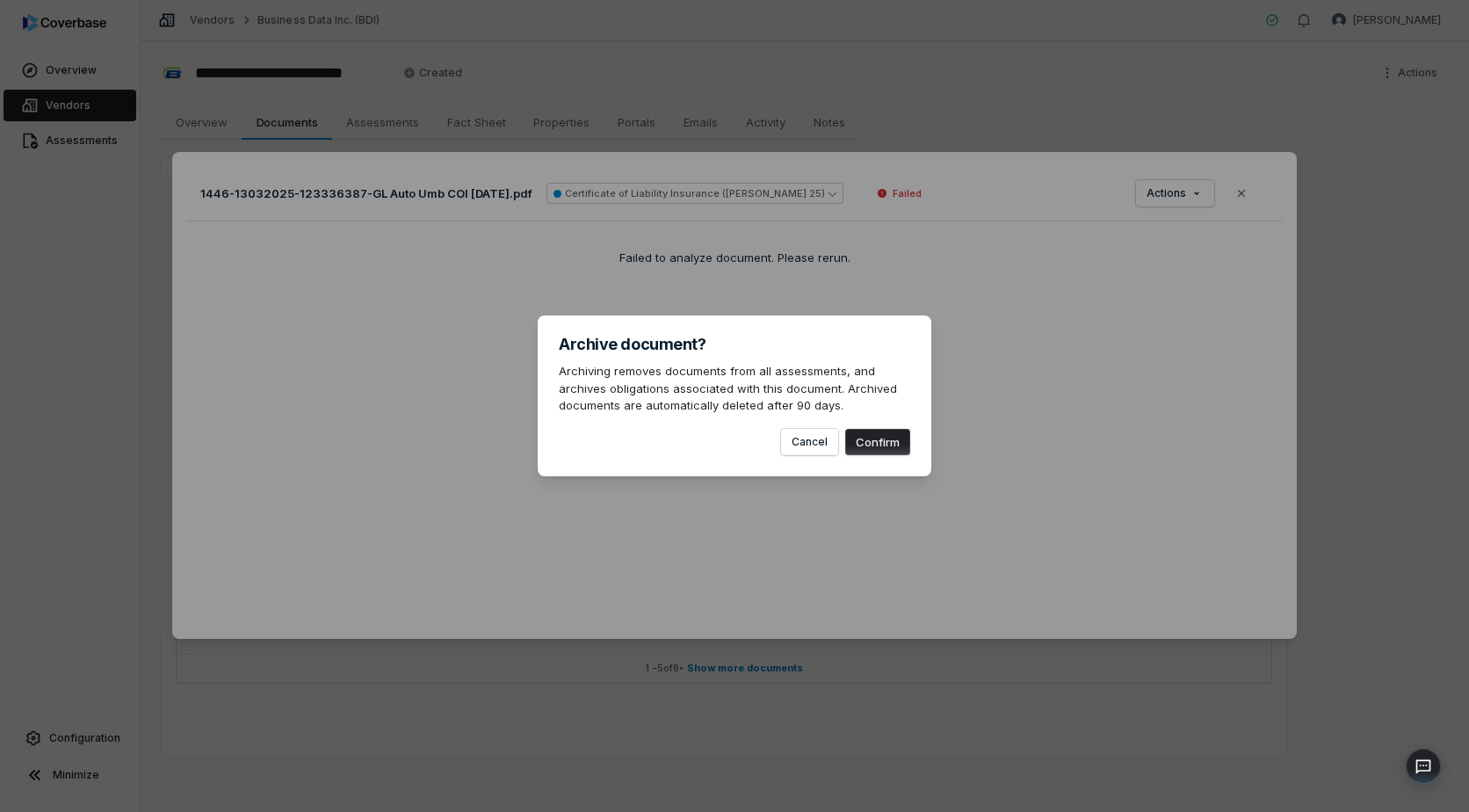
click at [870, 444] on button "Confirm" at bounding box center [877, 442] width 65 height 26
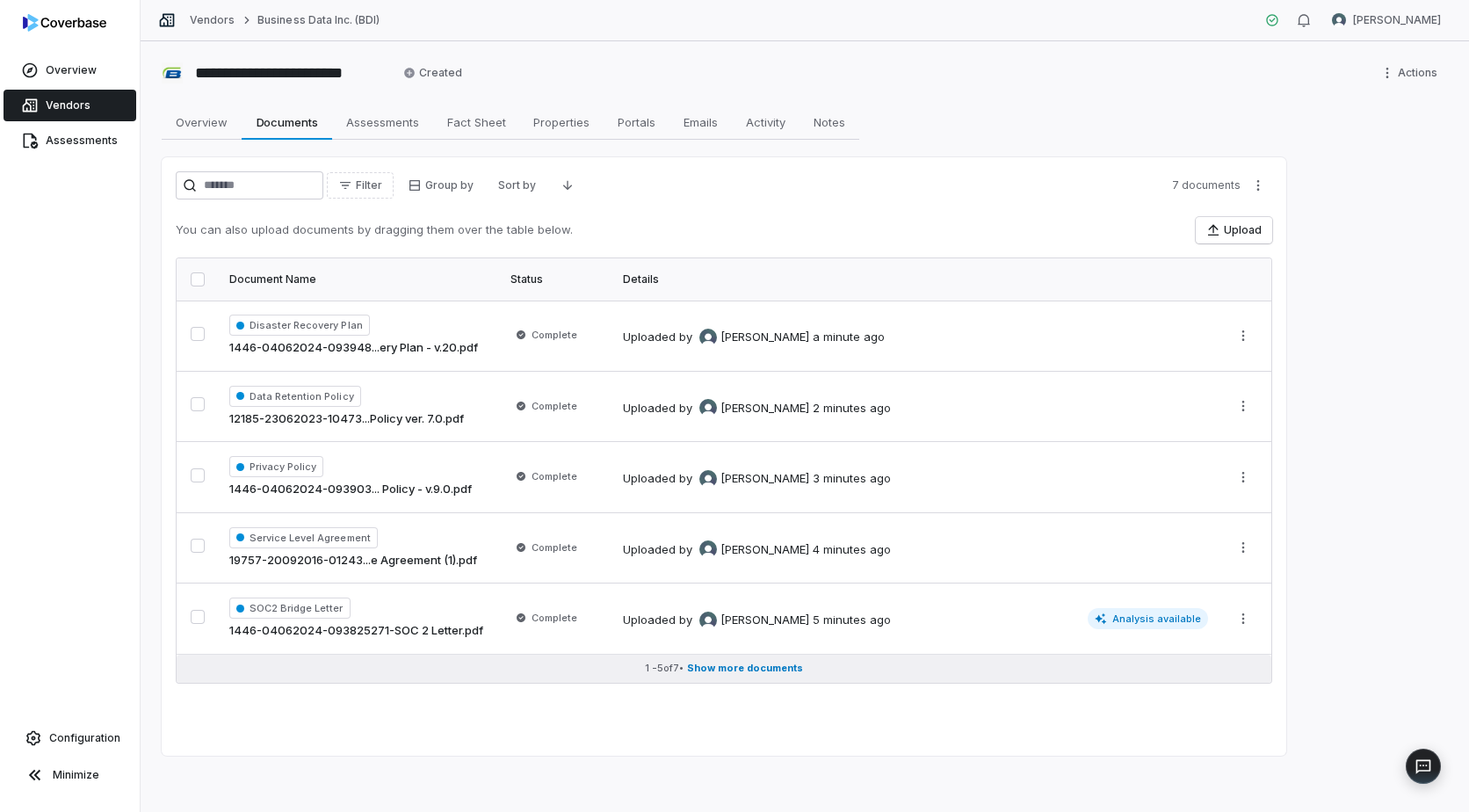
click at [759, 671] on span "Show more documents" at bounding box center [744, 668] width 116 height 13
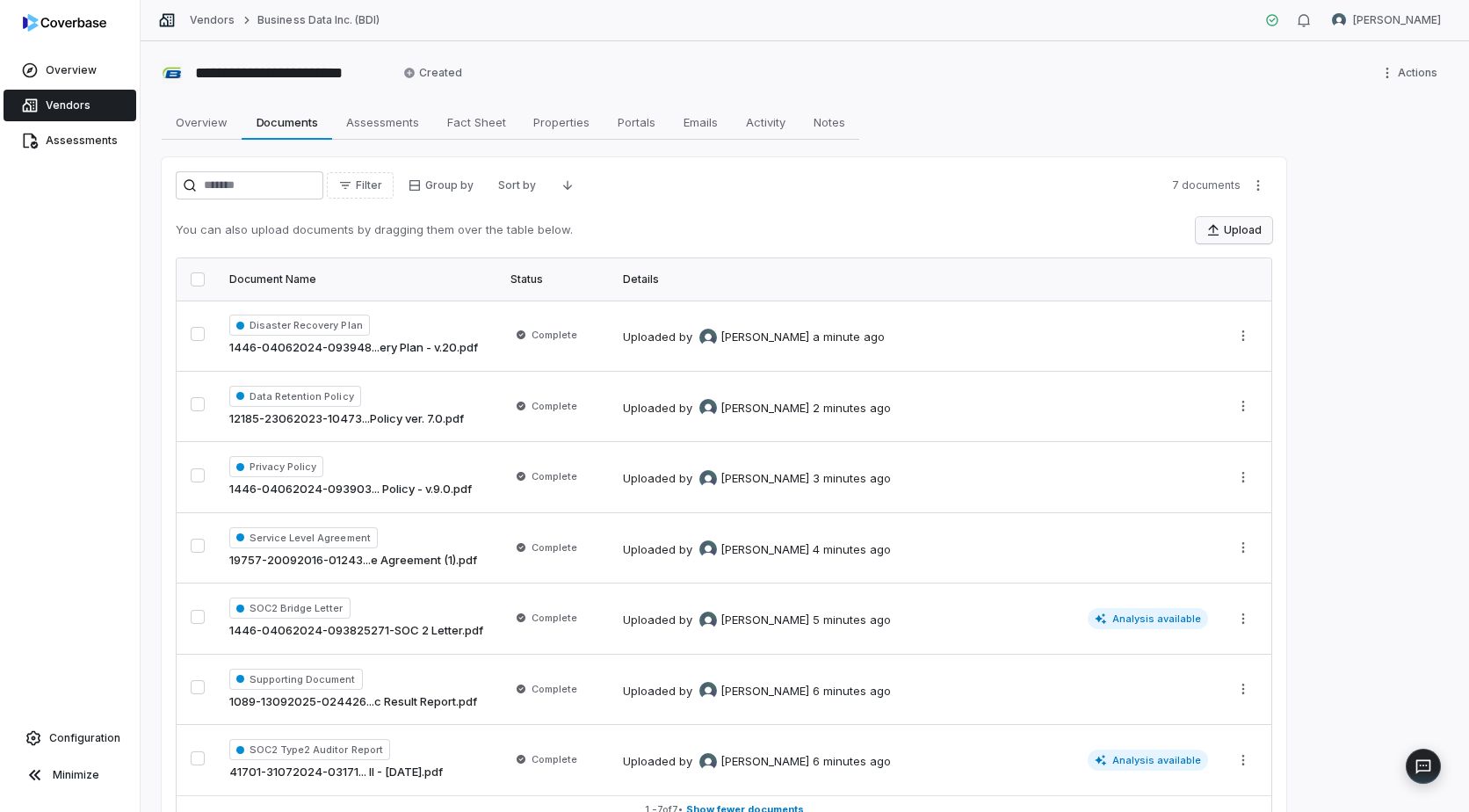
click at [1241, 232] on button "Upload" at bounding box center [1234, 231] width 76 height 26
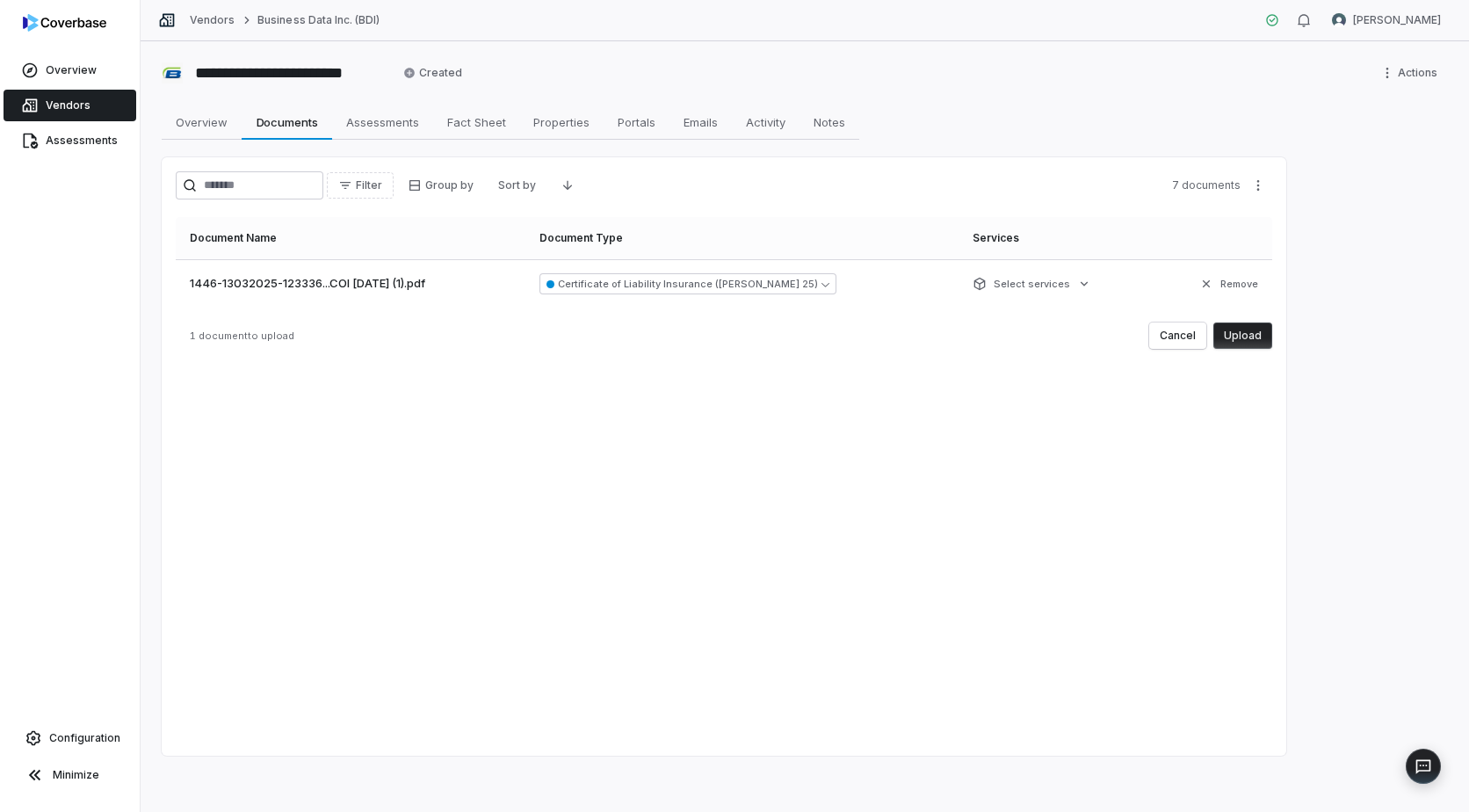
click at [1245, 336] on button "Upload" at bounding box center [1243, 336] width 59 height 26
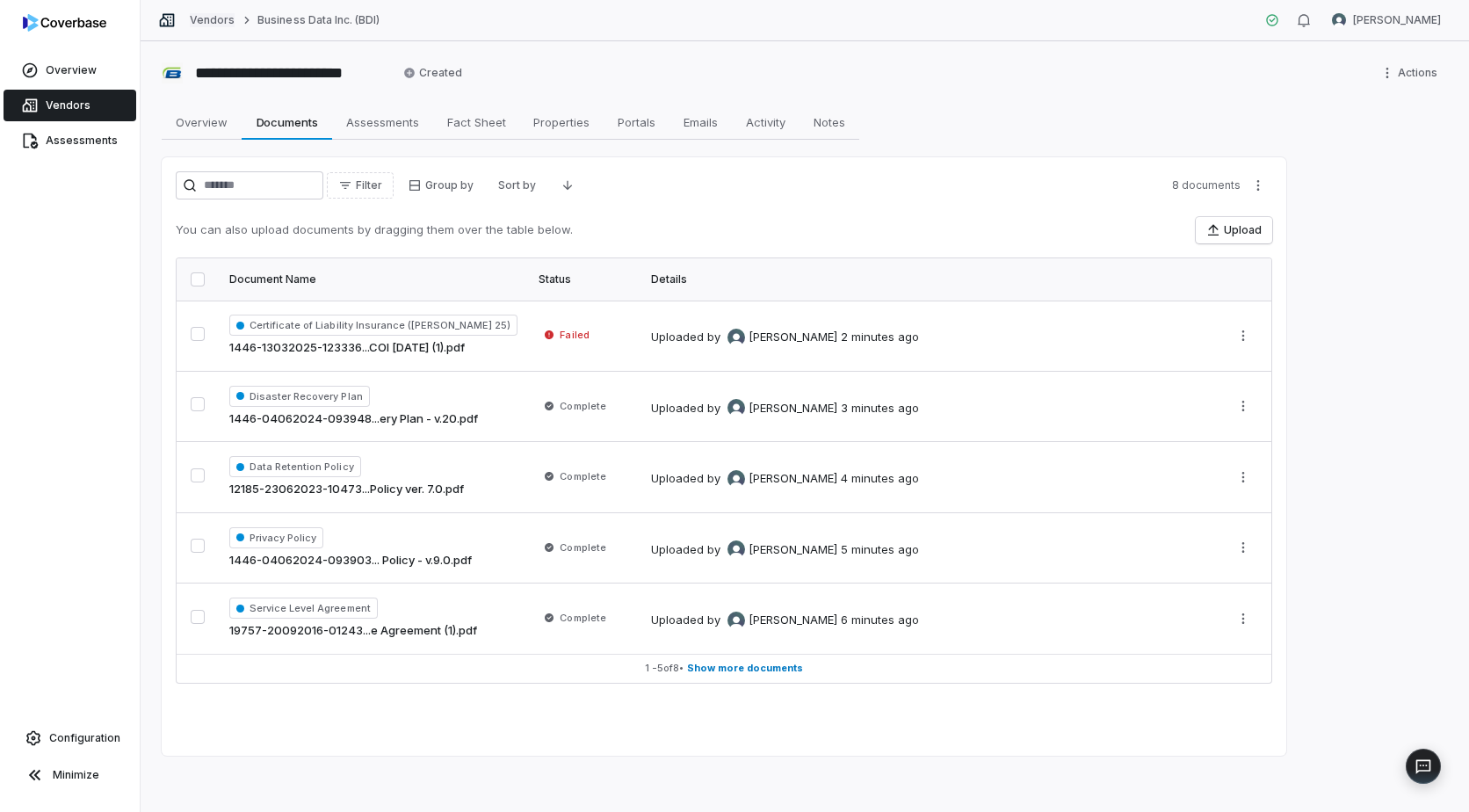
click at [202, 16] on link "Vendors" at bounding box center [213, 20] width 45 height 14
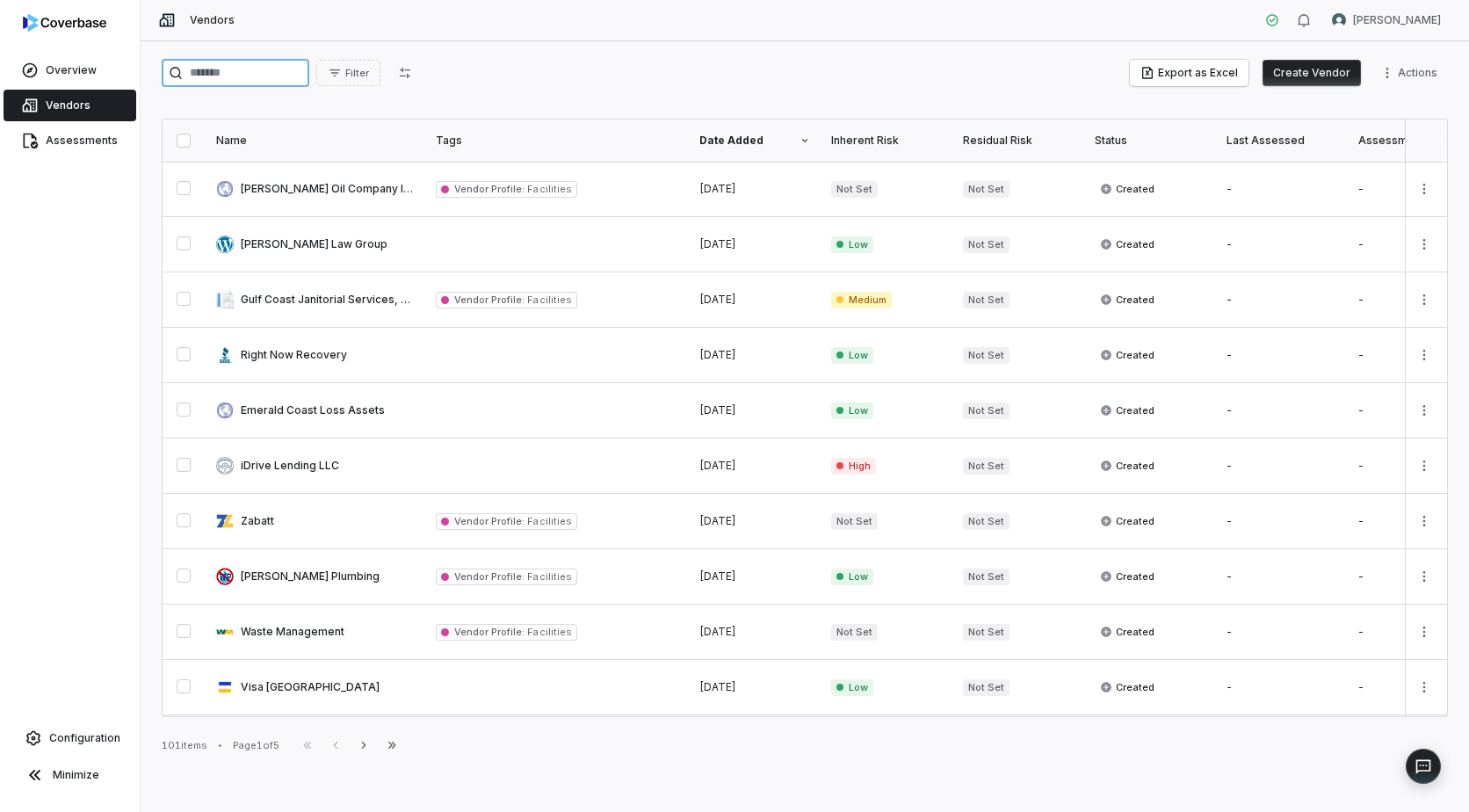
click at [245, 73] on input "search" at bounding box center [235, 73] width 148 height 28
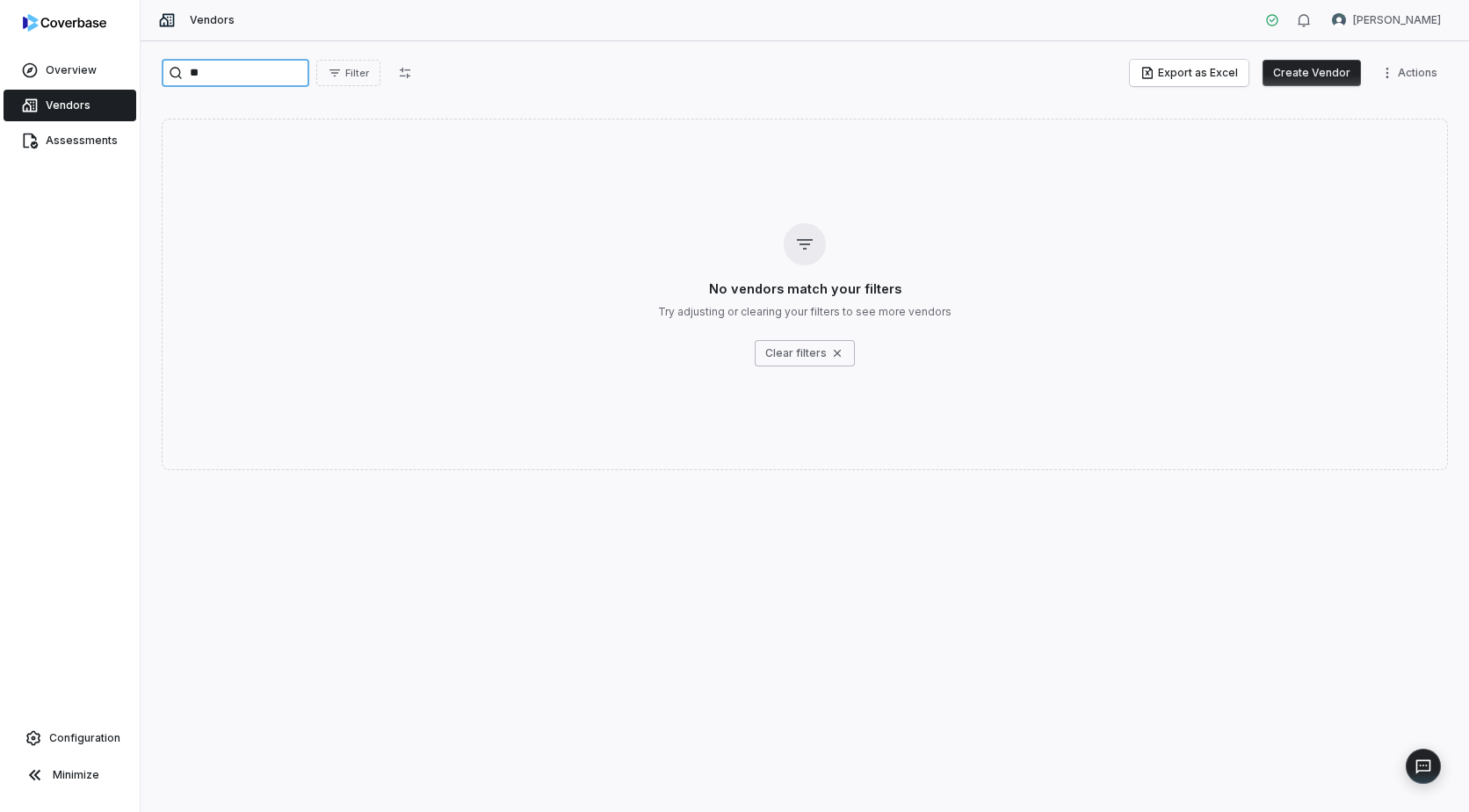
type input "*"
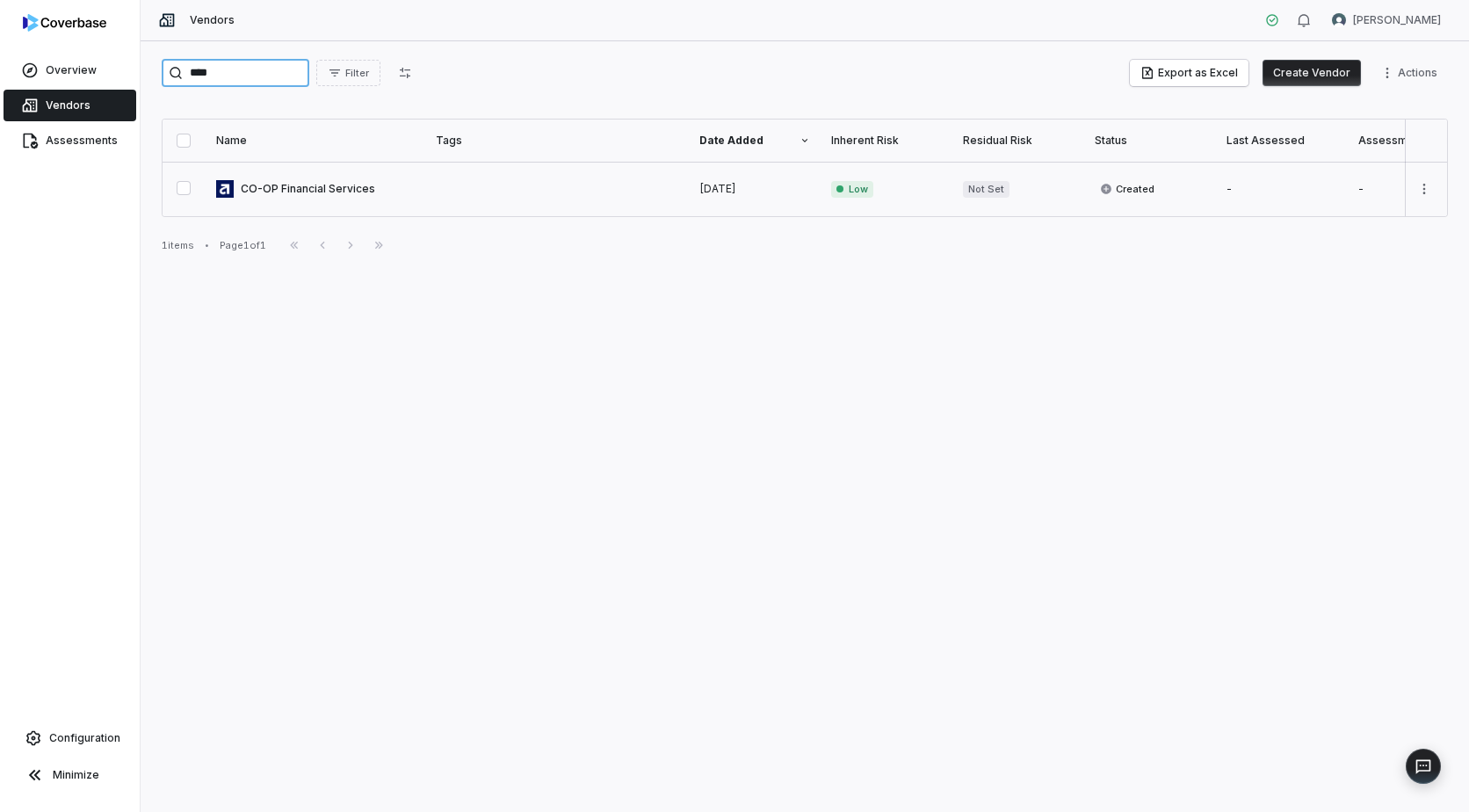
type input "****"
click at [282, 184] on link at bounding box center [315, 189] width 219 height 55
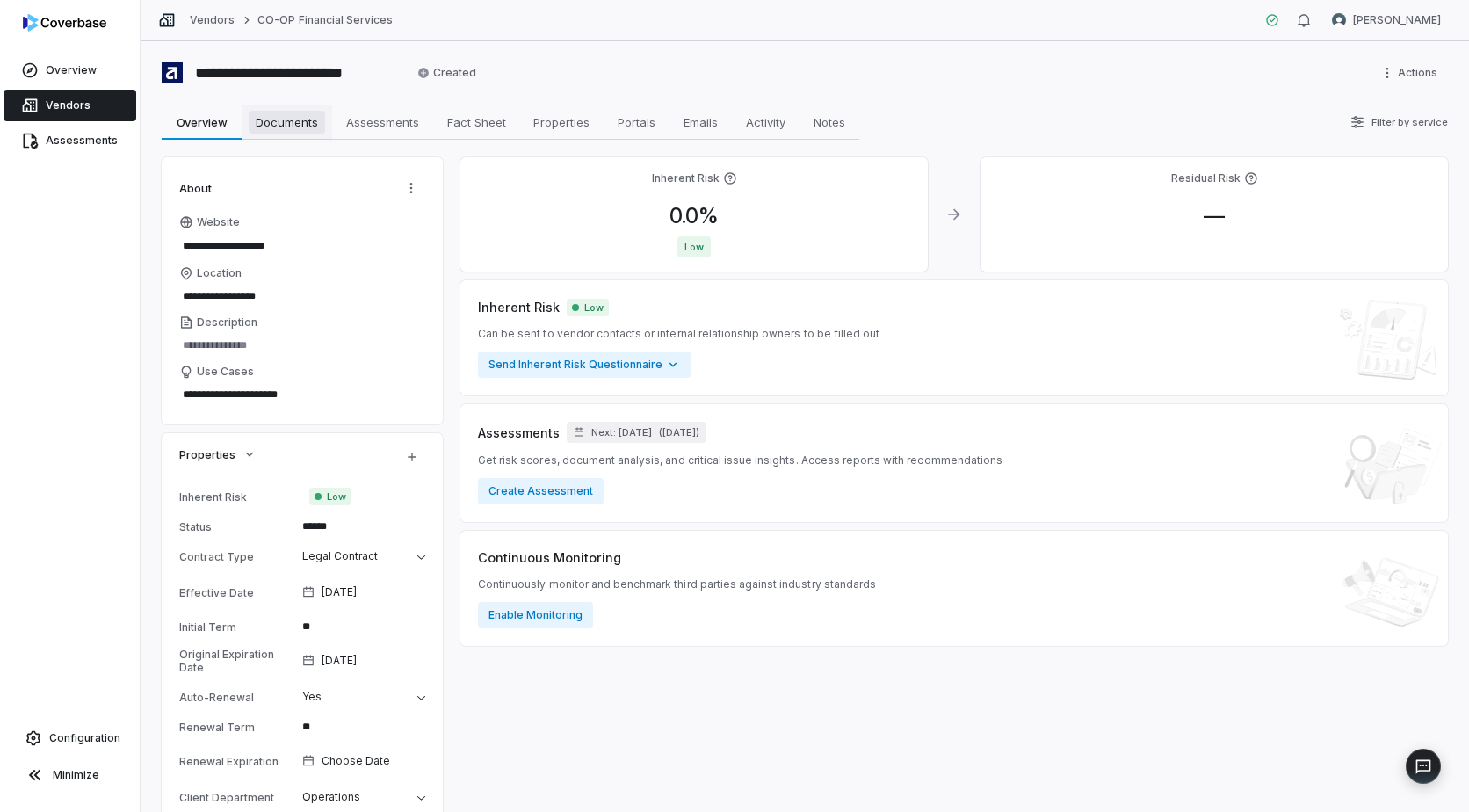
click at [282, 118] on span "Documents" at bounding box center [286, 122] width 76 height 23
type textarea "*"
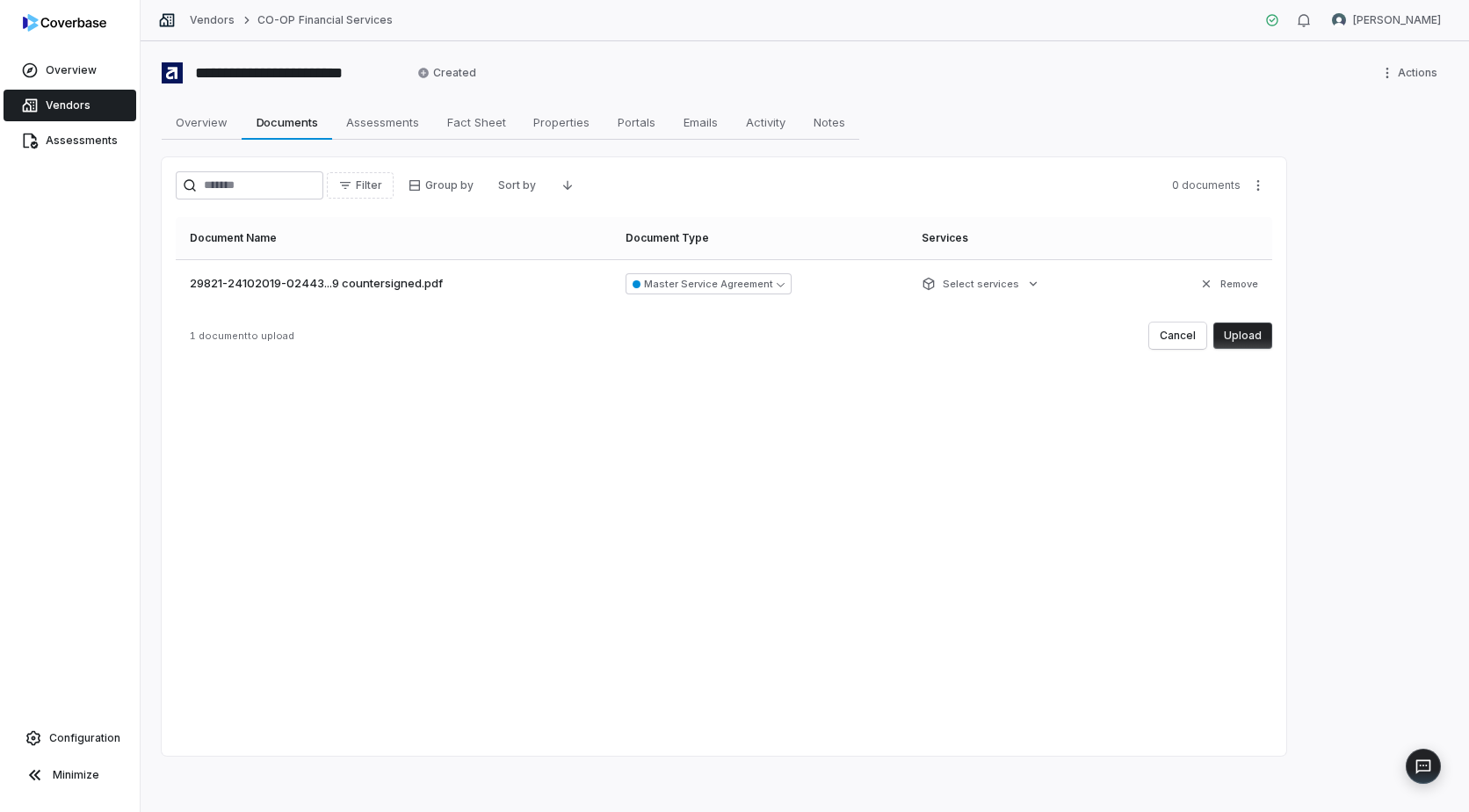
click at [1237, 330] on button "Upload" at bounding box center [1243, 336] width 59 height 26
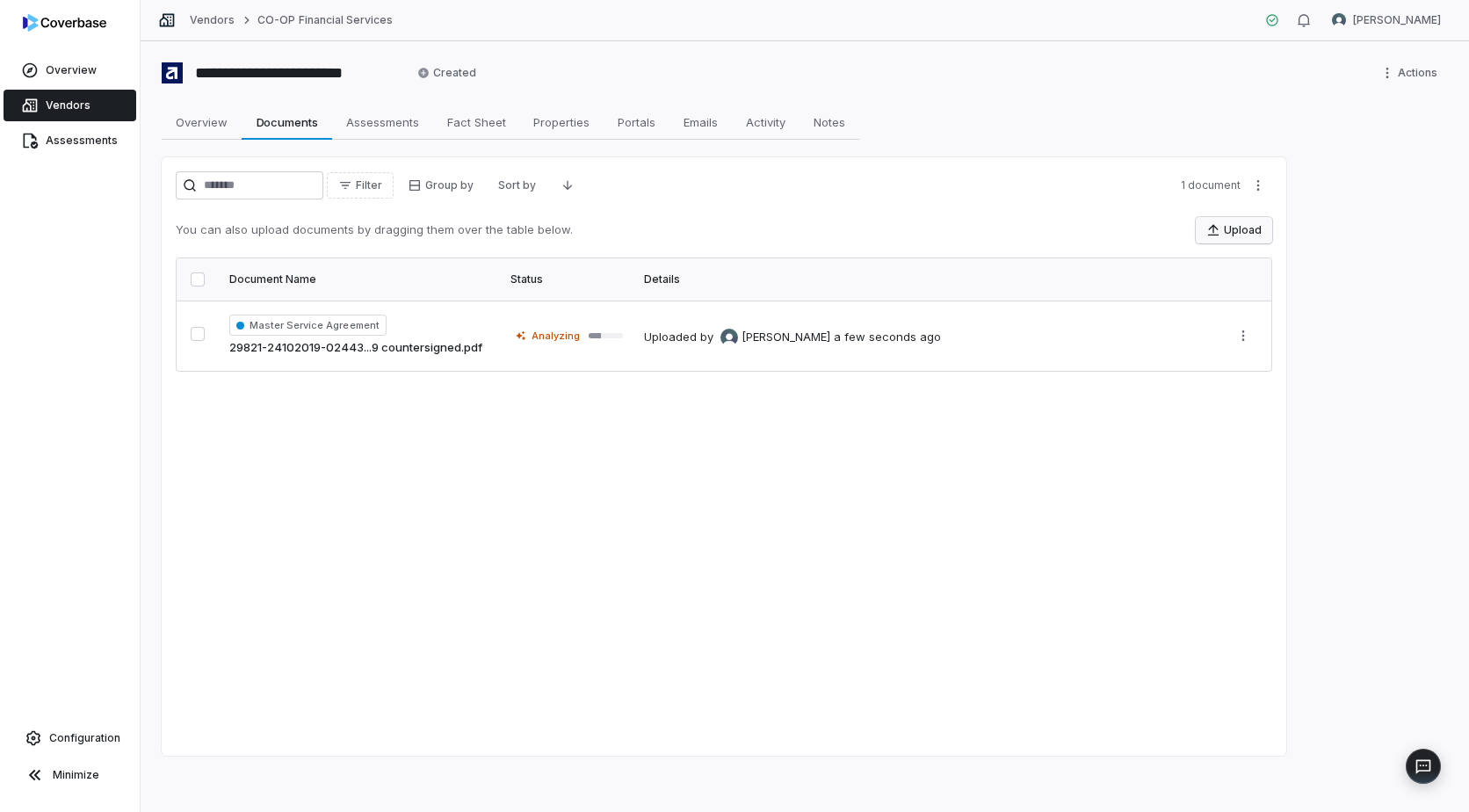
click at [1232, 231] on button "Upload" at bounding box center [1234, 231] width 76 height 26
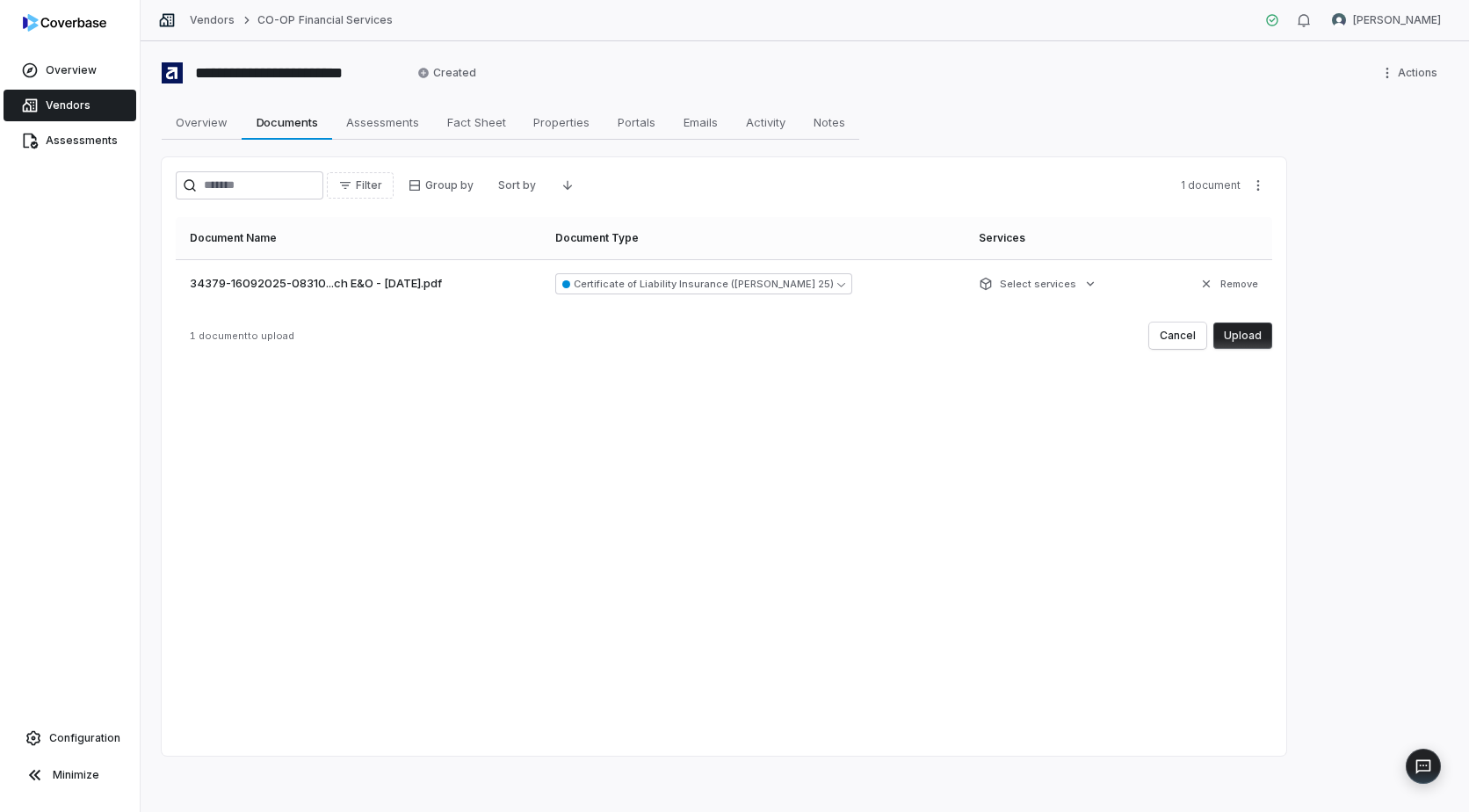
click at [1236, 326] on button "Upload" at bounding box center [1243, 336] width 59 height 26
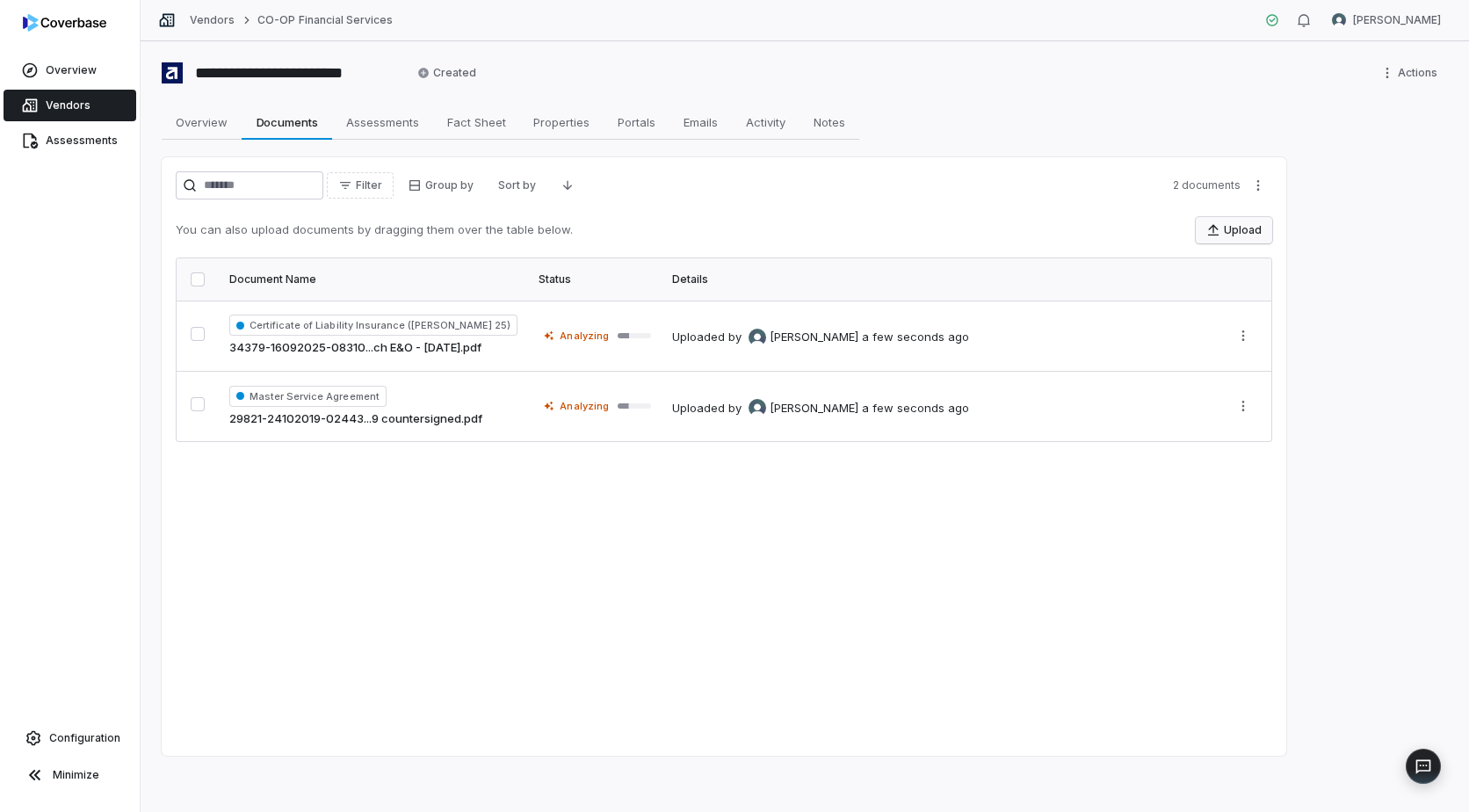
click at [1239, 228] on button "Upload" at bounding box center [1234, 231] width 76 height 26
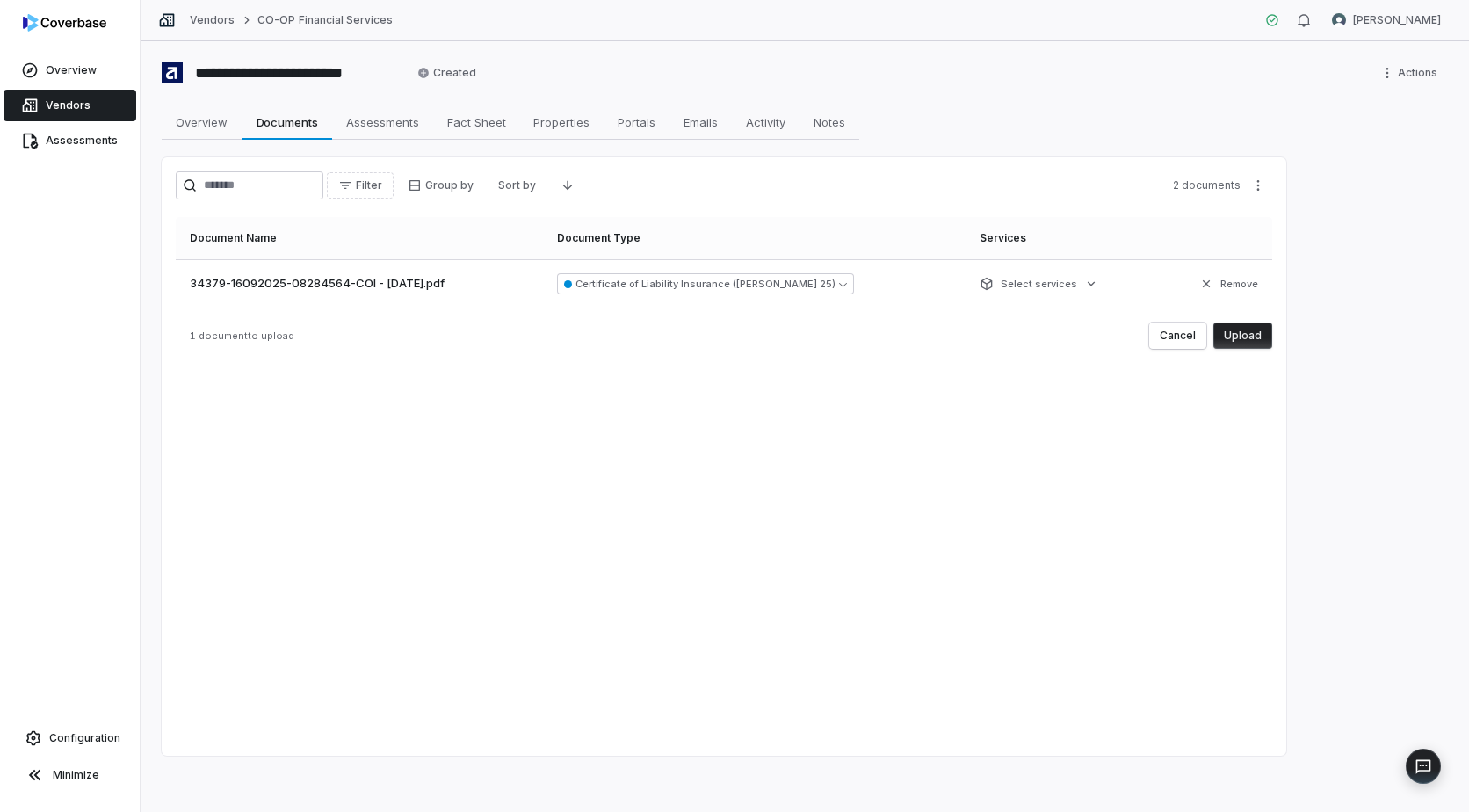
click at [1240, 326] on button "Upload" at bounding box center [1243, 336] width 59 height 26
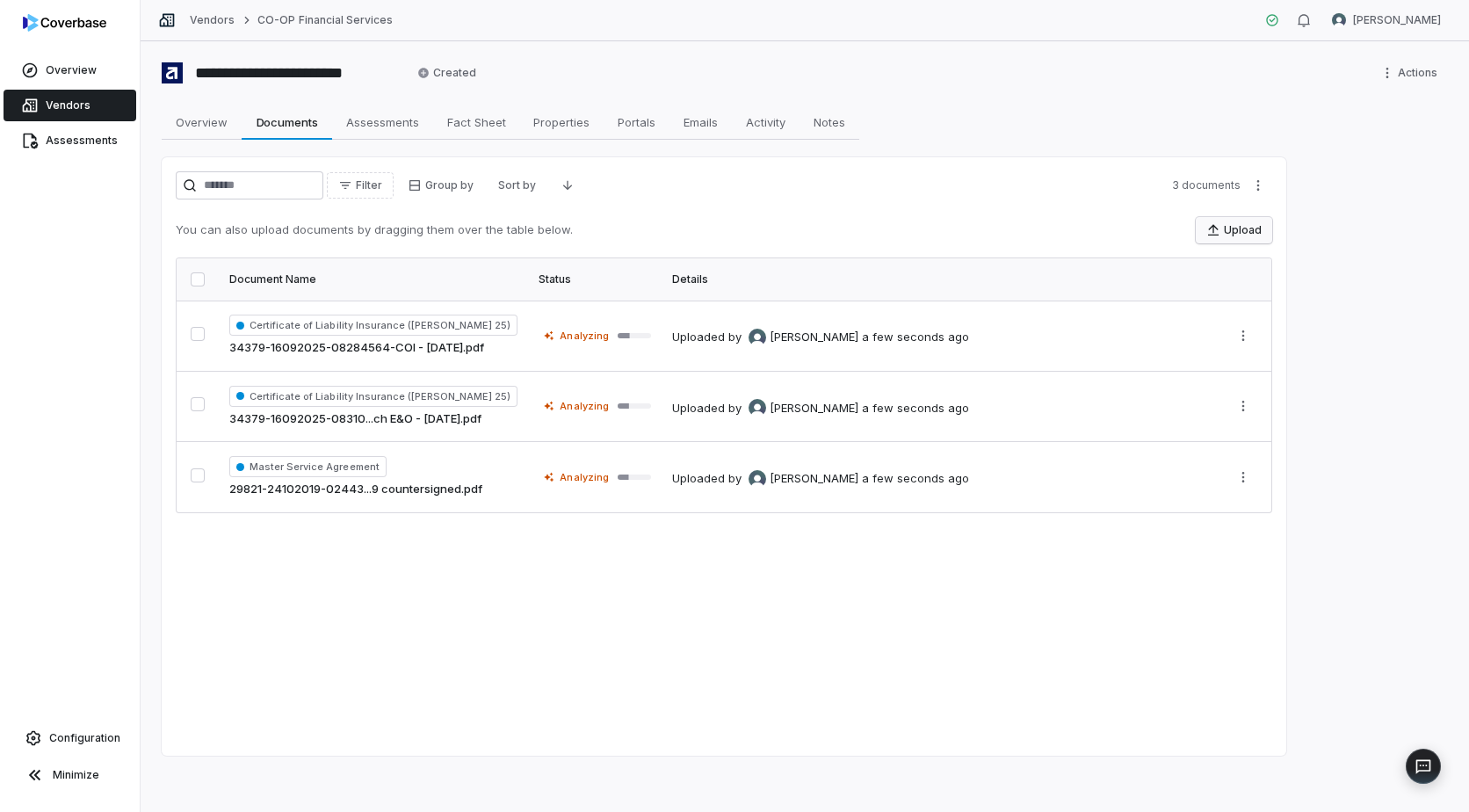
click at [1232, 228] on button "Upload" at bounding box center [1234, 231] width 76 height 26
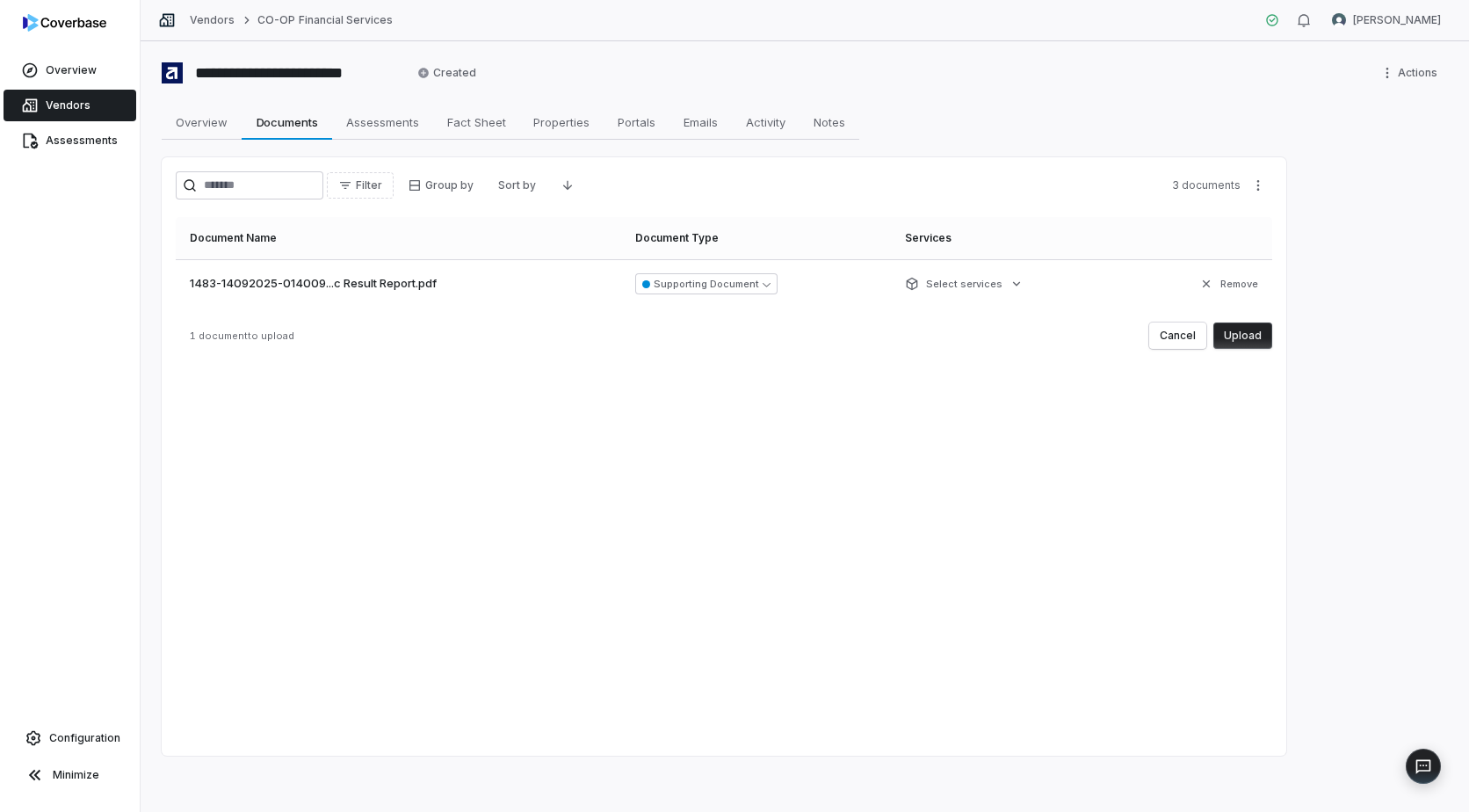
click at [1245, 337] on button "Upload" at bounding box center [1243, 336] width 59 height 26
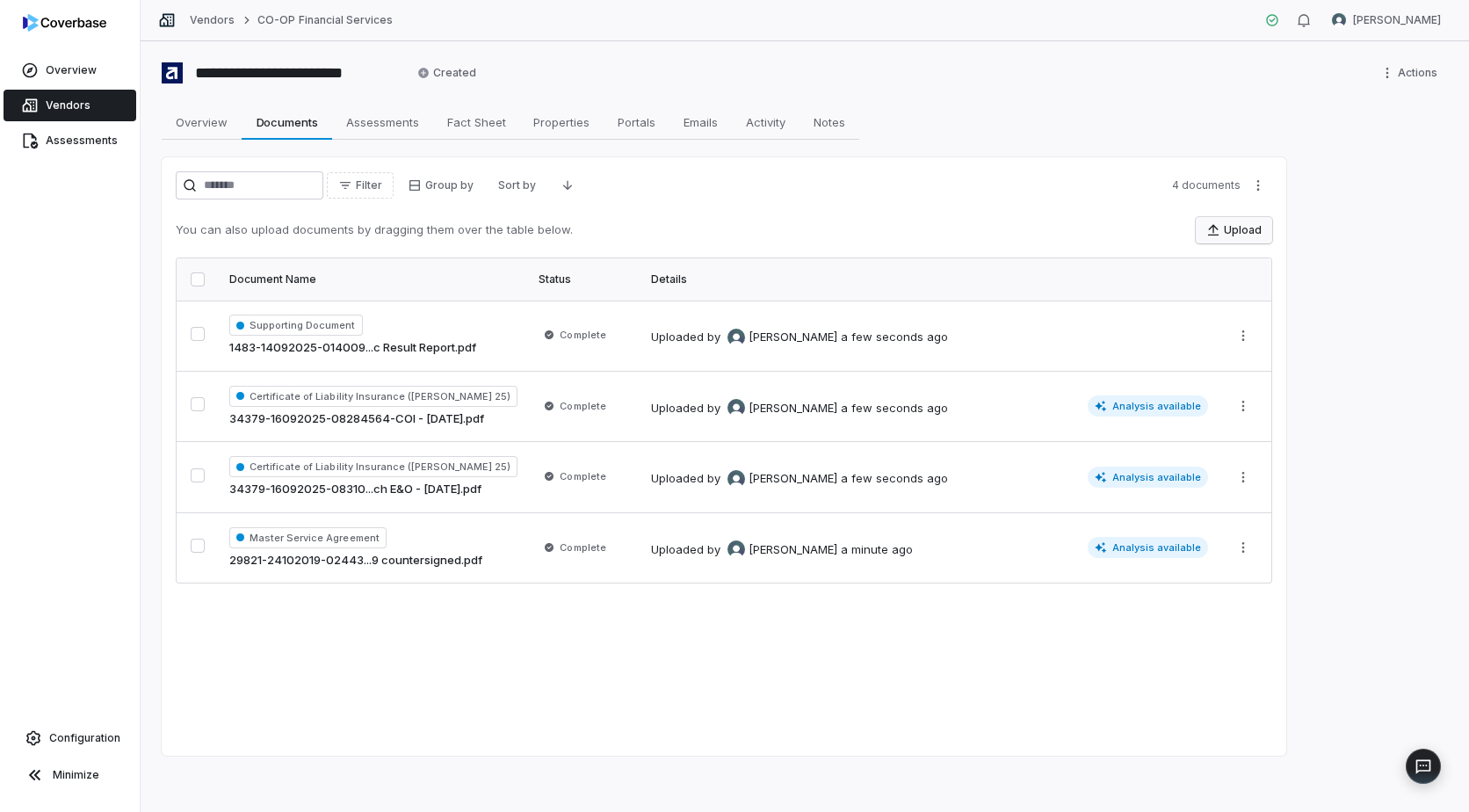
click at [1235, 230] on button "Upload" at bounding box center [1234, 231] width 76 height 26
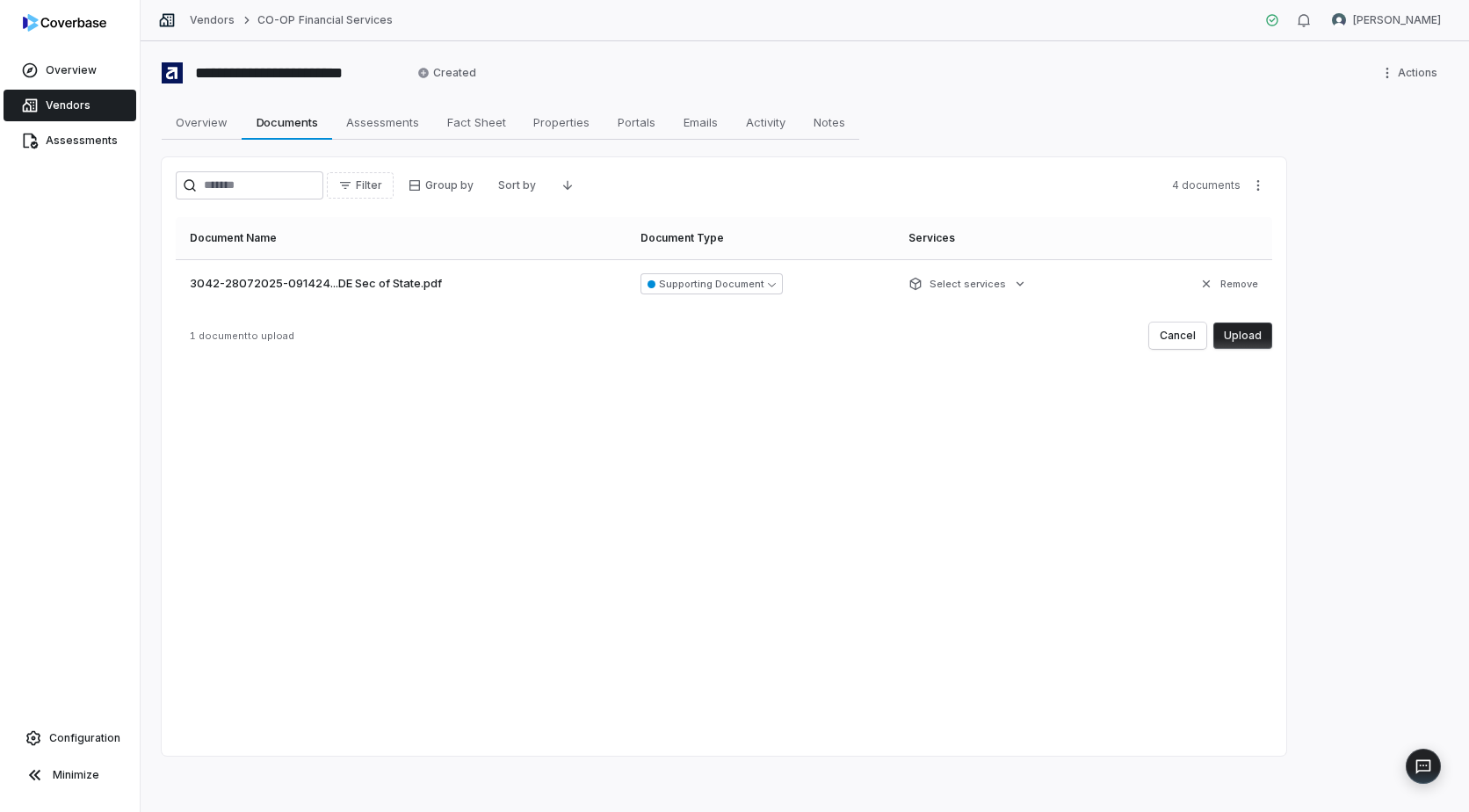
click at [1253, 340] on button "Upload" at bounding box center [1243, 336] width 59 height 26
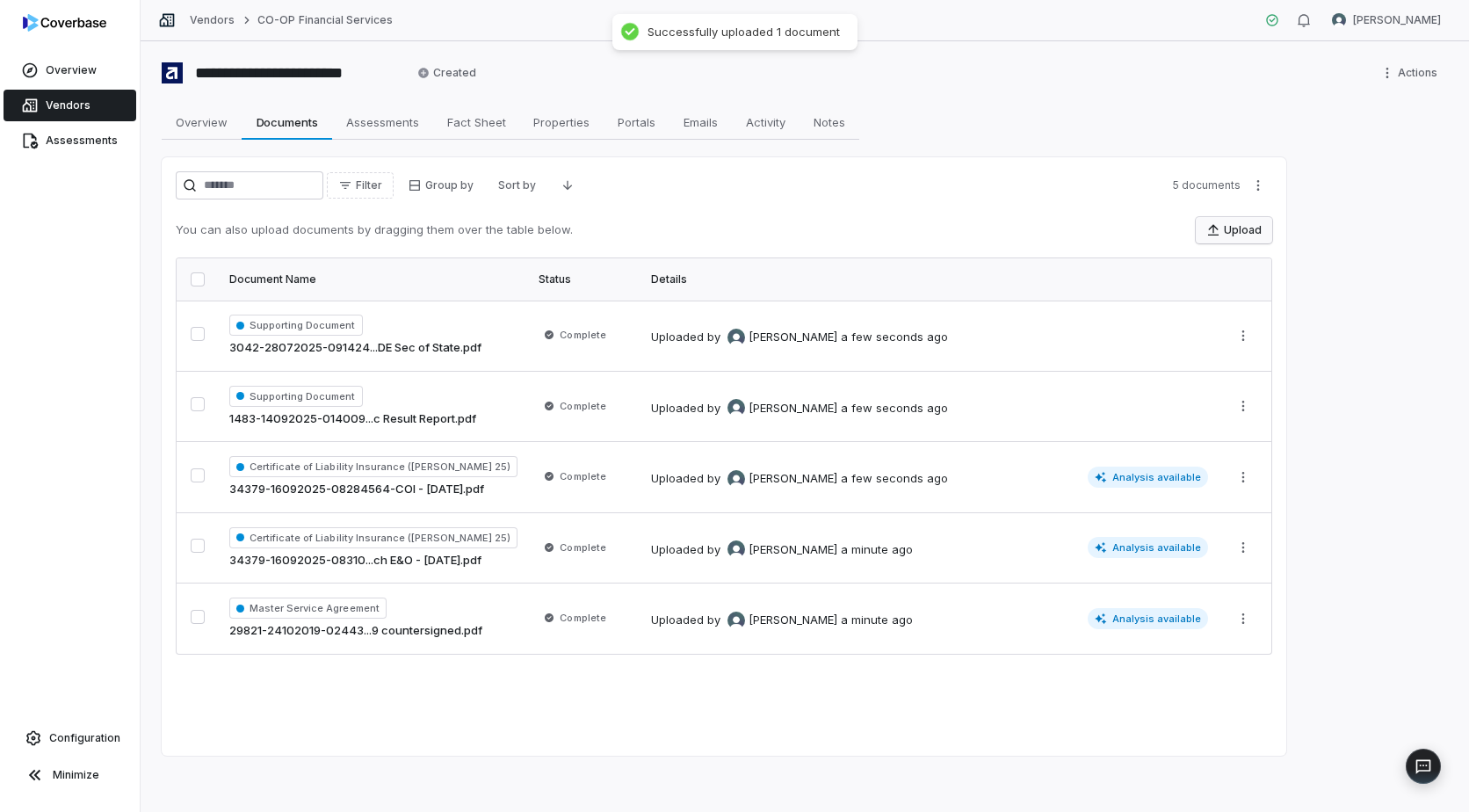
click at [1237, 229] on button "Upload" at bounding box center [1234, 231] width 76 height 26
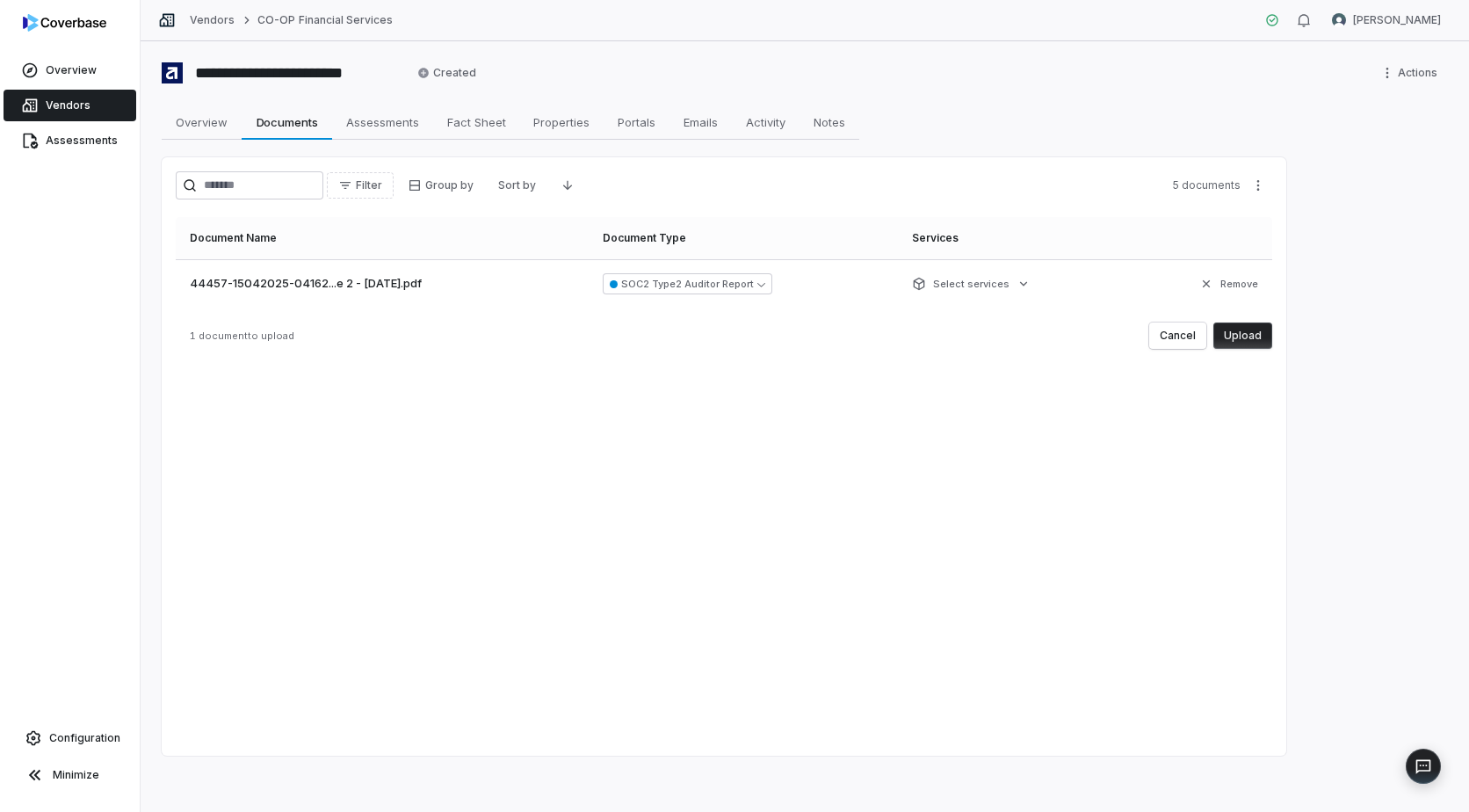
click at [1253, 336] on button "Upload" at bounding box center [1243, 336] width 59 height 26
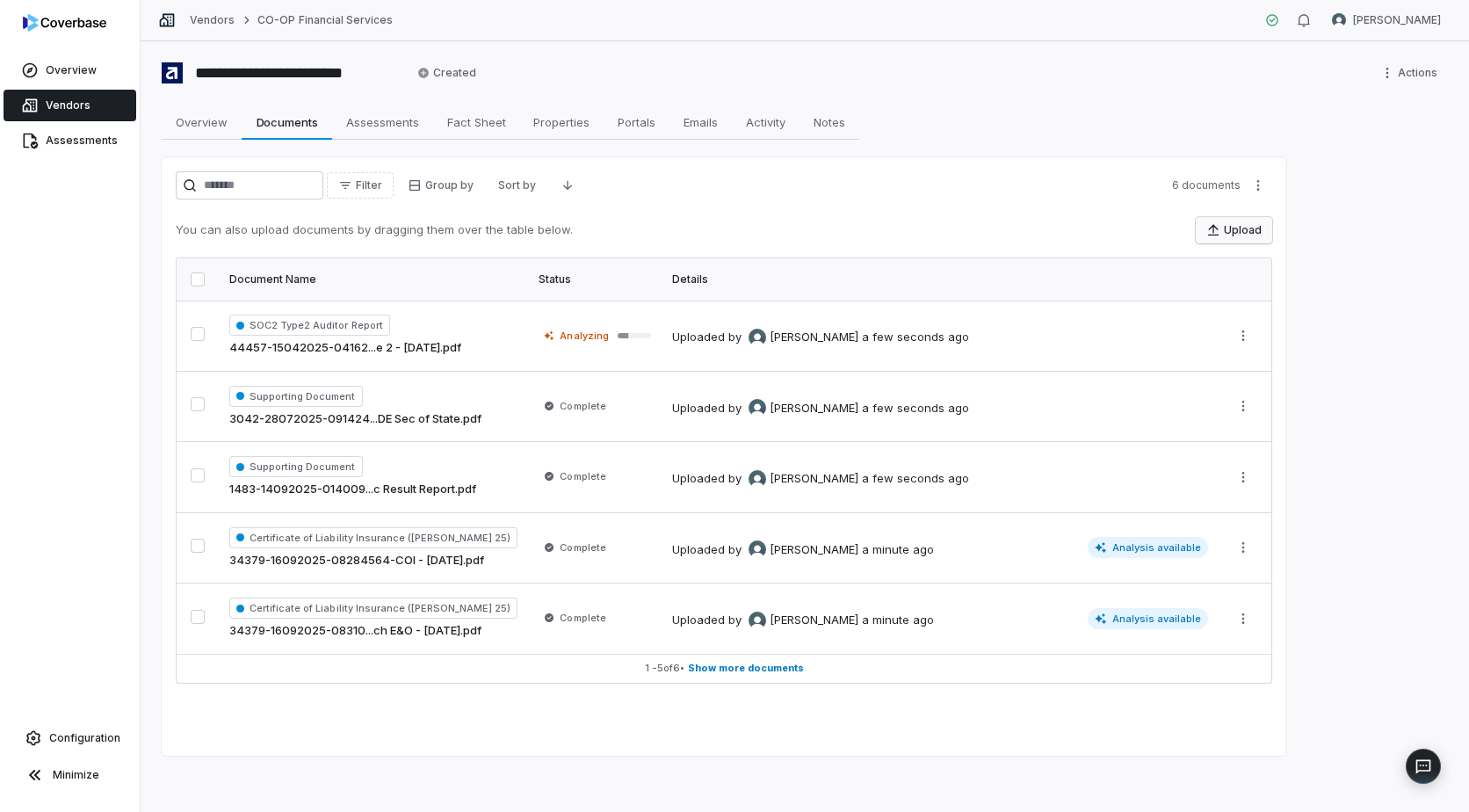
click at [1236, 227] on button "Upload" at bounding box center [1234, 231] width 76 height 26
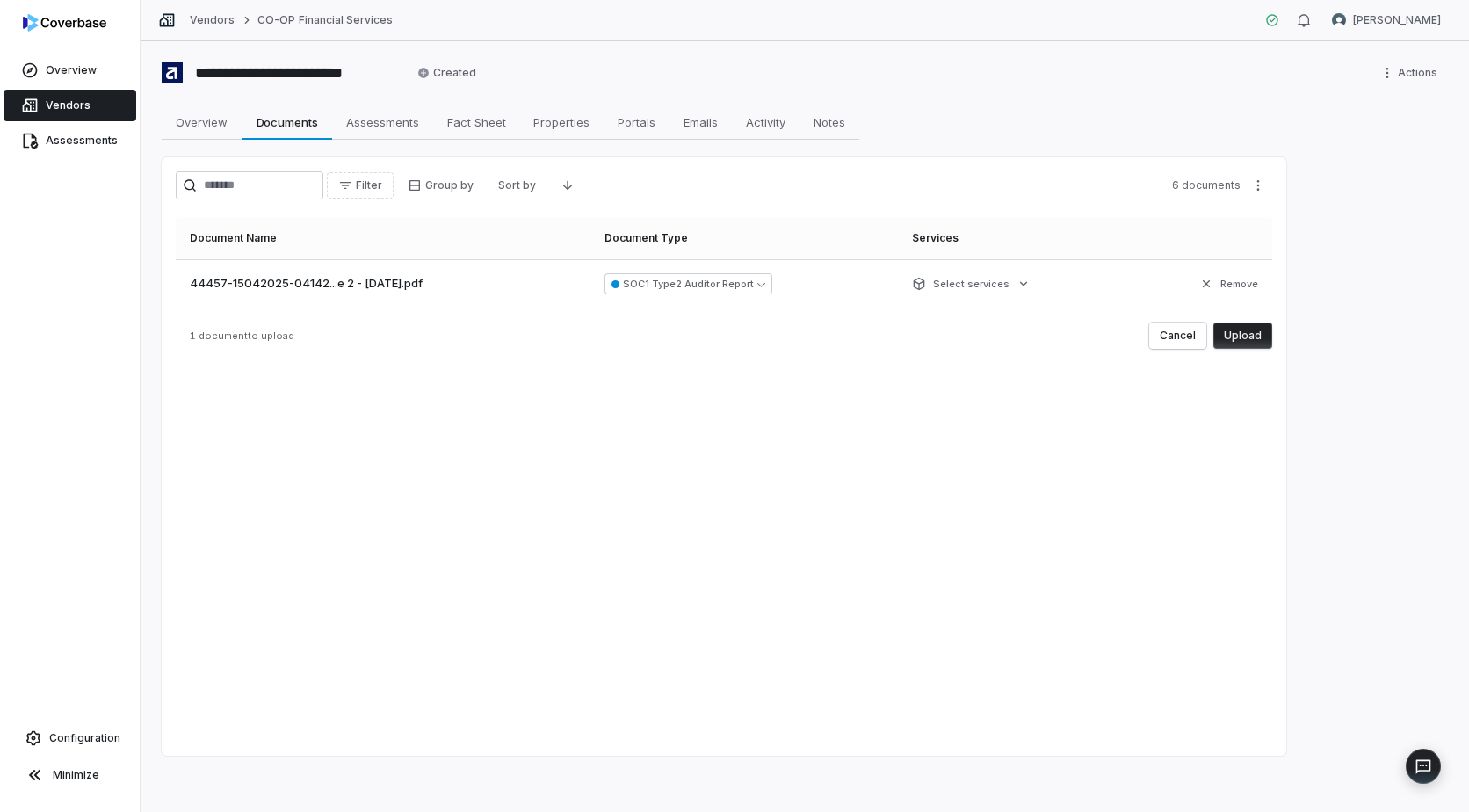
click at [1230, 334] on button "Upload" at bounding box center [1243, 336] width 59 height 26
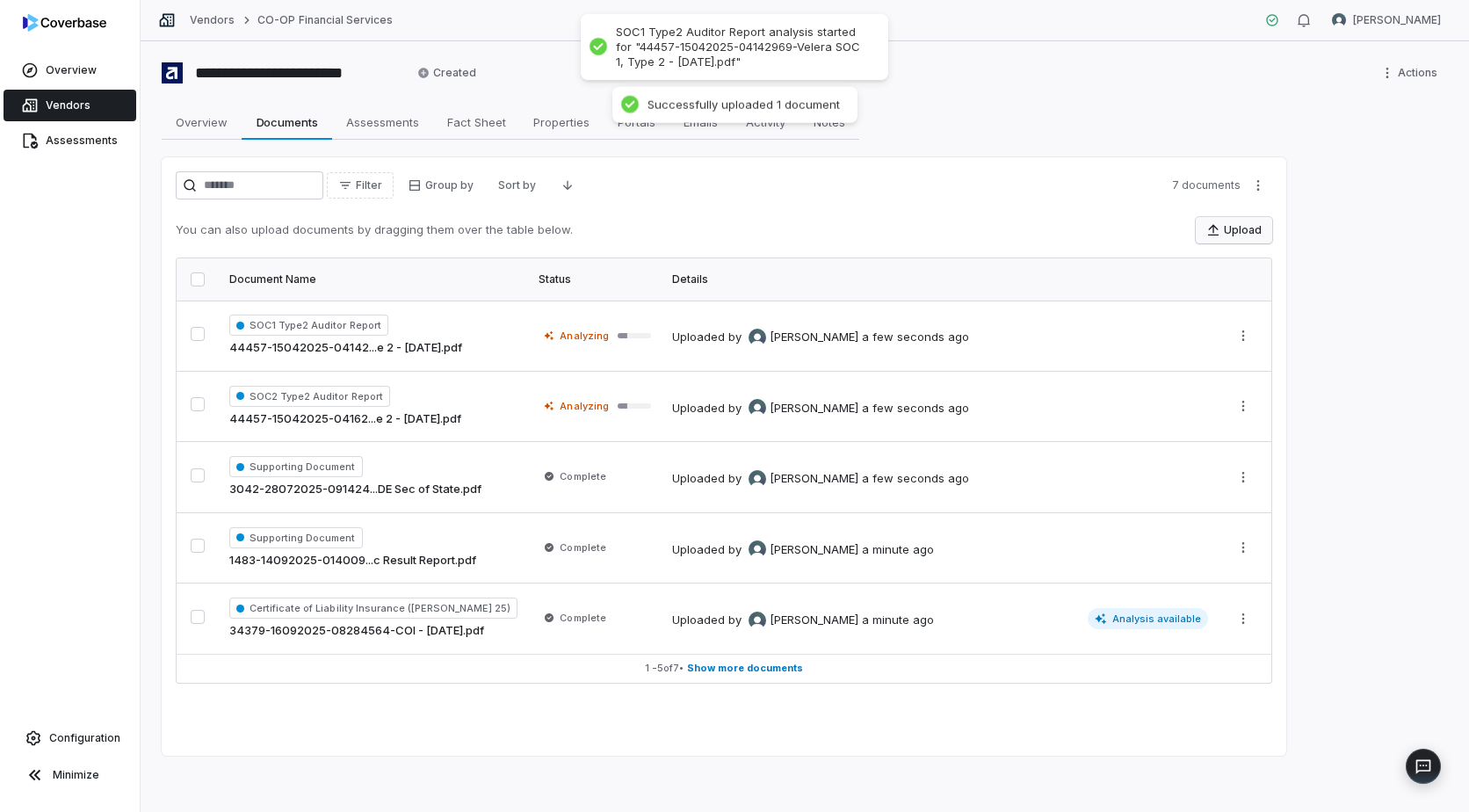
click at [1238, 229] on button "Upload" at bounding box center [1234, 231] width 76 height 26
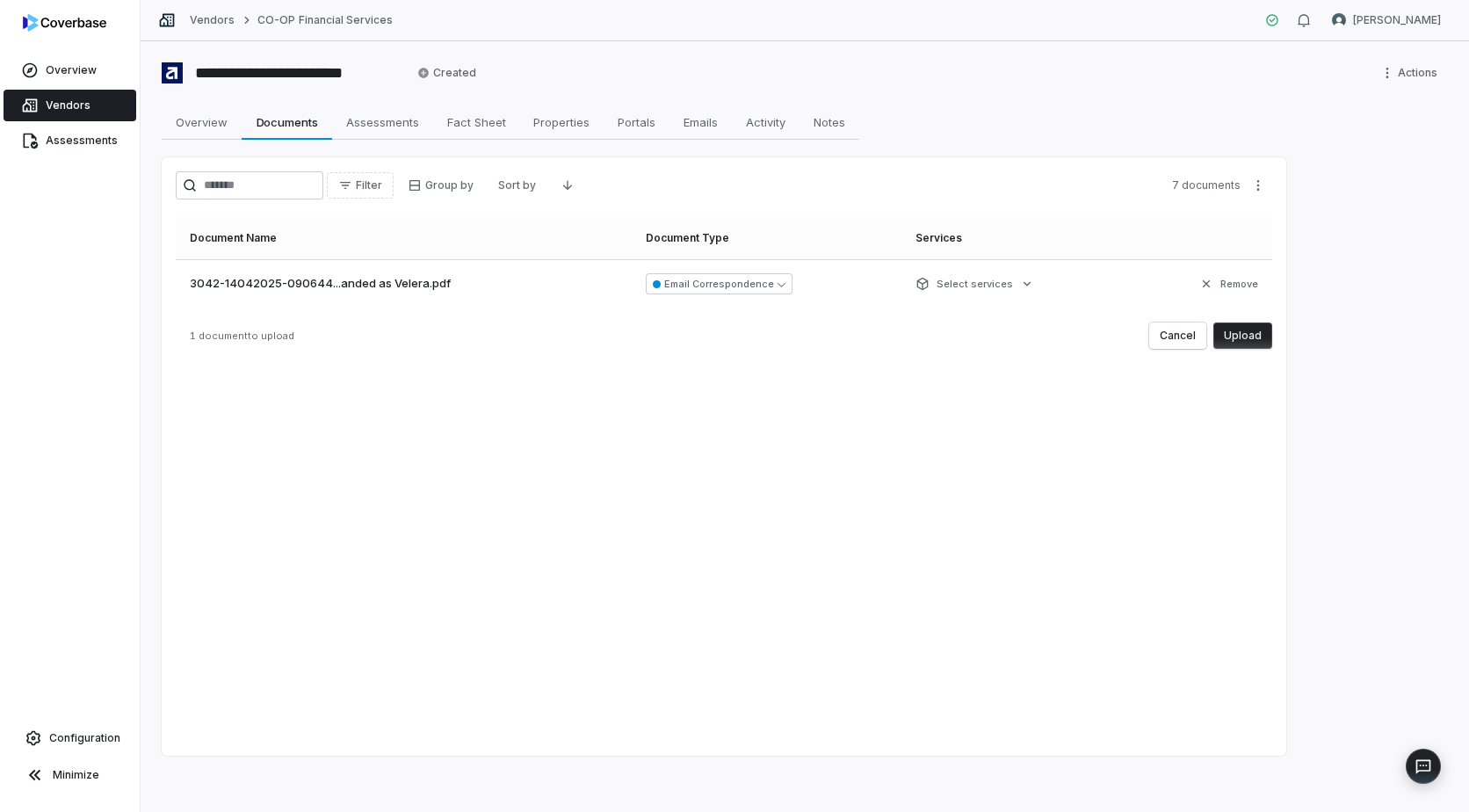
click at [1250, 333] on button "Upload" at bounding box center [1243, 336] width 59 height 26
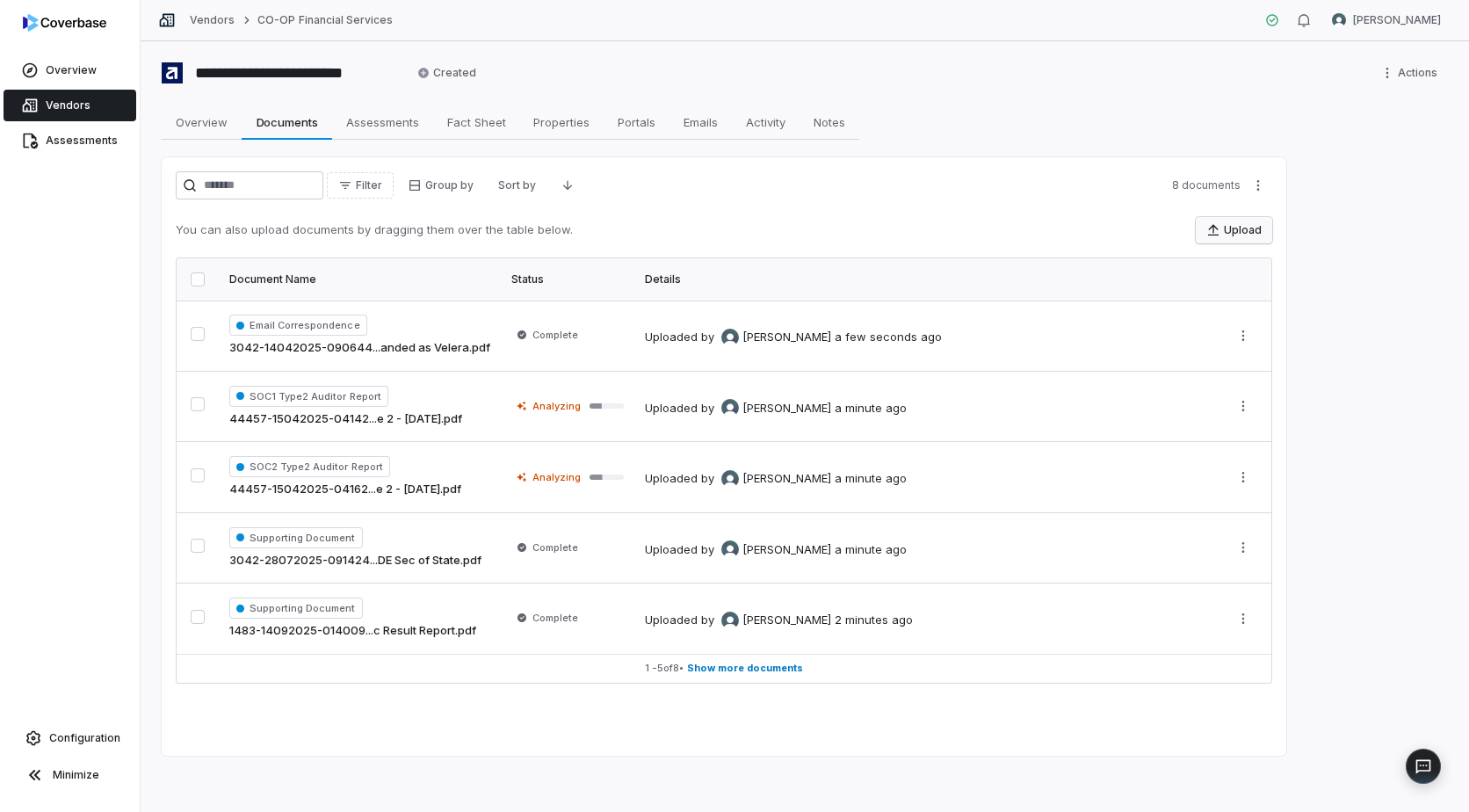
click at [1236, 231] on button "Upload" at bounding box center [1234, 231] width 76 height 26
click at [1242, 229] on button "Upload" at bounding box center [1234, 231] width 76 height 26
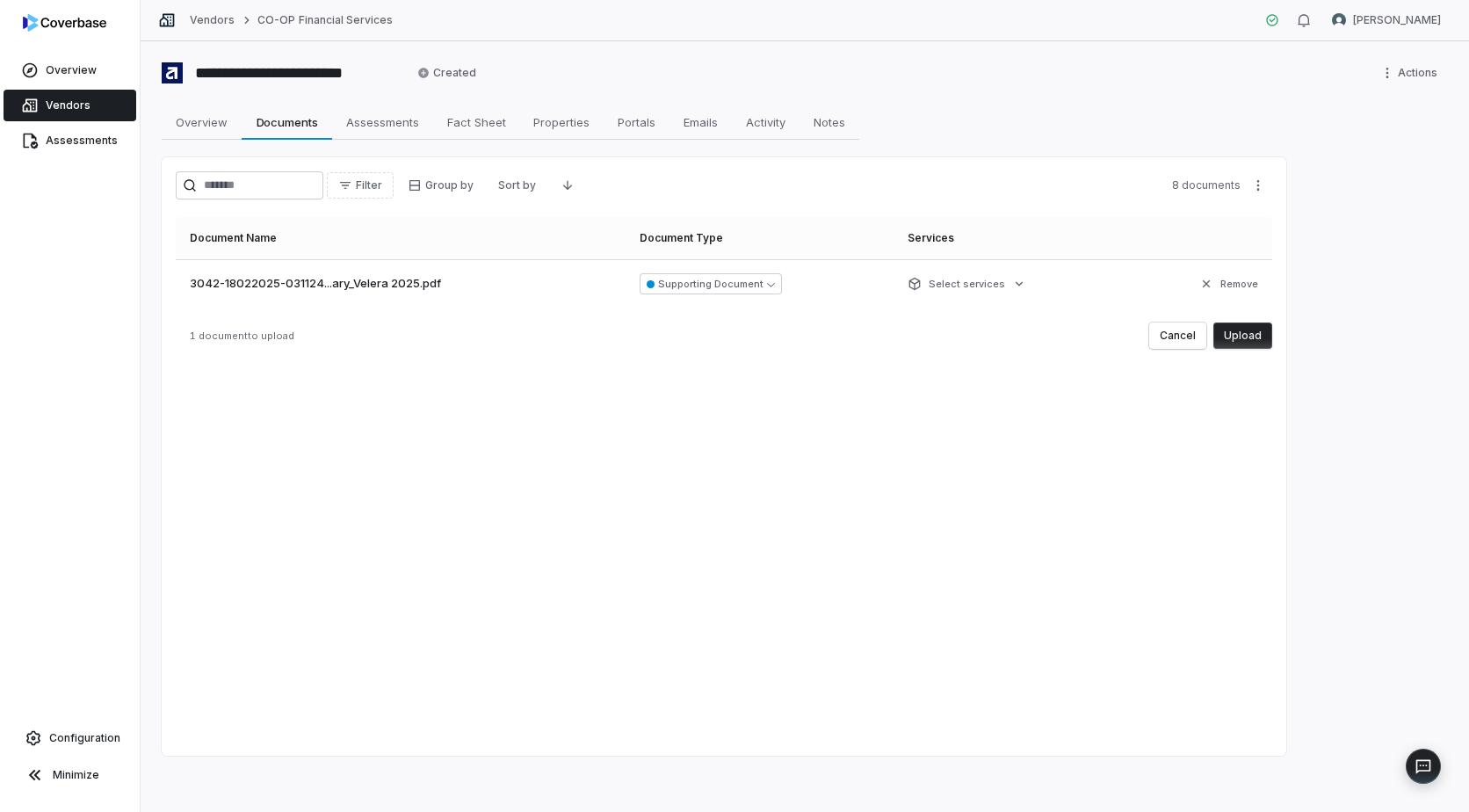
click at [1250, 334] on button "Upload" at bounding box center [1243, 336] width 59 height 26
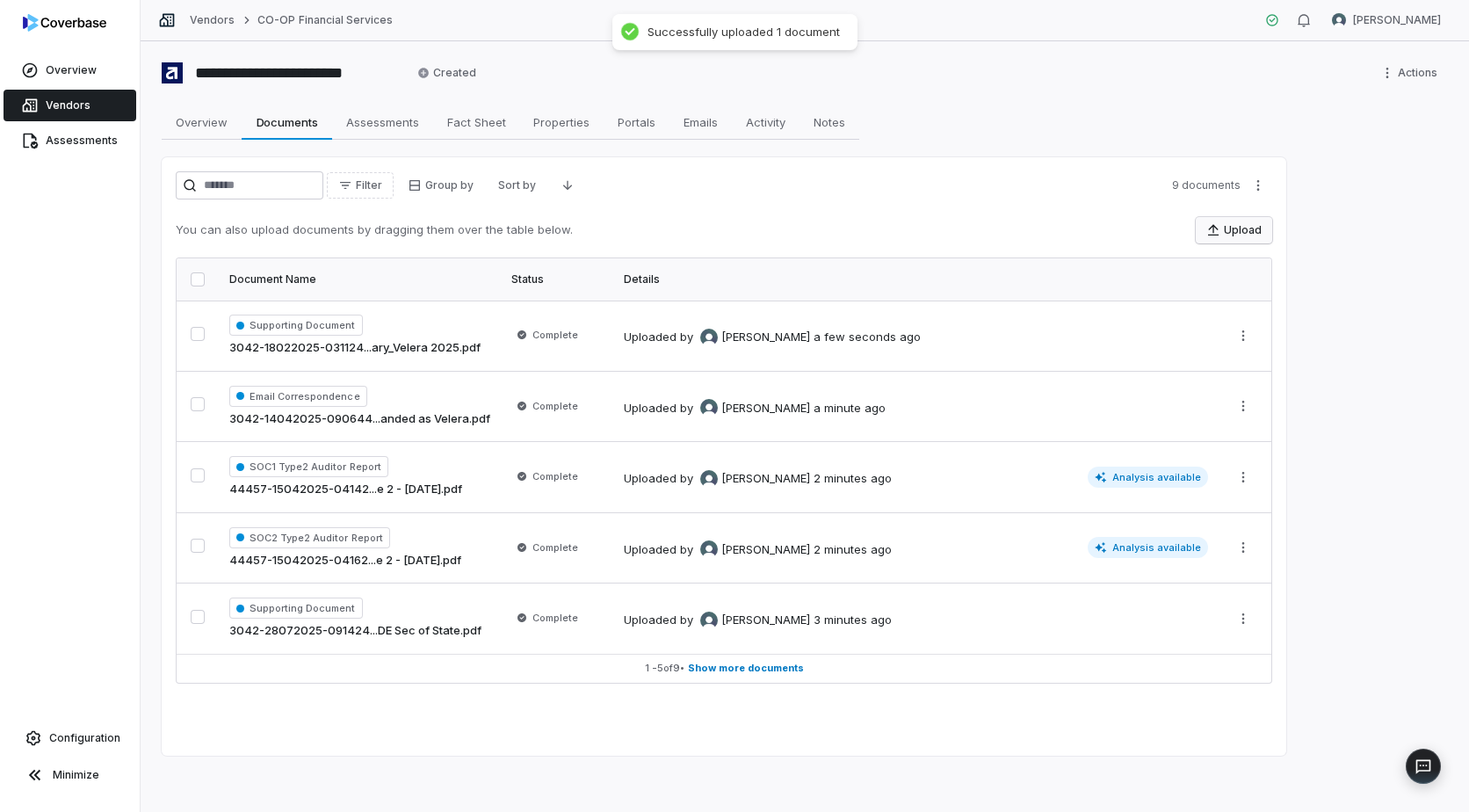
click at [1224, 230] on button "Upload" at bounding box center [1234, 231] width 76 height 26
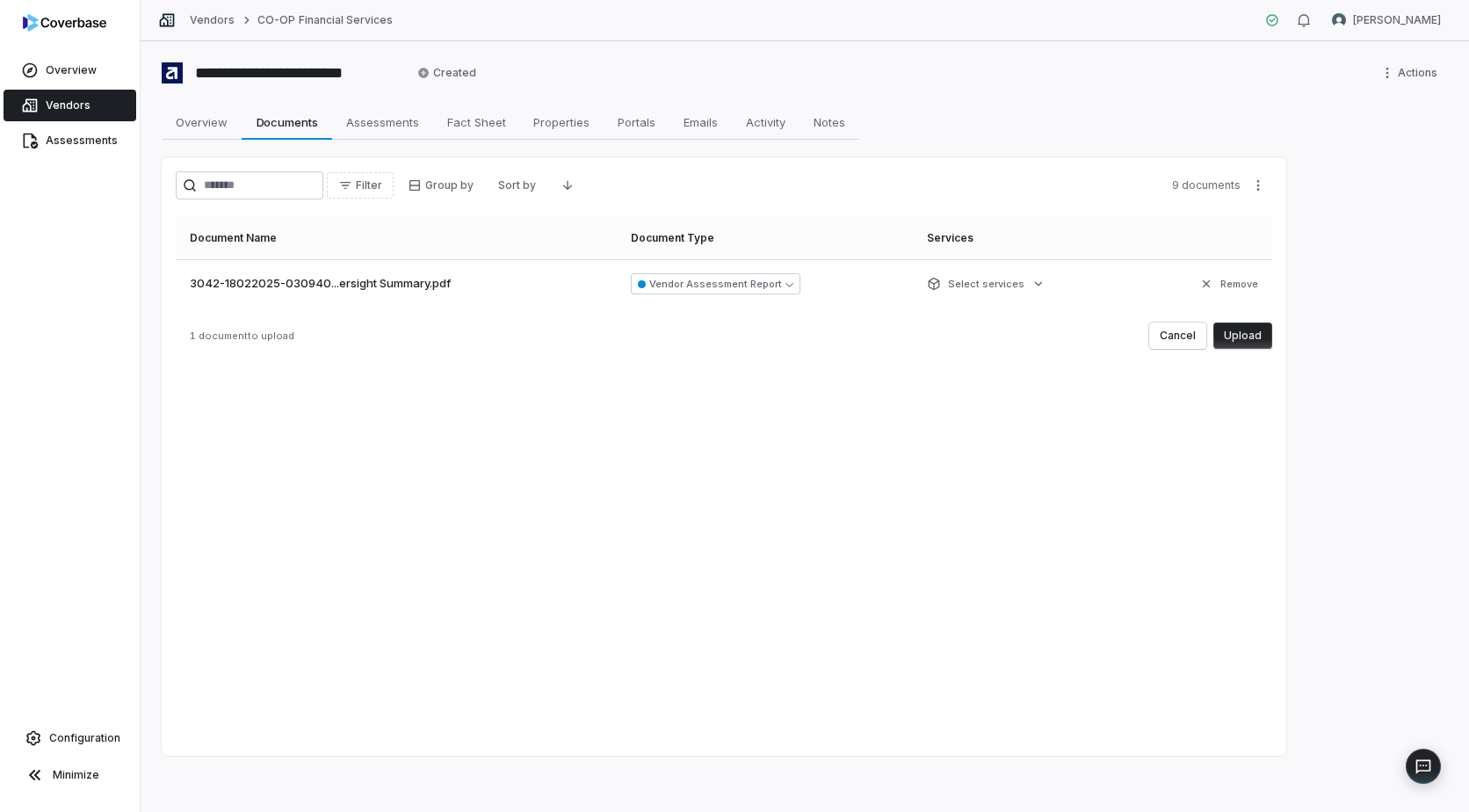
click at [1243, 329] on button "Upload" at bounding box center [1243, 336] width 59 height 26
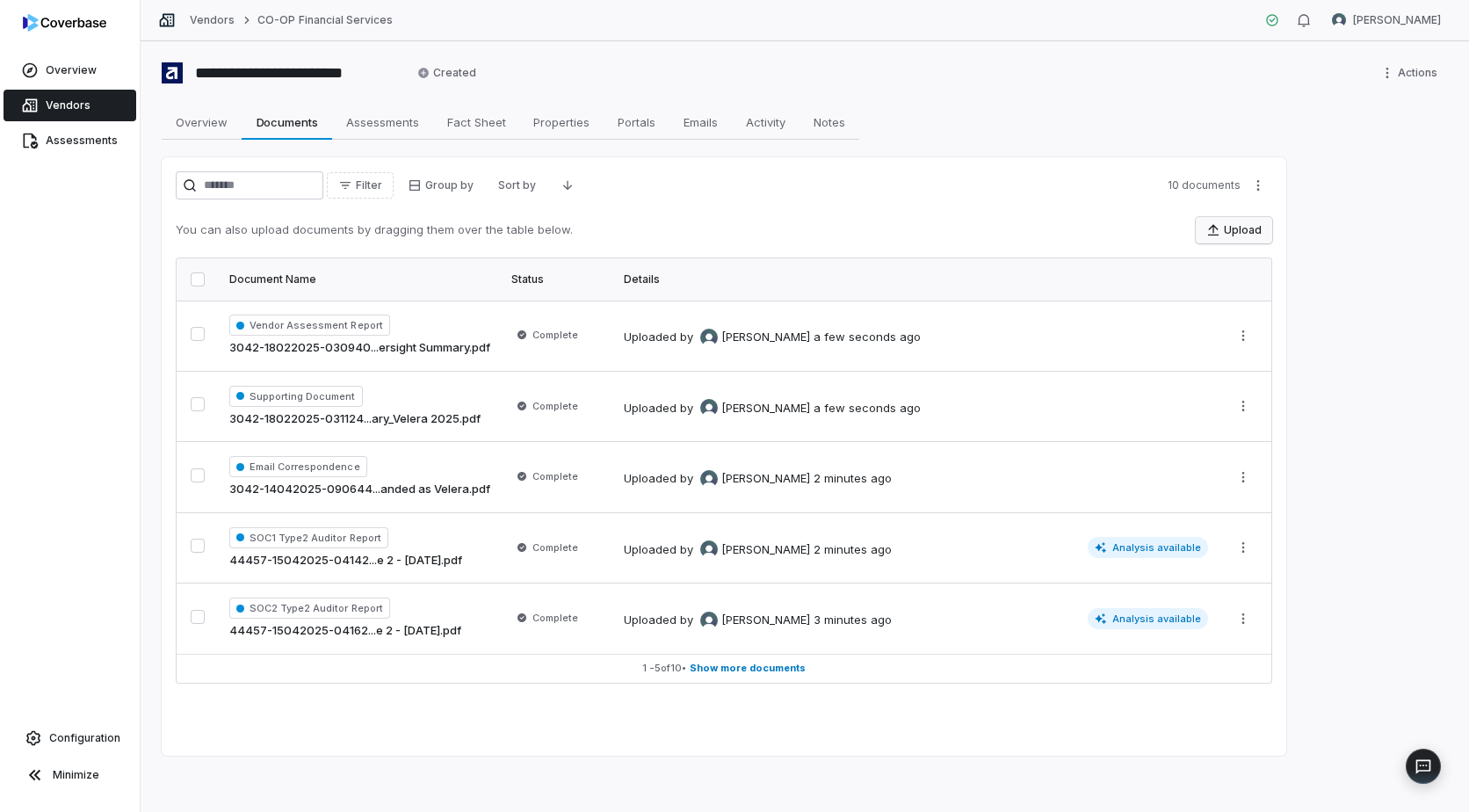
click at [1231, 235] on button "Upload" at bounding box center [1234, 231] width 76 height 26
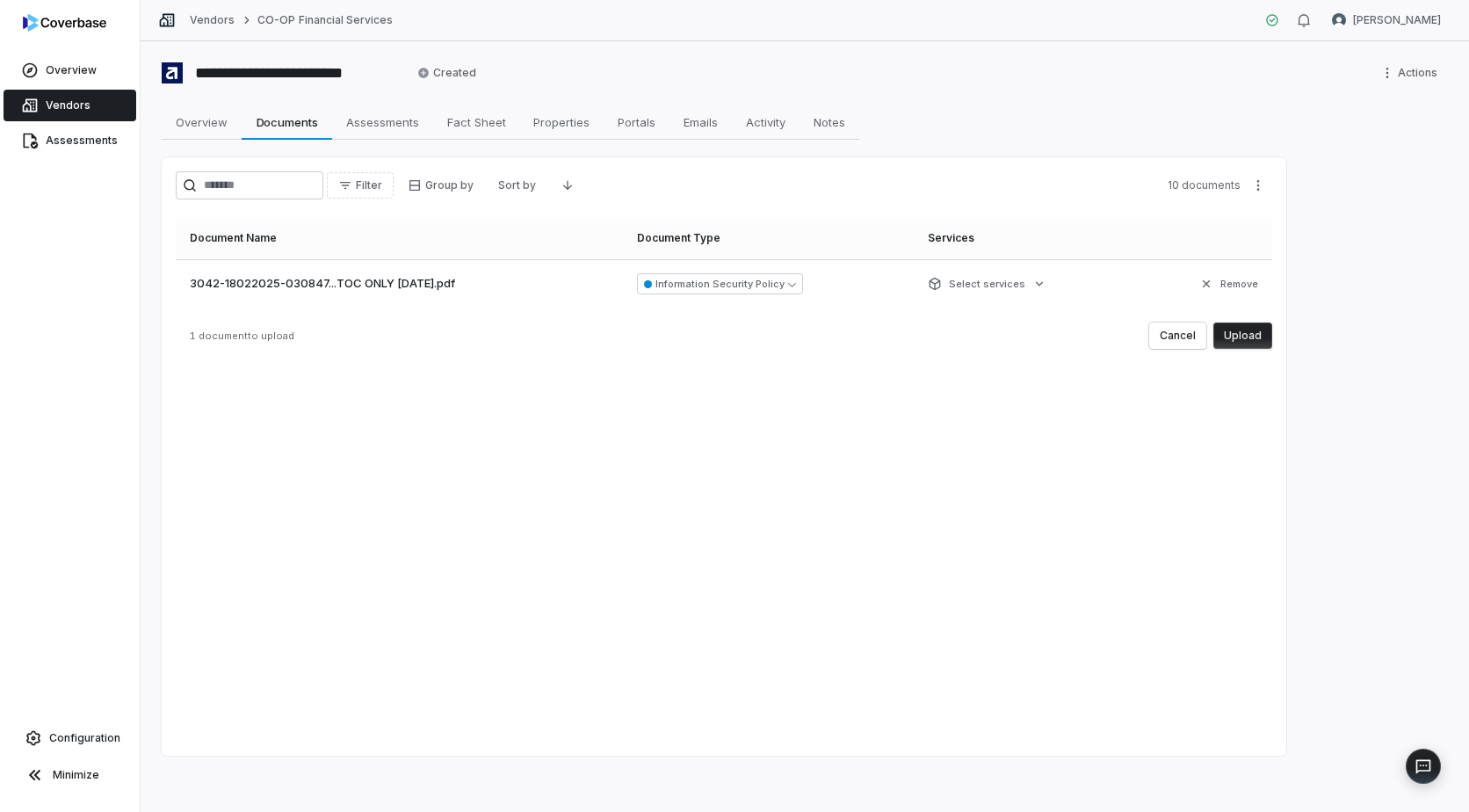
click at [1243, 331] on button "Upload" at bounding box center [1243, 336] width 59 height 26
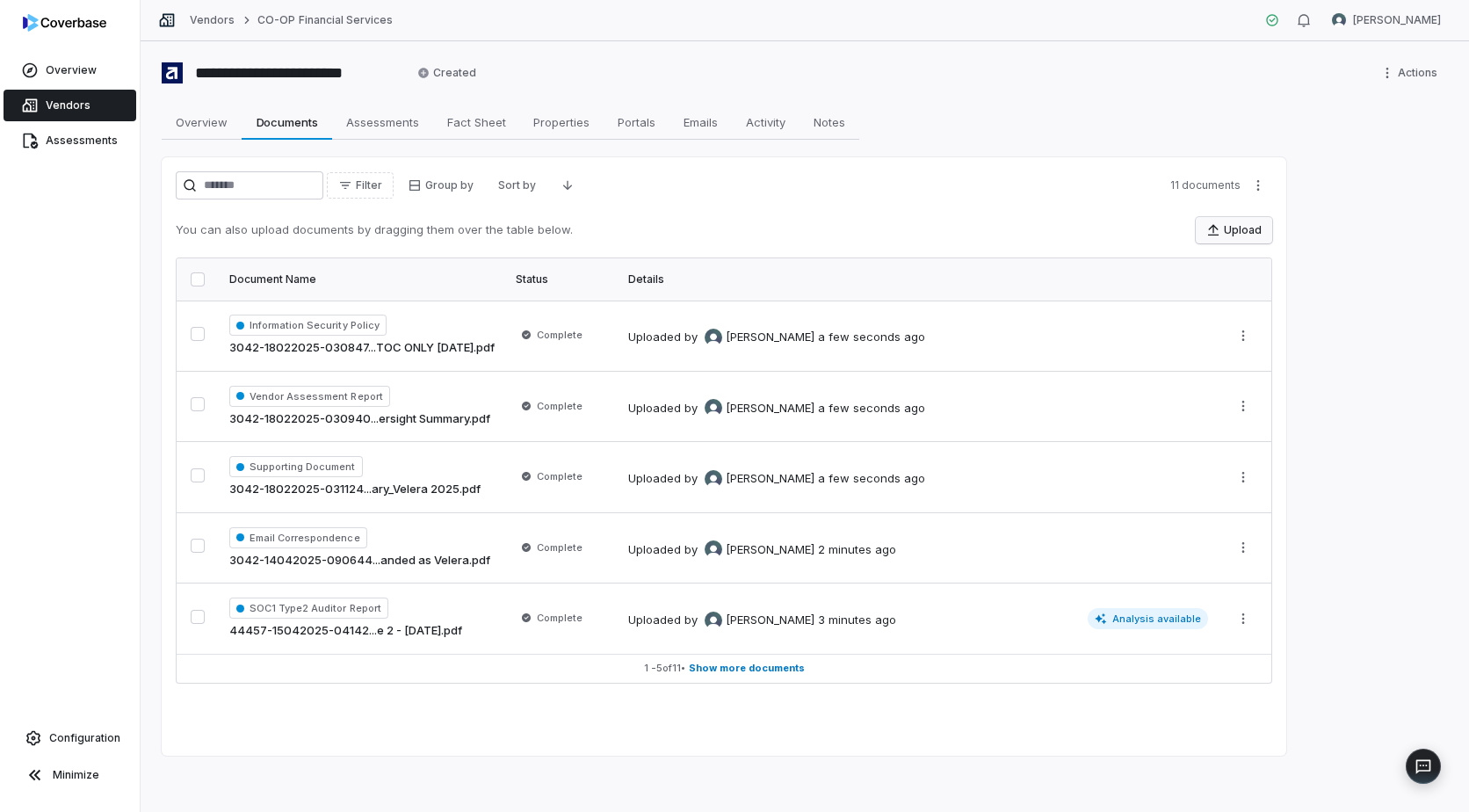
click at [1247, 234] on button "Upload" at bounding box center [1234, 231] width 76 height 26
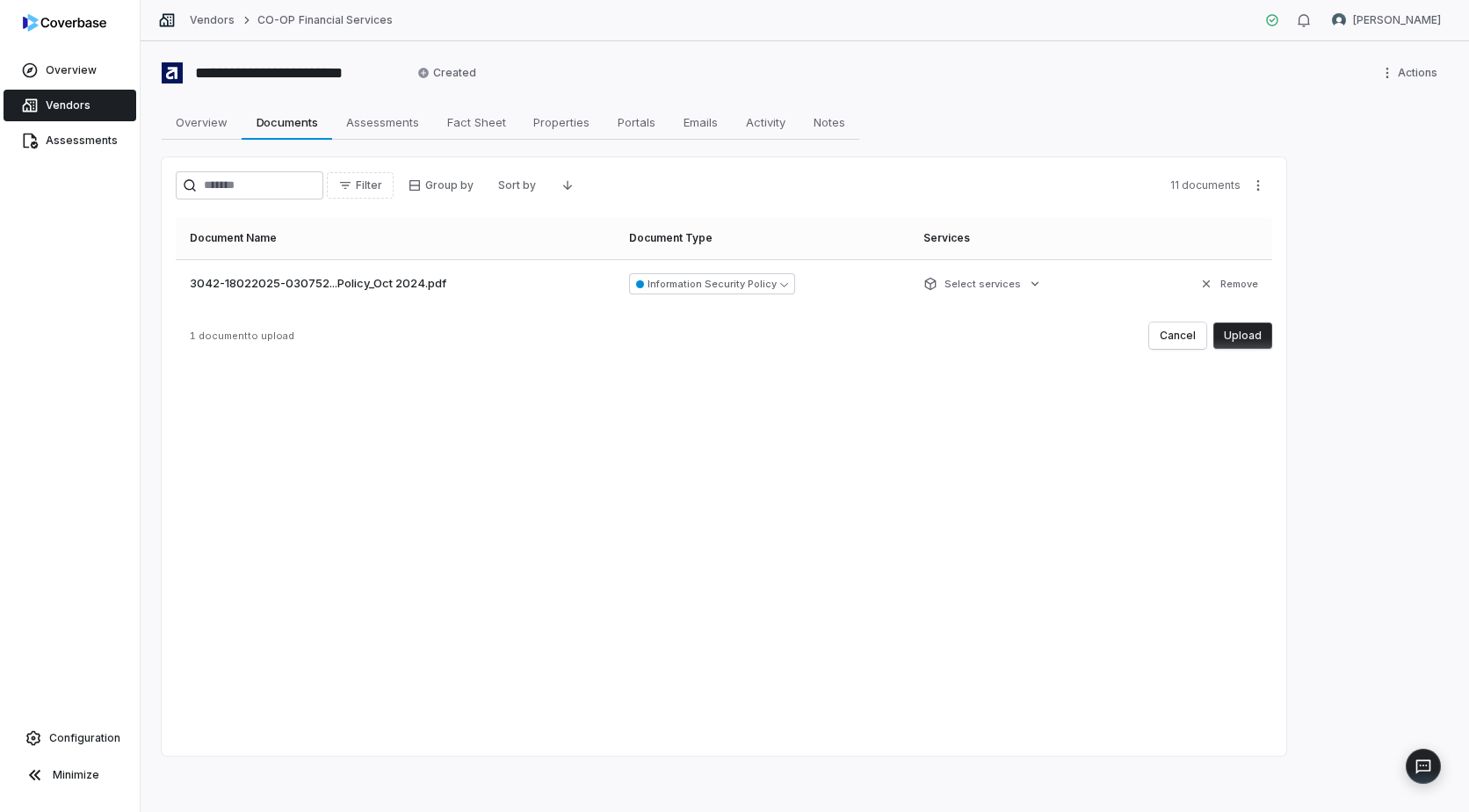
click at [1242, 329] on button "Upload" at bounding box center [1243, 336] width 59 height 26
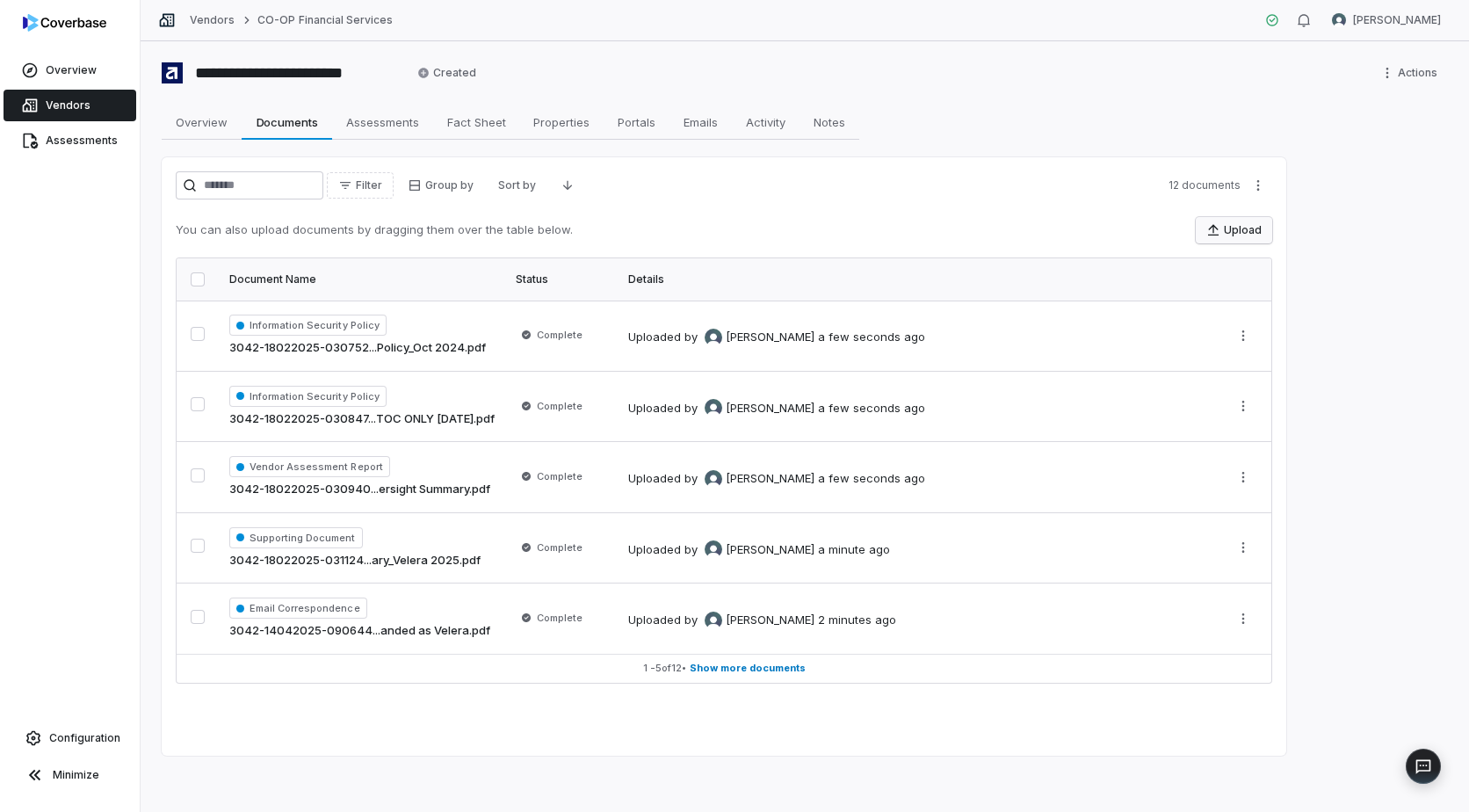
click at [1229, 229] on button "Upload" at bounding box center [1234, 231] width 76 height 26
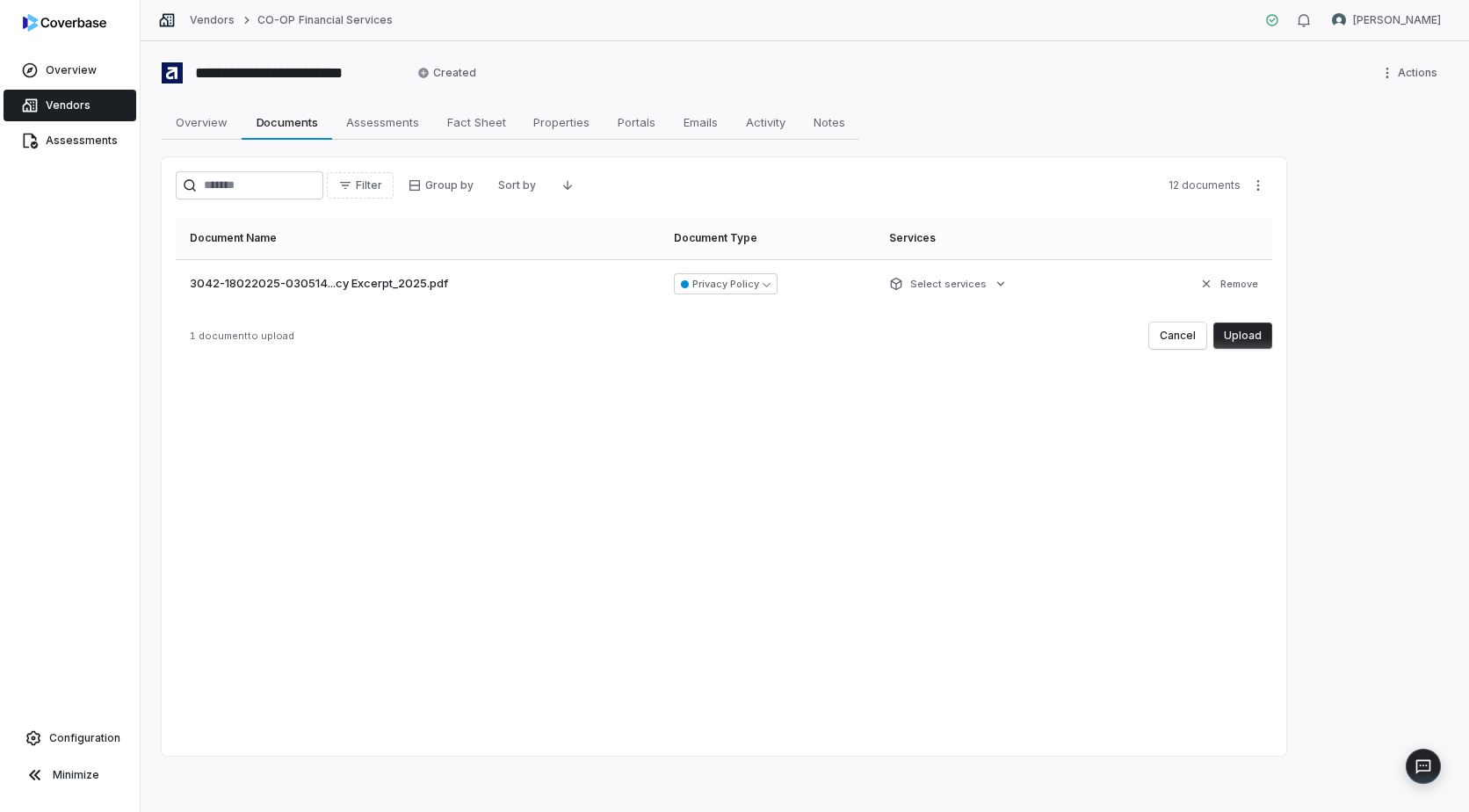
click at [1247, 337] on button "Upload" at bounding box center [1243, 336] width 59 height 26
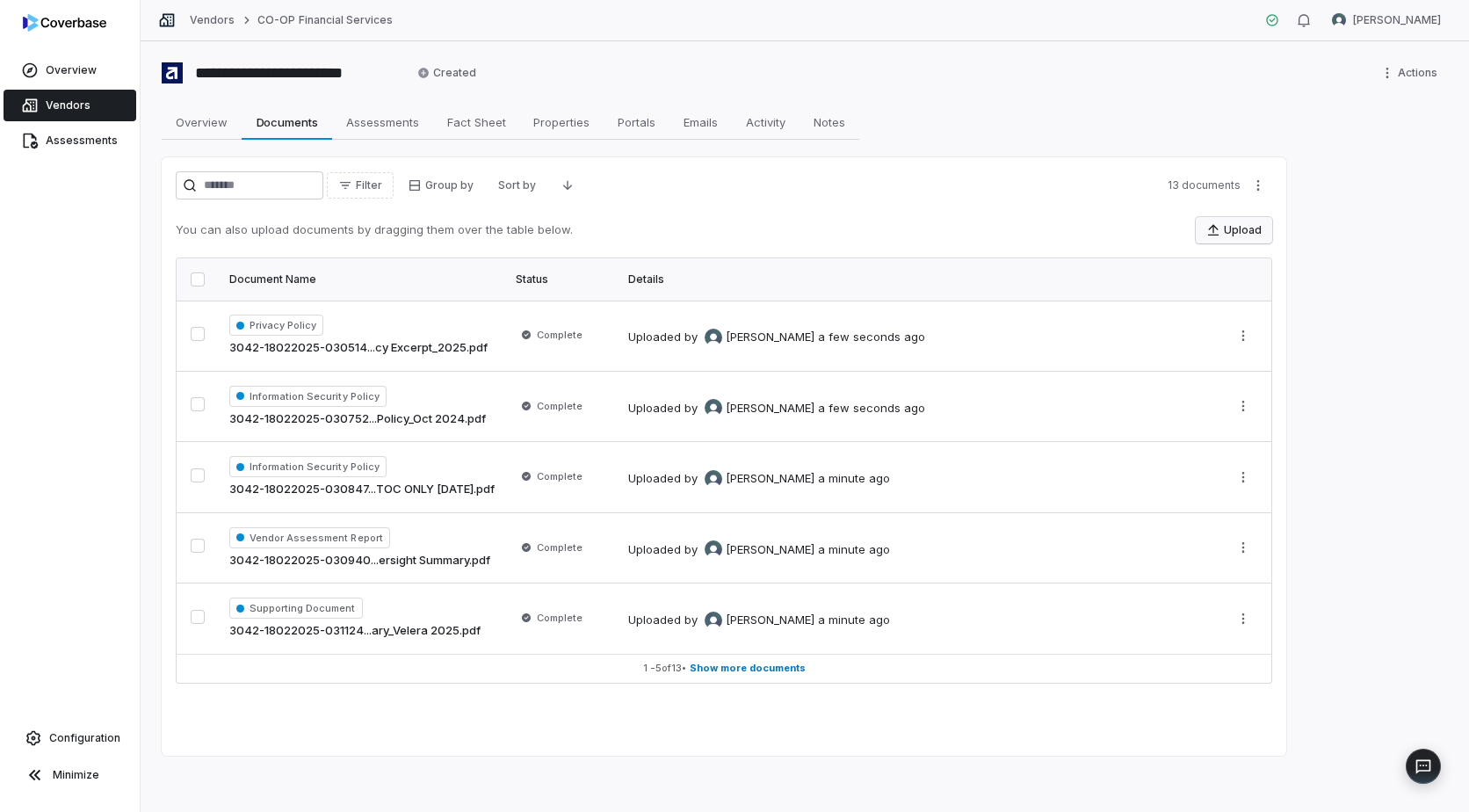
click at [1234, 225] on button "Upload" at bounding box center [1234, 231] width 76 height 26
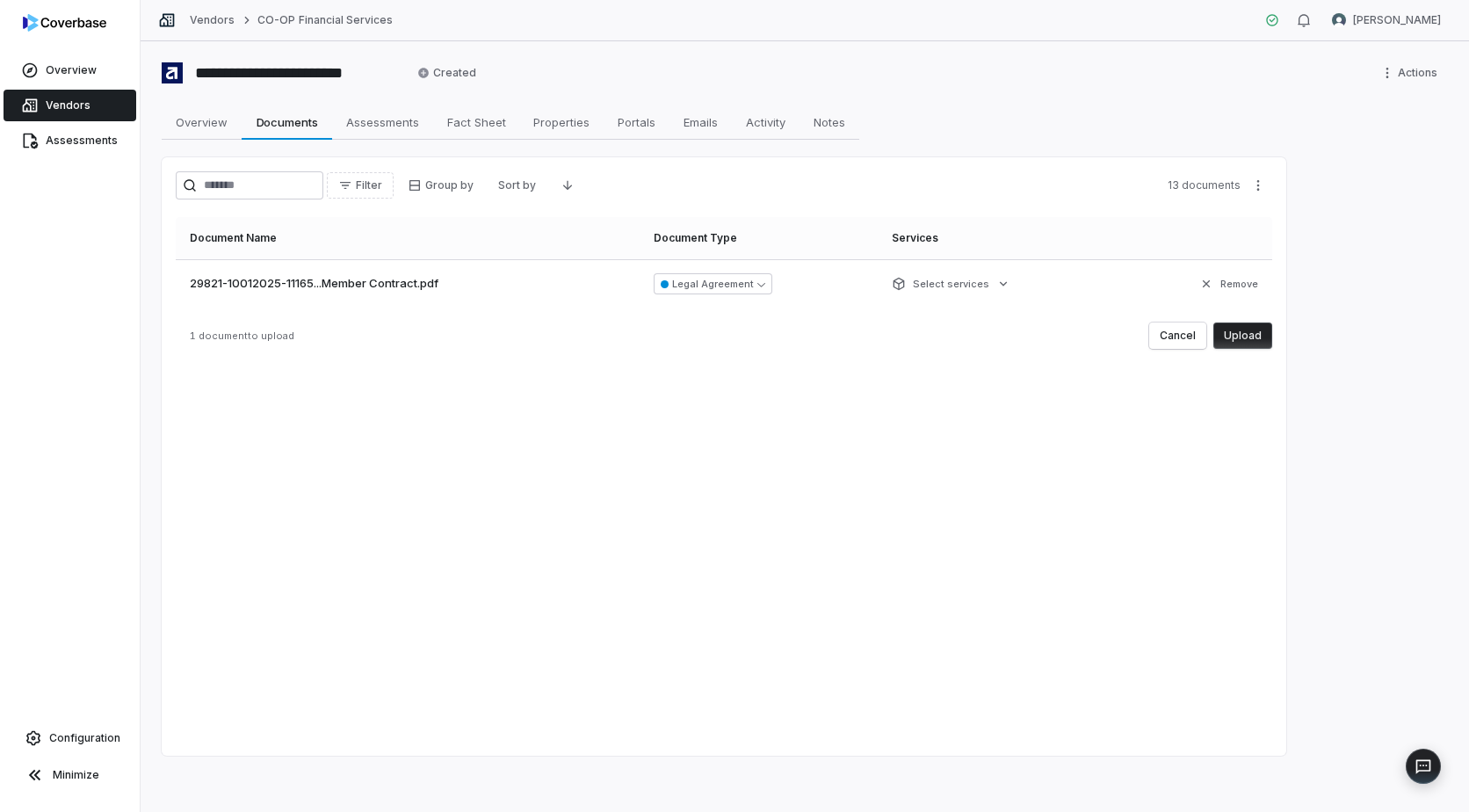
click at [1255, 335] on button "Upload" at bounding box center [1243, 336] width 59 height 26
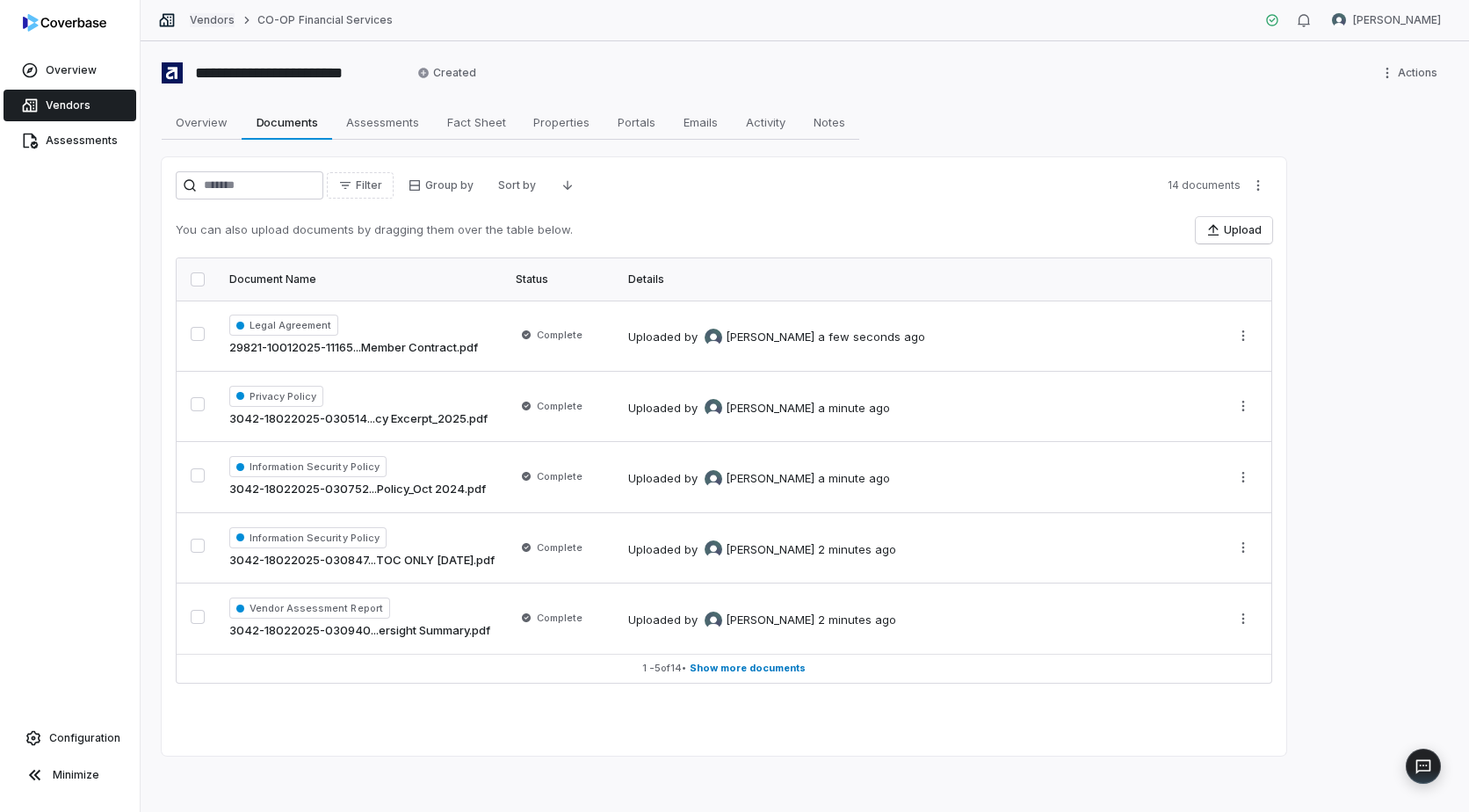
click at [207, 16] on link "Vendors" at bounding box center [213, 20] width 45 height 14
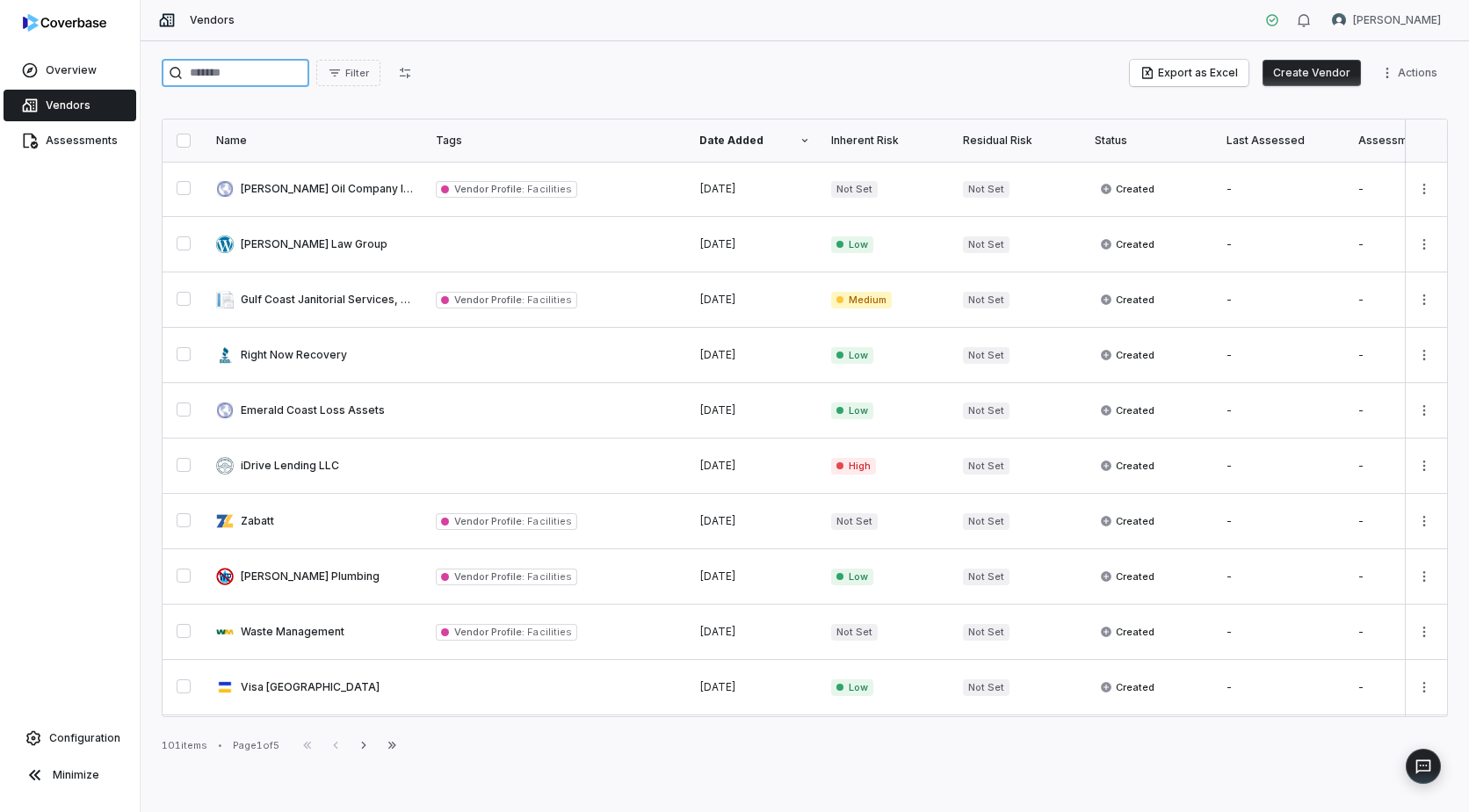
click at [247, 69] on input "search" at bounding box center [235, 73] width 148 height 28
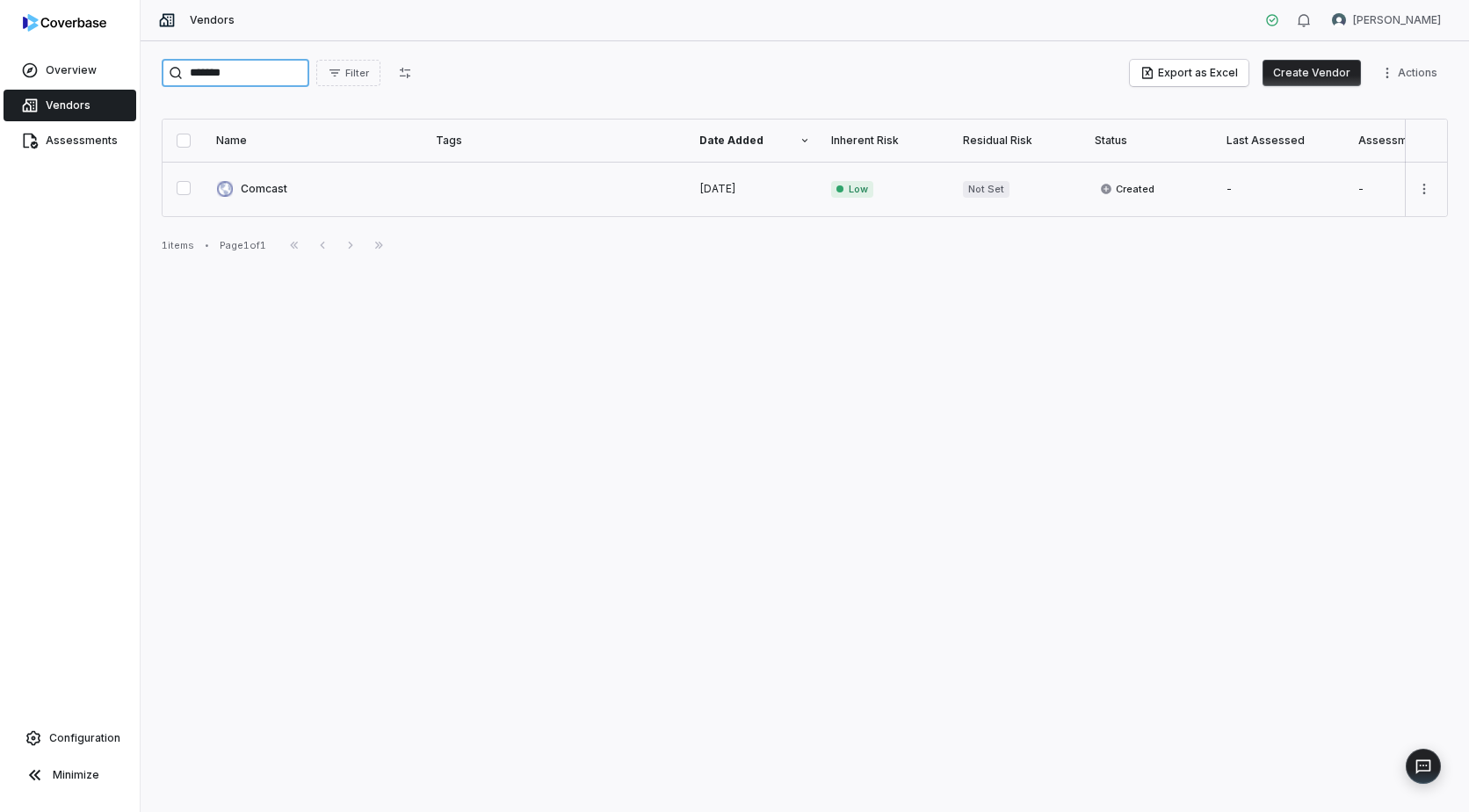
type input "*******"
click at [249, 189] on link at bounding box center [315, 189] width 219 height 55
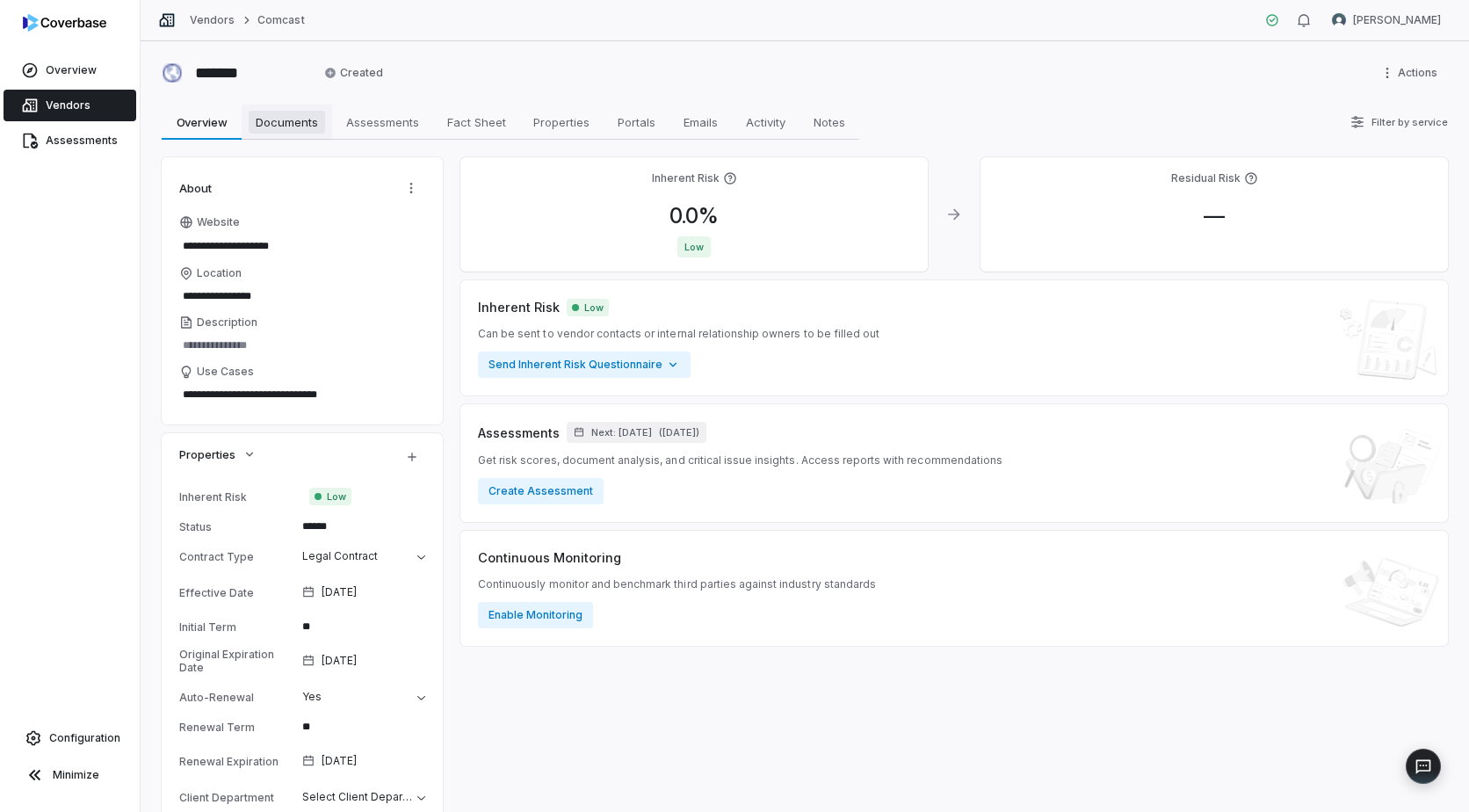
click at [275, 124] on span "Documents" at bounding box center [286, 122] width 76 height 23
type textarea "*"
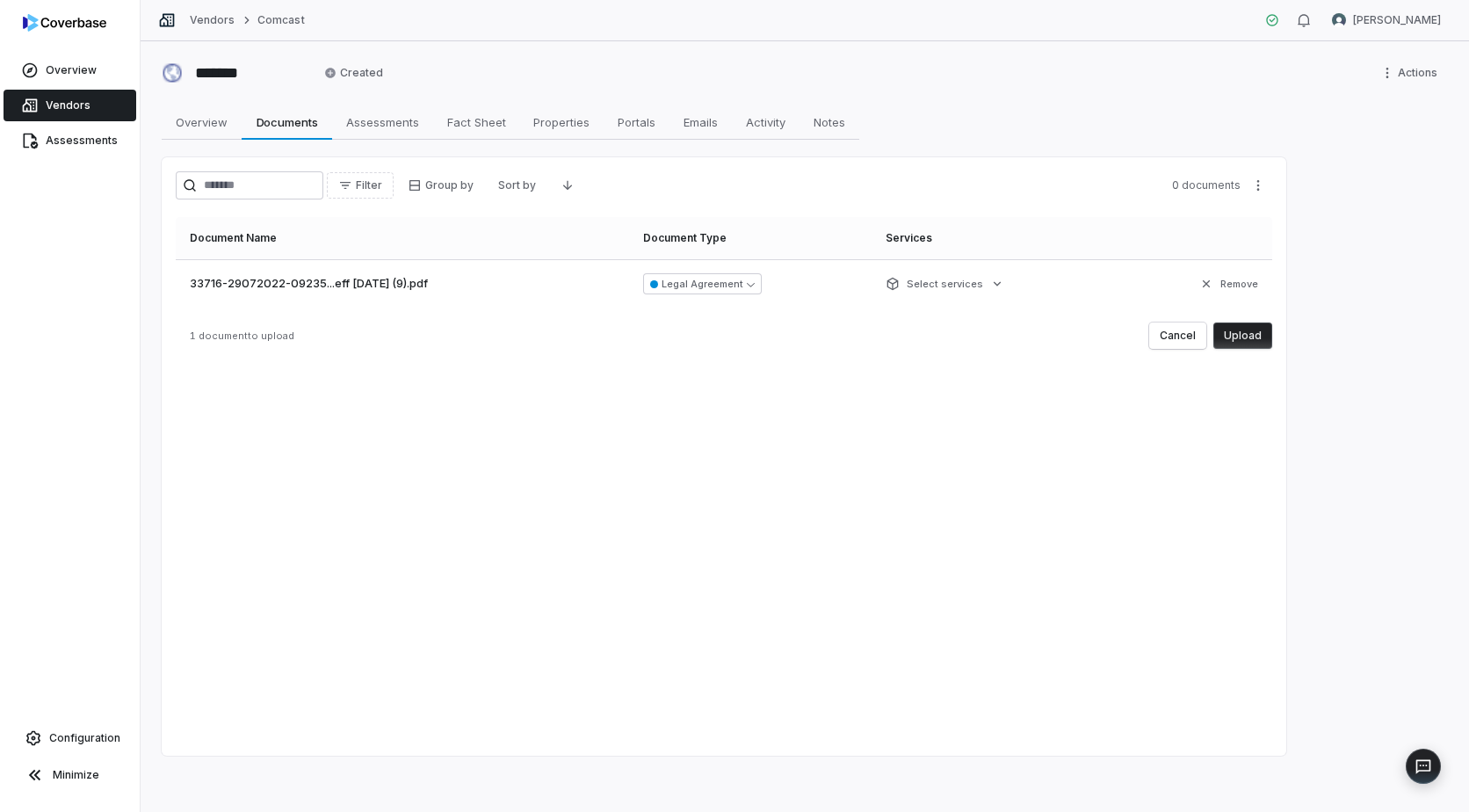
click at [1253, 330] on button "Upload" at bounding box center [1243, 336] width 59 height 26
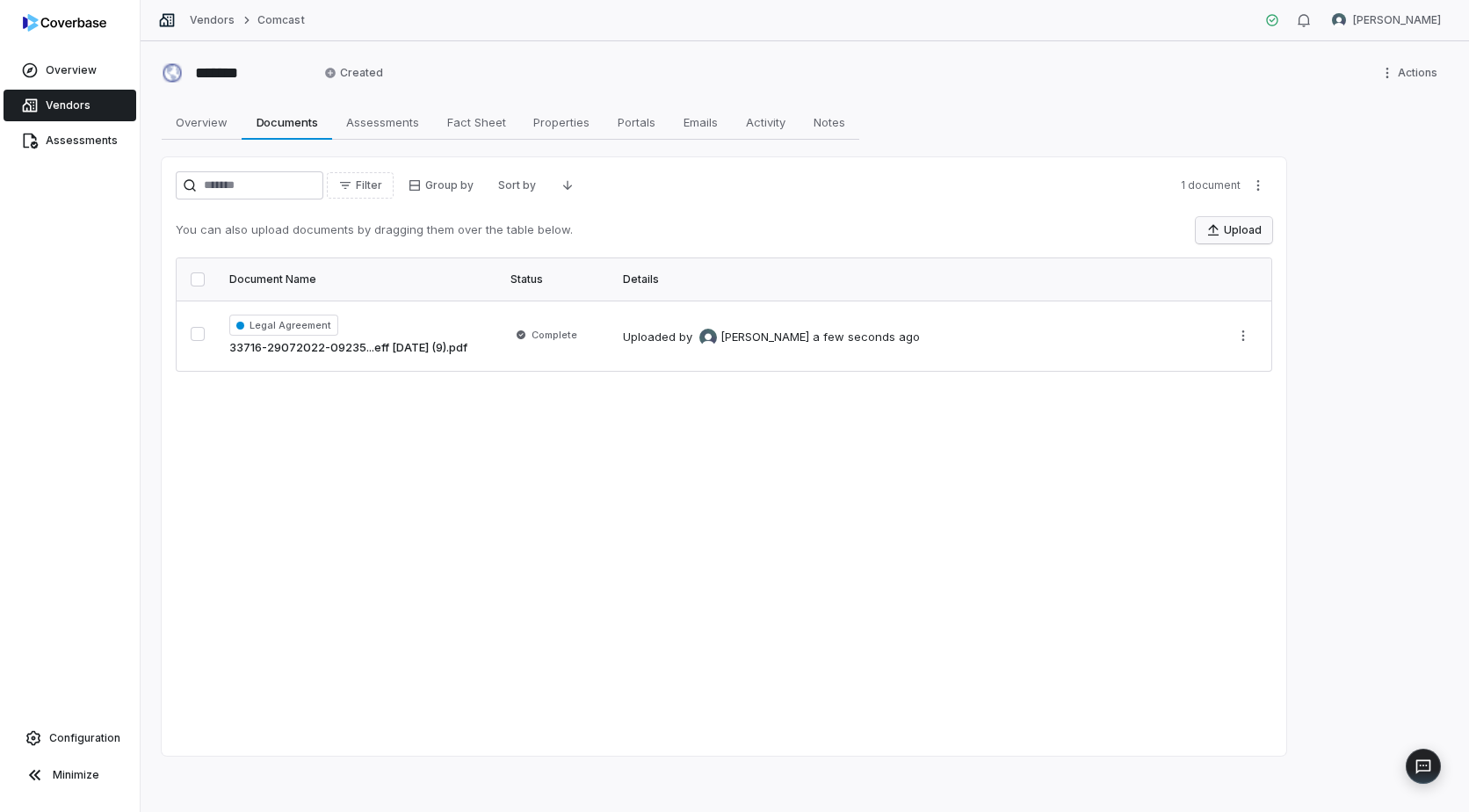
click at [1233, 228] on button "Upload" at bounding box center [1234, 231] width 76 height 26
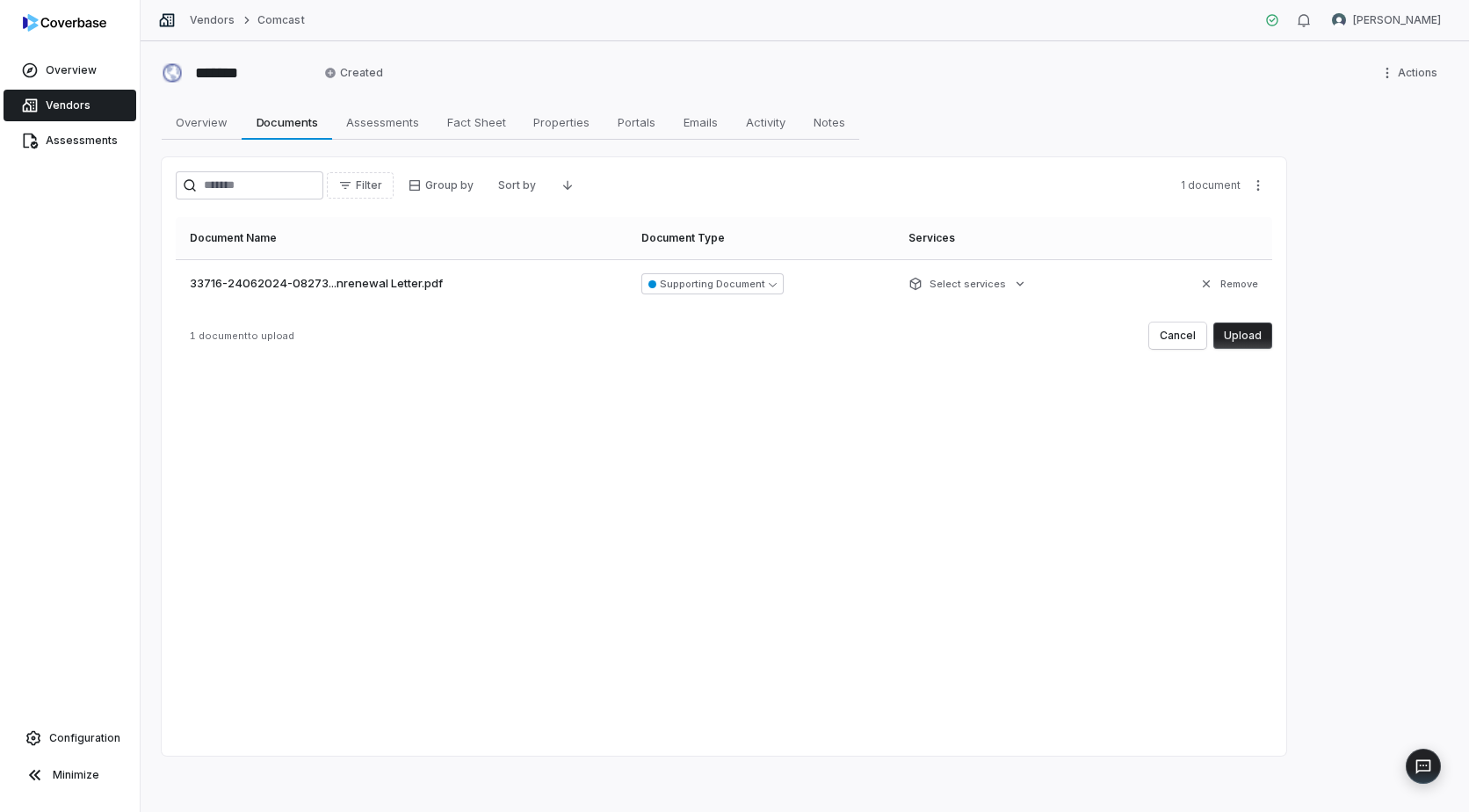
click at [1244, 334] on button "Upload" at bounding box center [1243, 336] width 59 height 26
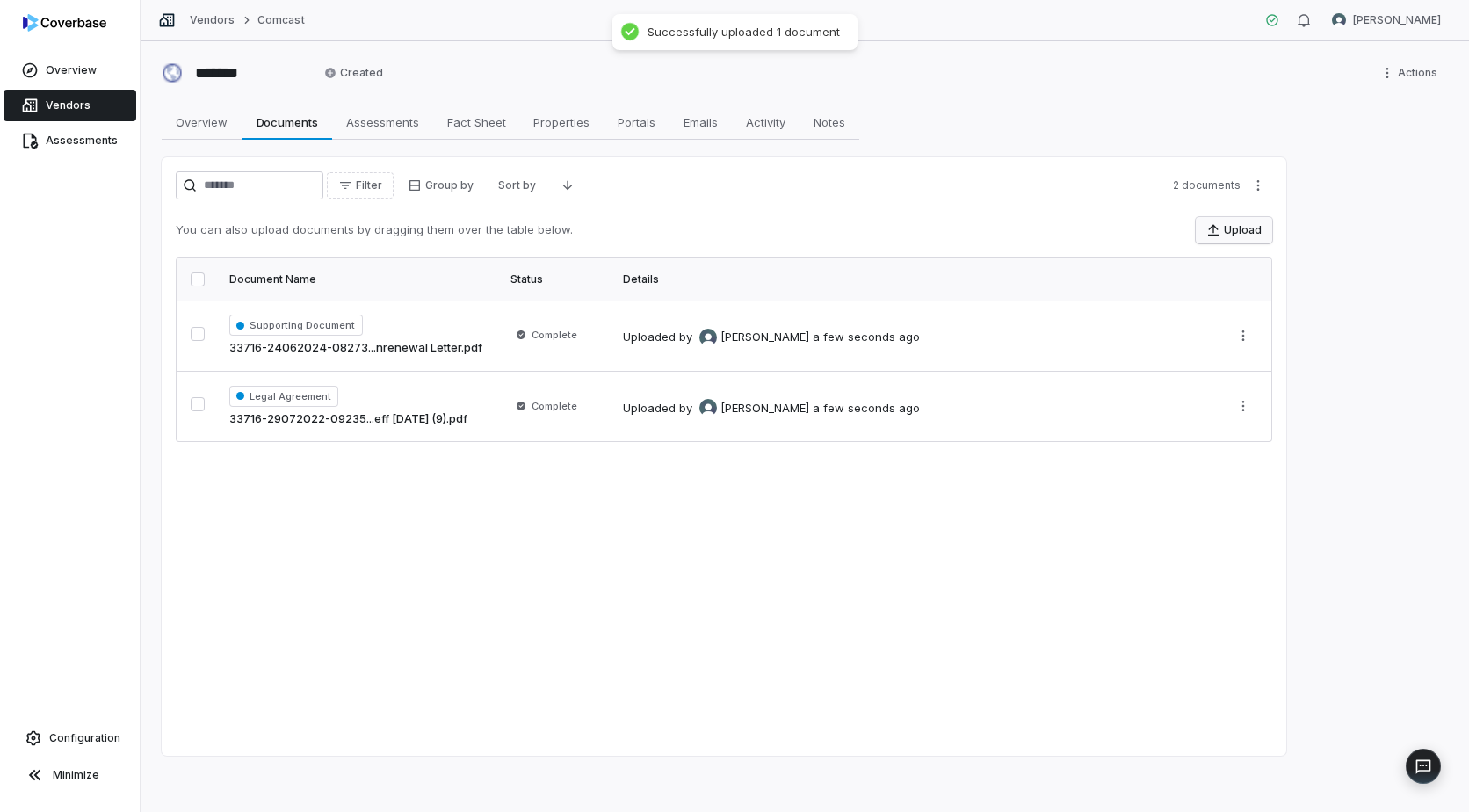
click at [1233, 225] on button "Upload" at bounding box center [1234, 231] width 76 height 26
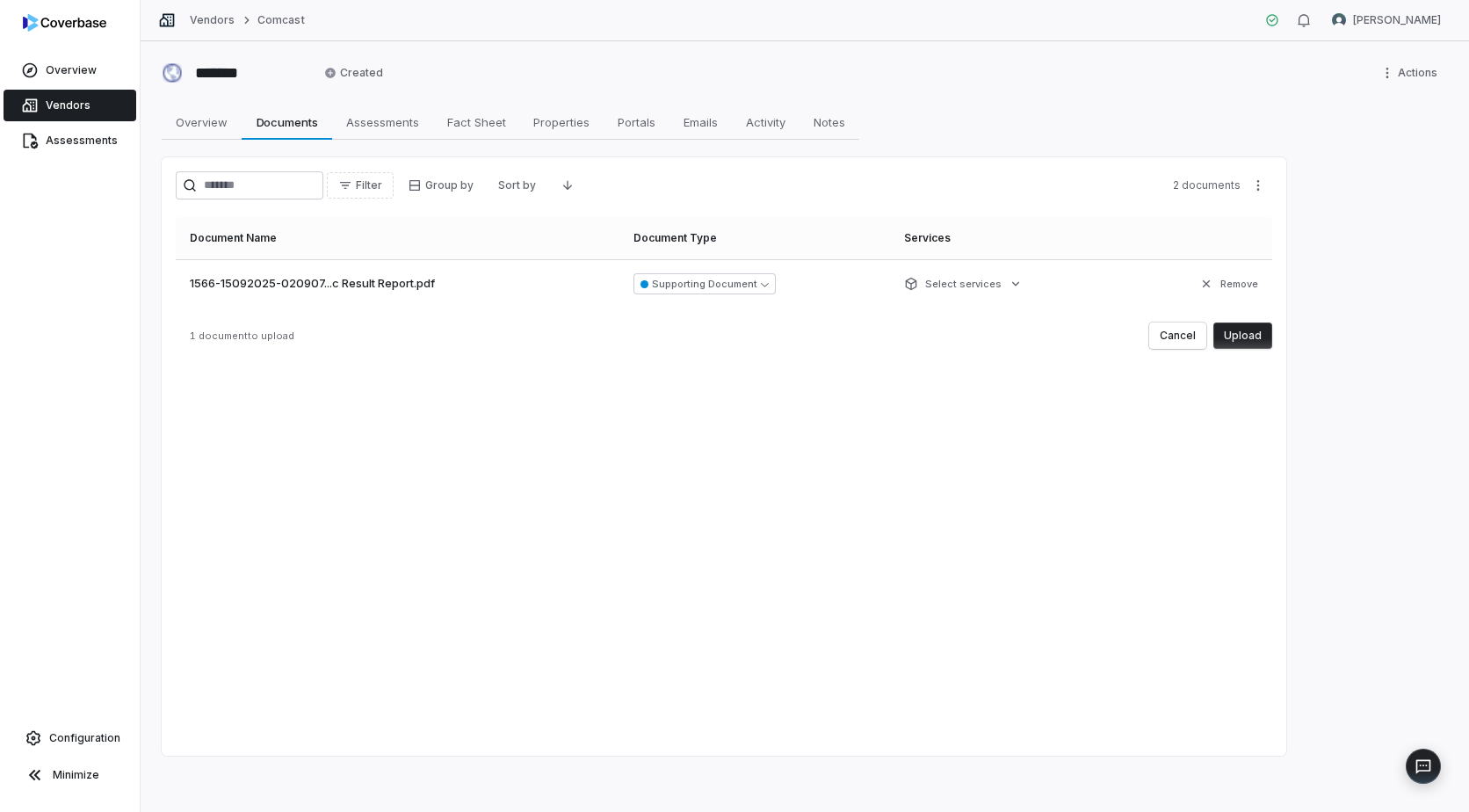
click at [1242, 337] on button "Upload" at bounding box center [1243, 336] width 59 height 26
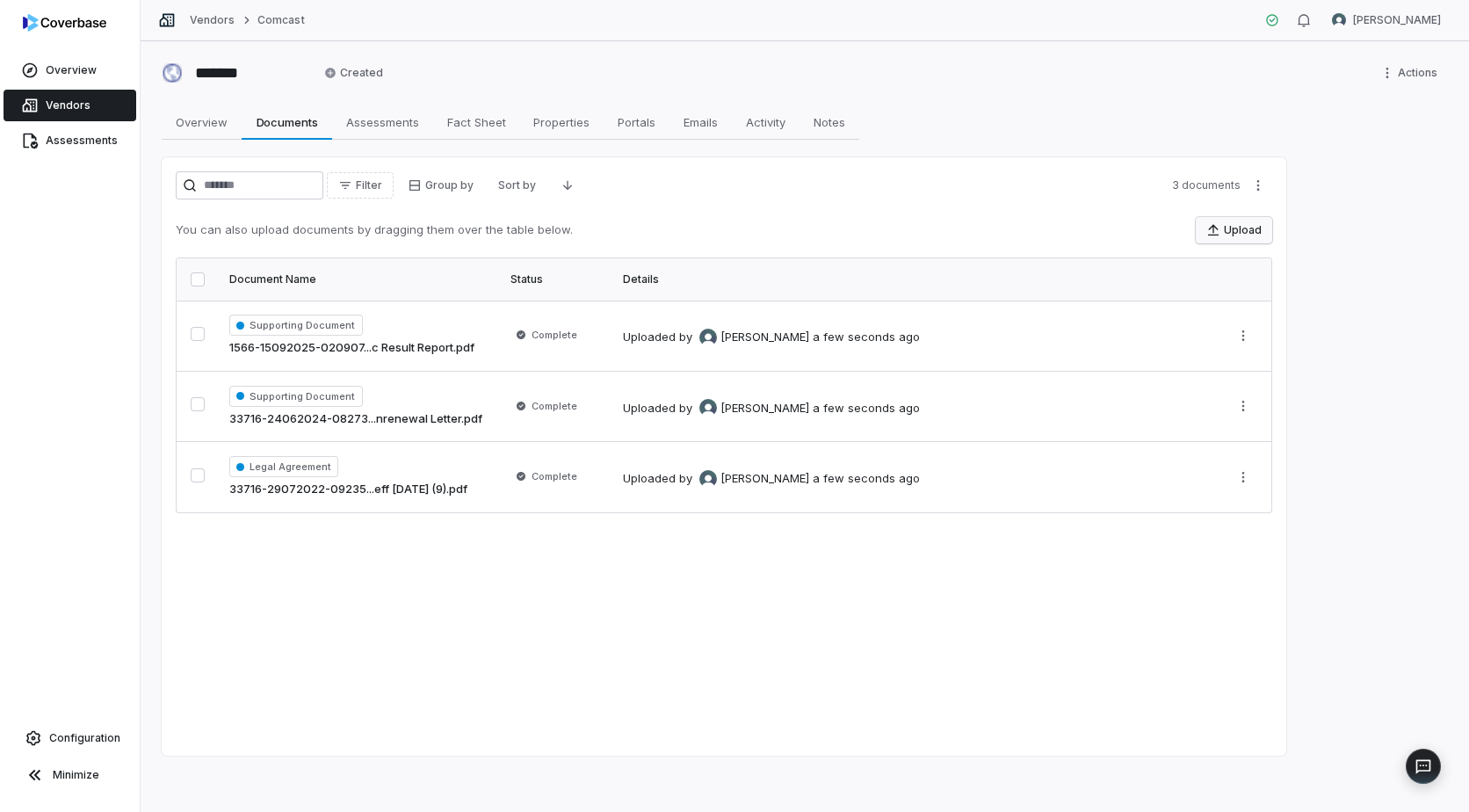
click at [1231, 234] on button "Upload" at bounding box center [1234, 231] width 76 height 26
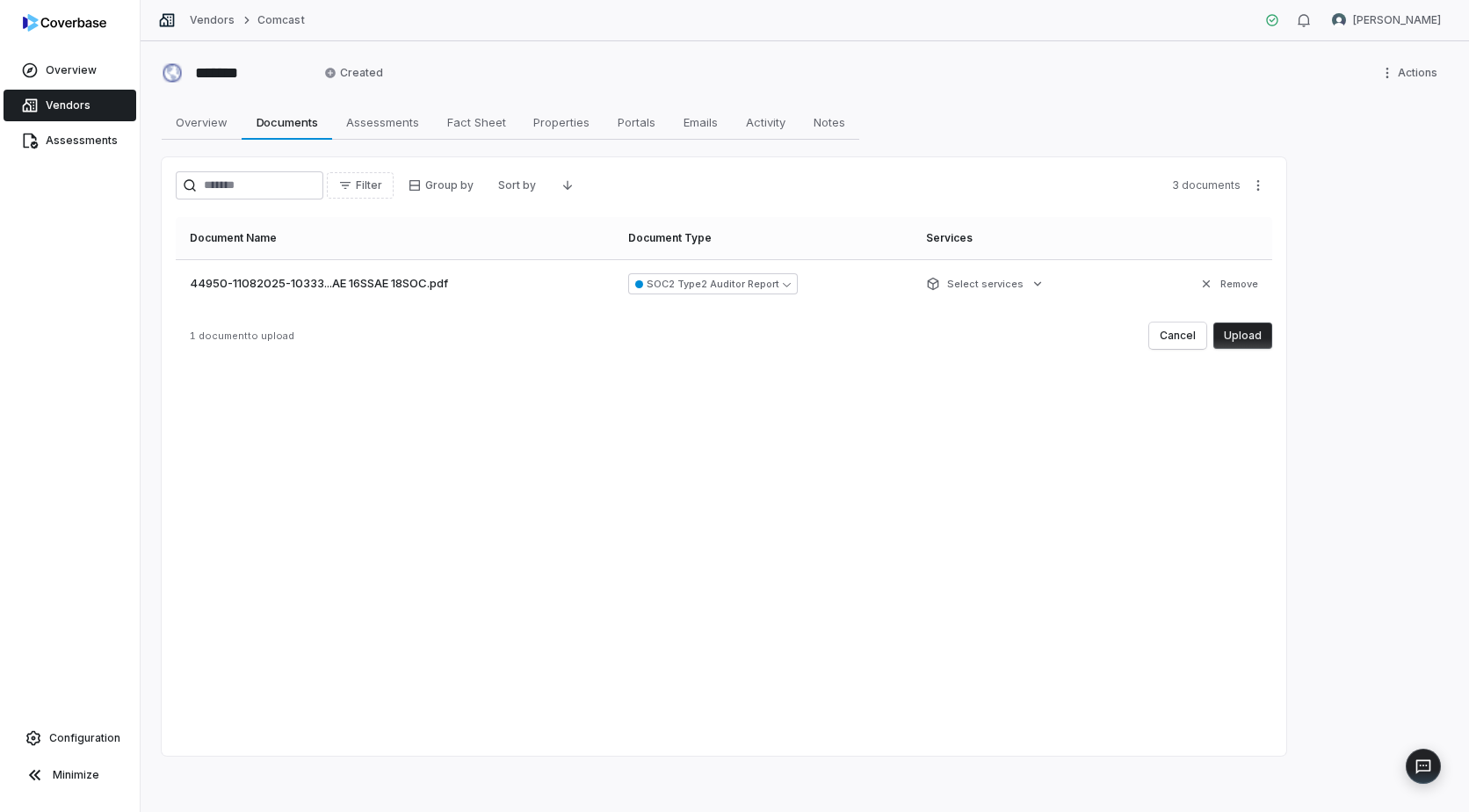
click at [1249, 332] on button "Upload" at bounding box center [1243, 336] width 59 height 26
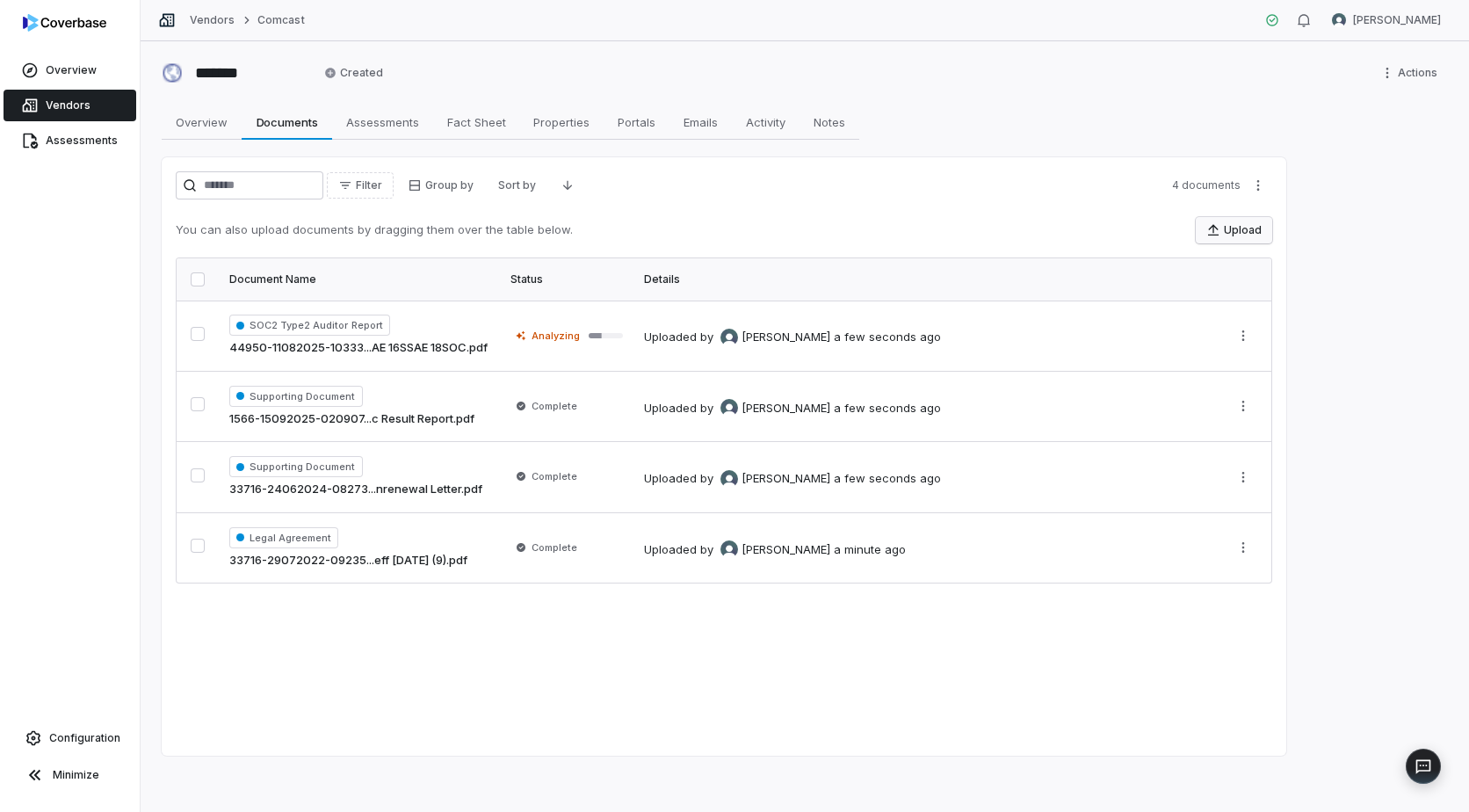
click at [1231, 231] on button "Upload" at bounding box center [1234, 231] width 76 height 26
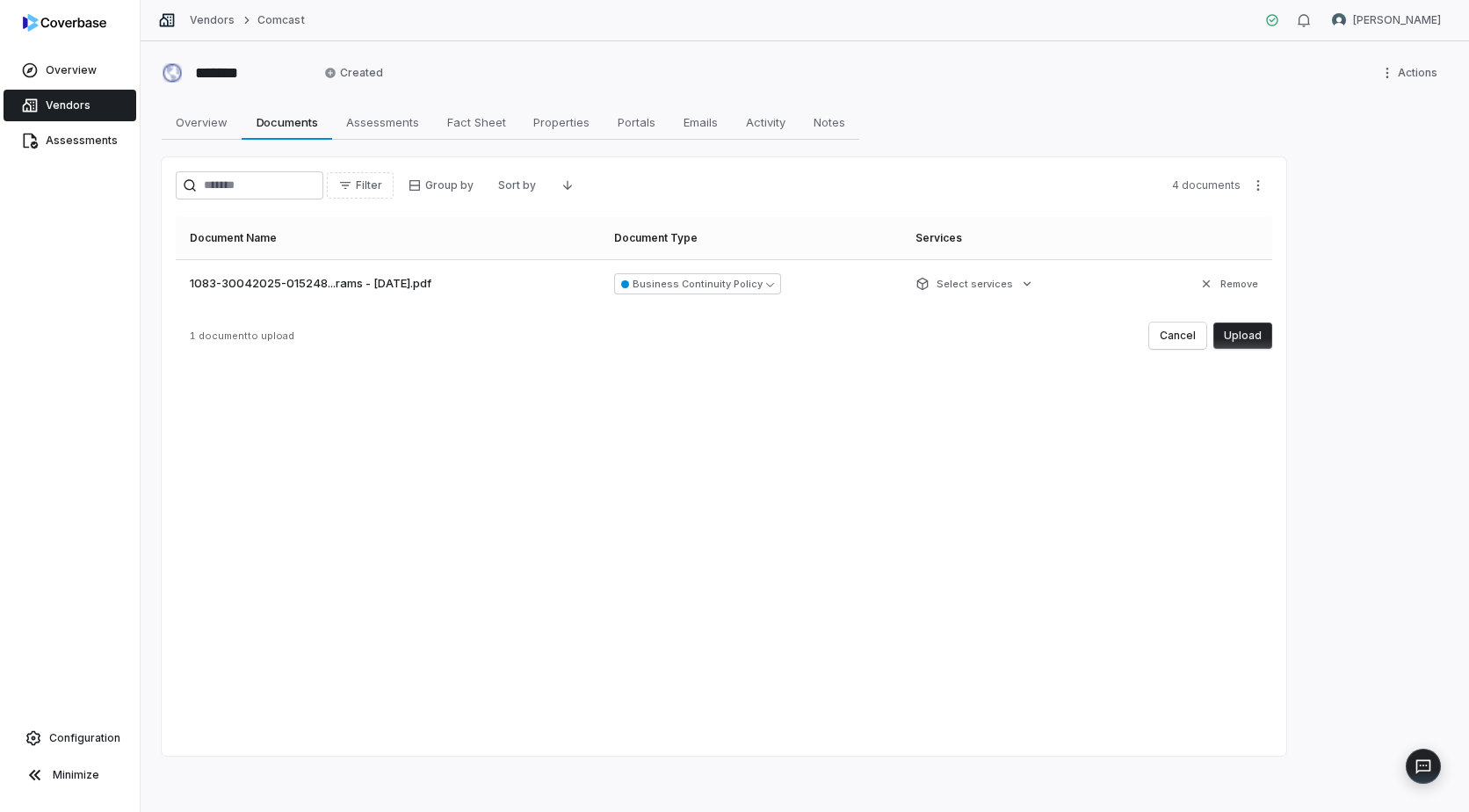
click at [1240, 335] on button "Upload" at bounding box center [1243, 336] width 59 height 26
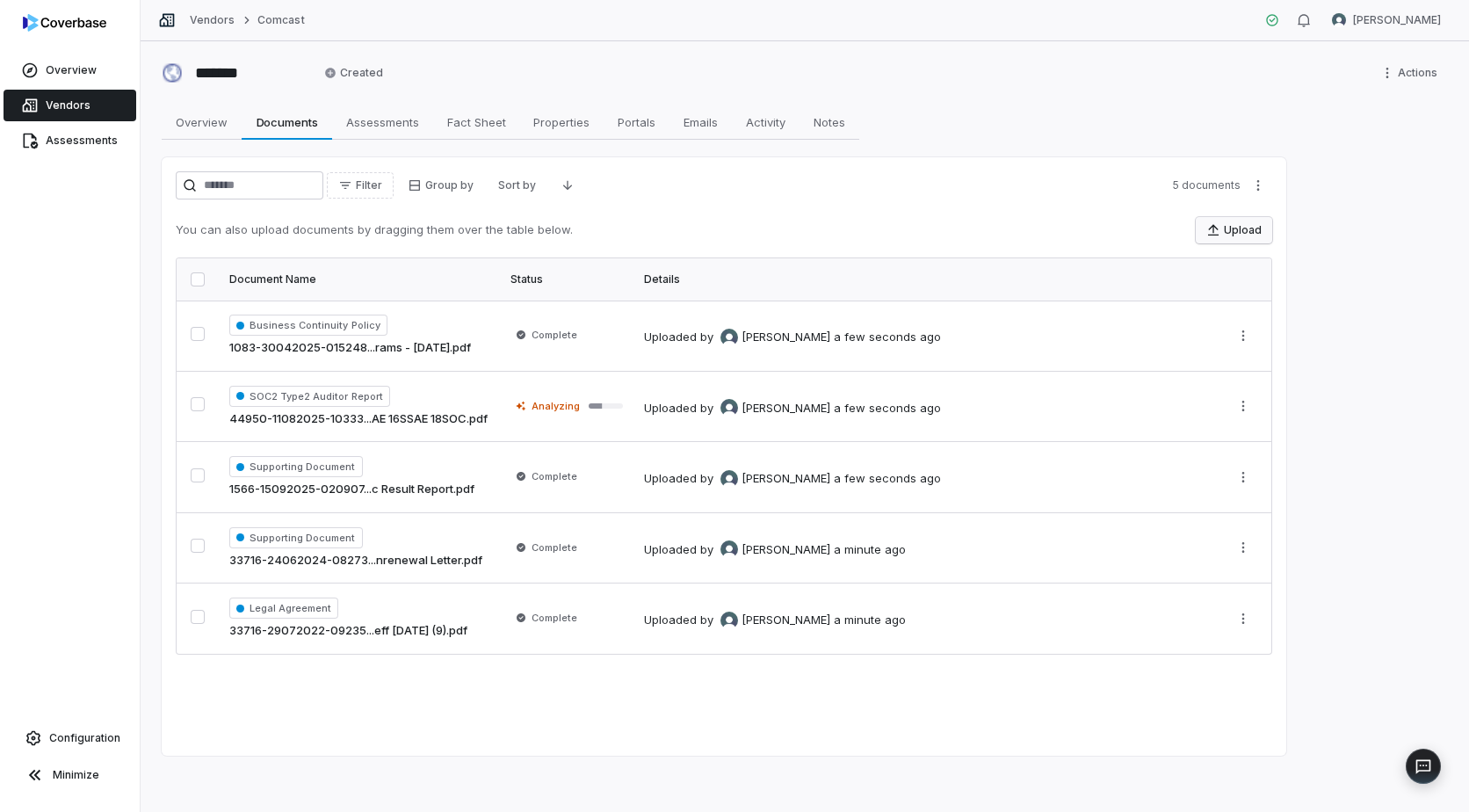
click at [1242, 229] on button "Upload" at bounding box center [1234, 231] width 76 height 26
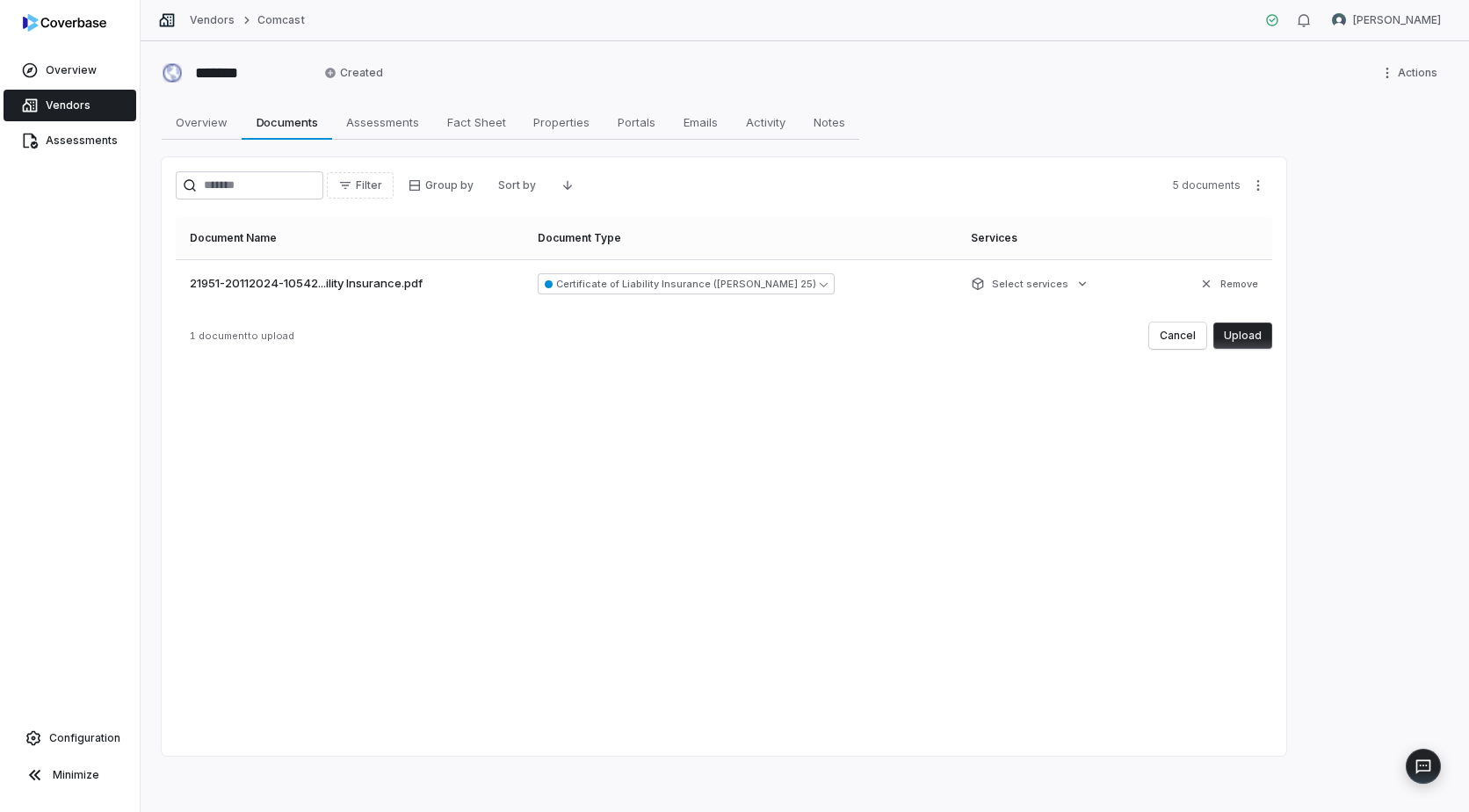
click at [1245, 337] on button "Upload" at bounding box center [1243, 336] width 59 height 26
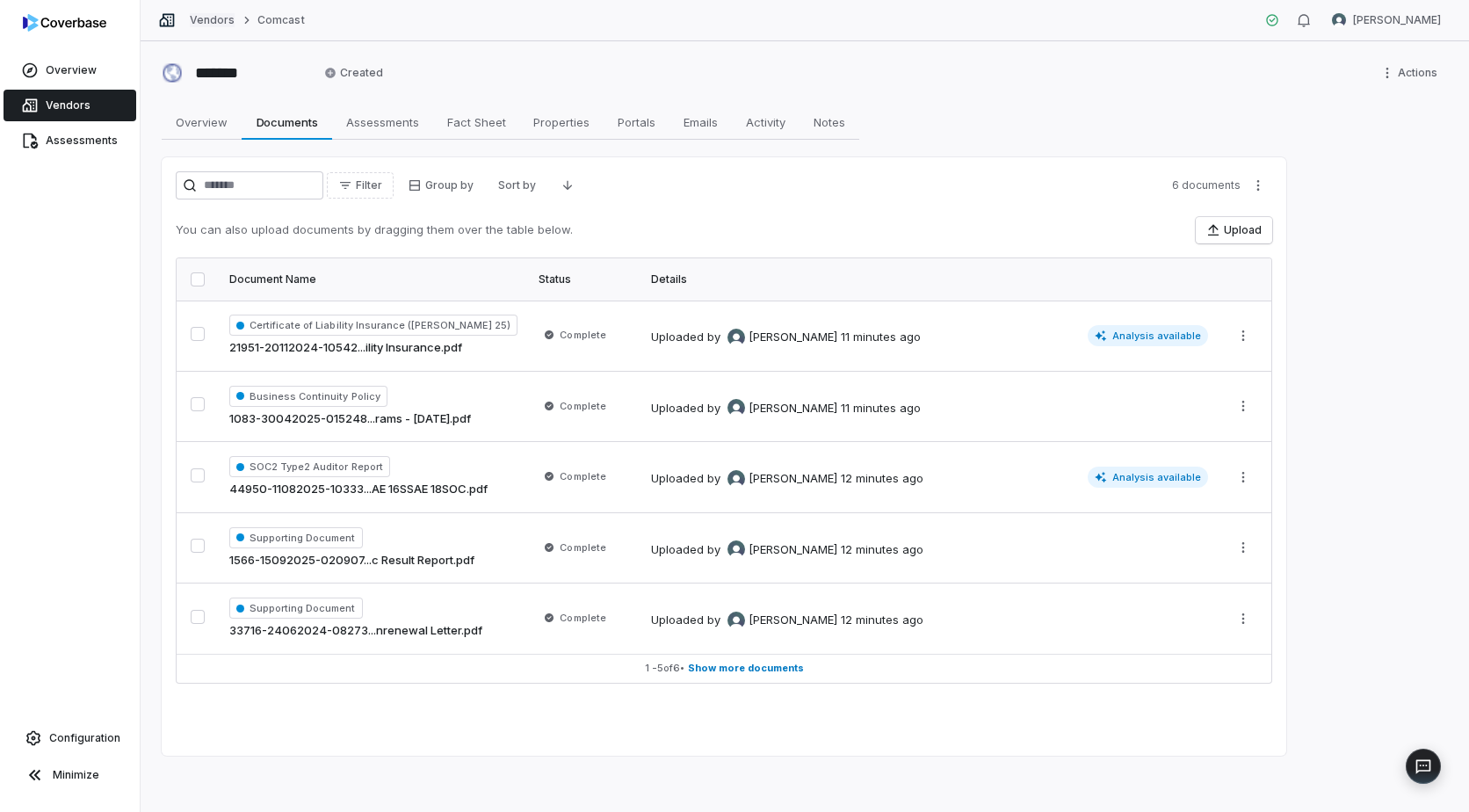
click at [211, 18] on link "Vendors" at bounding box center [213, 20] width 45 height 14
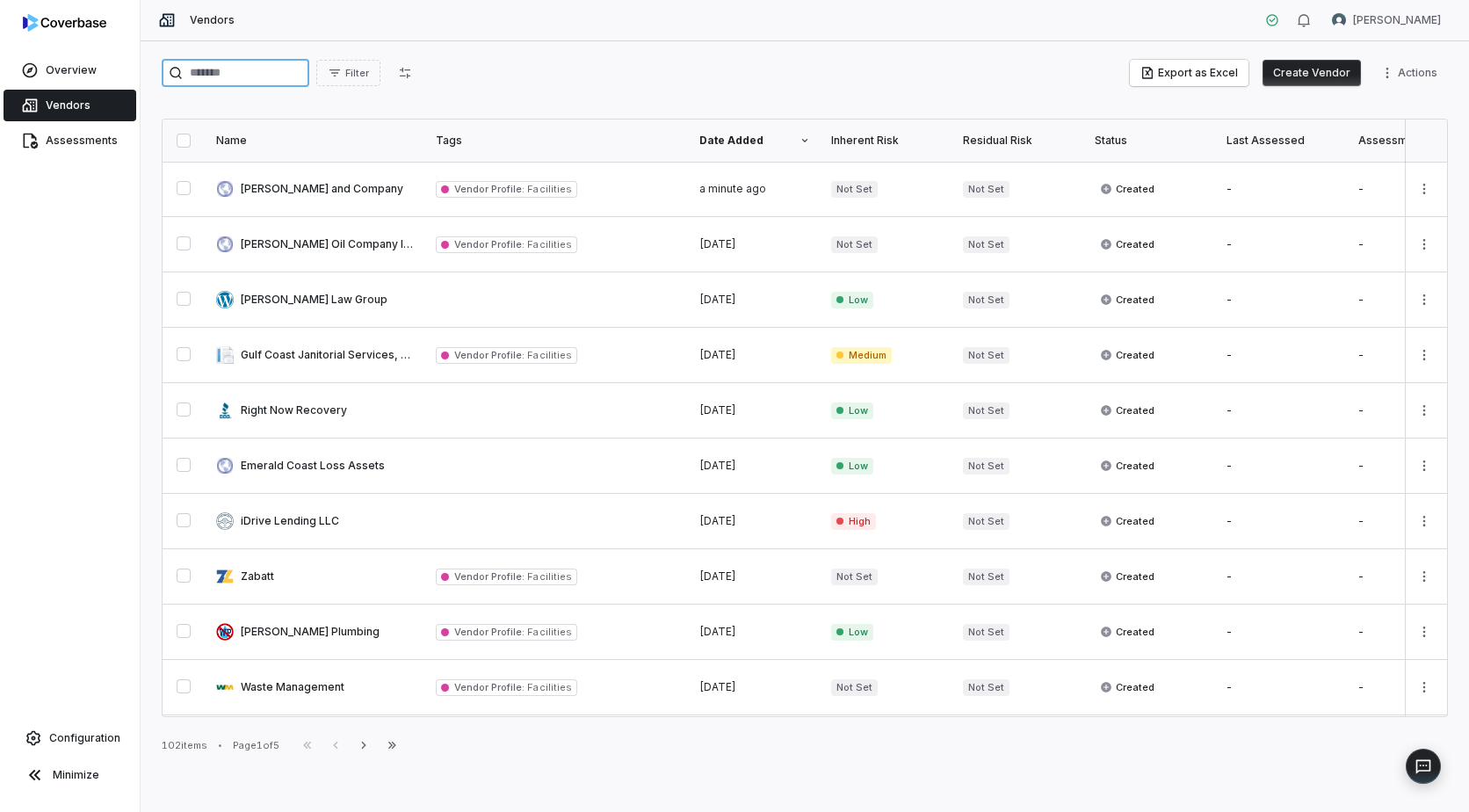
click at [212, 74] on input "search" at bounding box center [235, 73] width 148 height 28
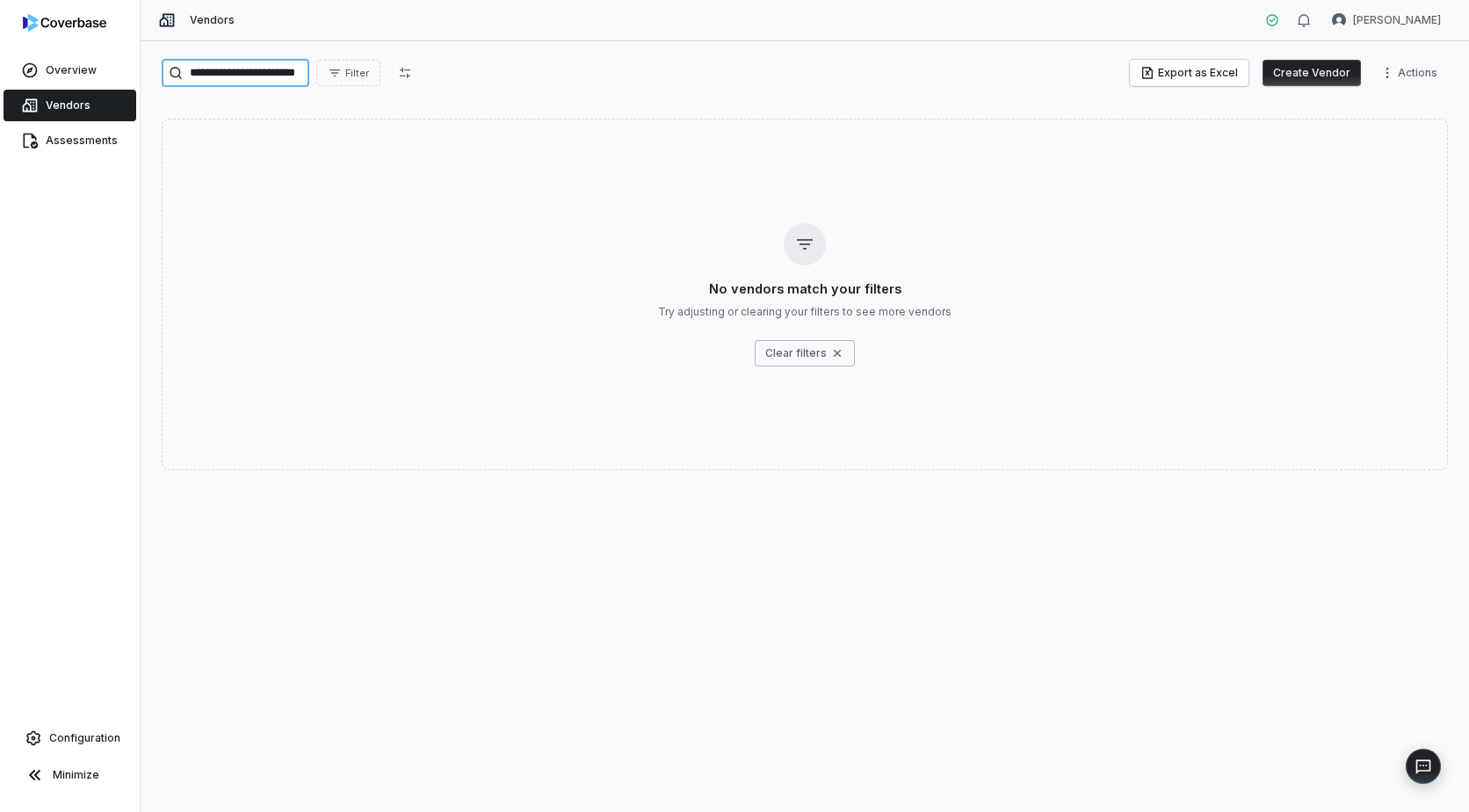
type input "**********"
click at [48, 108] on span "Vendors" at bounding box center [69, 105] width 45 height 14
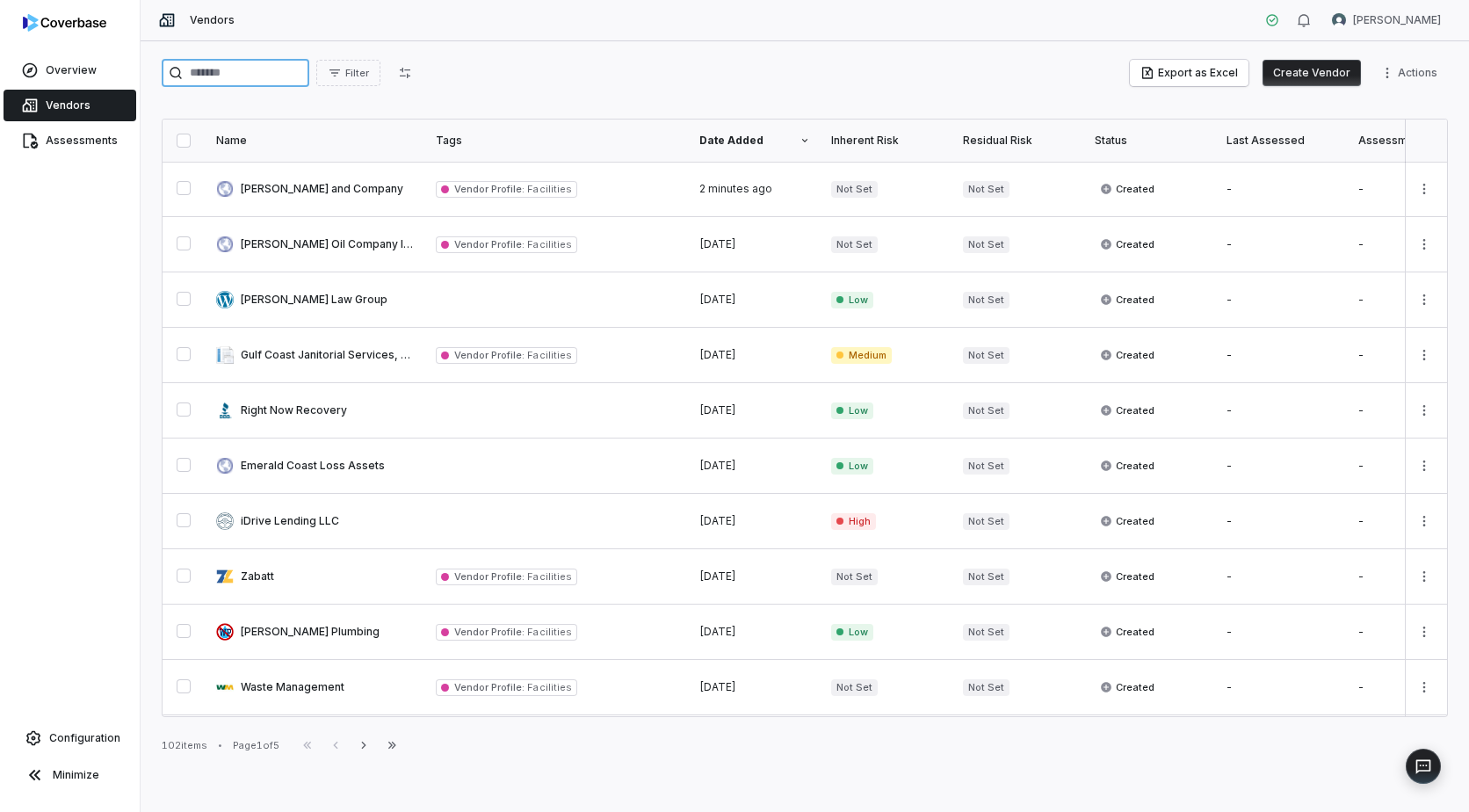
click at [251, 83] on input "search" at bounding box center [235, 73] width 148 height 28
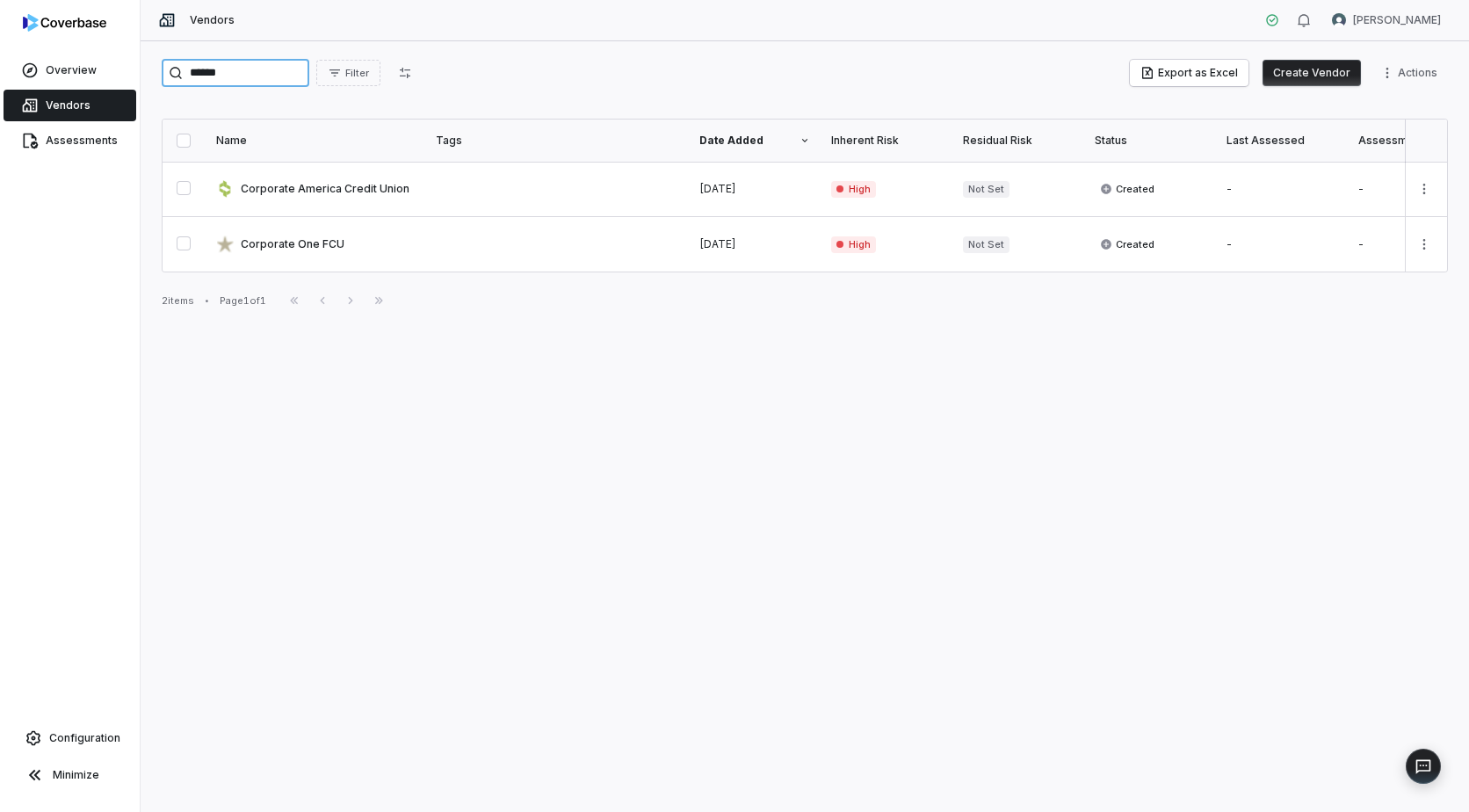
click at [229, 73] on input "******" at bounding box center [235, 73] width 148 height 28
type input "***"
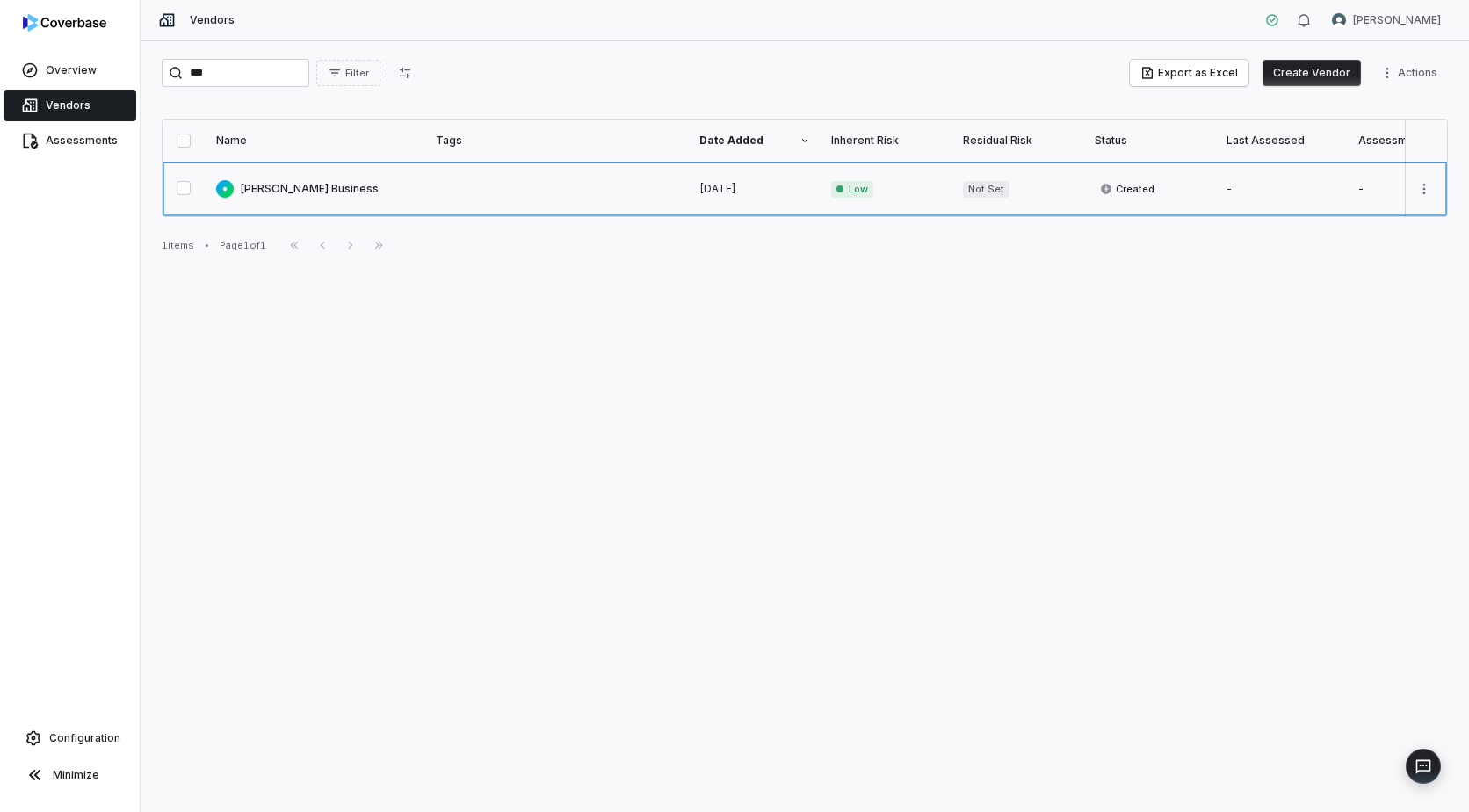
click at [279, 187] on link at bounding box center [315, 189] width 219 height 55
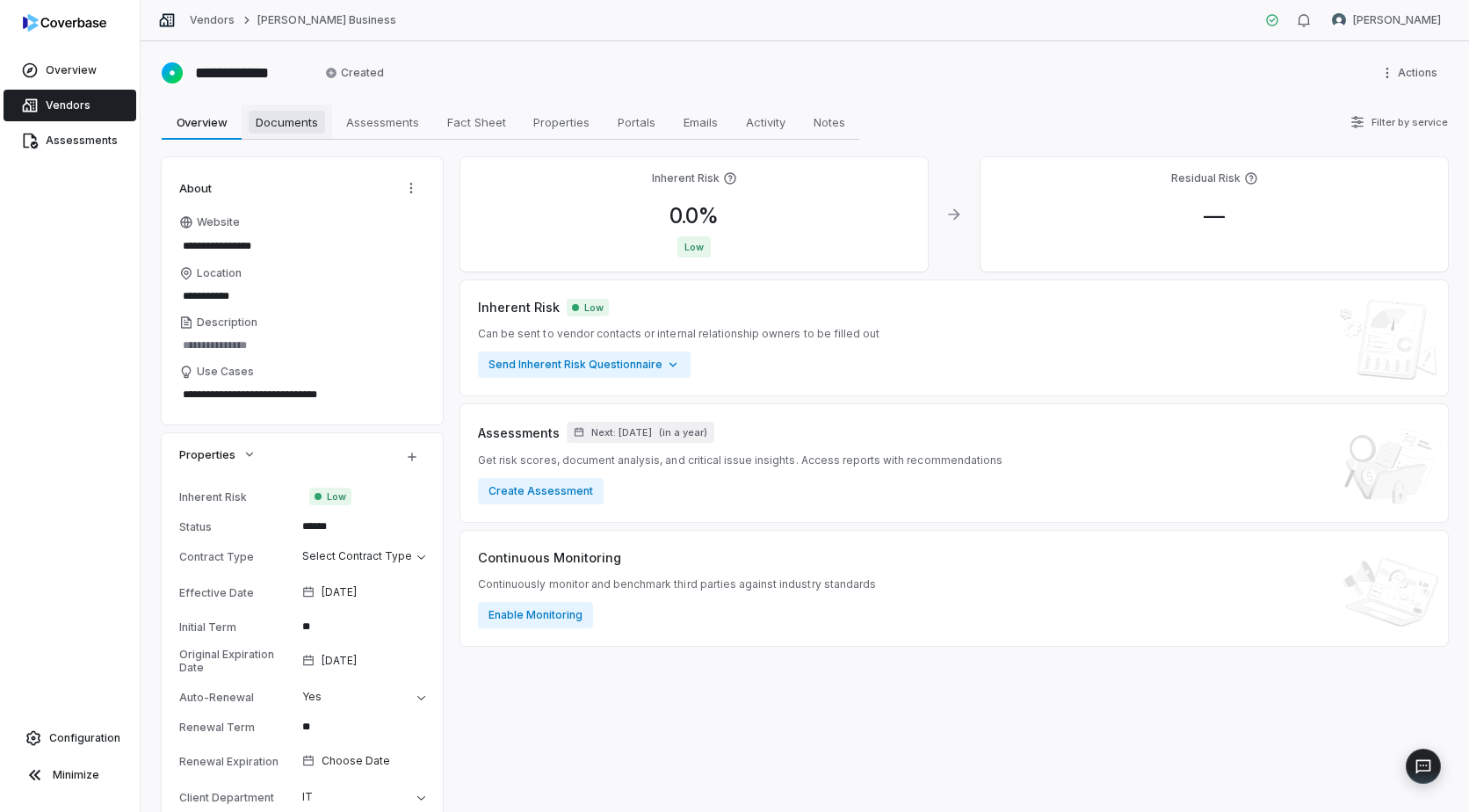
click at [282, 122] on span "Documents" at bounding box center [286, 122] width 76 height 23
type textarea "*"
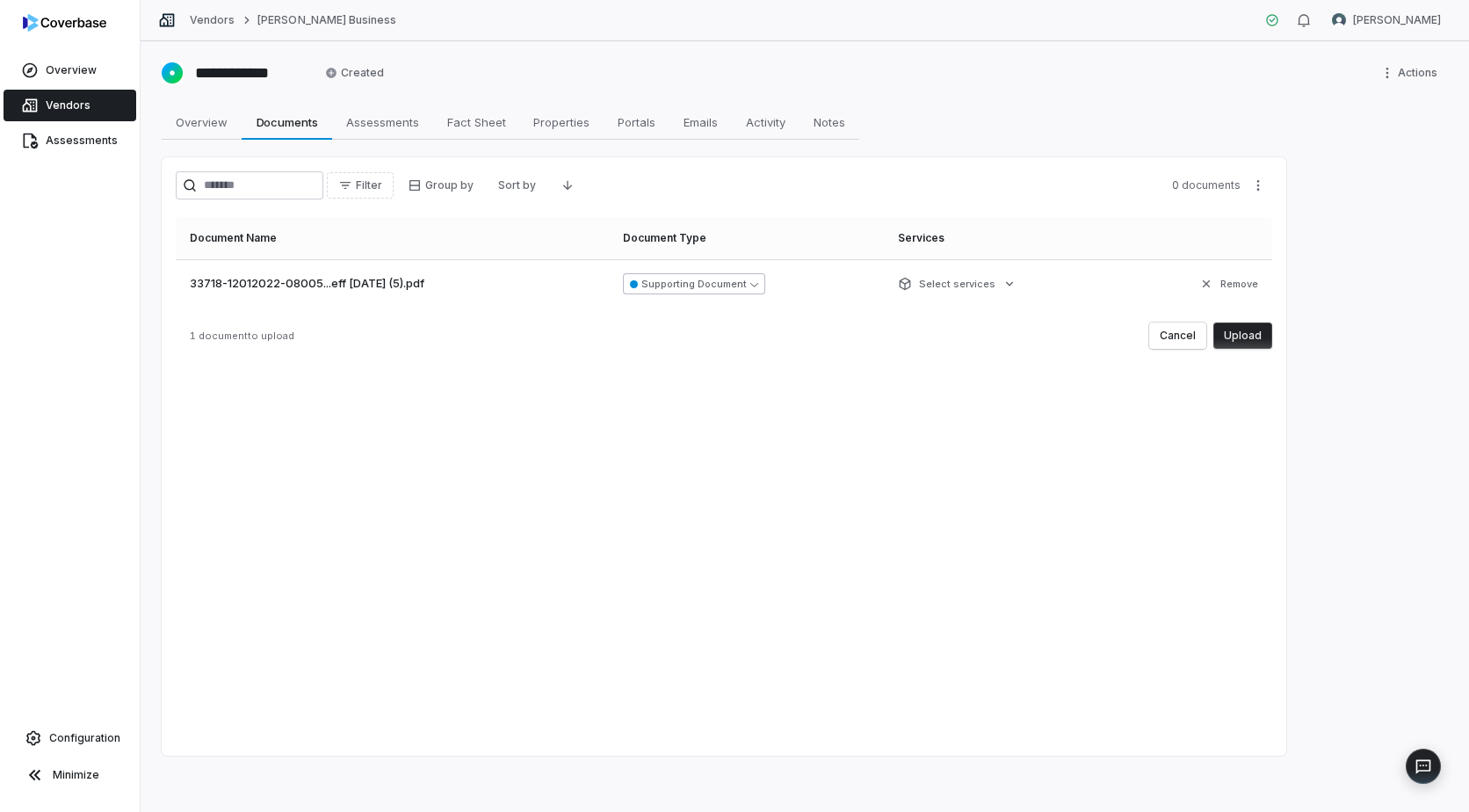
click at [733, 285] on button "Supporting Document" at bounding box center [694, 283] width 142 height 21
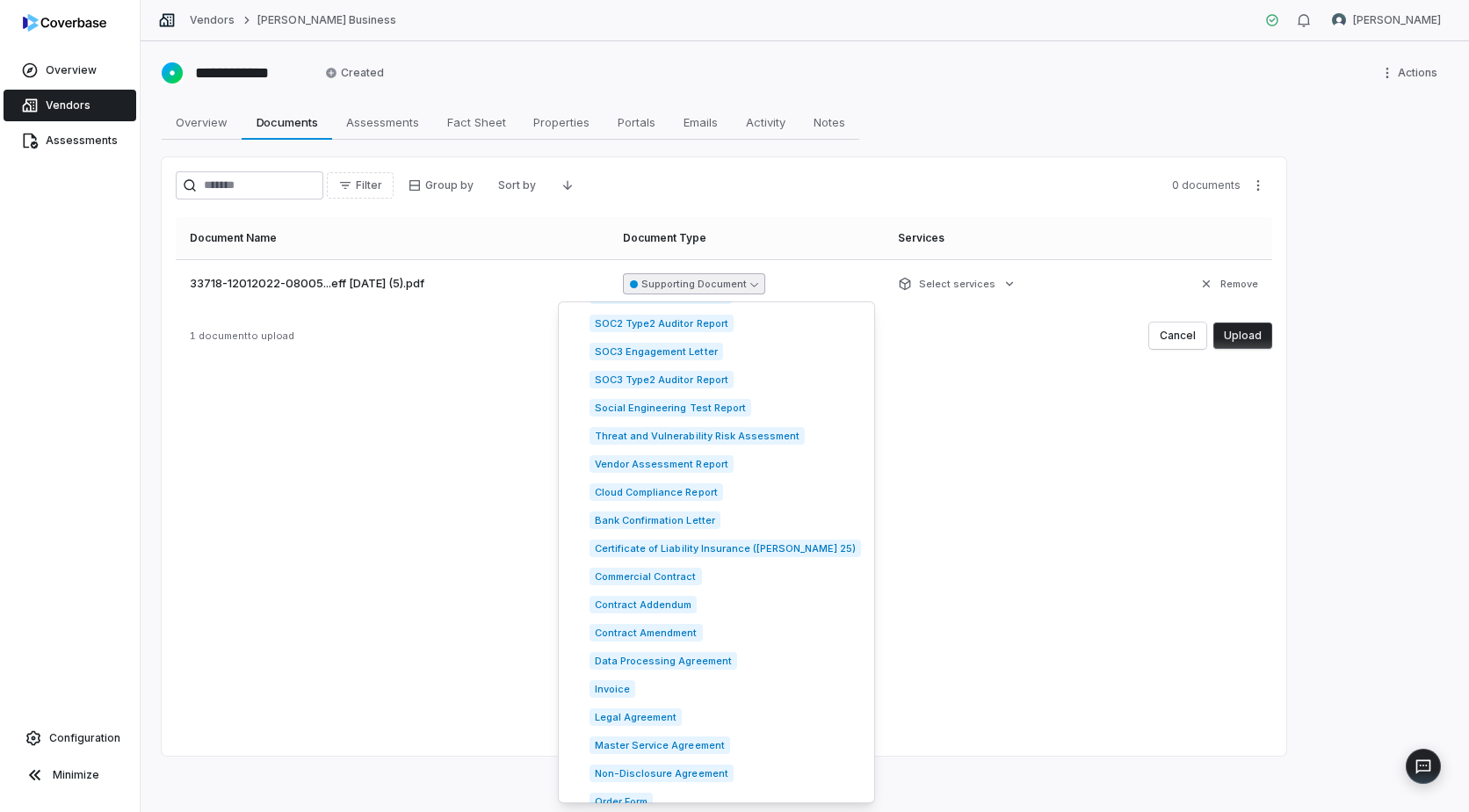
scroll to position [439, 0]
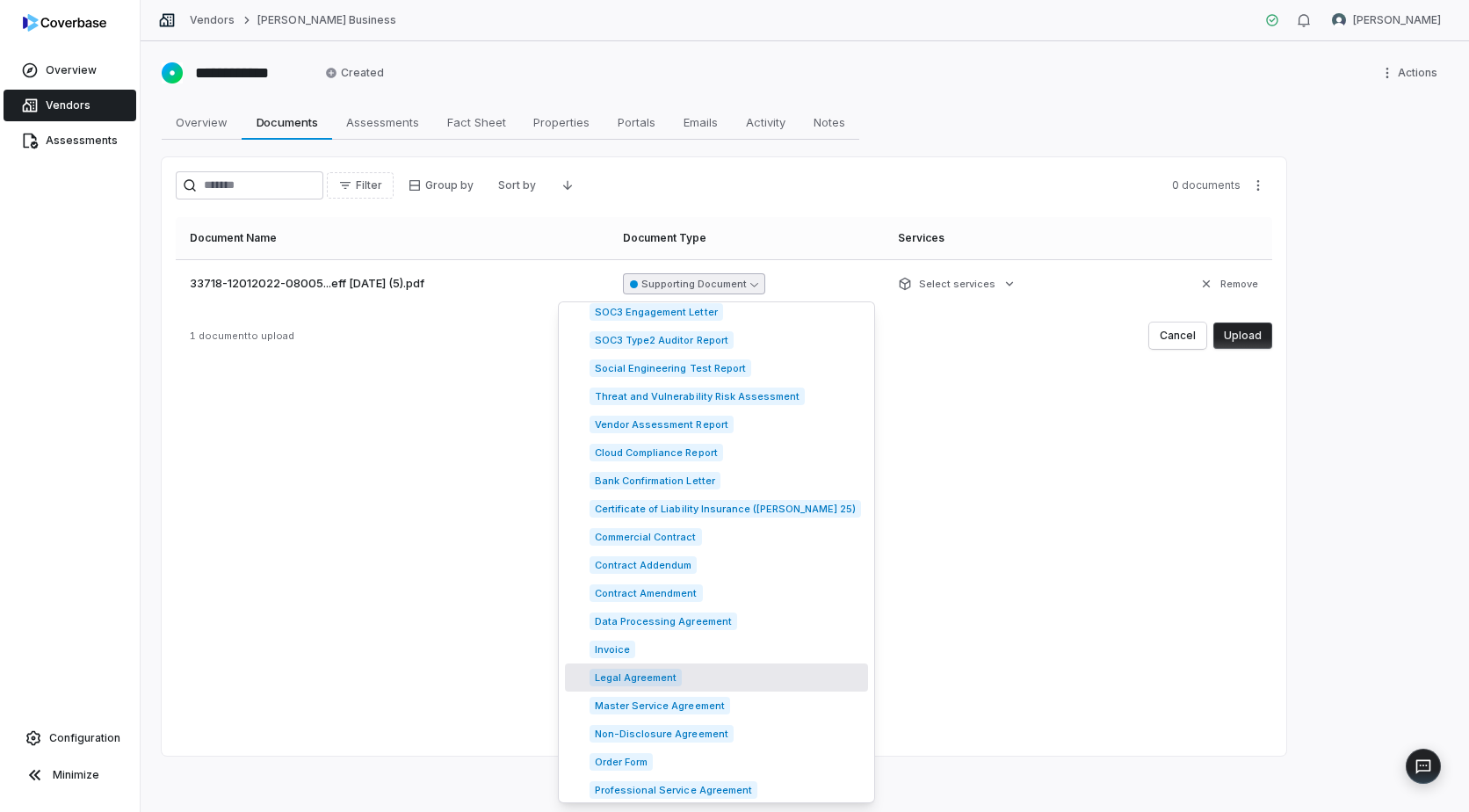
click at [627, 674] on span "Legal Agreement" at bounding box center [636, 677] width 92 height 18
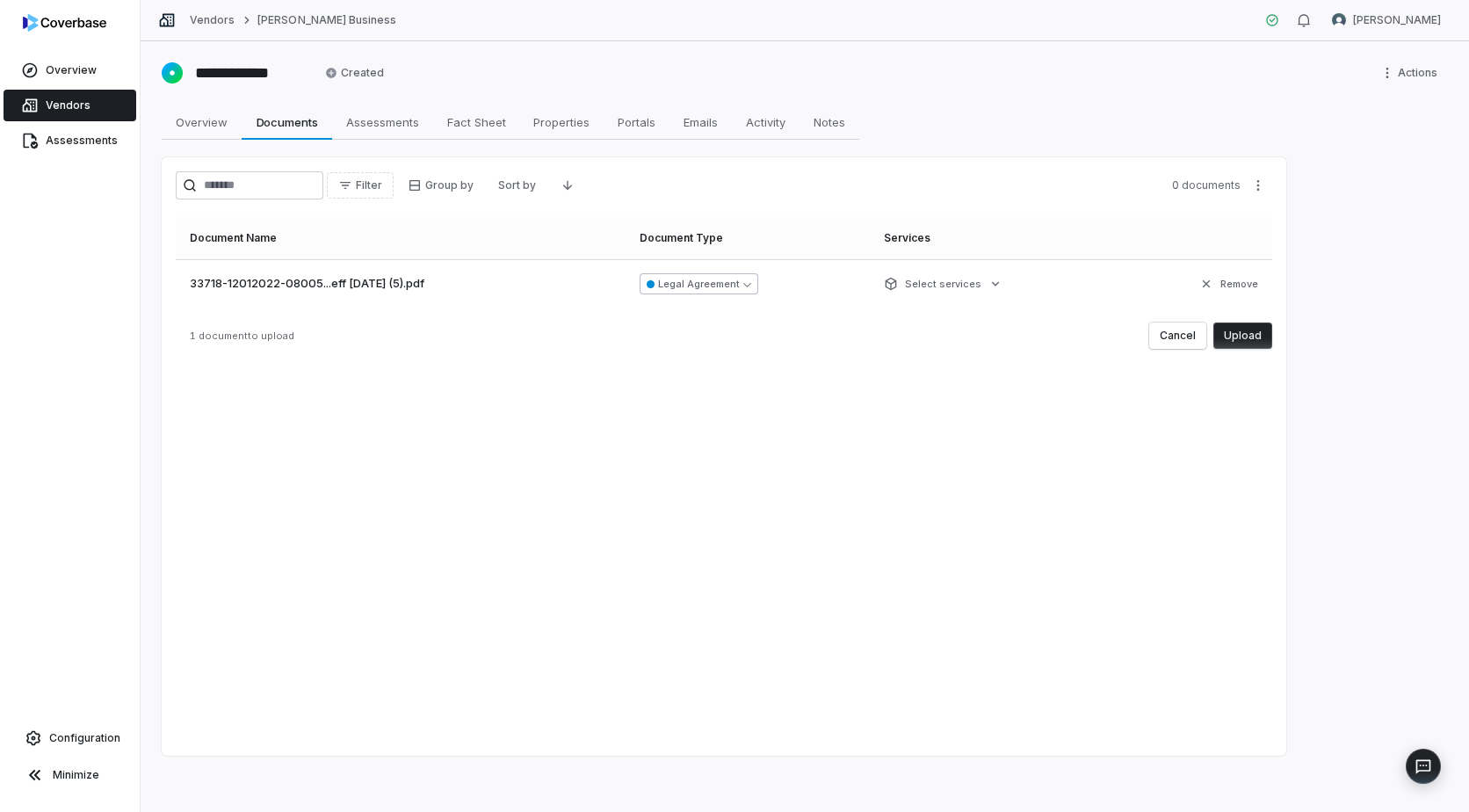
click at [749, 289] on button "Legal Agreement" at bounding box center [699, 283] width 119 height 21
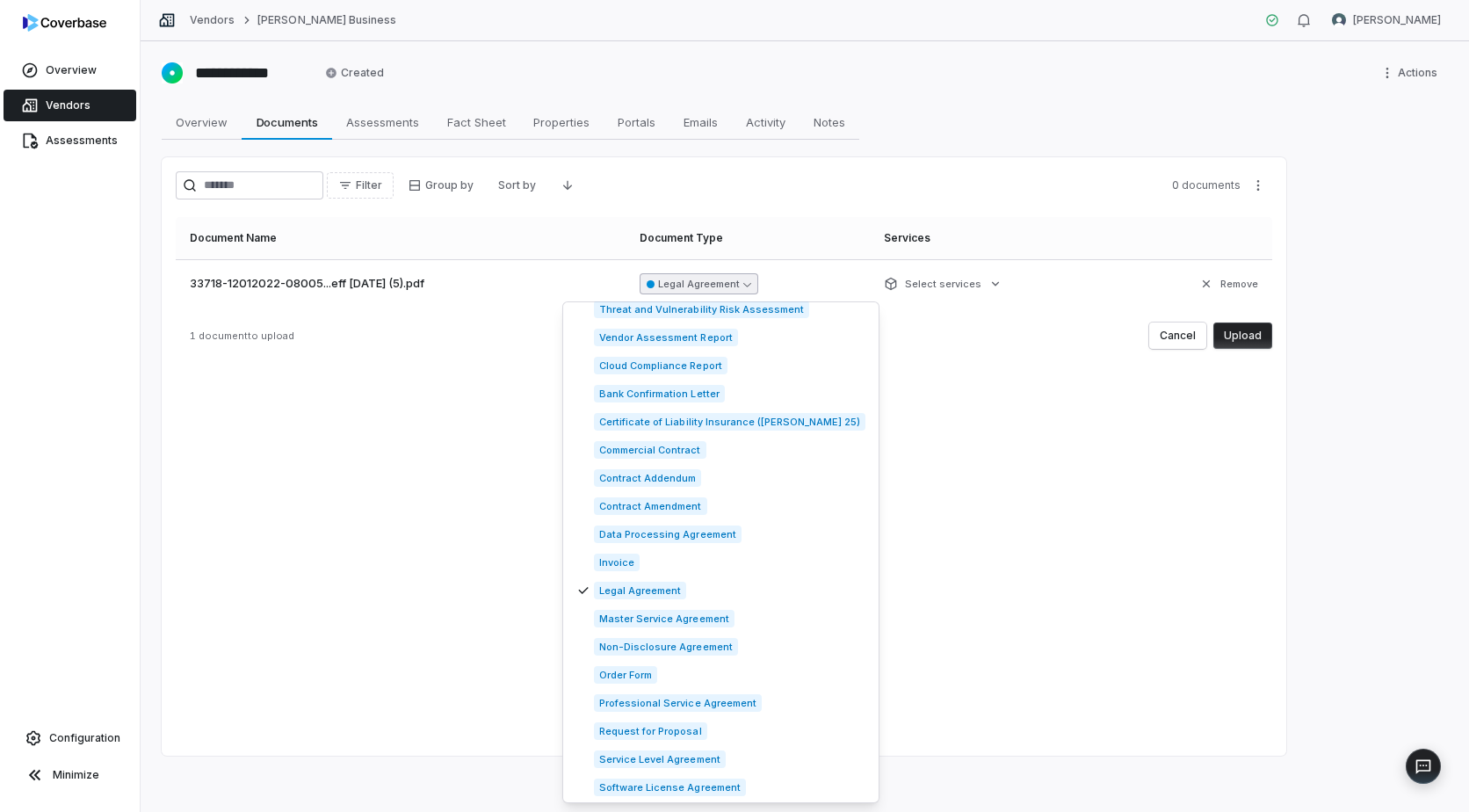
scroll to position [527, 0]
click at [646, 699] on span "Professional Service Agreement" at bounding box center [678, 702] width 168 height 18
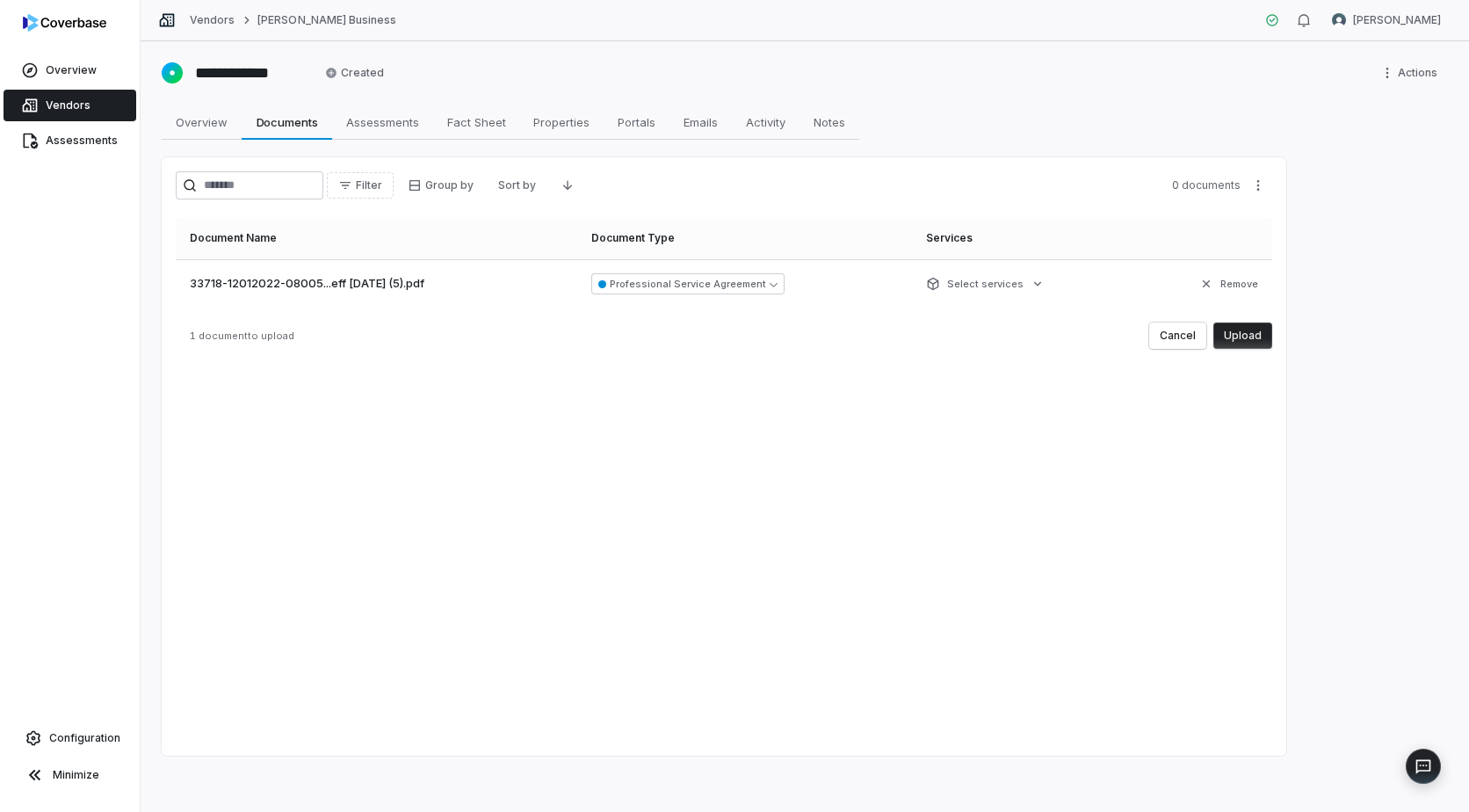
click at [1241, 332] on button "Upload" at bounding box center [1243, 336] width 59 height 26
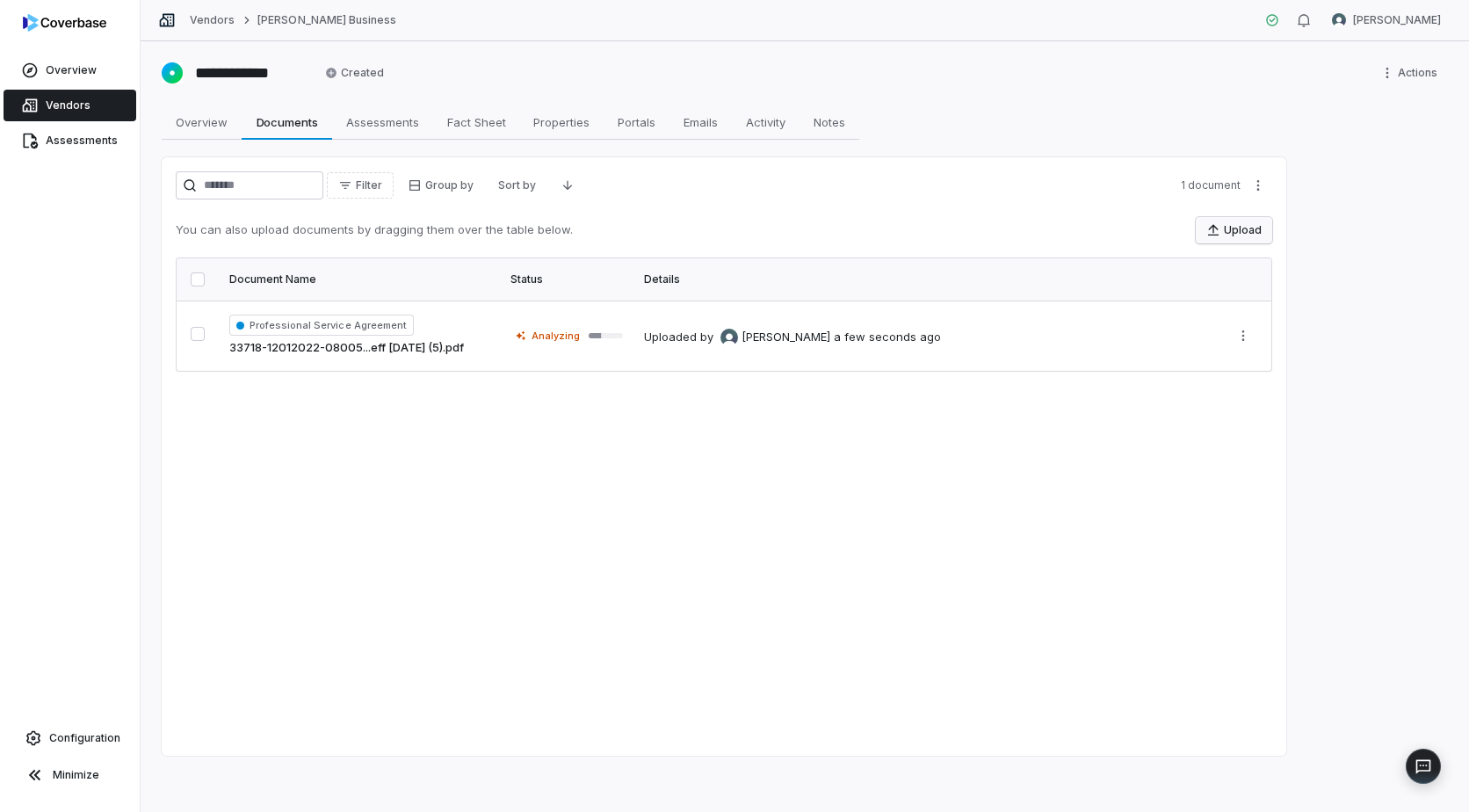
click at [1242, 226] on button "Upload" at bounding box center [1234, 231] width 76 height 26
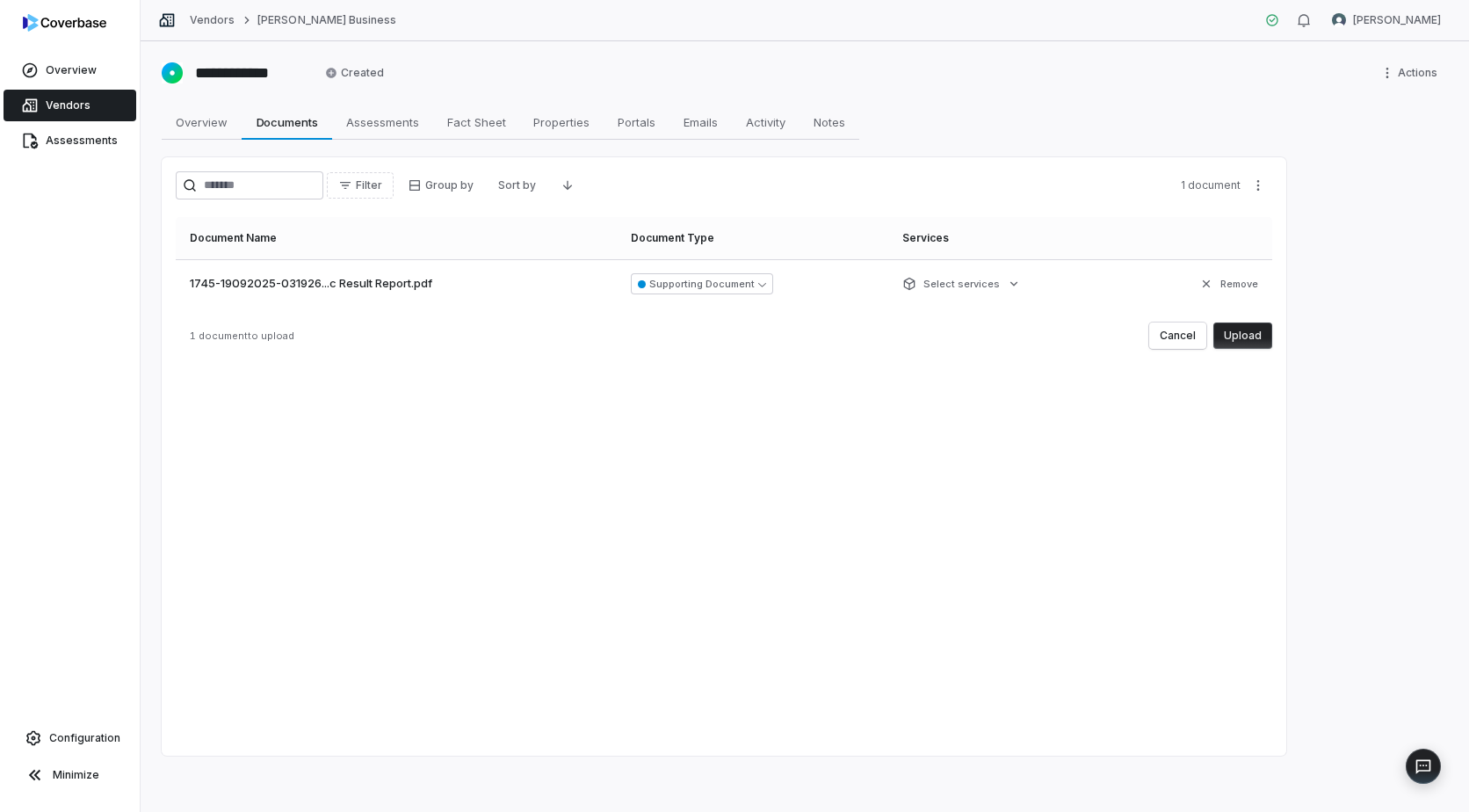
click at [1235, 332] on button "Upload" at bounding box center [1243, 336] width 59 height 26
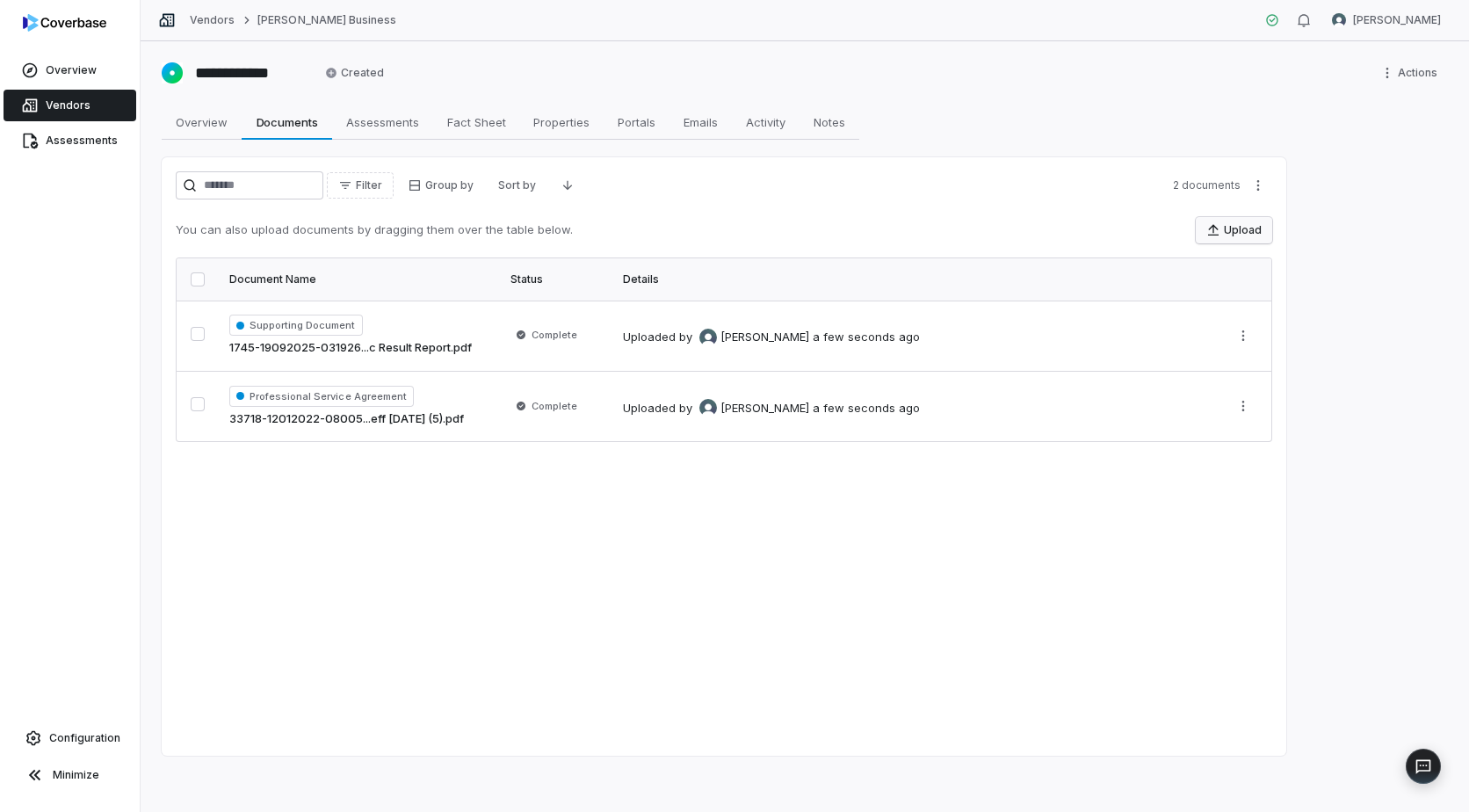
click at [1219, 230] on icon "button" at bounding box center [1213, 230] width 10 height 11
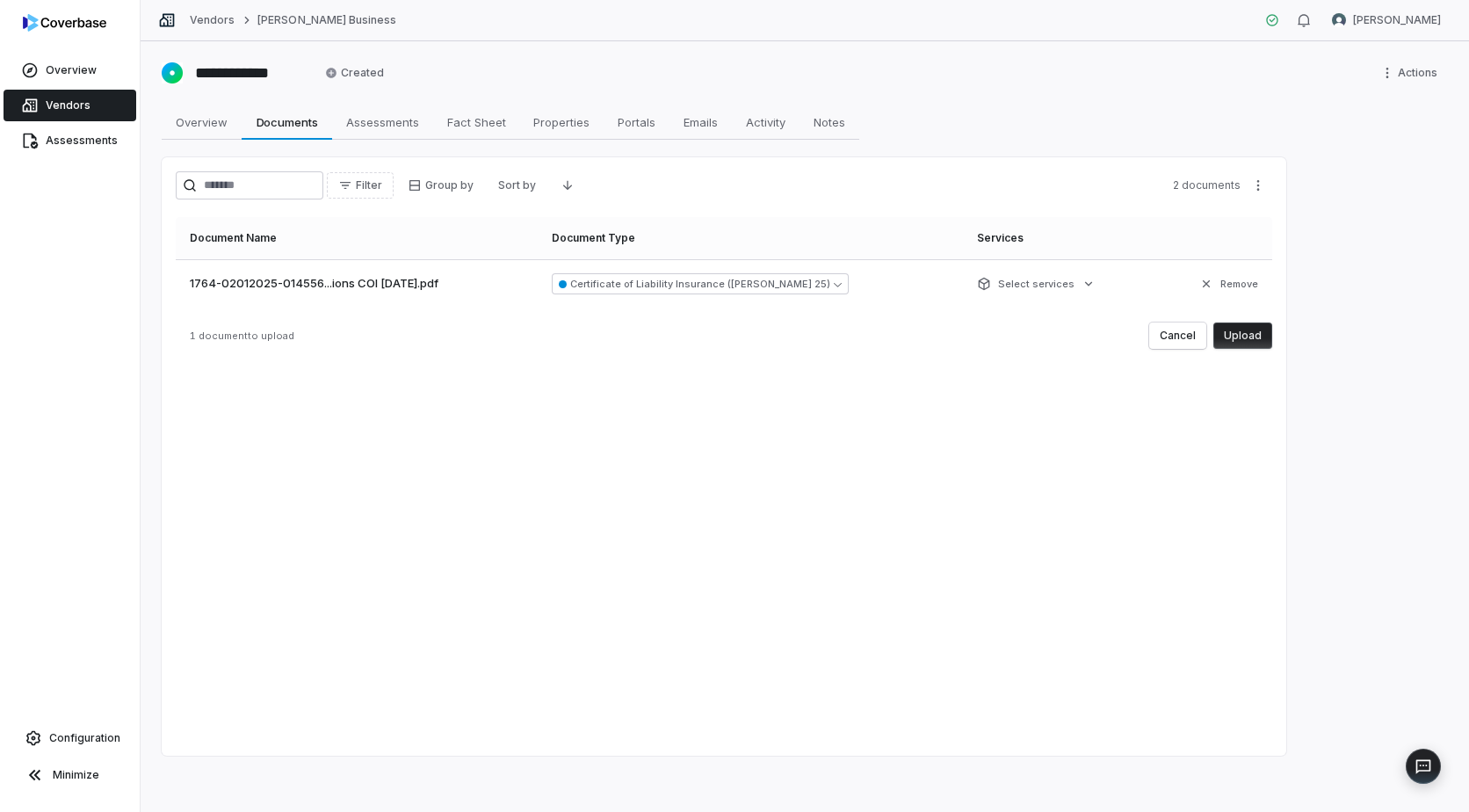
click at [1245, 337] on button "Upload" at bounding box center [1243, 336] width 59 height 26
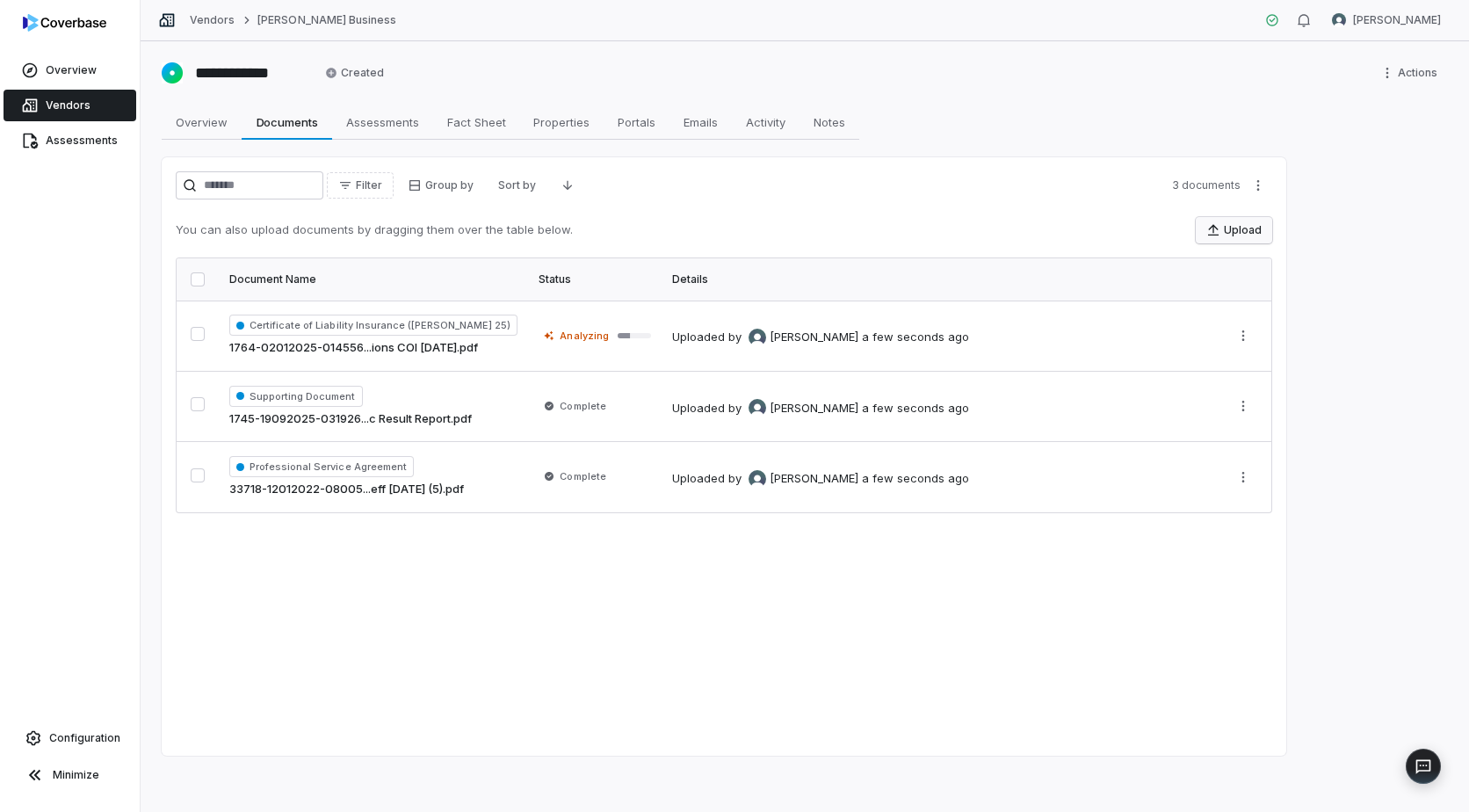
click at [1237, 232] on button "Upload" at bounding box center [1234, 231] width 76 height 26
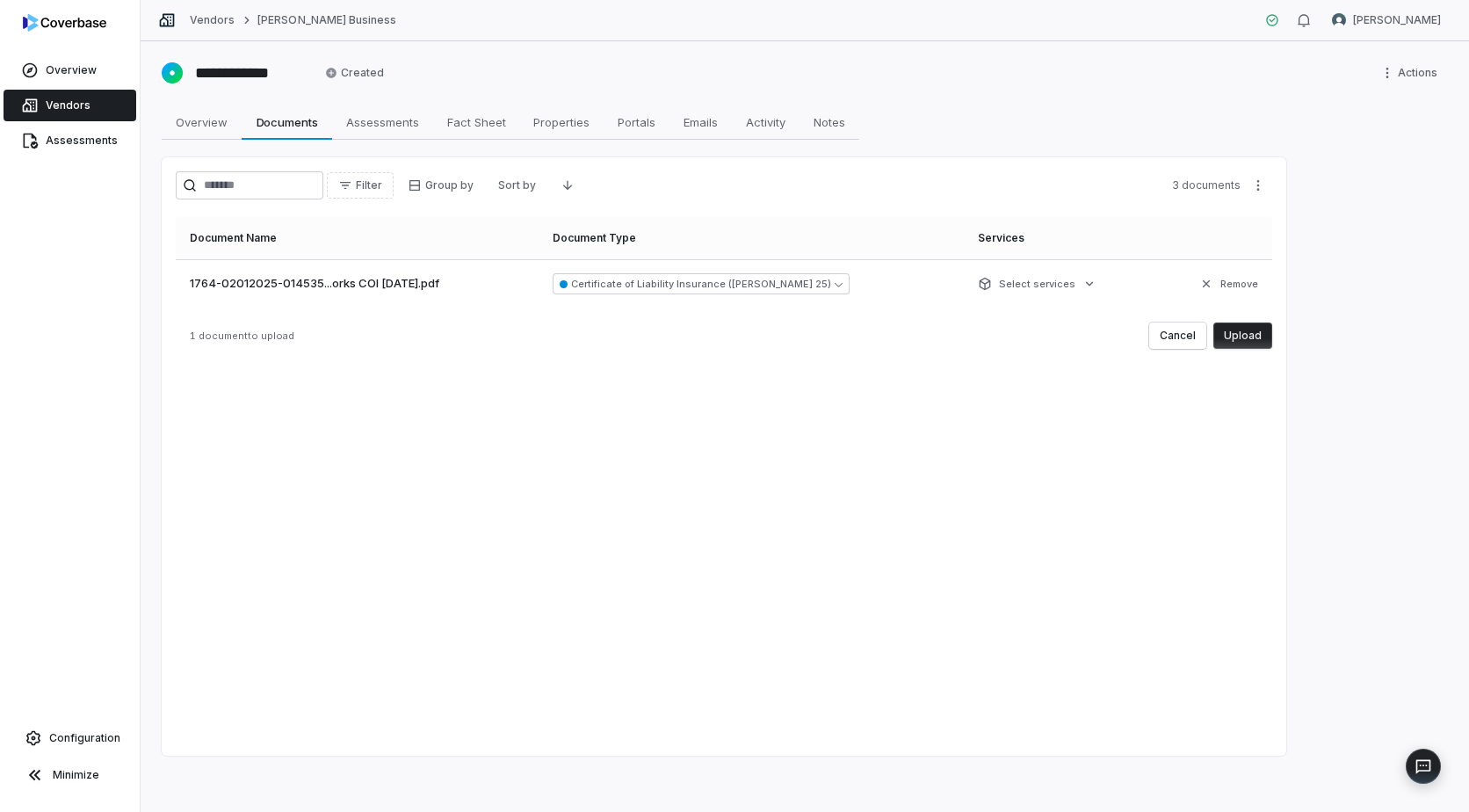
click at [1235, 323] on button "Upload" at bounding box center [1243, 336] width 59 height 26
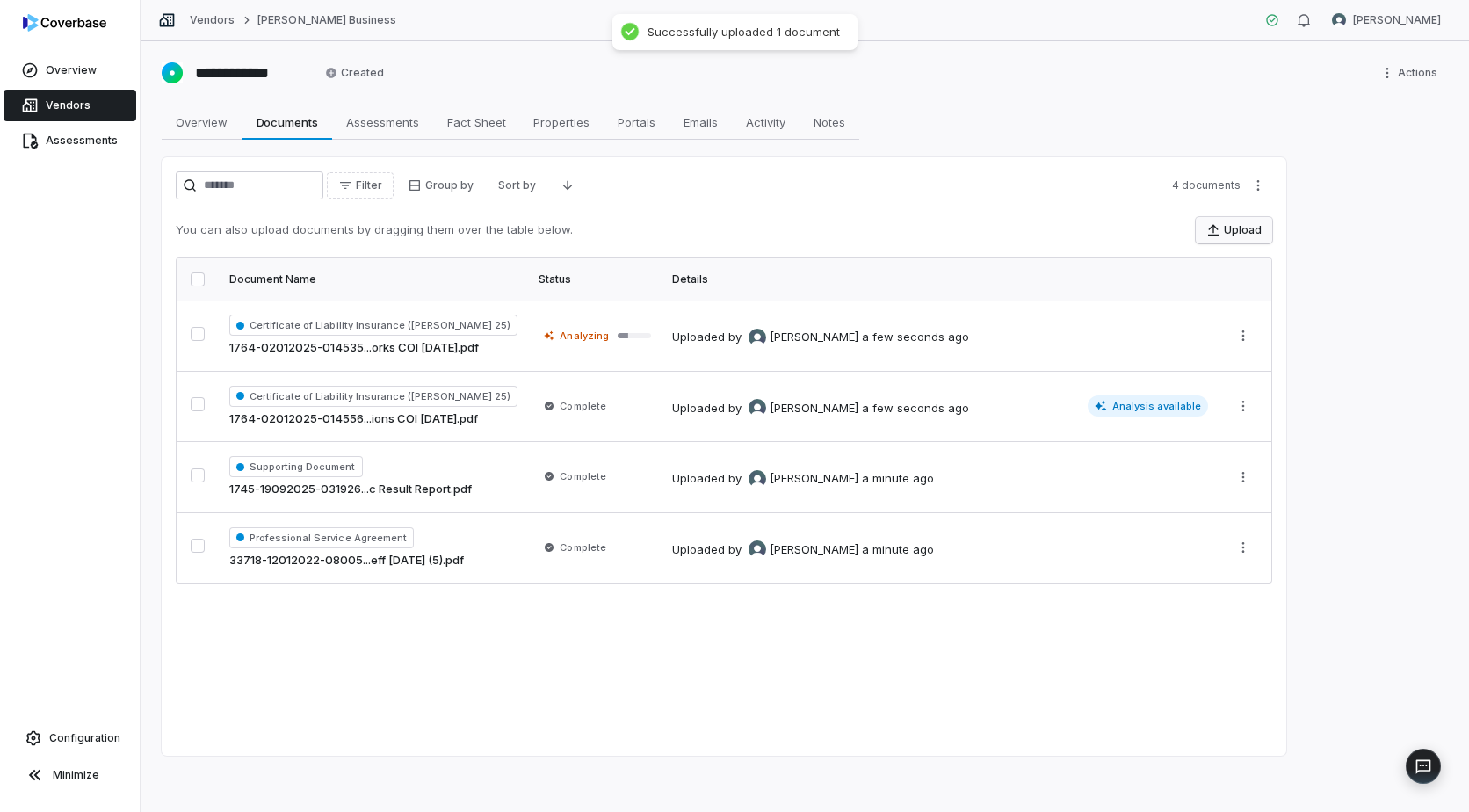
click at [1229, 226] on button "Upload" at bounding box center [1234, 231] width 76 height 26
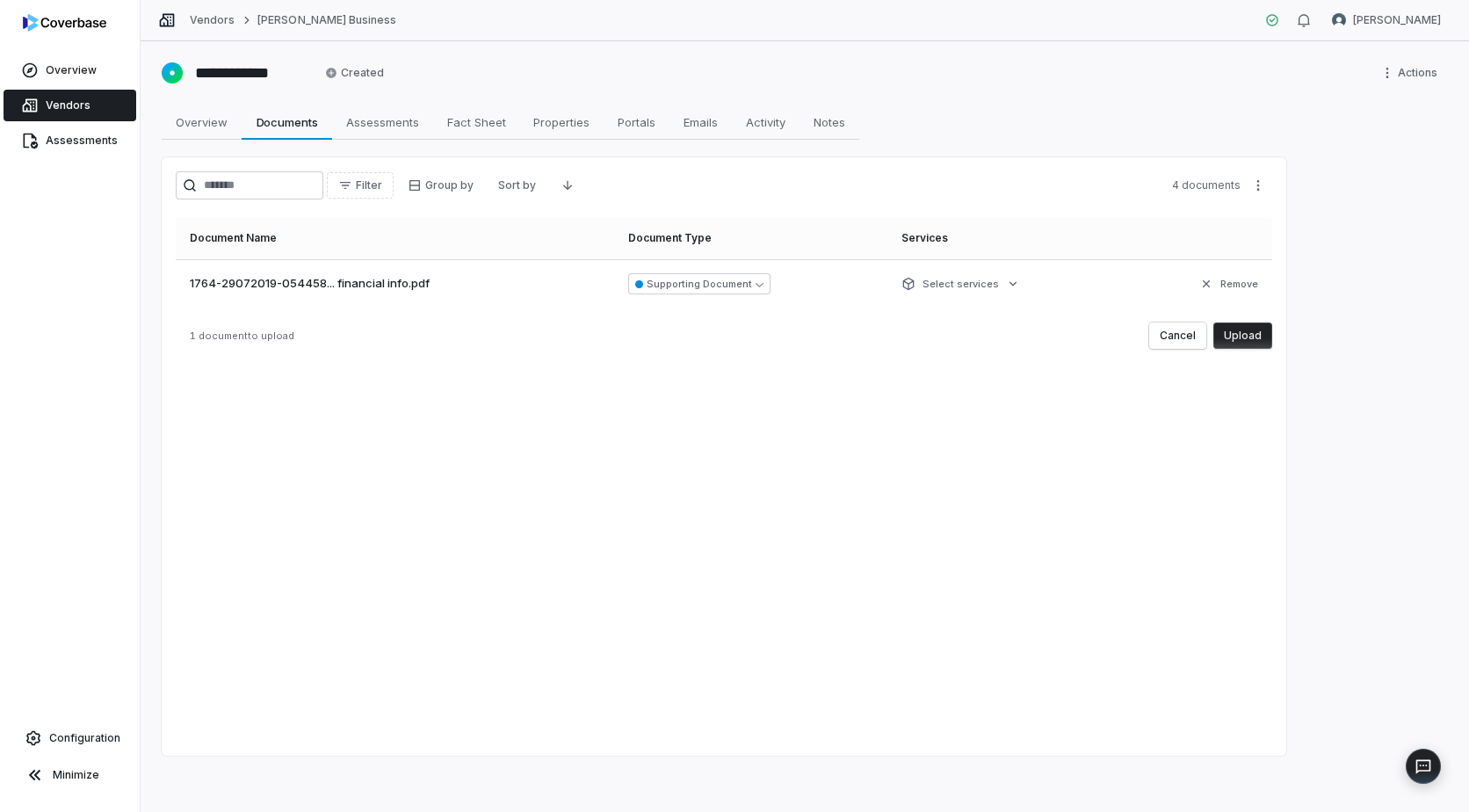
click at [1239, 330] on button "Upload" at bounding box center [1243, 336] width 59 height 26
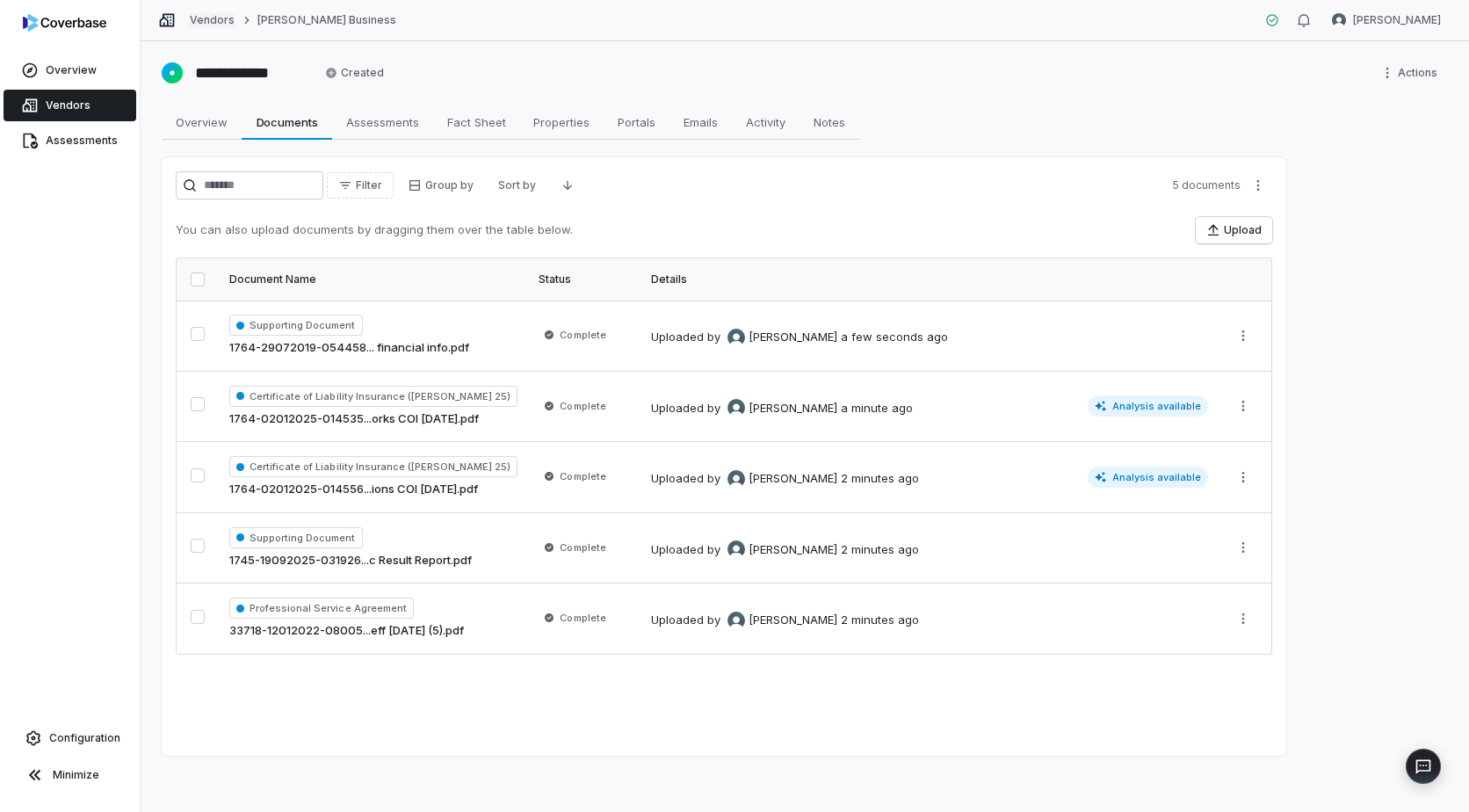
click at [208, 19] on link "Vendors" at bounding box center [213, 20] width 45 height 14
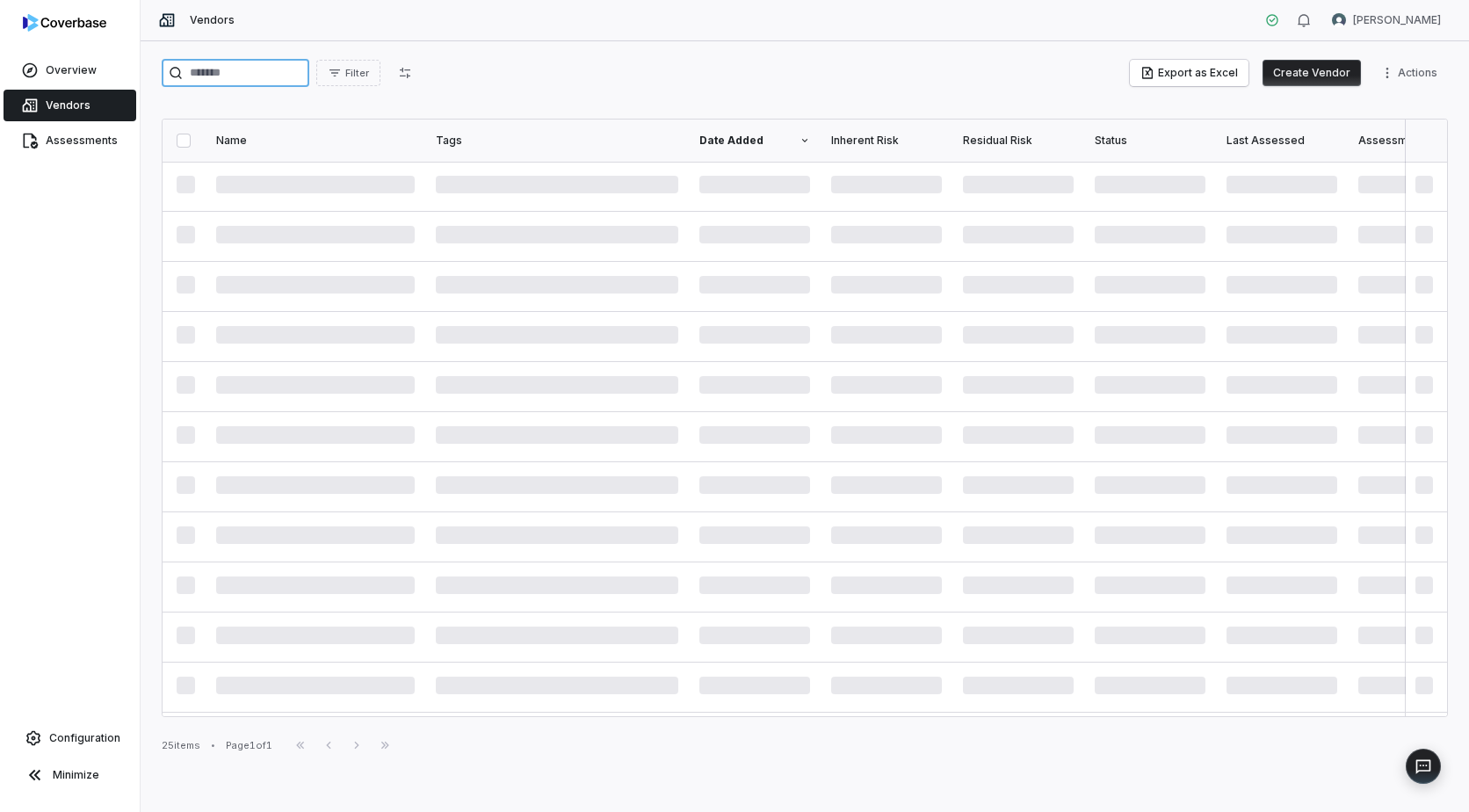
click at [224, 81] on input "search" at bounding box center [235, 73] width 148 height 28
type input "*"
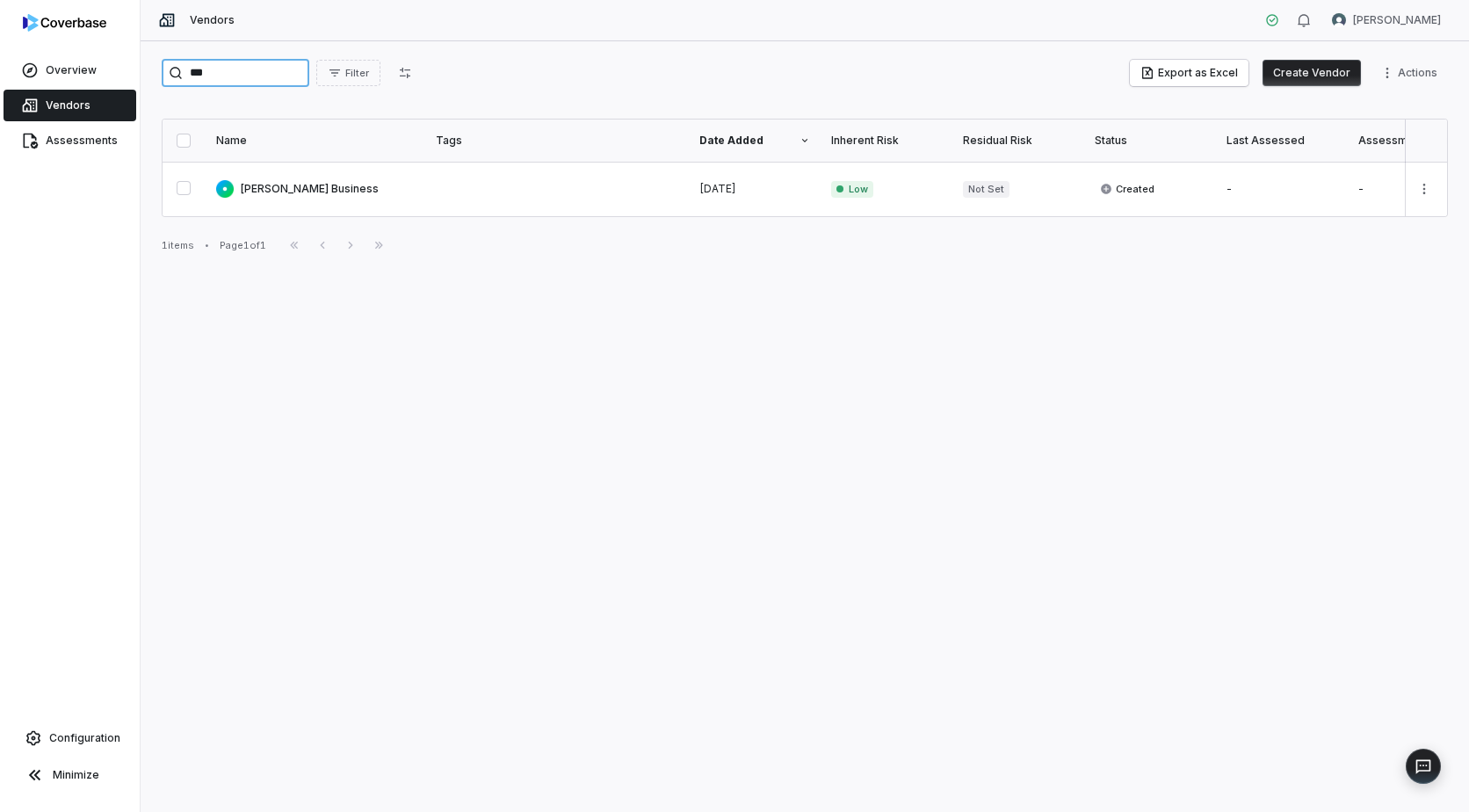
drag, startPoint x: 218, startPoint y: 72, endPoint x: 167, endPoint y: 55, distance: 53.8
click at [169, 56] on div "*** Filter Export as Excel Create Vendor Actions Name Tags Date Added Inherent …" at bounding box center [805, 426] width 1329 height 771
type input "***"
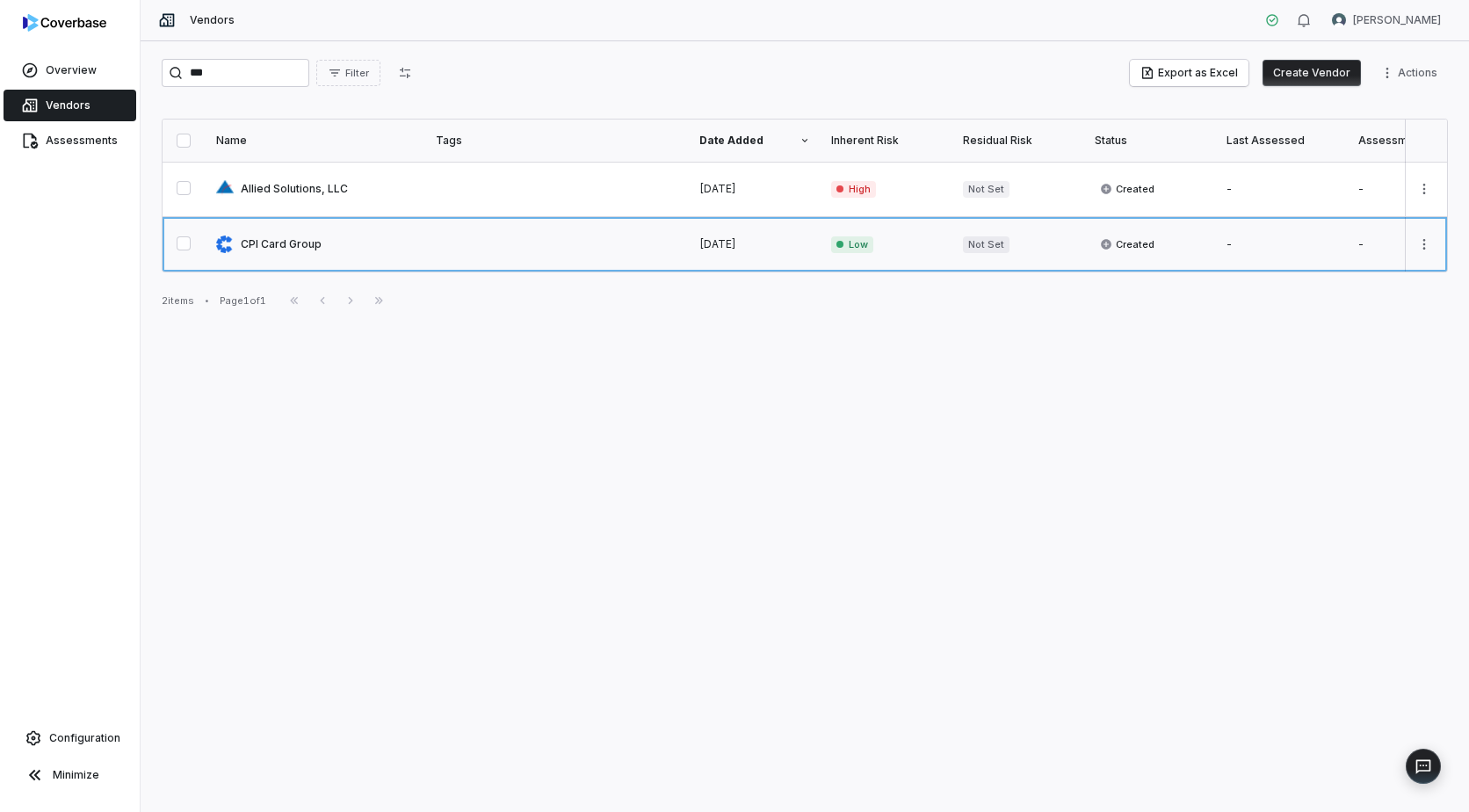
click at [287, 246] on link at bounding box center [315, 245] width 219 height 55
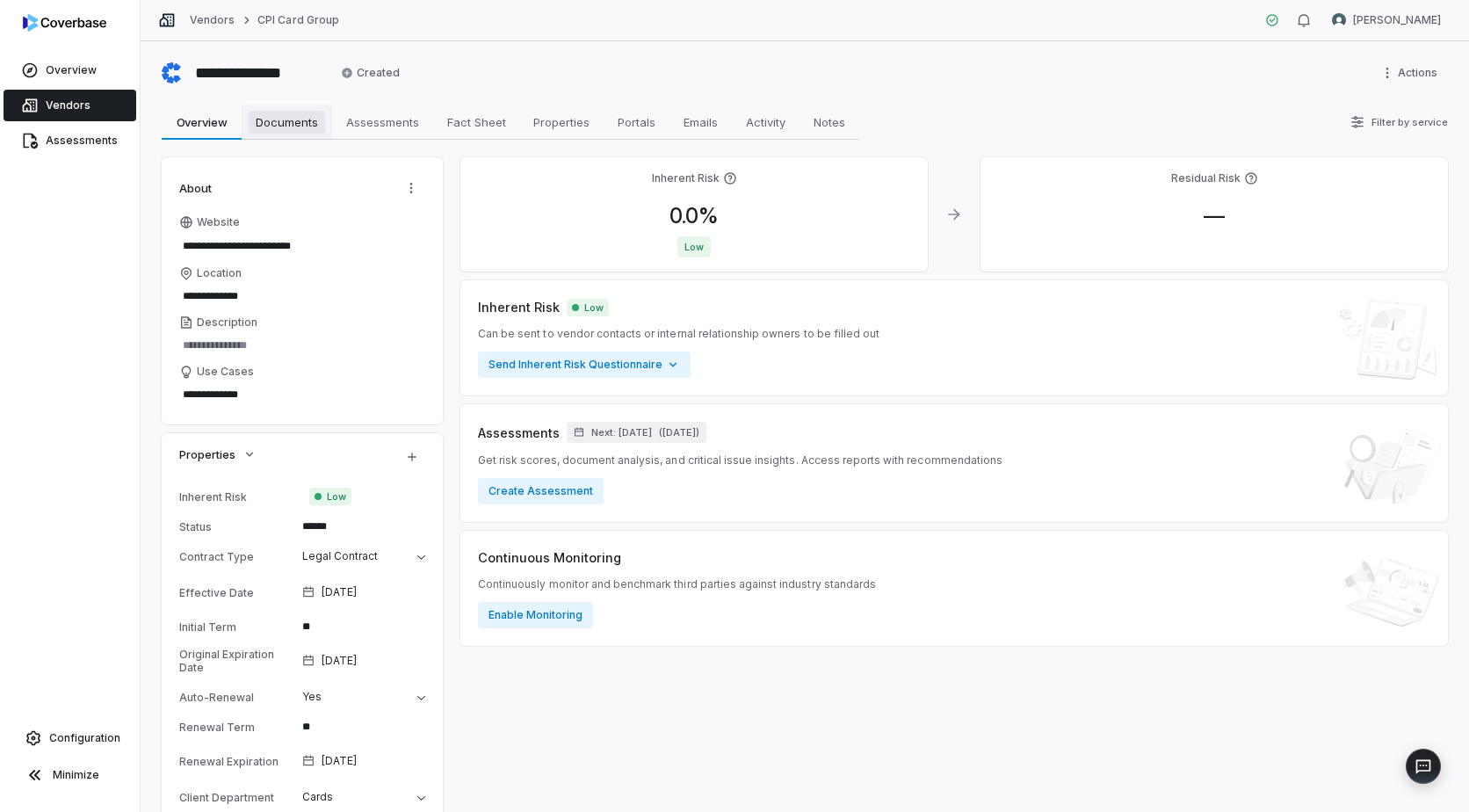
click at [278, 118] on span "Documents" at bounding box center [286, 122] width 76 height 23
type textarea "*"
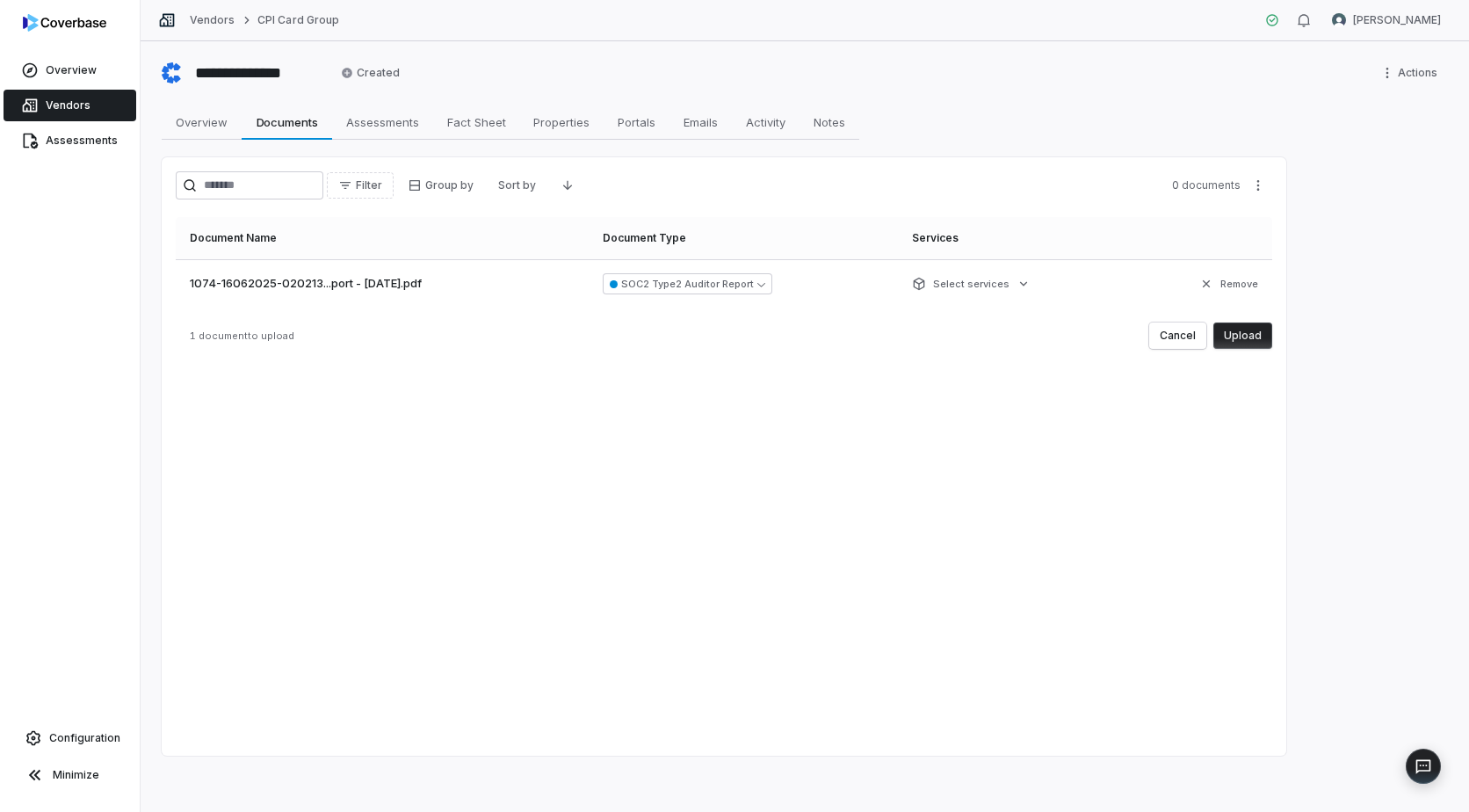
click at [1249, 336] on button "Upload" at bounding box center [1243, 336] width 59 height 26
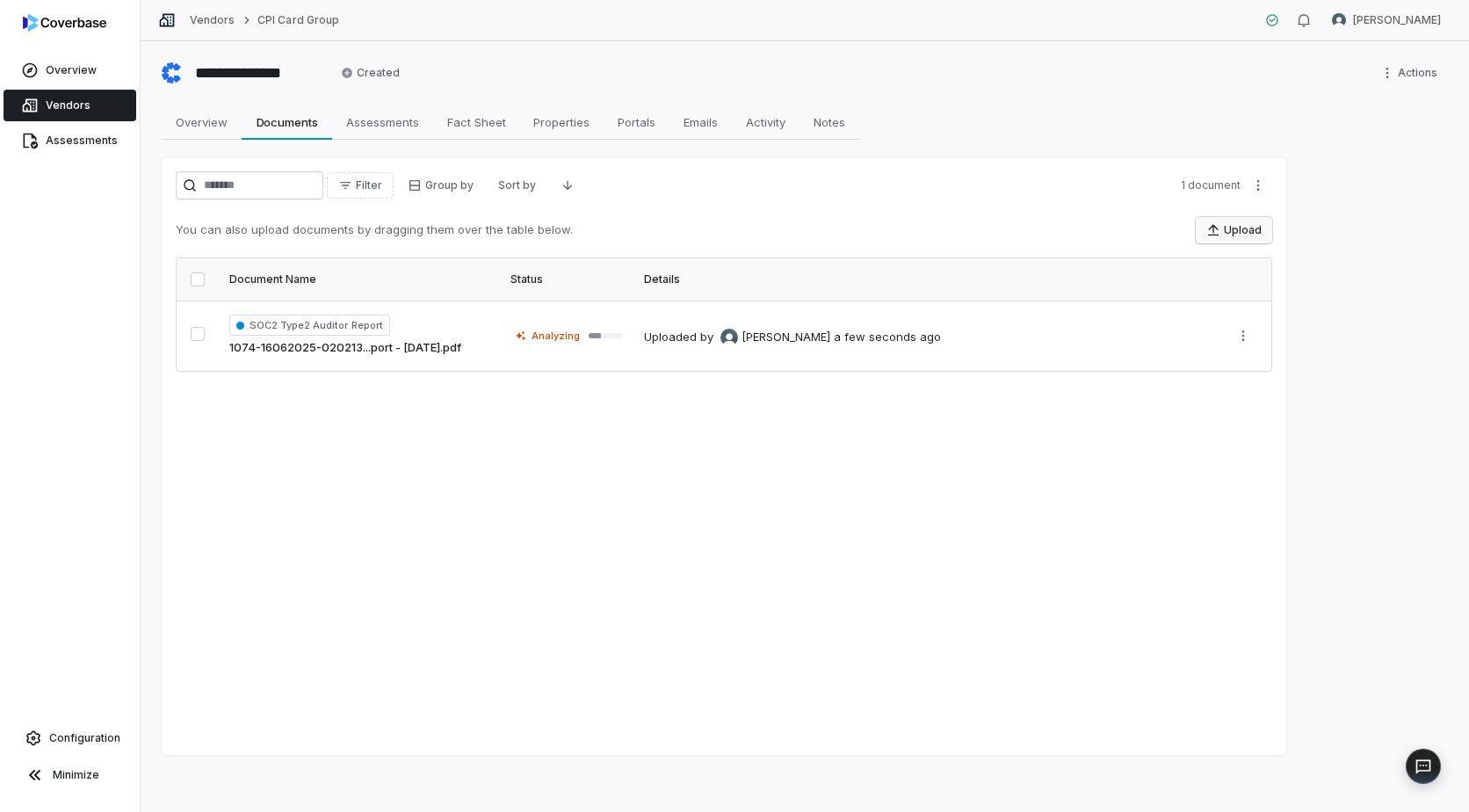
click at [1229, 228] on button "Upload" at bounding box center [1234, 231] width 76 height 26
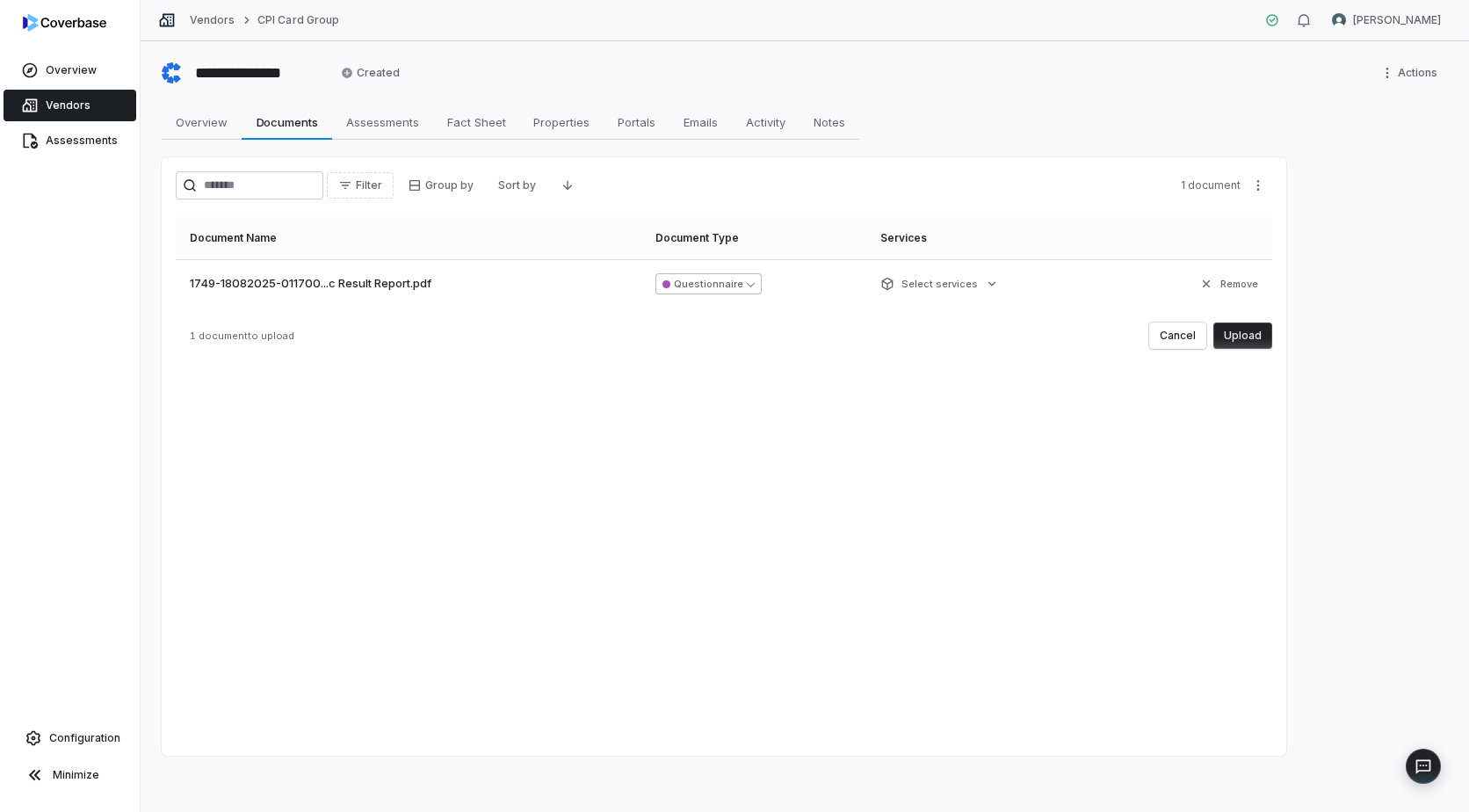
click at [755, 284] on icon "button" at bounding box center [751, 284] width 8 height 8
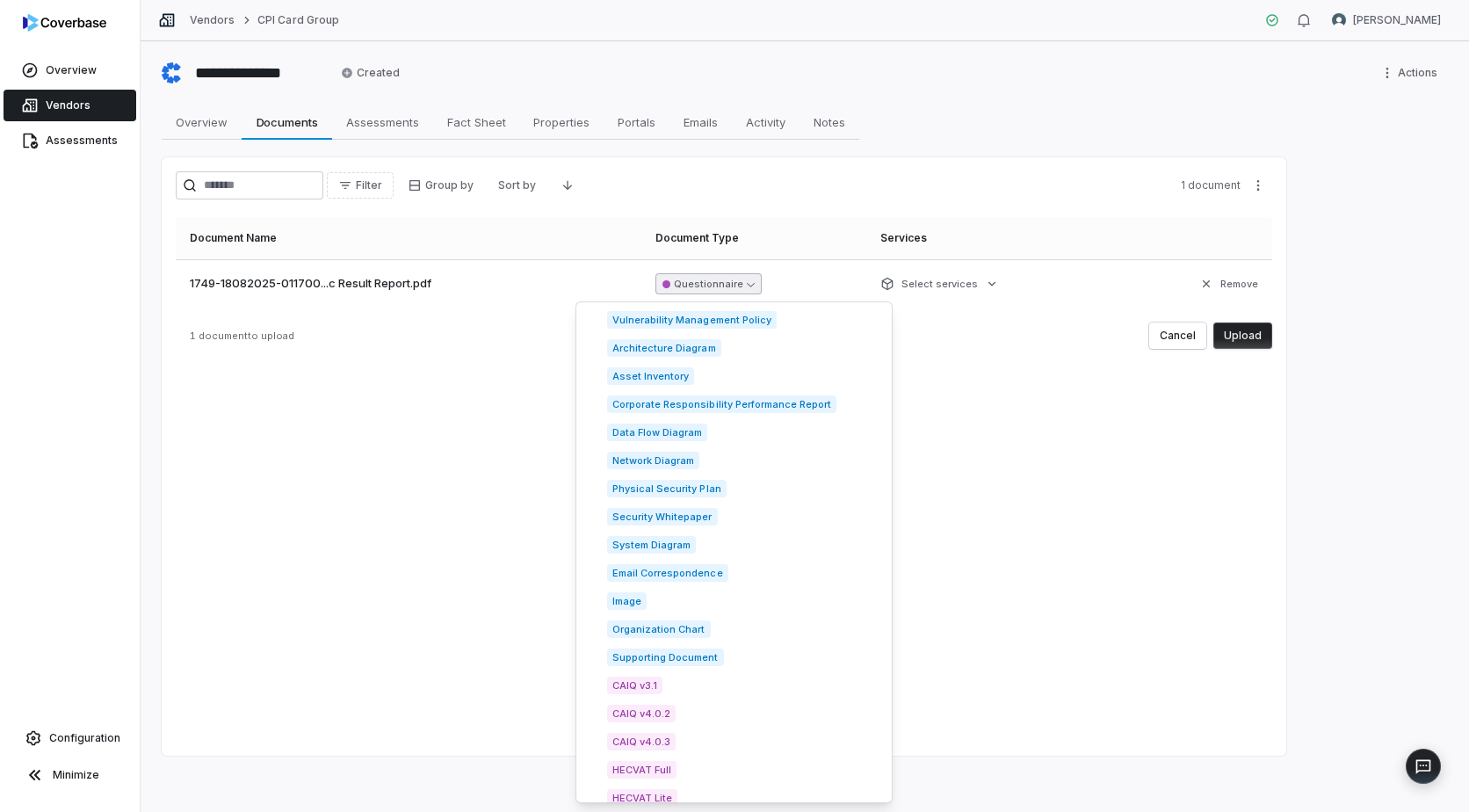
scroll to position [2372, 0]
click at [677, 650] on span "Supporting Document" at bounding box center [665, 656] width 117 height 18
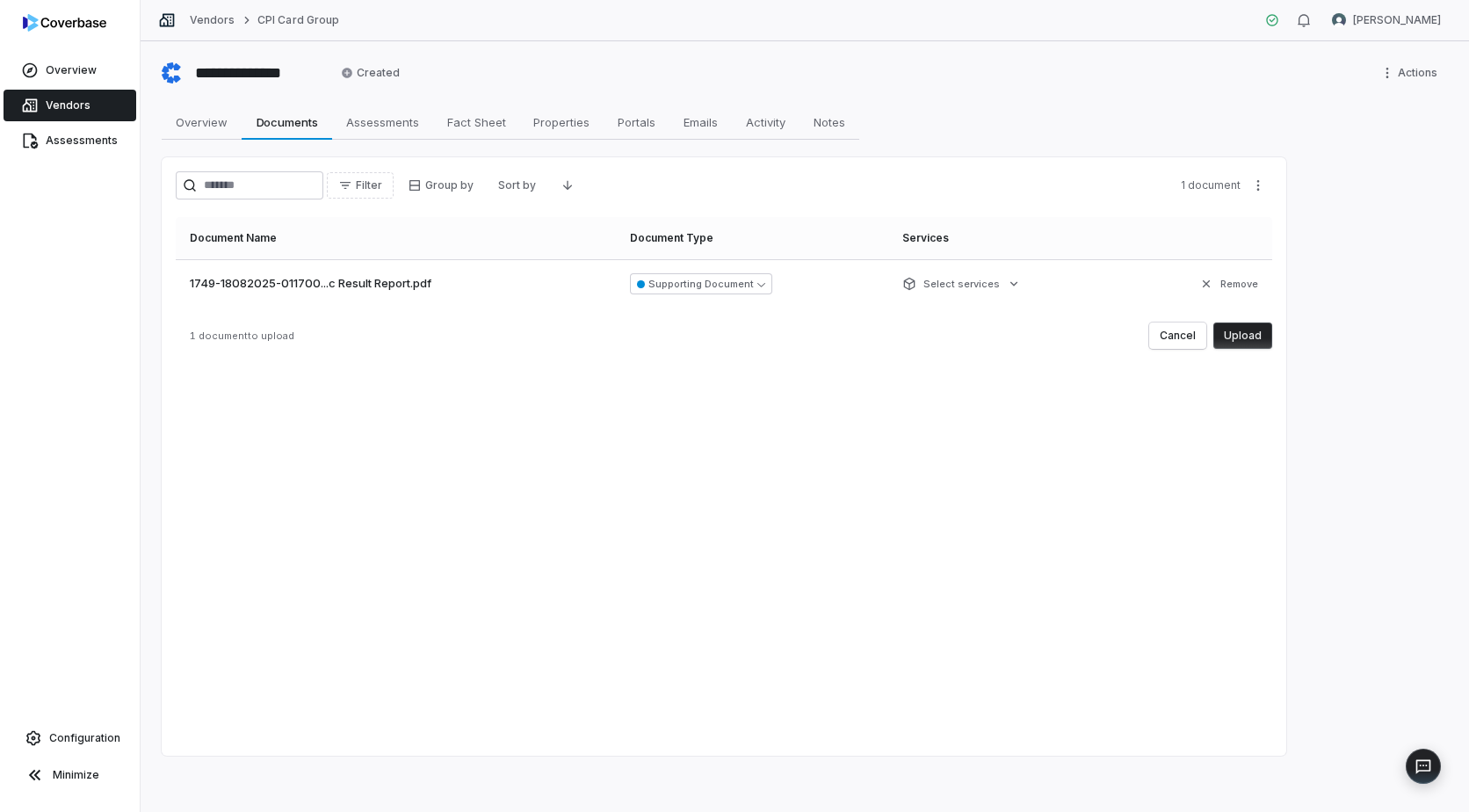
click at [1243, 334] on button "Upload" at bounding box center [1243, 336] width 59 height 26
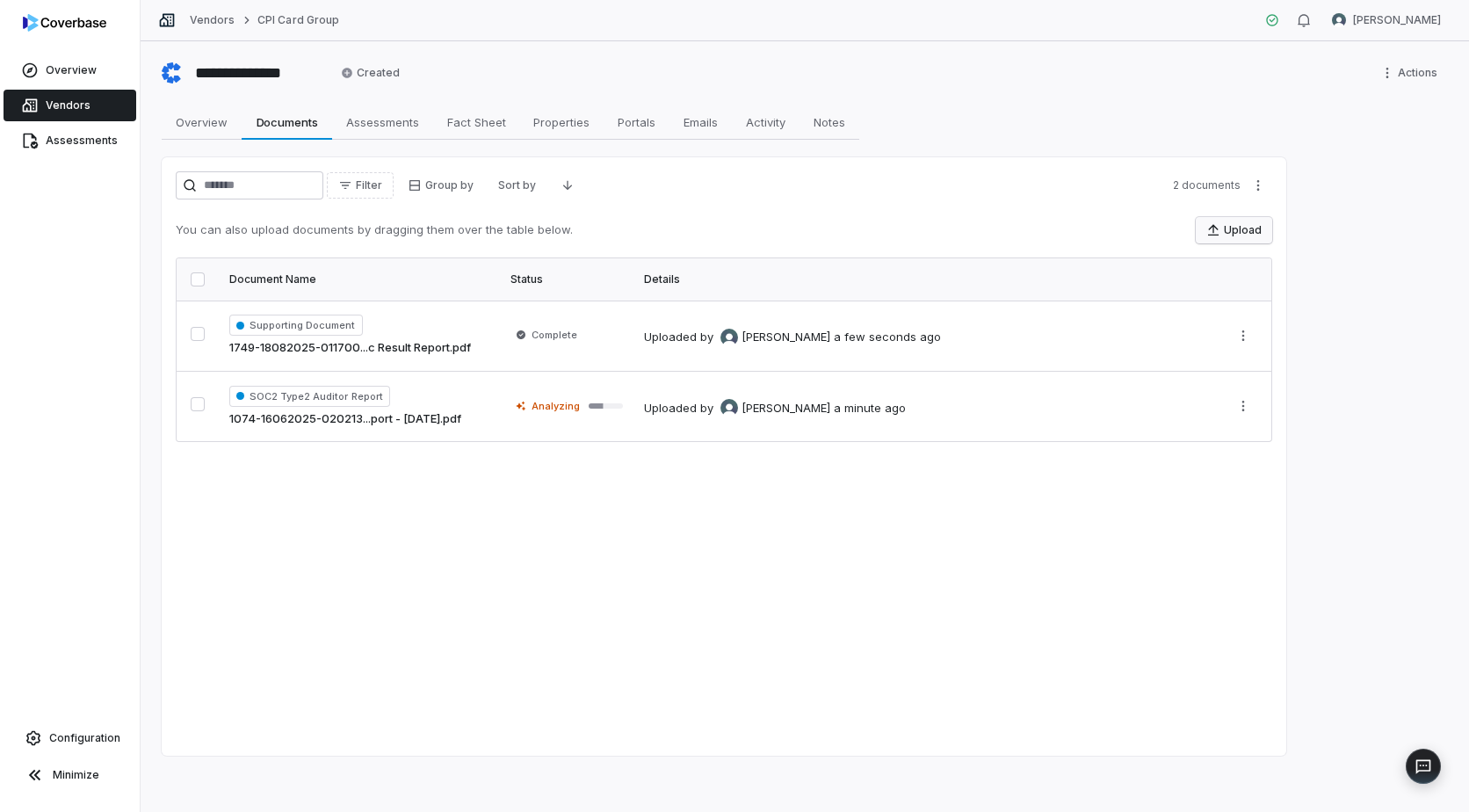
click at [1238, 229] on button "Upload" at bounding box center [1234, 231] width 76 height 26
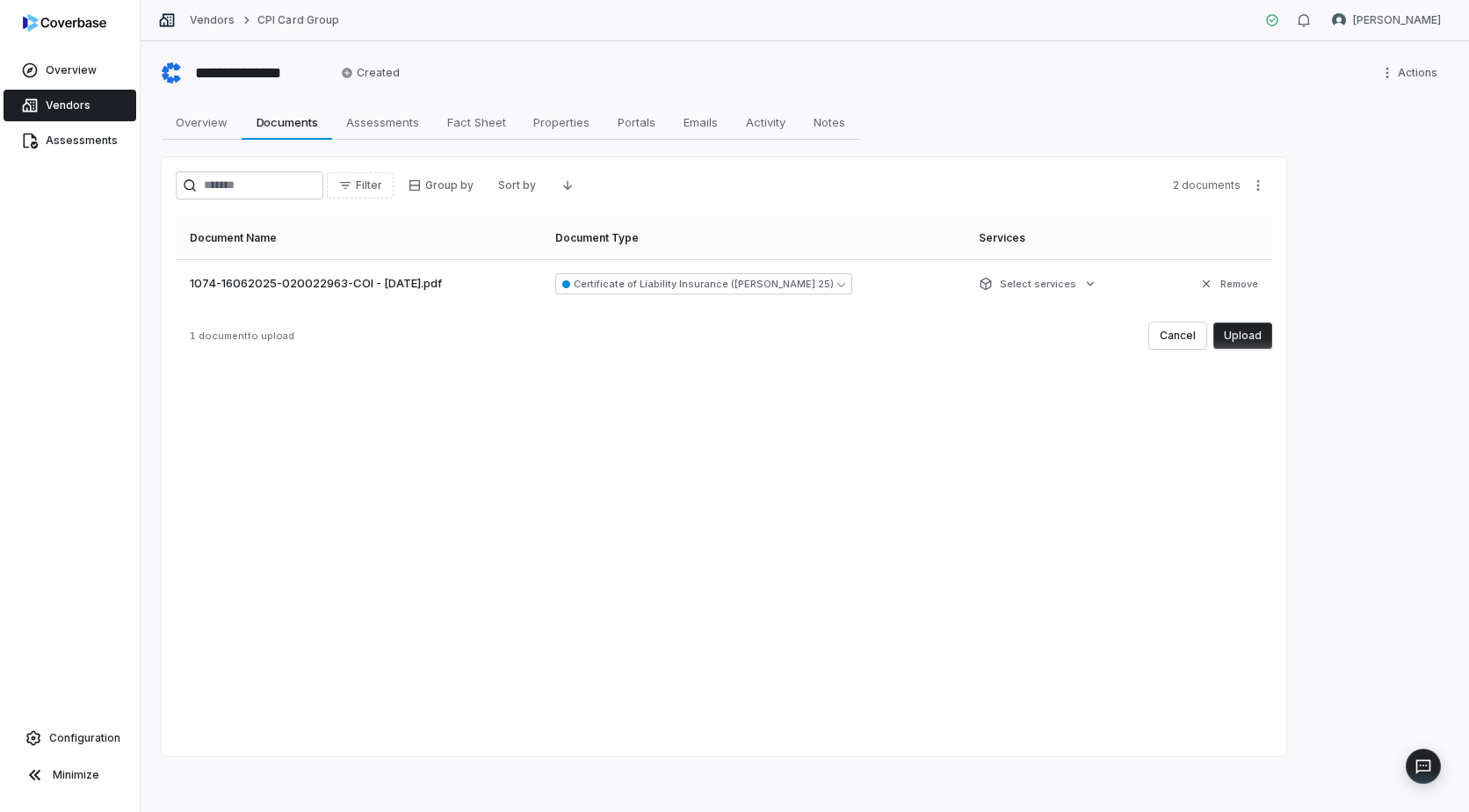
click at [1242, 337] on button "Upload" at bounding box center [1243, 336] width 59 height 26
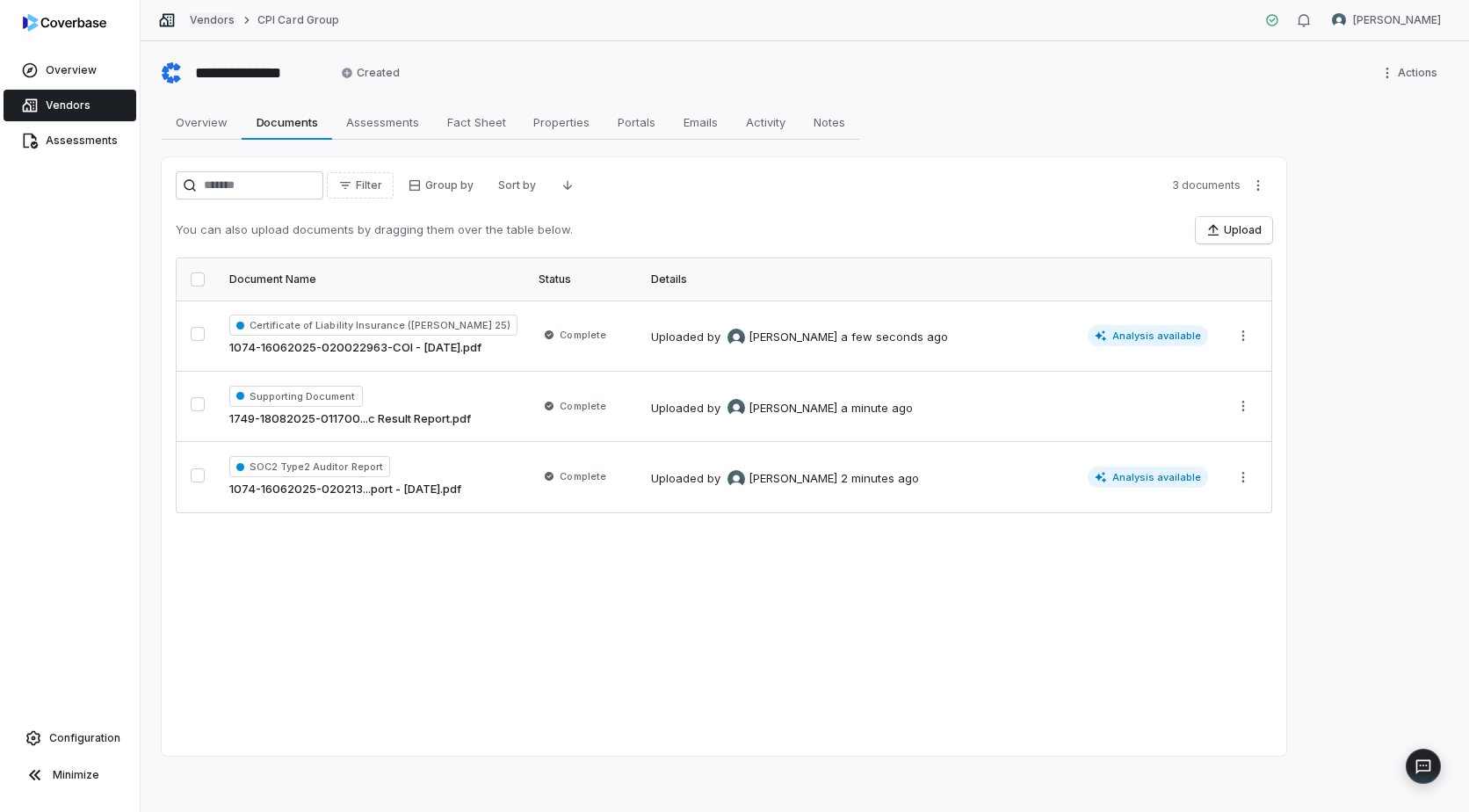
click at [208, 21] on link "Vendors" at bounding box center [213, 20] width 45 height 14
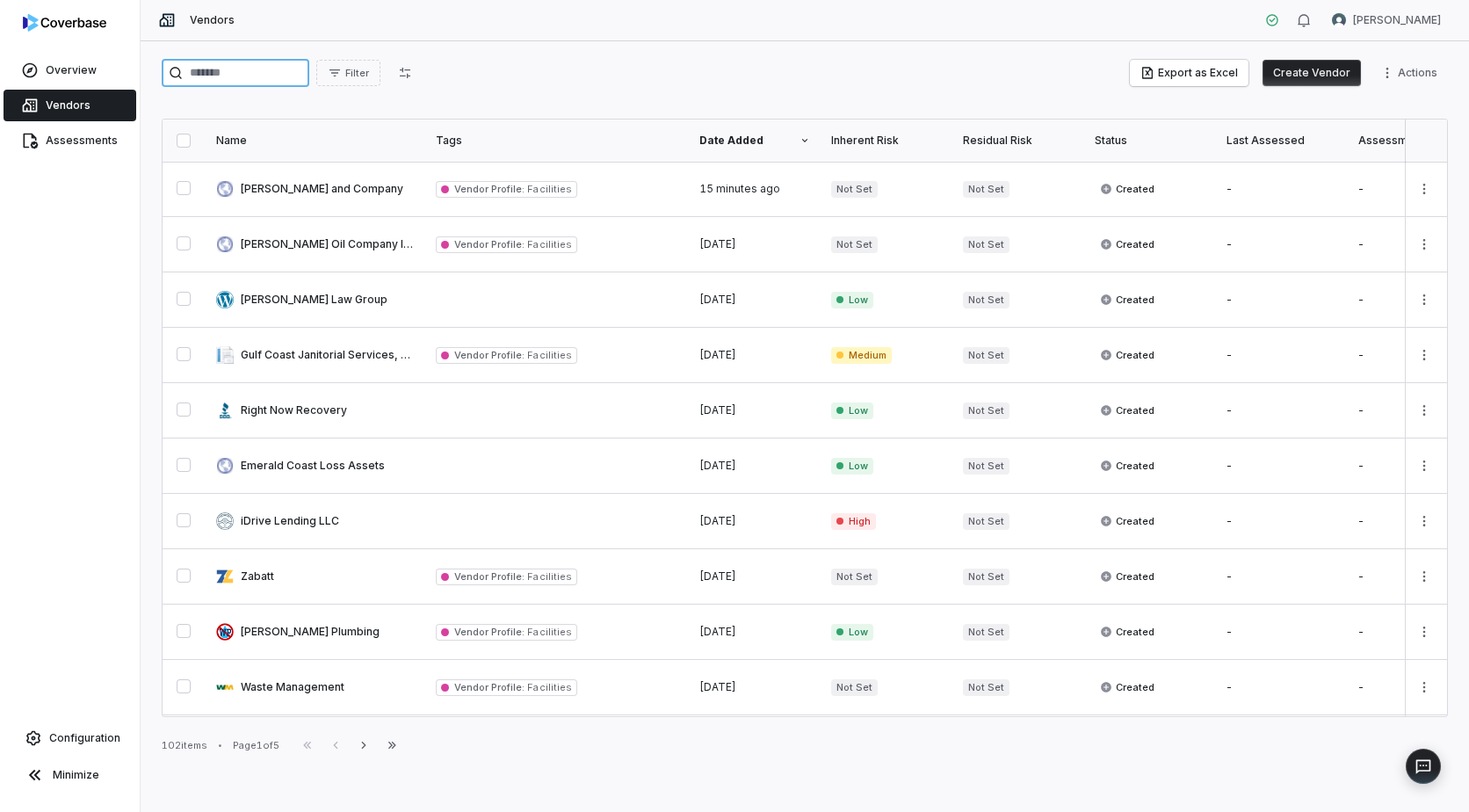
click at [244, 75] on input "search" at bounding box center [235, 73] width 148 height 28
click at [223, 78] on input "search" at bounding box center [235, 73] width 148 height 28
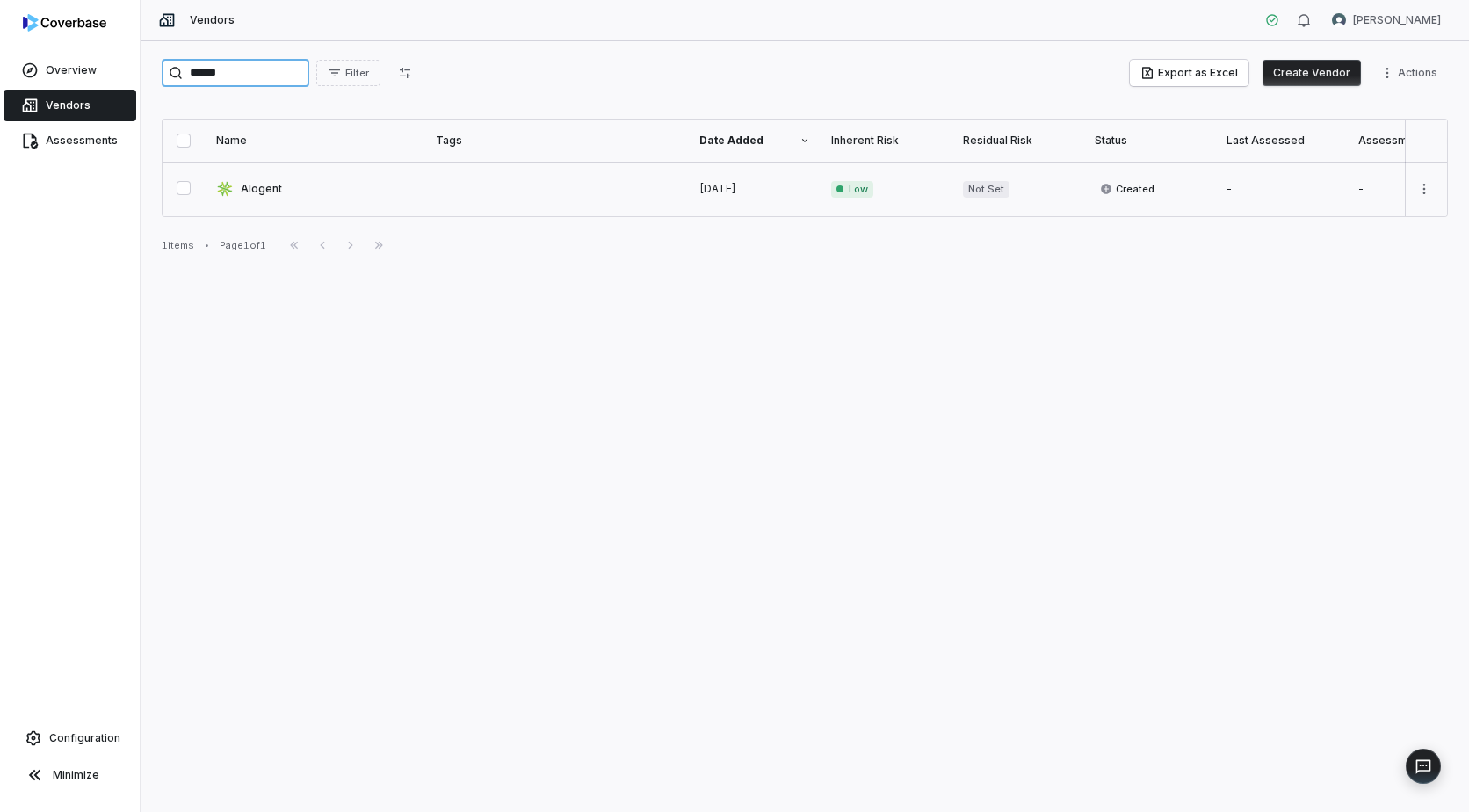
type input "******"
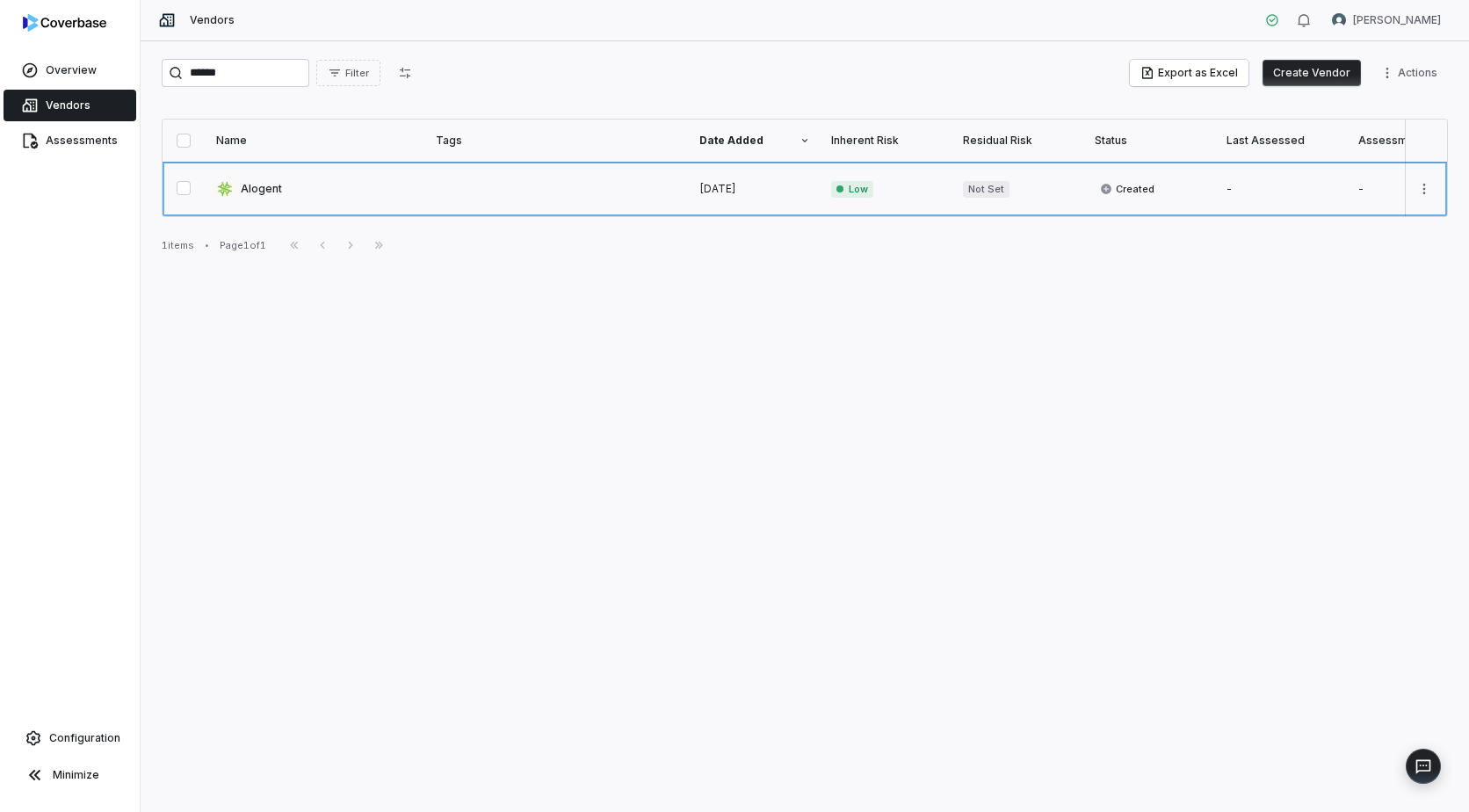
click at [260, 199] on link at bounding box center [315, 189] width 219 height 55
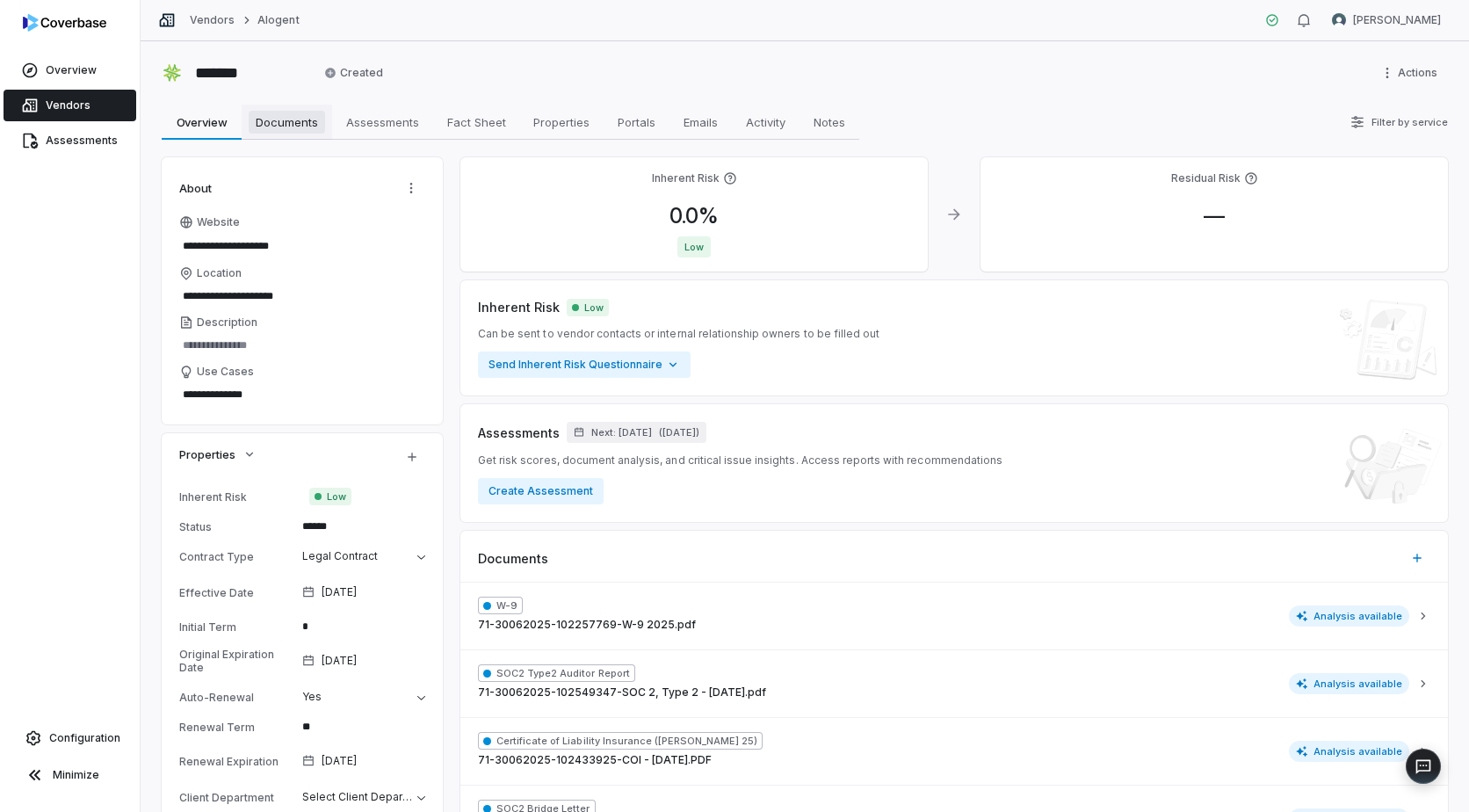
click at [297, 121] on span "Documents" at bounding box center [286, 122] width 76 height 23
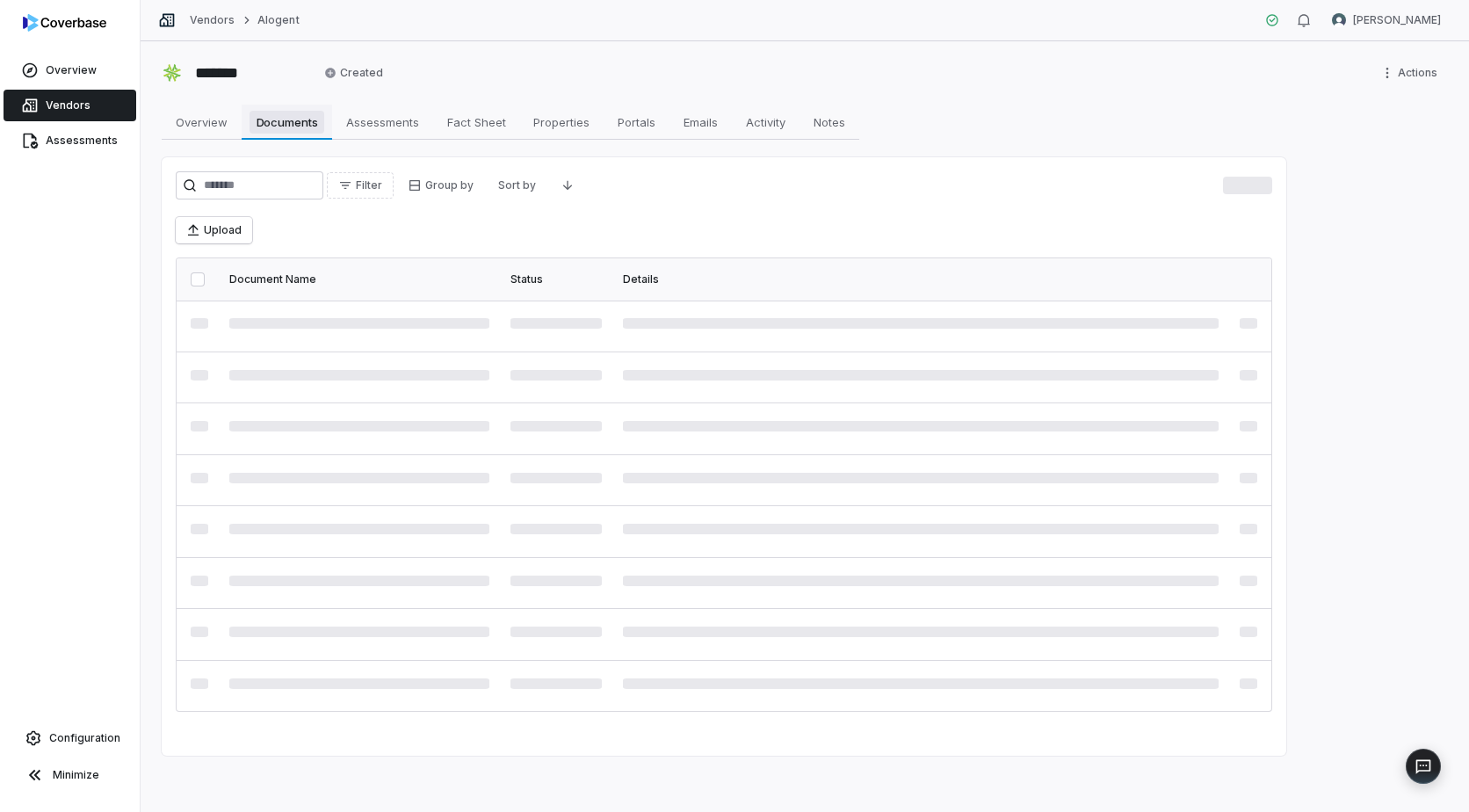
type textarea "*"
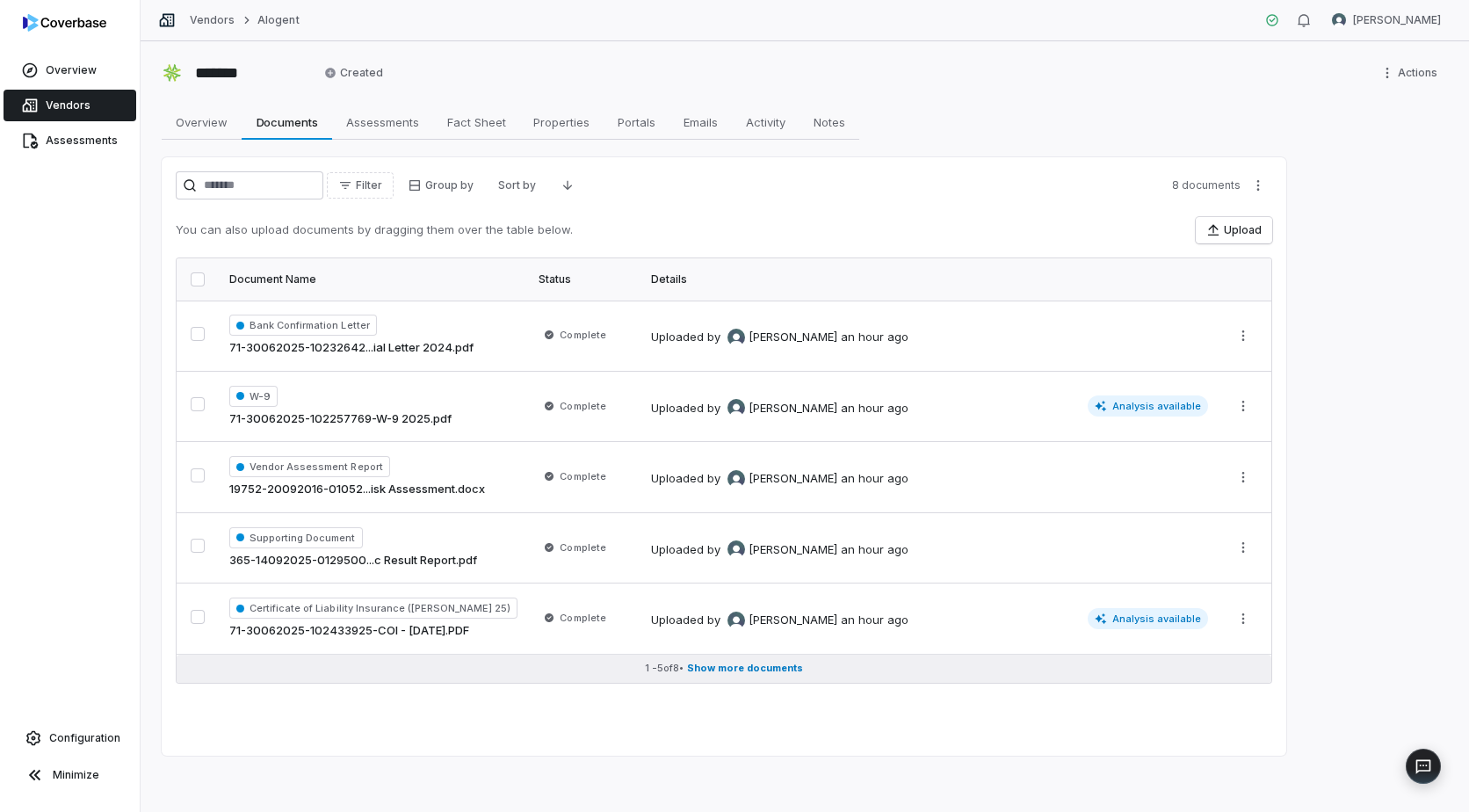
click at [721, 671] on span "Show more documents" at bounding box center [744, 668] width 116 height 13
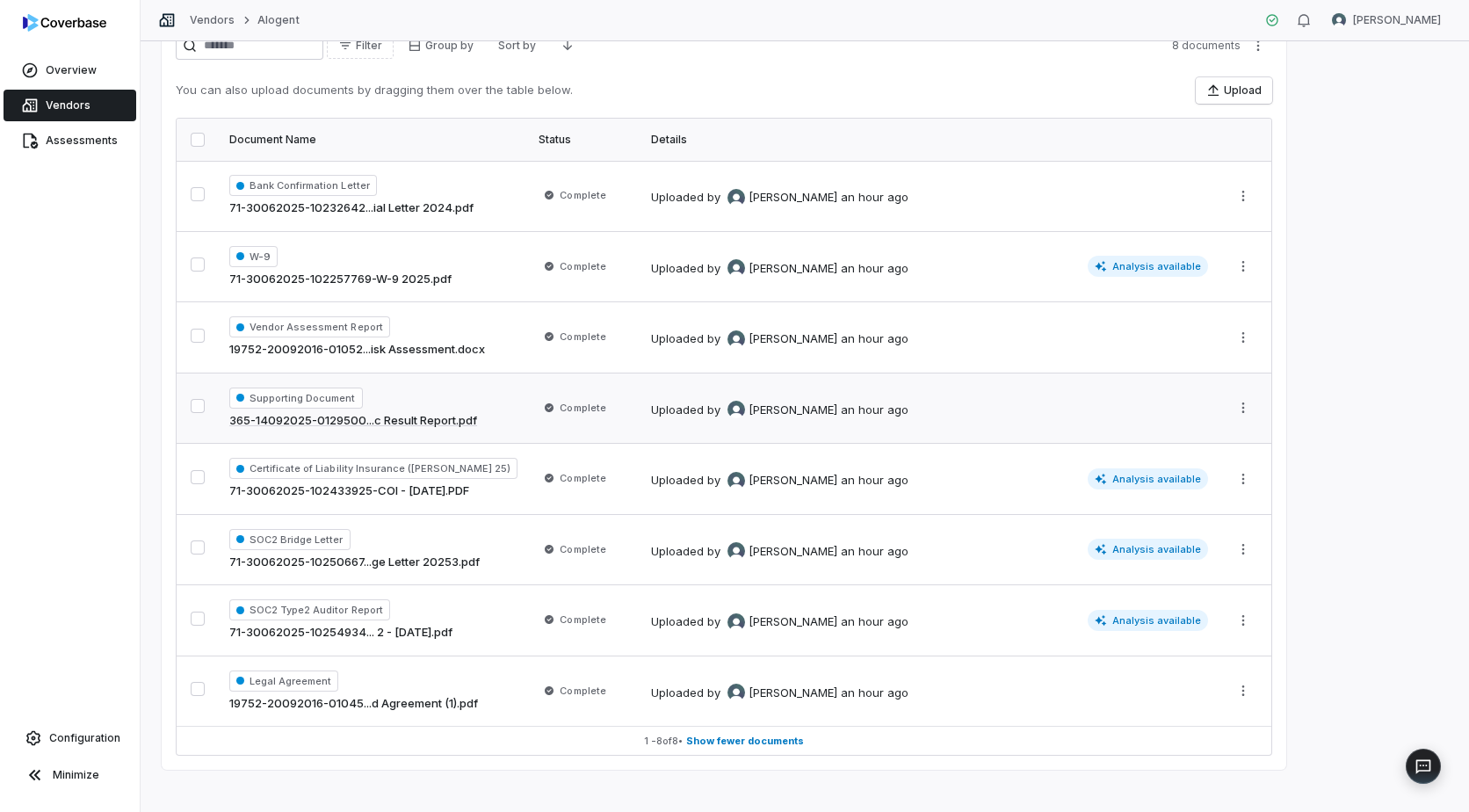
scroll to position [153, 0]
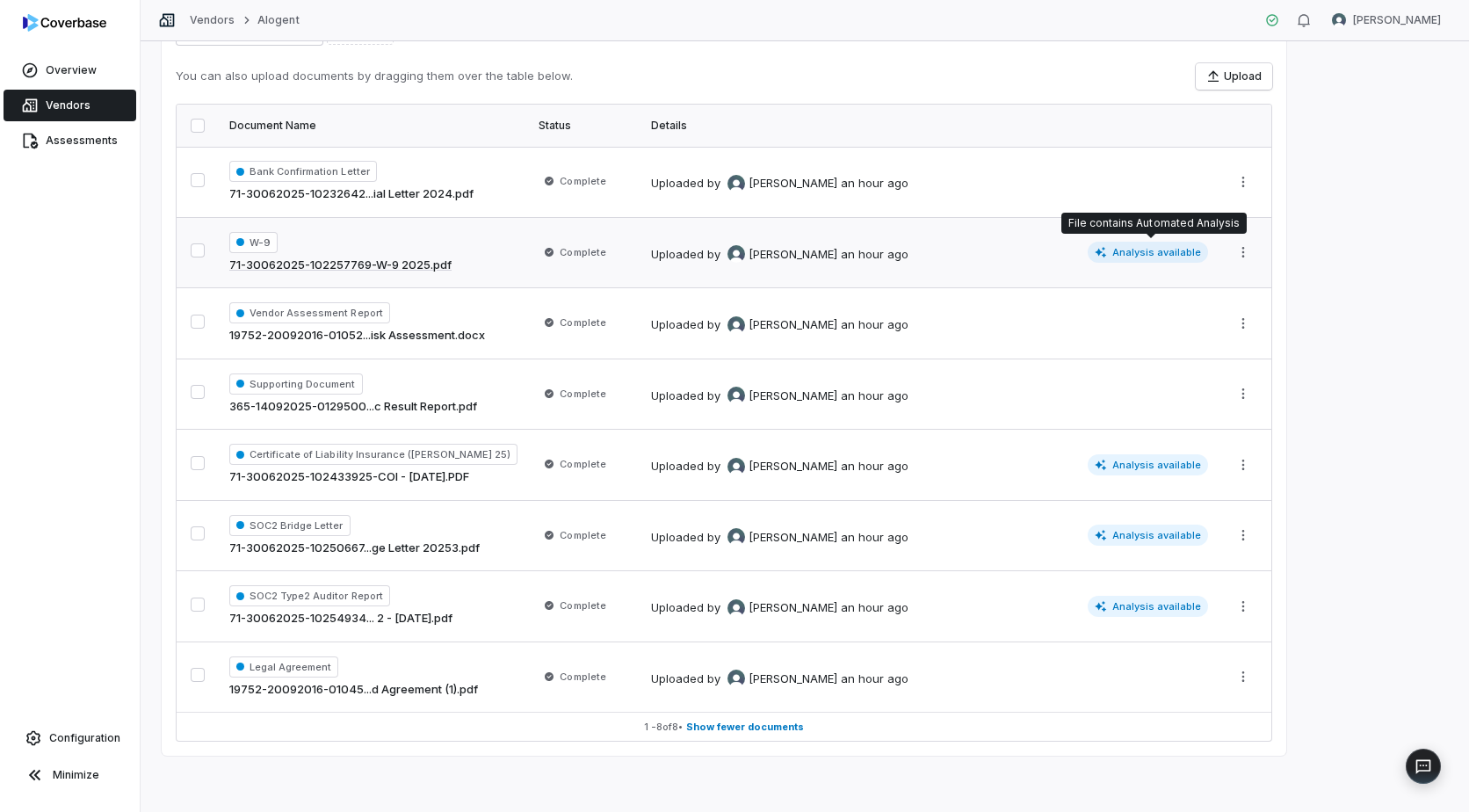
click at [1161, 246] on span "Analysis available" at bounding box center [1148, 252] width 121 height 21
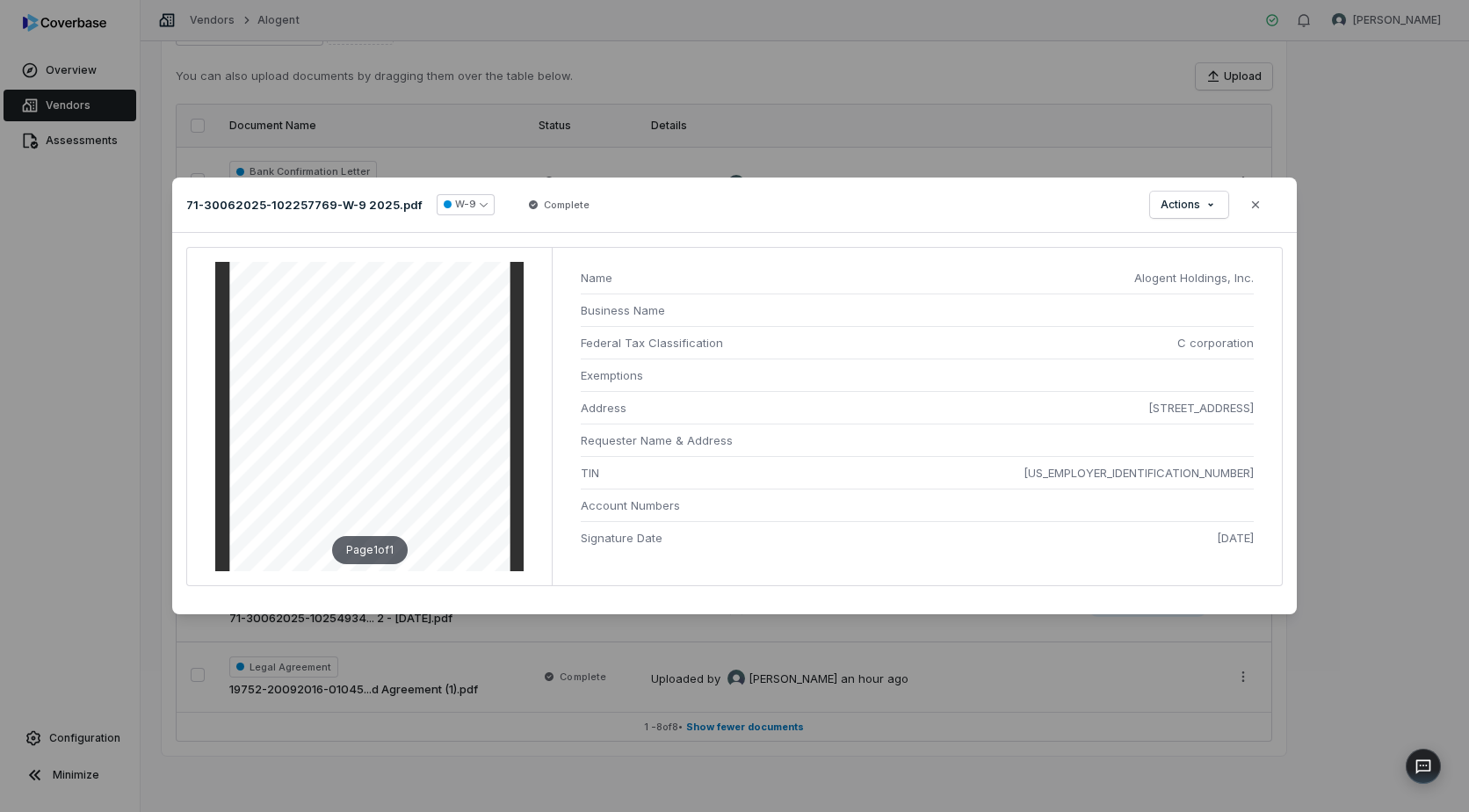
scroll to position [67, 0]
click at [1253, 205] on icon "button" at bounding box center [1255, 204] width 14 height 14
